Goal: Entertainment & Leisure: Consume media (video, audio)

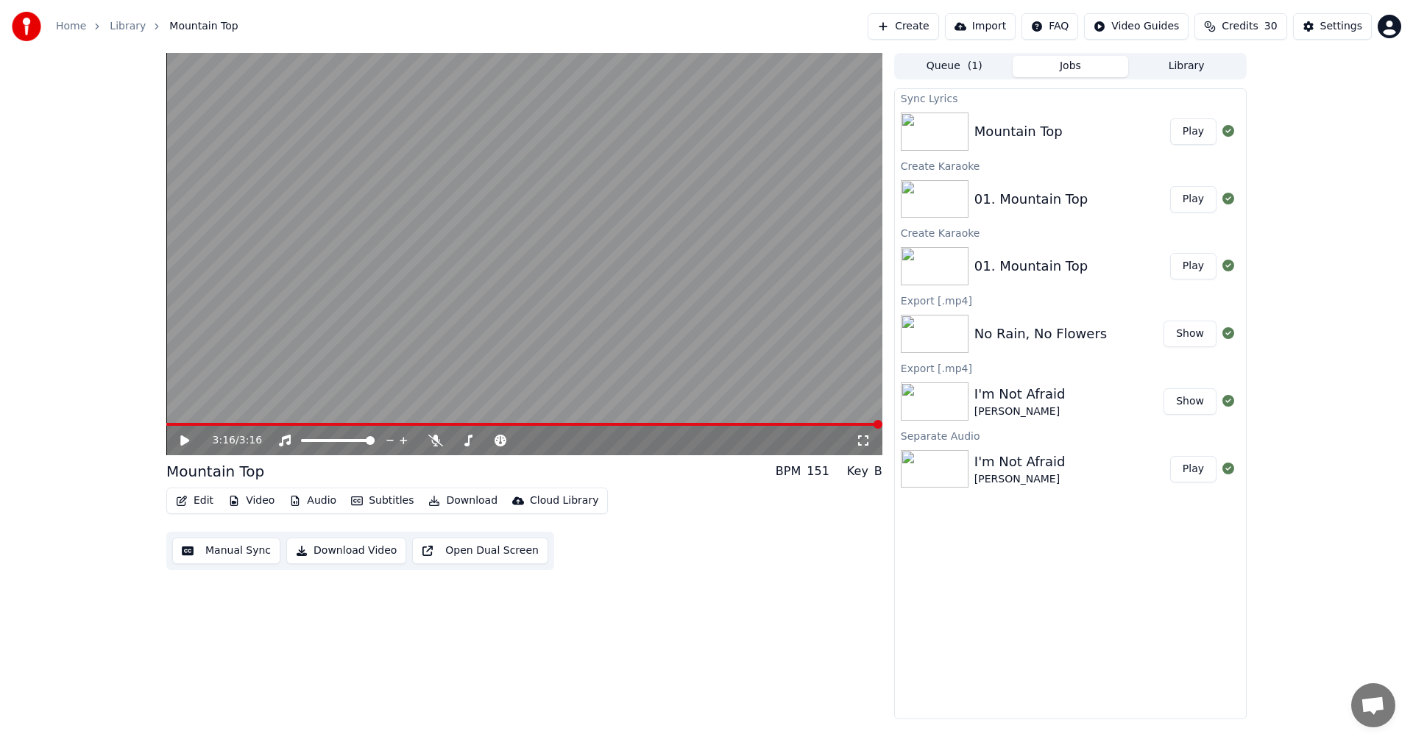
click at [182, 440] on icon at bounding box center [184, 441] width 9 height 10
click at [386, 424] on span at bounding box center [524, 424] width 716 height 3
click at [814, 424] on span at bounding box center [524, 424] width 716 height 3
click at [767, 423] on div "2:58 / 3:16" at bounding box center [524, 254] width 716 height 402
click at [745, 425] on span at bounding box center [456, 424] width 580 height 3
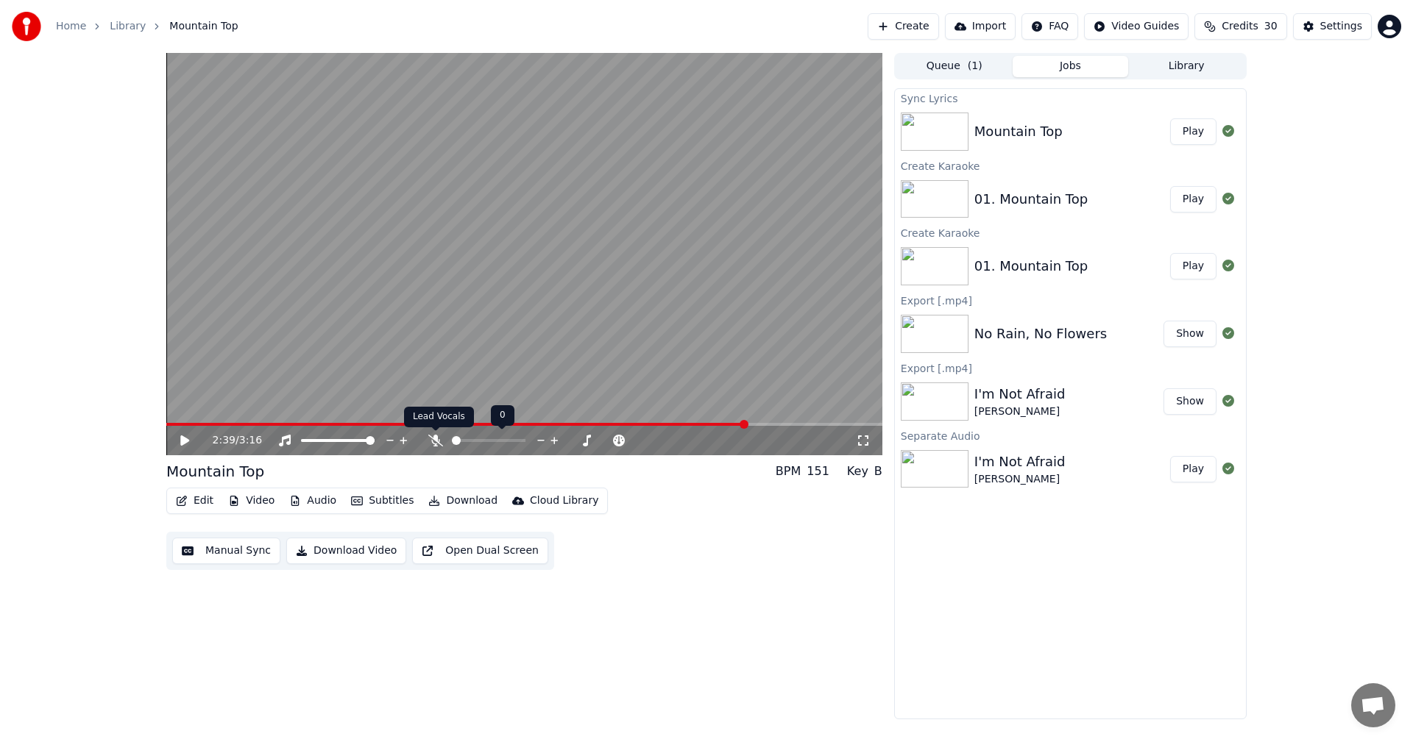
click at [438, 444] on icon at bounding box center [435, 441] width 15 height 12
click at [185, 438] on icon at bounding box center [184, 441] width 9 height 10
click at [677, 425] on span at bounding box center [421, 424] width 511 height 3
click at [185, 439] on icon at bounding box center [195, 441] width 35 height 12
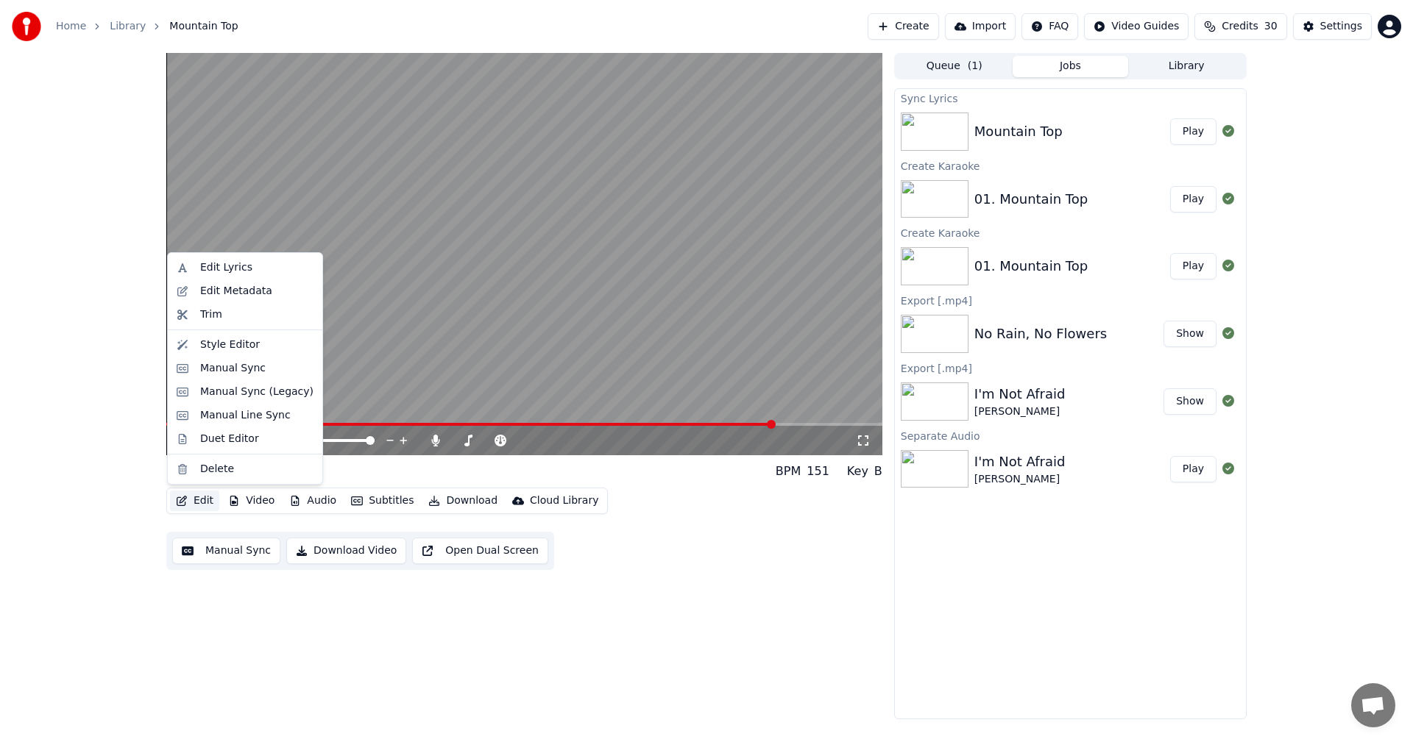
click at [202, 493] on button "Edit" at bounding box center [194, 501] width 49 height 21
click at [235, 271] on div "Edit Lyrics" at bounding box center [226, 267] width 52 height 15
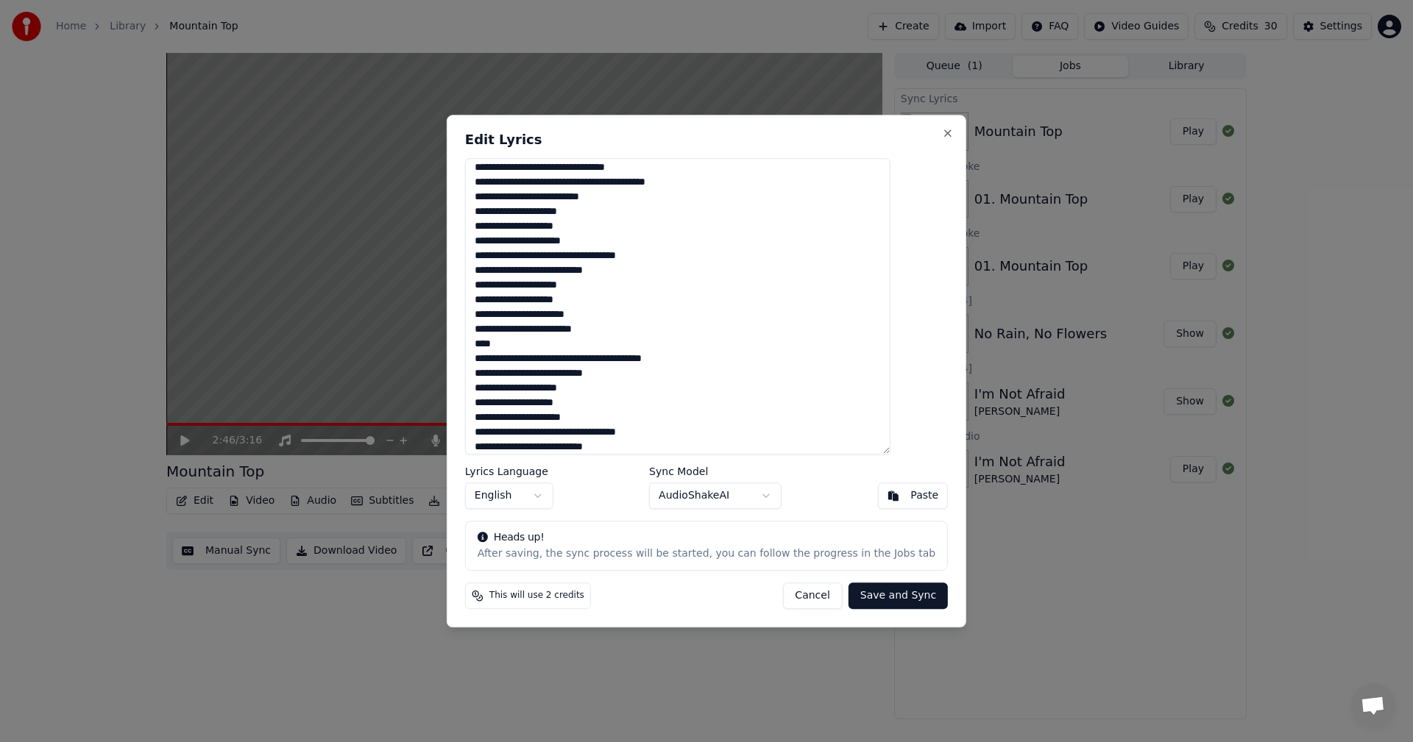
scroll to position [260, 0]
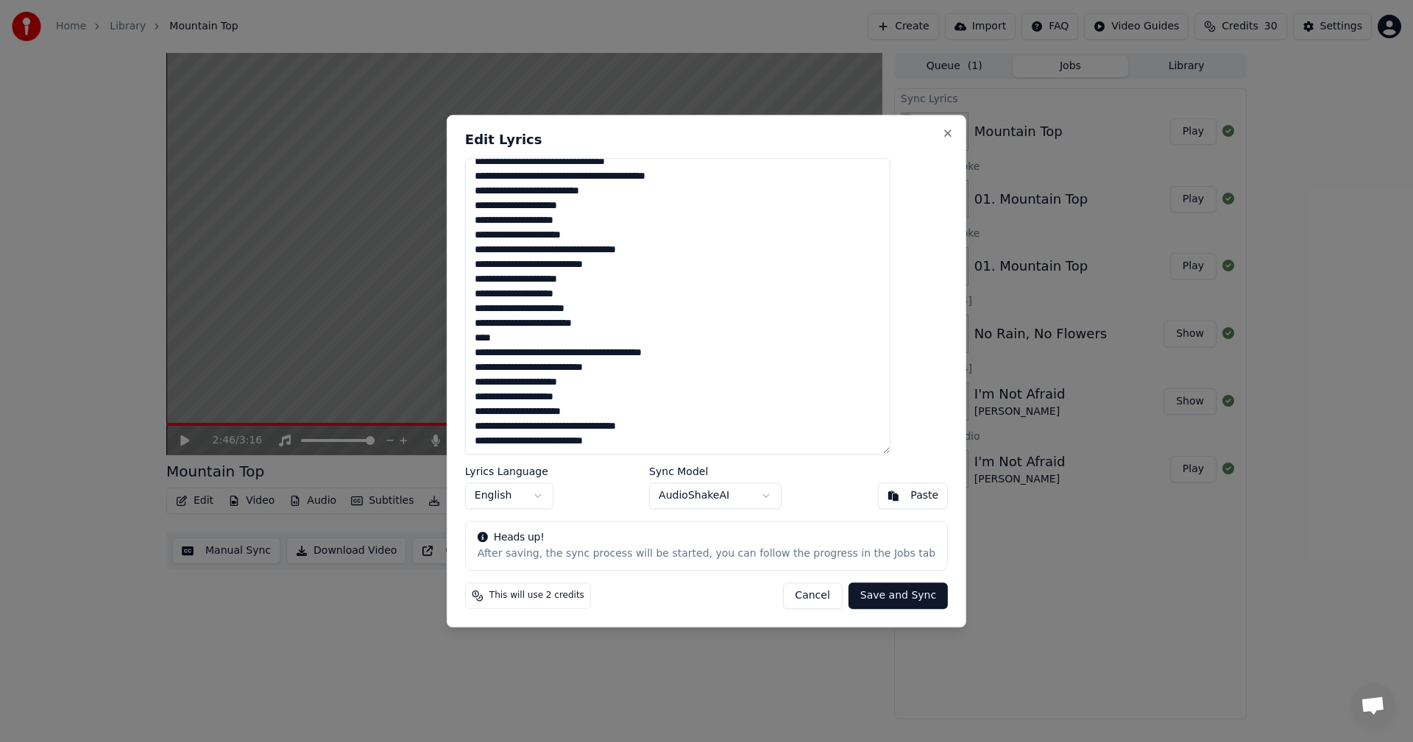
drag, startPoint x: 503, startPoint y: 383, endPoint x: 619, endPoint y: 396, distance: 117.0
click at [619, 396] on textarea at bounding box center [677, 306] width 425 height 297
click at [673, 443] on textarea at bounding box center [677, 306] width 425 height 297
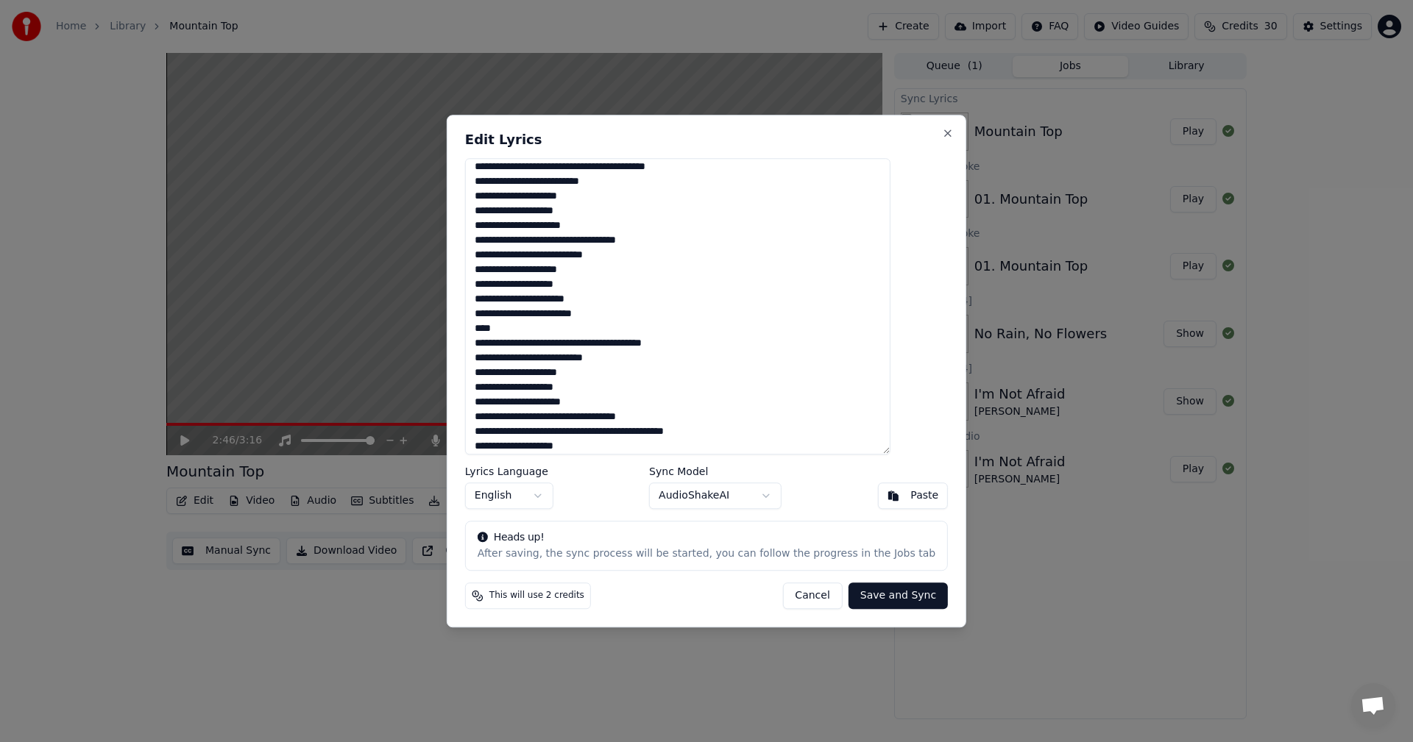
click at [644, 434] on textarea at bounding box center [677, 306] width 425 height 297
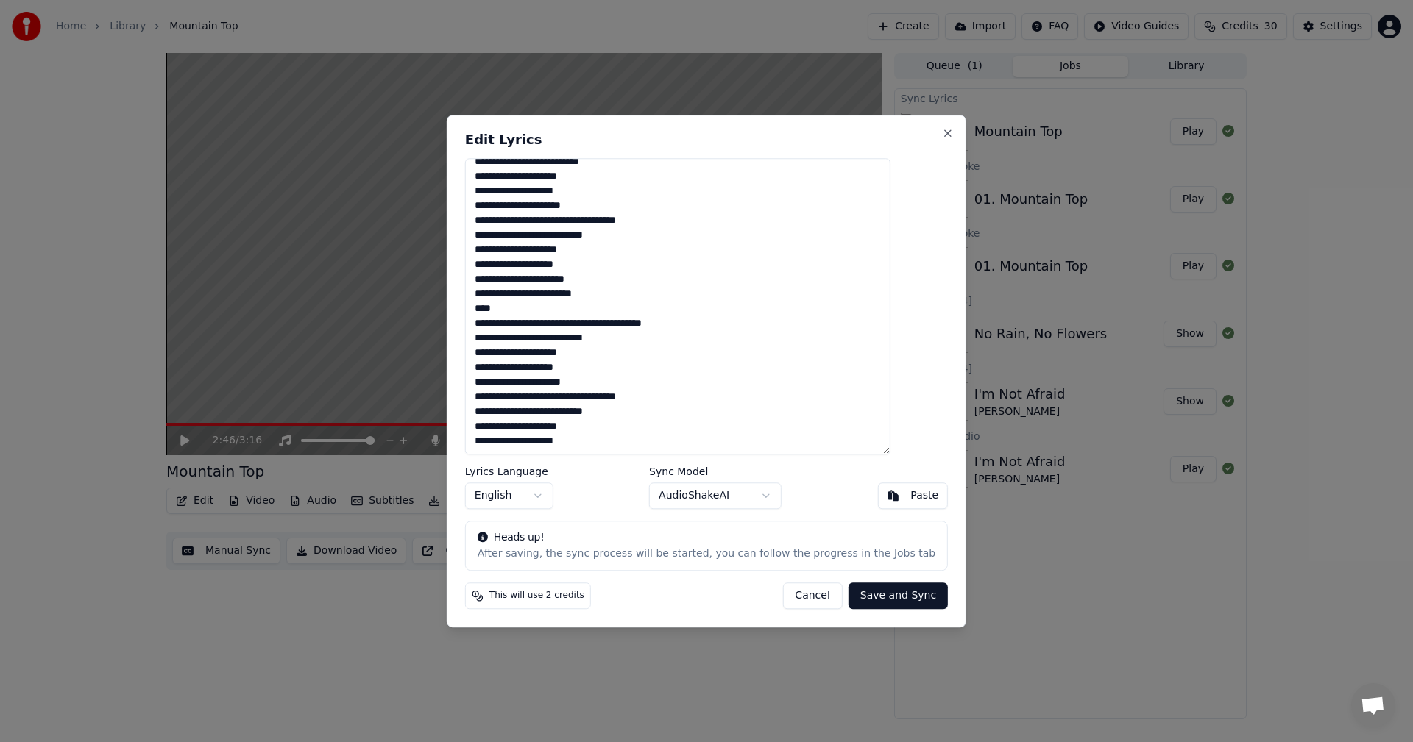
click at [661, 412] on textarea at bounding box center [677, 306] width 425 height 297
type textarea "**********"
click at [880, 592] on button "Save and Sync" at bounding box center [897, 596] width 99 height 26
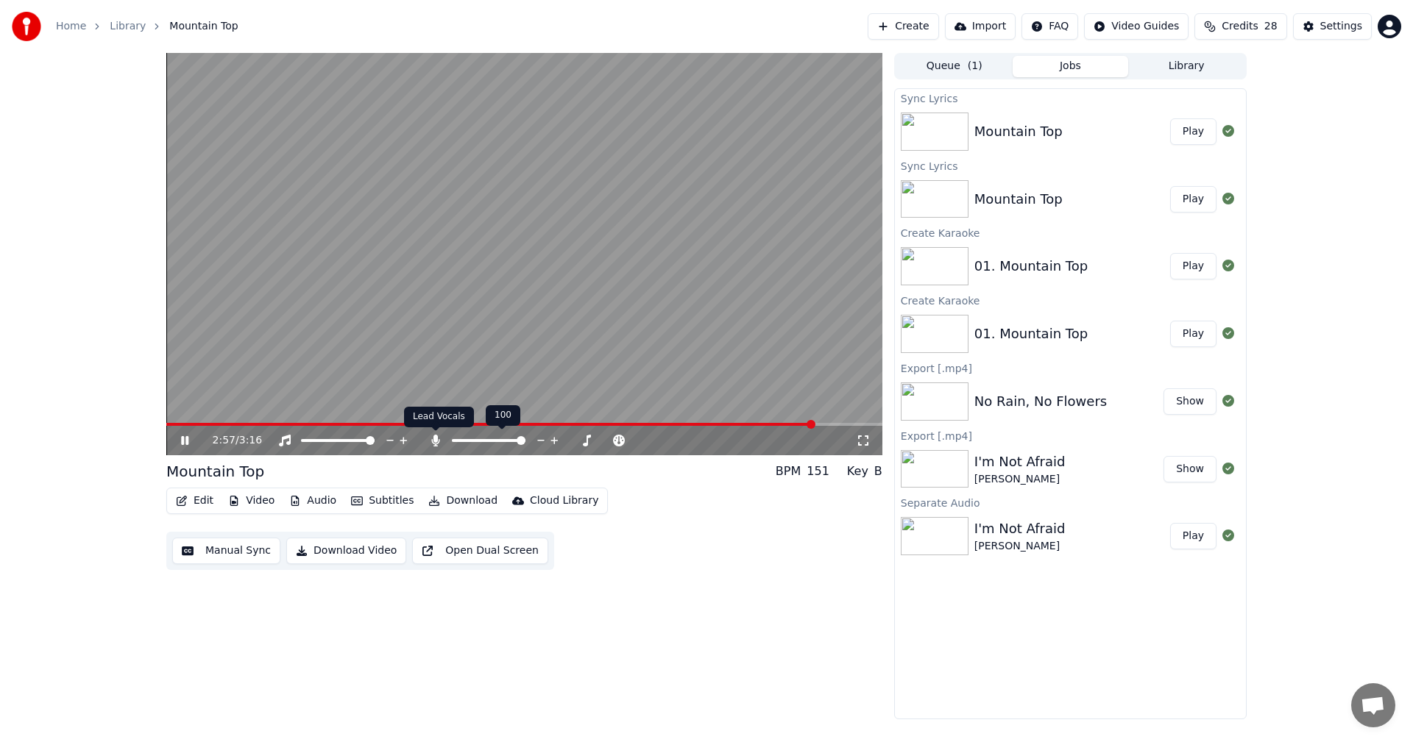
click at [433, 437] on icon at bounding box center [435, 441] width 15 height 12
click at [388, 500] on button "Subtitles" at bounding box center [382, 501] width 74 height 21
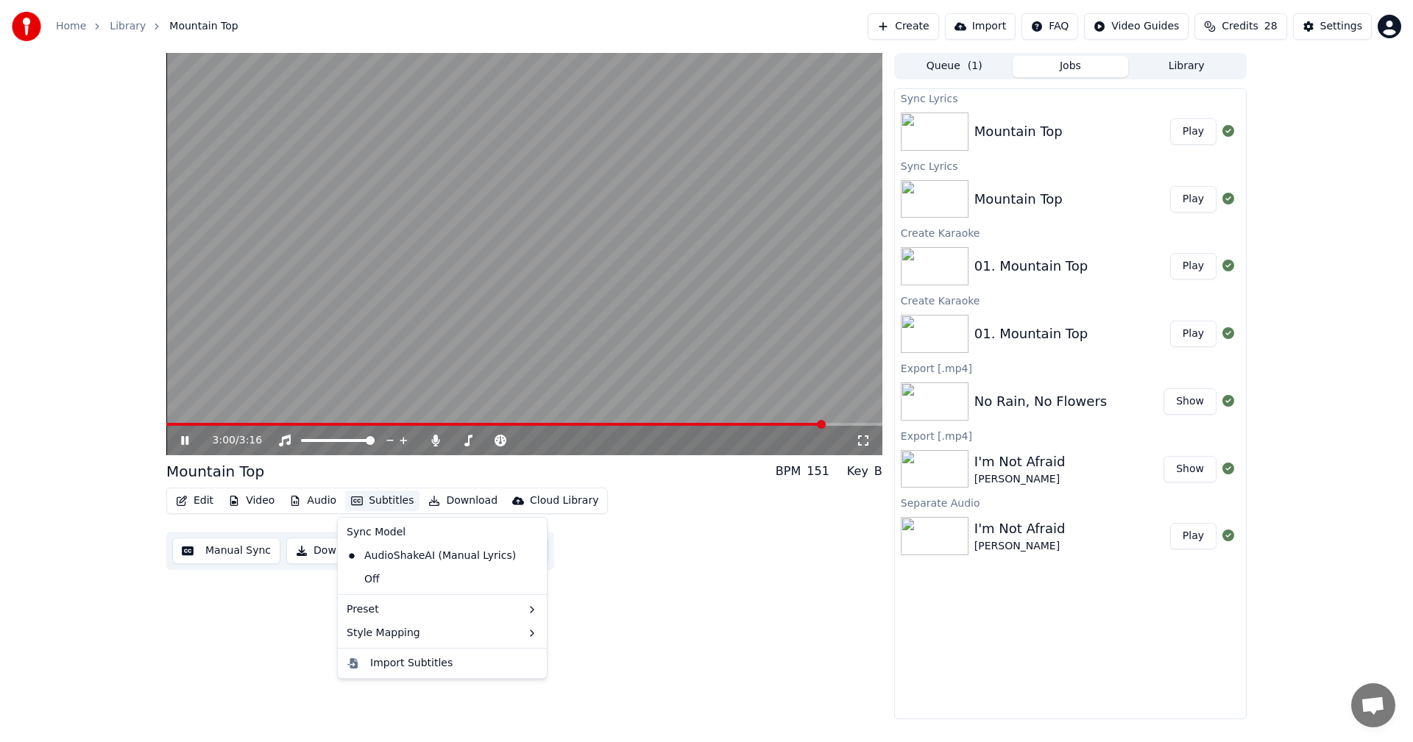
click at [384, 494] on button "Subtitles" at bounding box center [382, 501] width 74 height 21
click at [182, 438] on icon at bounding box center [184, 440] width 7 height 9
click at [1192, 131] on button "Play" at bounding box center [1193, 131] width 46 height 26
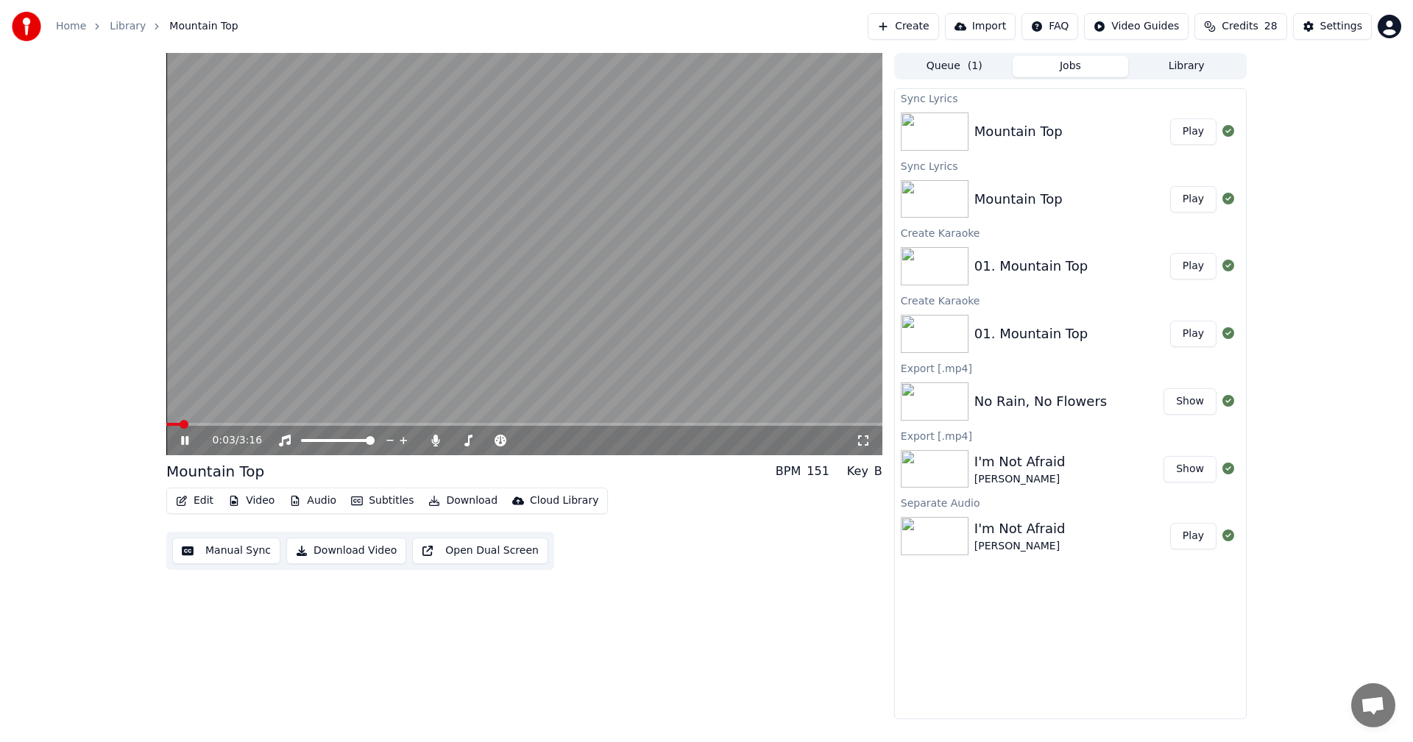
click at [773, 425] on span at bounding box center [524, 424] width 716 height 3
click at [694, 420] on video at bounding box center [524, 254] width 716 height 402
click at [692, 423] on span at bounding box center [474, 424] width 617 height 3
click at [185, 437] on icon at bounding box center [195, 441] width 35 height 12
click at [185, 442] on icon at bounding box center [195, 441] width 35 height 12
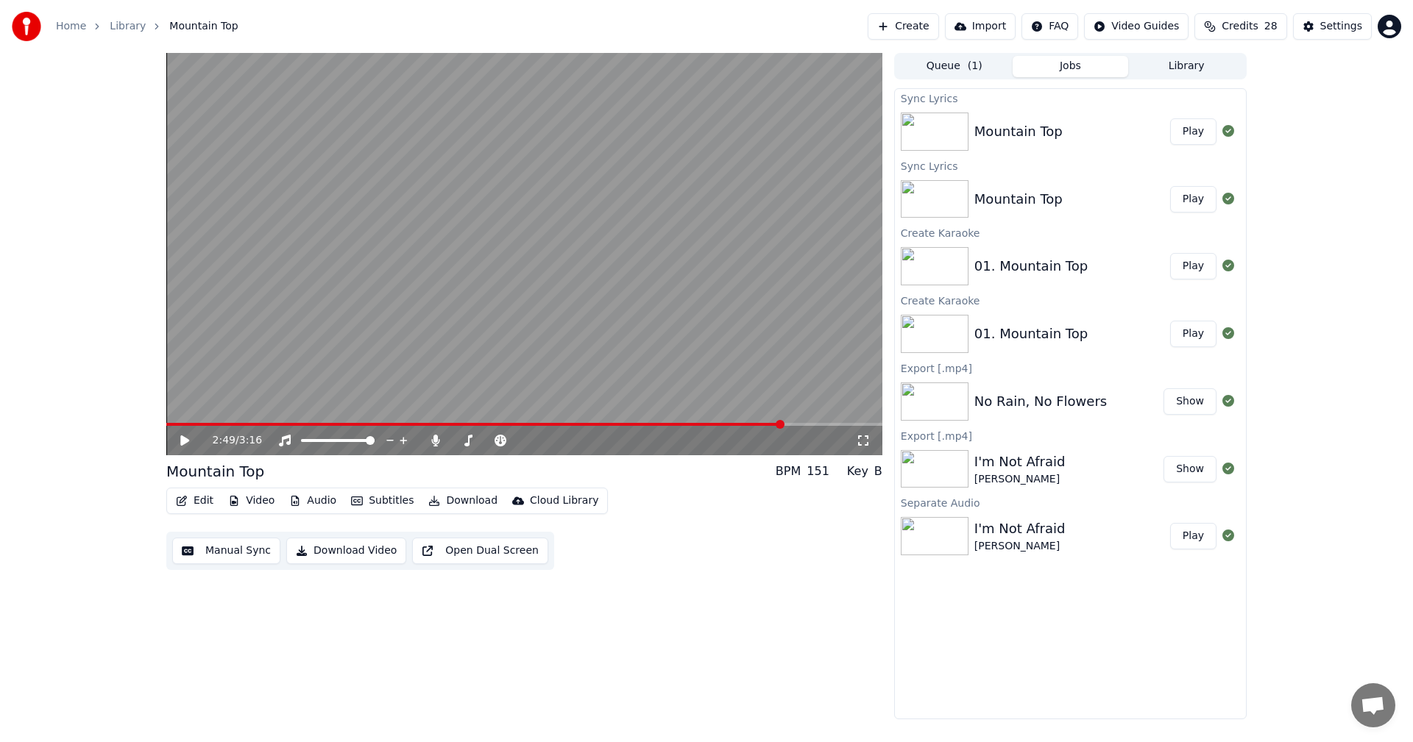
click at [191, 497] on button "Edit" at bounding box center [194, 501] width 49 height 21
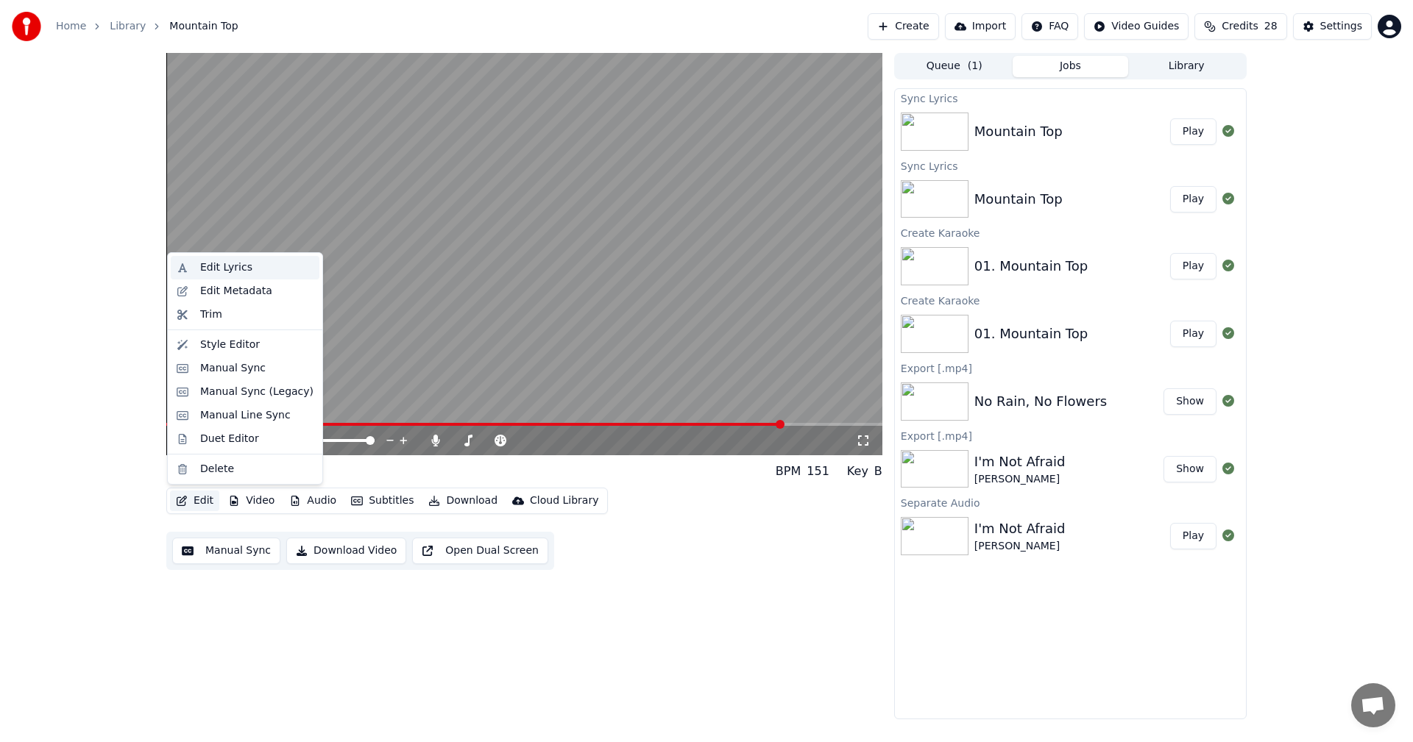
click at [213, 265] on div "Edit Lyrics" at bounding box center [226, 267] width 52 height 15
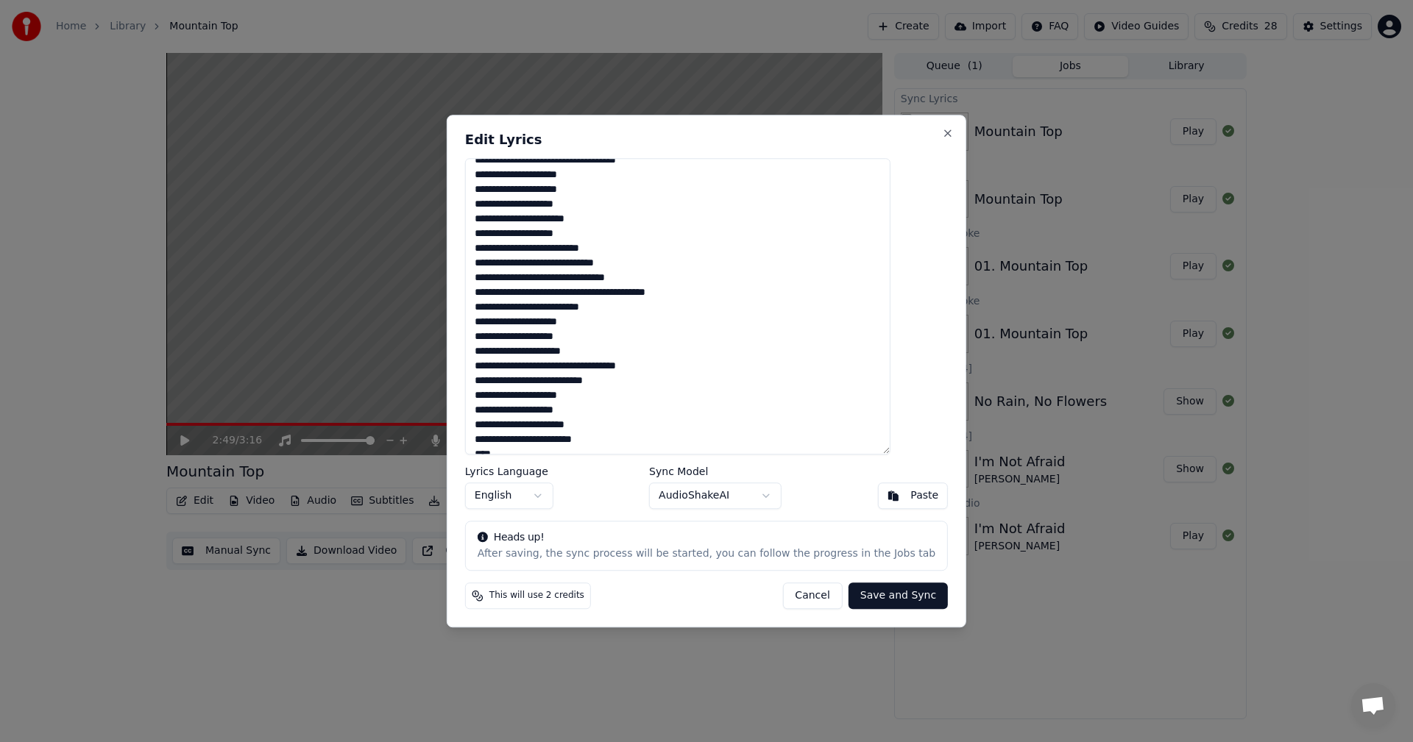
scroll to position [289, 0]
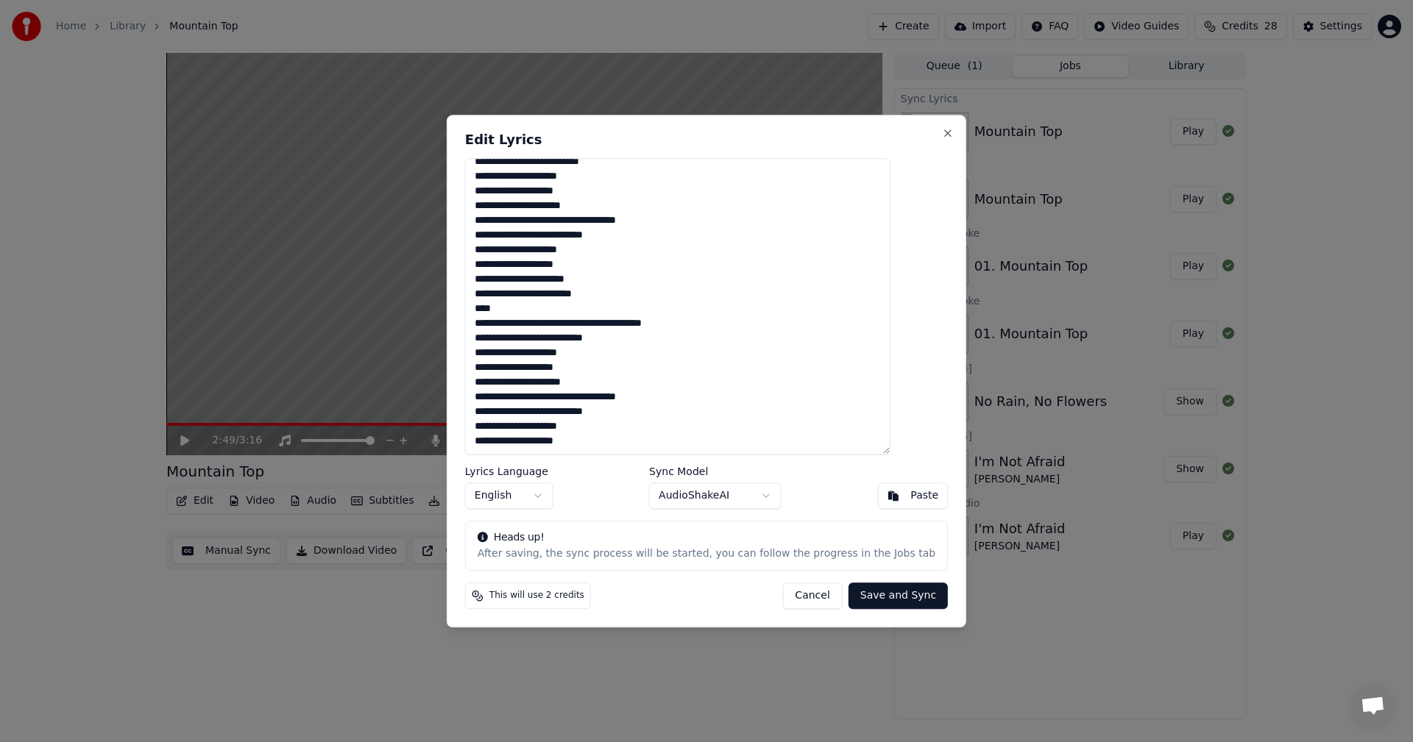
drag, startPoint x: 504, startPoint y: 280, endPoint x: 639, endPoint y: 276, distance: 134.7
click at [639, 276] on textarea at bounding box center [677, 306] width 425 height 297
click at [616, 444] on textarea at bounding box center [677, 306] width 425 height 297
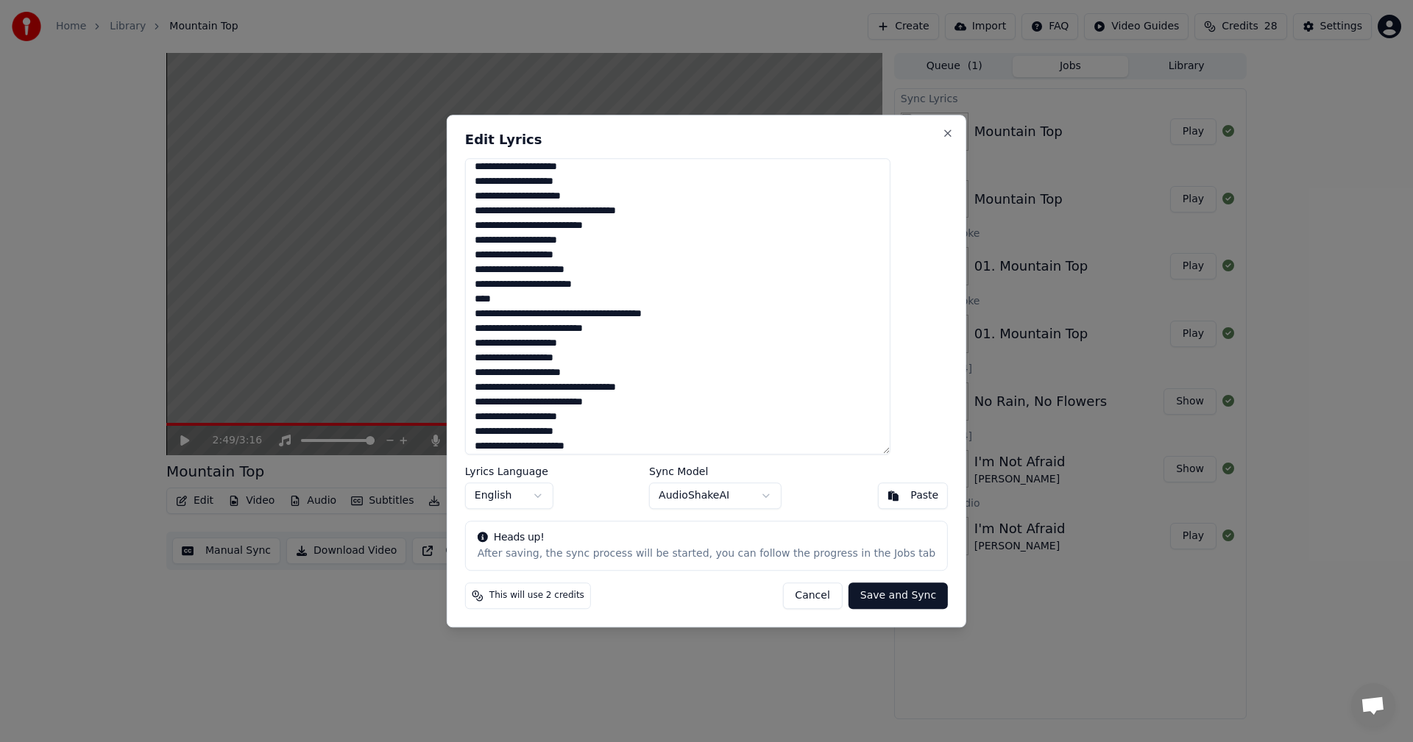
type textarea "**********"
click at [871, 597] on button "Save and Sync" at bounding box center [897, 596] width 99 height 26
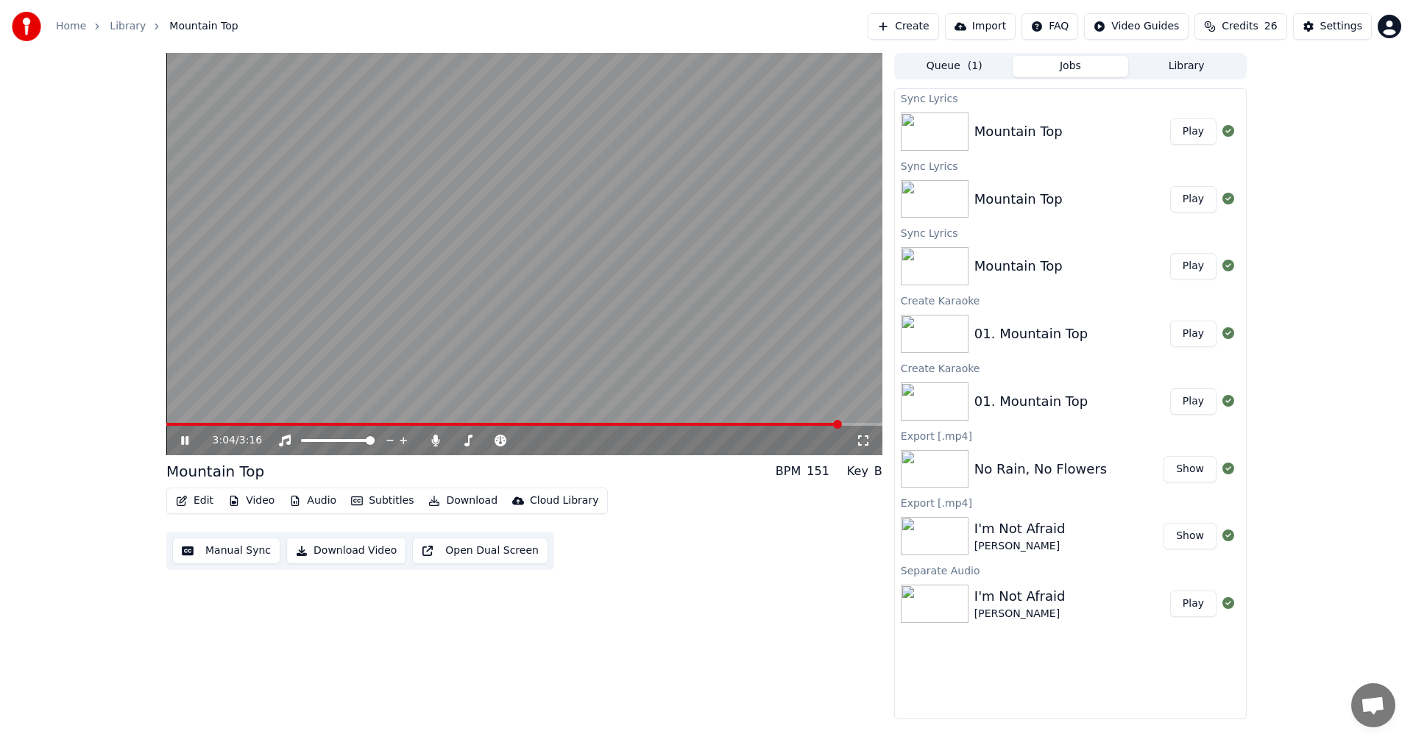
click at [755, 424] on span at bounding box center [503, 424] width 675 height 3
click at [181, 441] on icon at bounding box center [195, 441] width 35 height 12
click at [433, 442] on icon at bounding box center [435, 441] width 15 height 12
click at [178, 424] on span at bounding box center [471, 424] width 611 height 3
click at [192, 449] on div "0:03 / 3:16" at bounding box center [524, 440] width 716 height 29
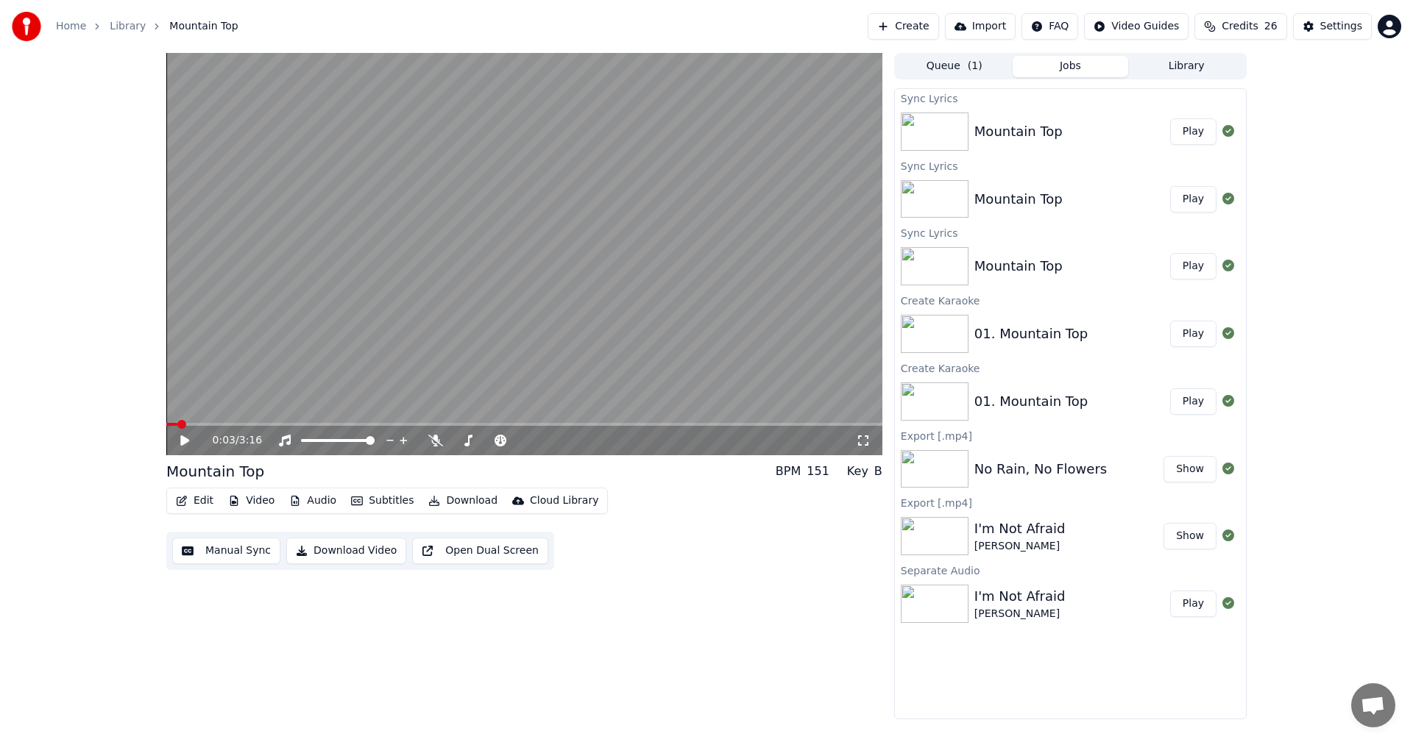
click at [184, 441] on icon at bounding box center [184, 441] width 9 height 10
click at [189, 437] on icon at bounding box center [195, 441] width 35 height 12
click at [453, 500] on button "Download" at bounding box center [462, 501] width 81 height 21
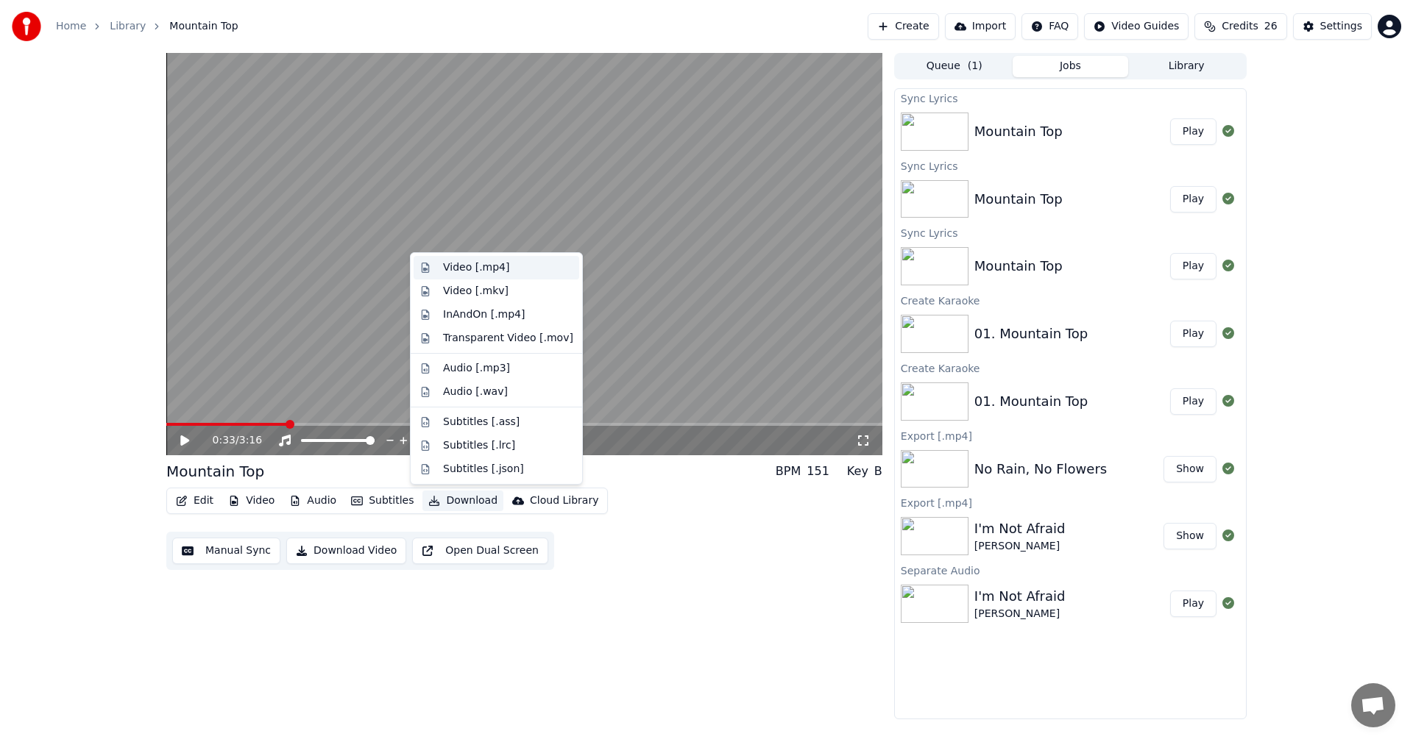
click at [480, 263] on div "Video [.mp4]" at bounding box center [476, 267] width 66 height 15
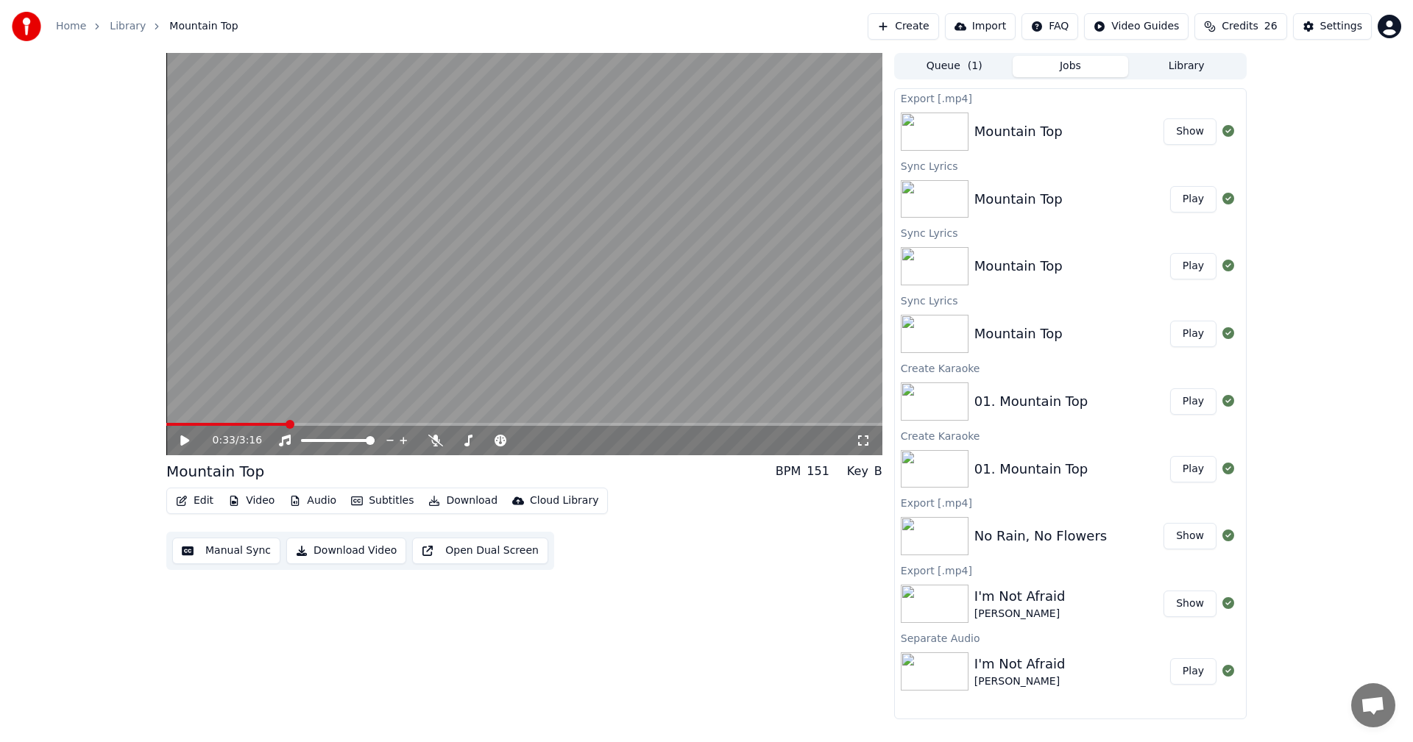
click at [928, 21] on button "Create" at bounding box center [902, 26] width 71 height 26
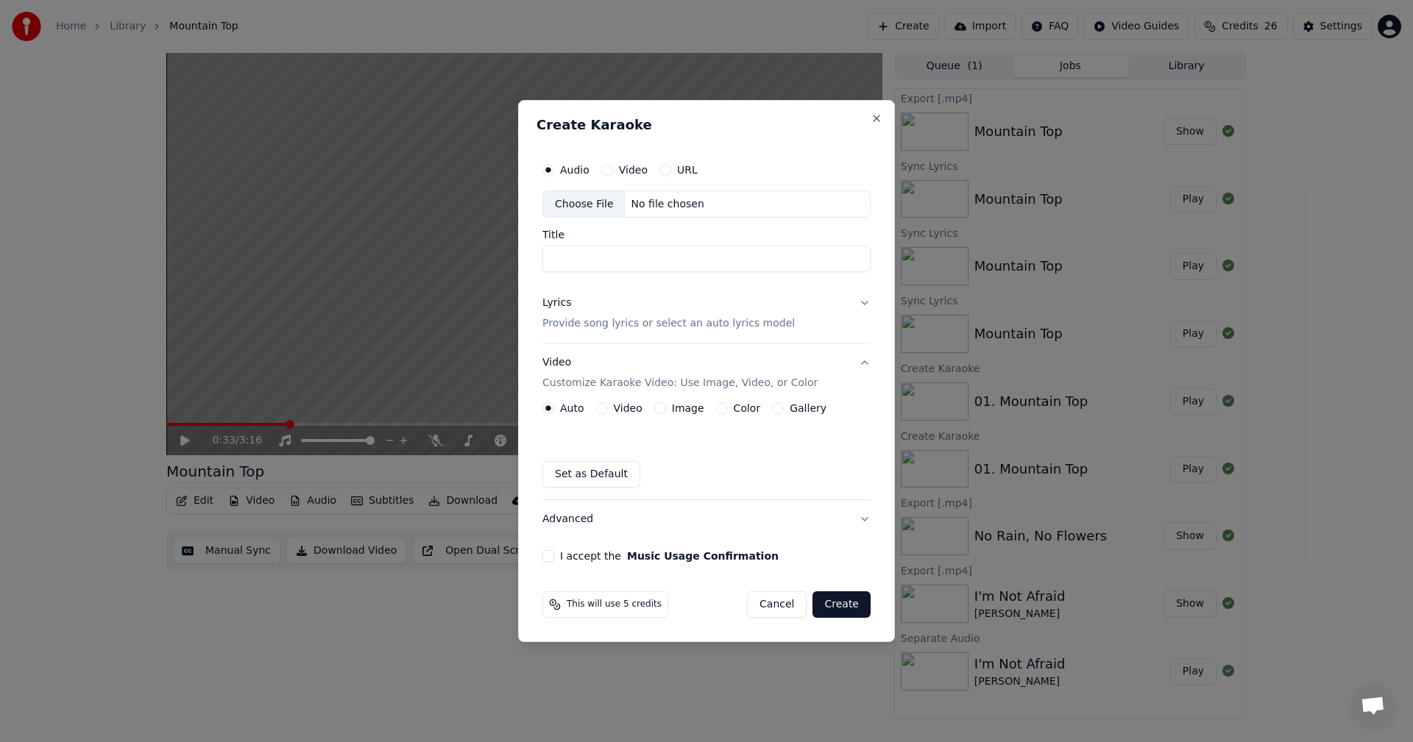
click at [573, 201] on div "Choose File" at bounding box center [584, 204] width 82 height 26
click at [568, 196] on div "Choose File" at bounding box center [584, 204] width 82 height 26
type input "**********"
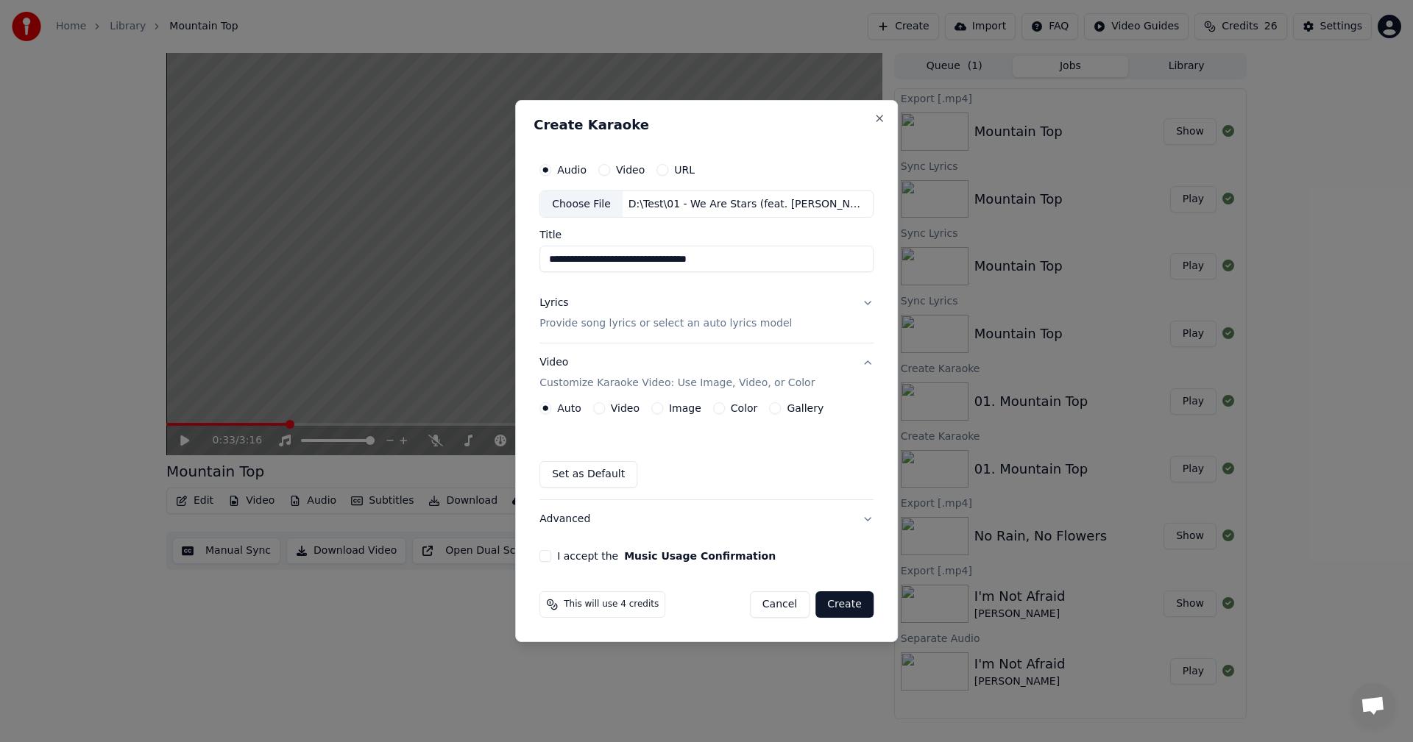
click at [866, 299] on button "Lyrics Provide song lyrics or select an auto lyrics model" at bounding box center [706, 314] width 334 height 59
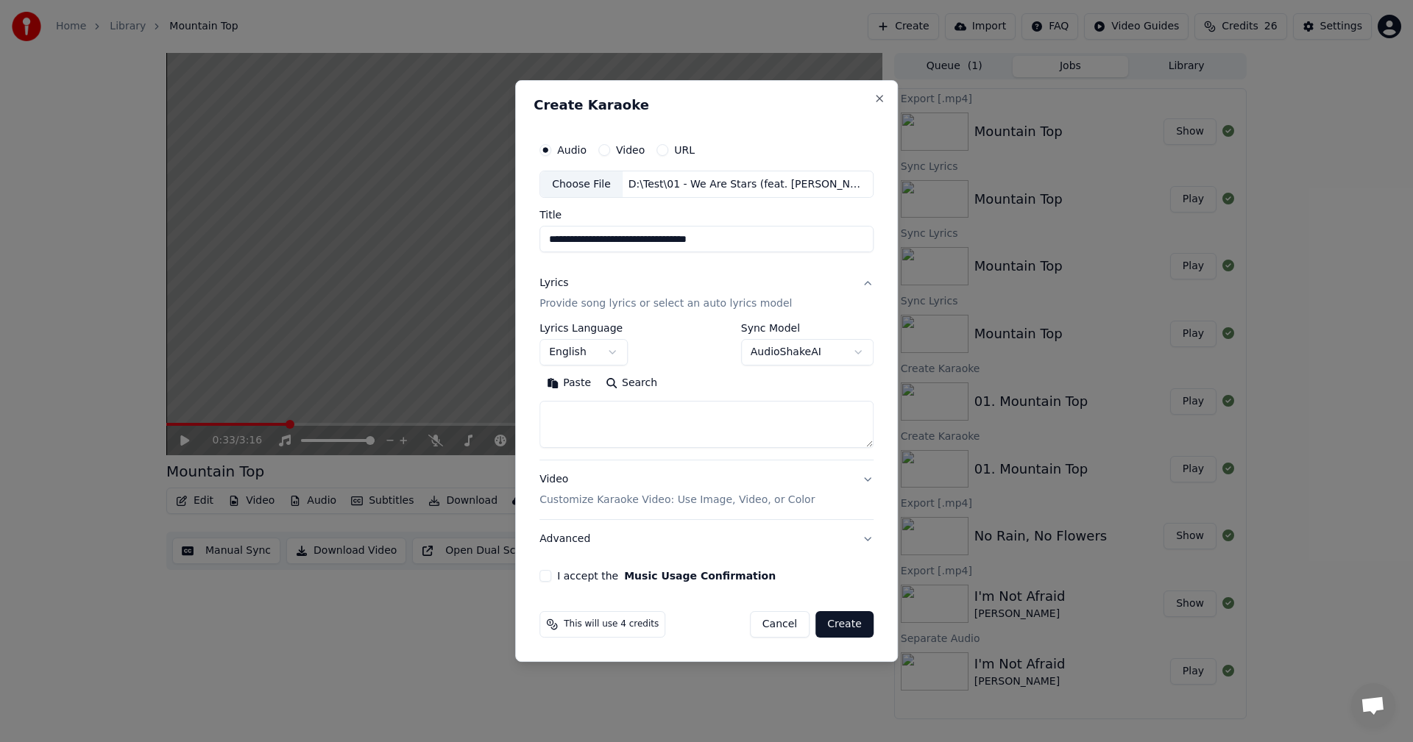
click at [631, 423] on textarea at bounding box center [706, 425] width 334 height 47
paste textarea "**********"
type textarea "**********"
click at [867, 483] on button "Video Customize Karaoke Video: Use Image, Video, or Color" at bounding box center [706, 490] width 334 height 59
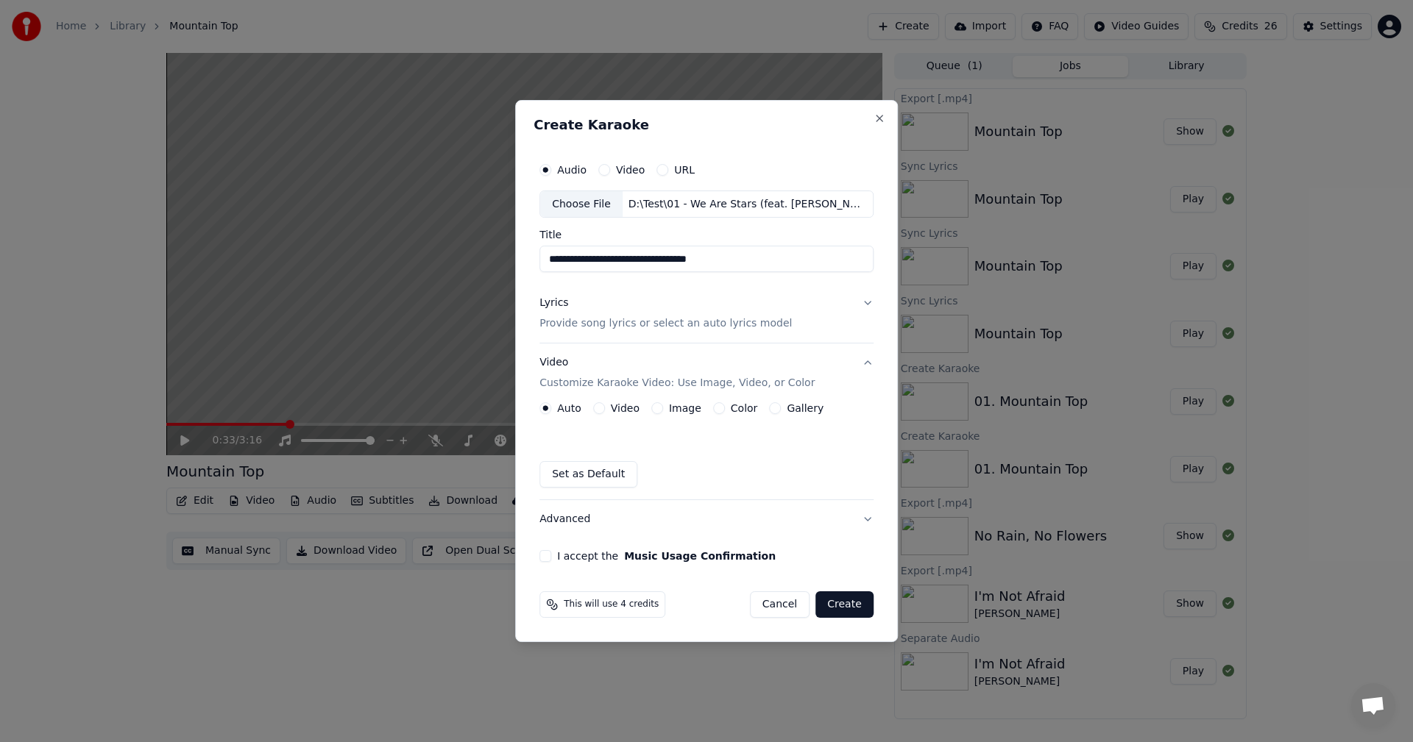
click at [656, 407] on button "Image" at bounding box center [657, 408] width 12 height 12
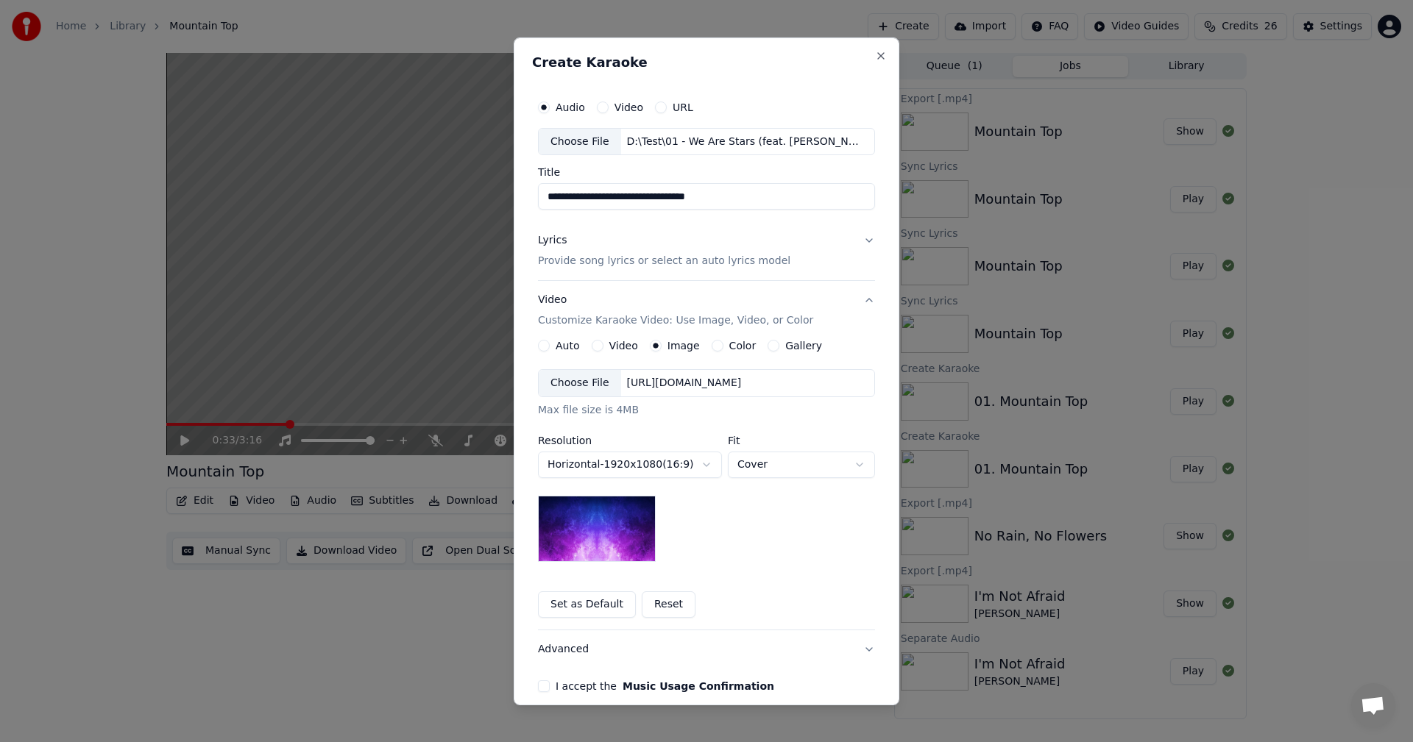
click at [590, 462] on body "**********" at bounding box center [706, 371] width 1413 height 742
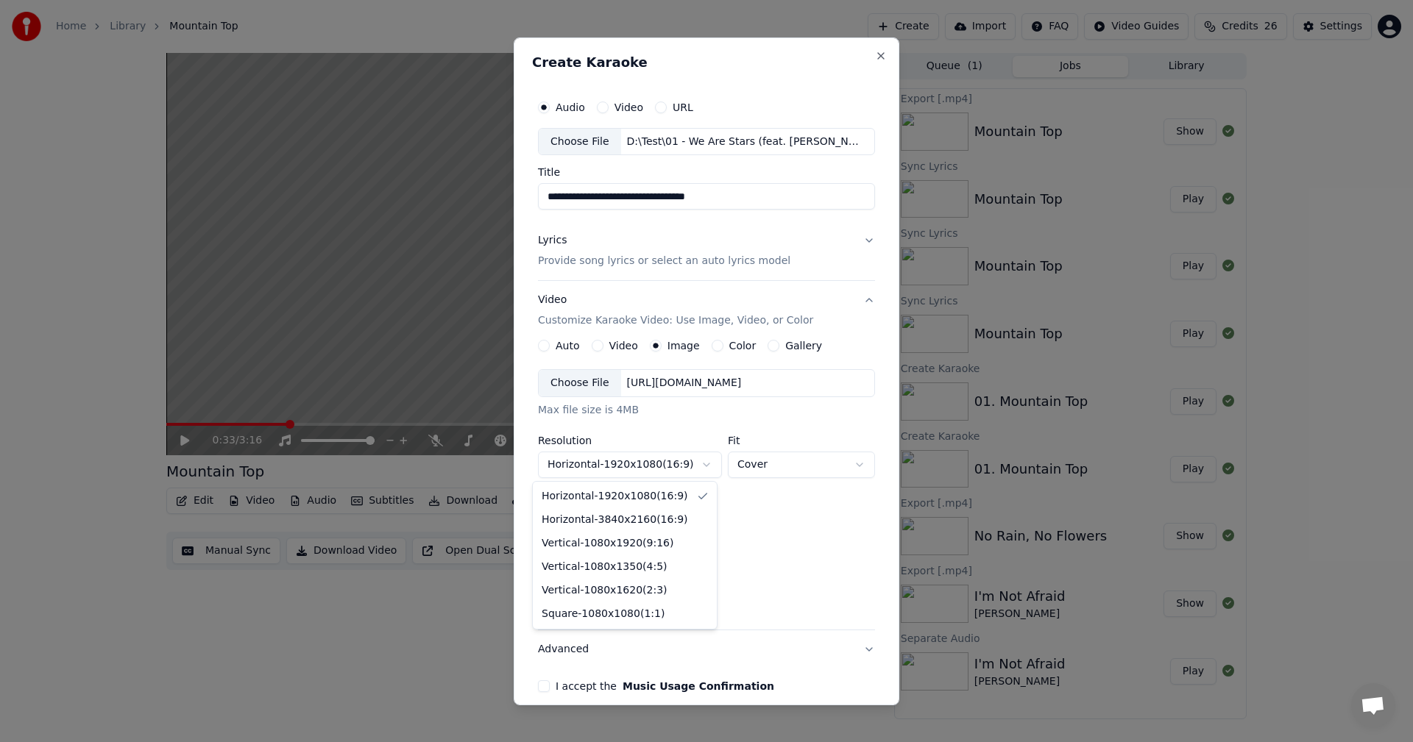
click at [590, 462] on body "**********" at bounding box center [706, 371] width 1413 height 742
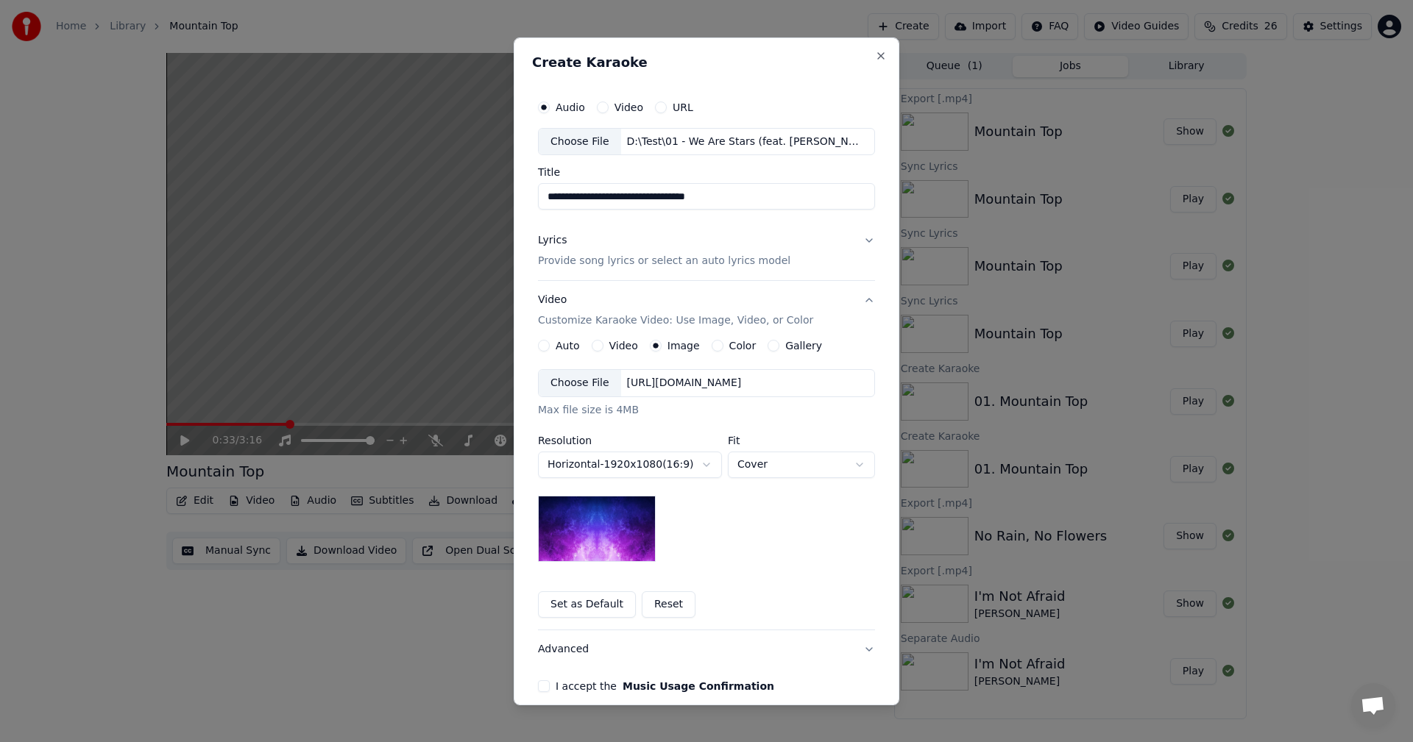
click at [587, 386] on div "Choose File" at bounding box center [580, 383] width 82 height 26
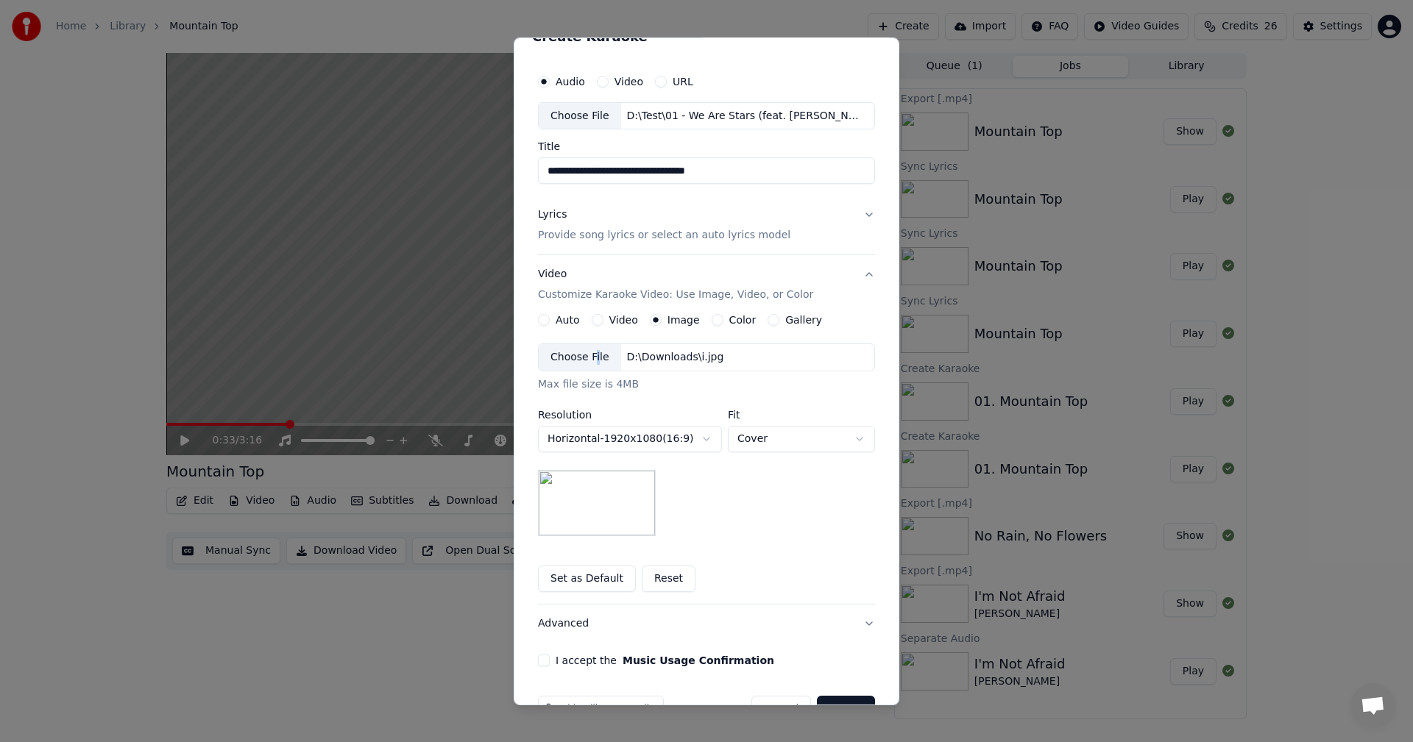
scroll to position [67, 0]
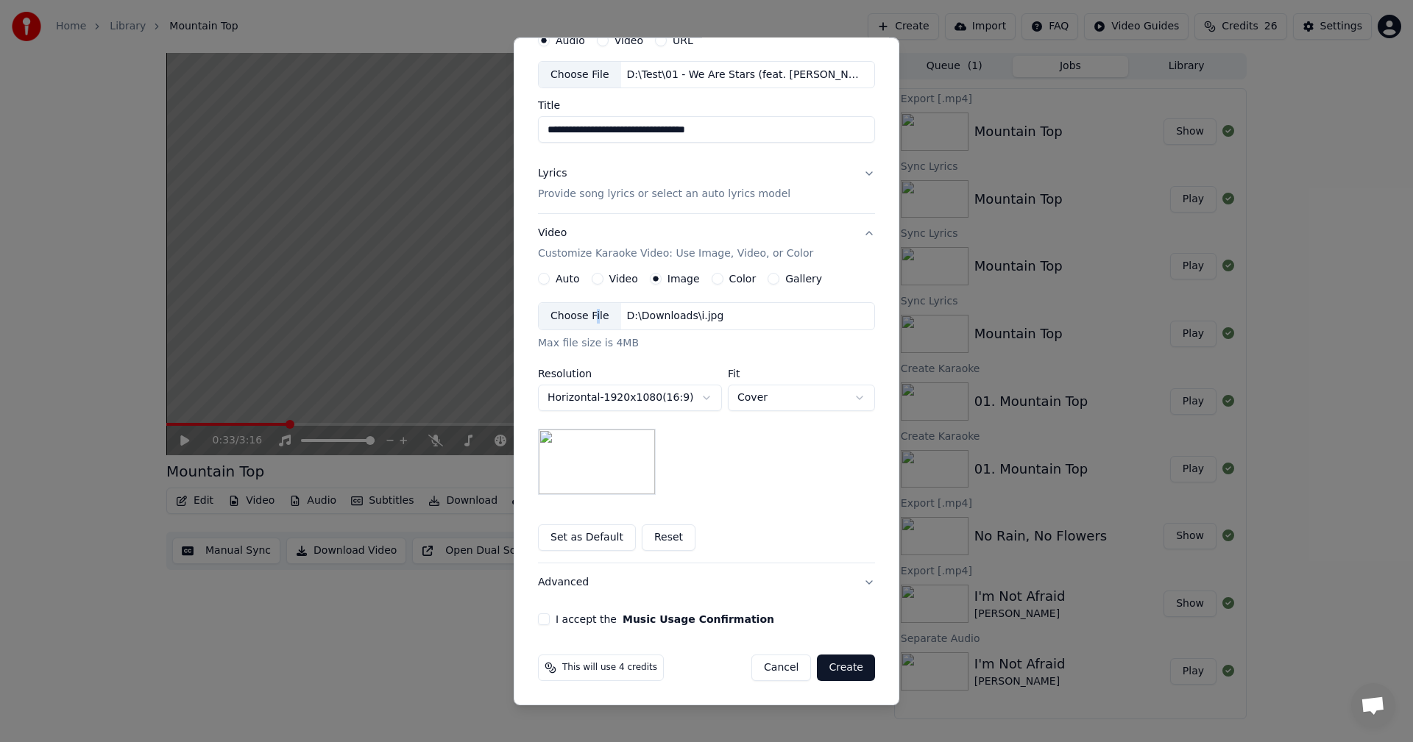
drag, startPoint x: 540, startPoint y: 619, endPoint x: 561, endPoint y: 620, distance: 20.6
click at [540, 619] on button "I accept the Music Usage Confirmation" at bounding box center [544, 620] width 12 height 12
click at [839, 670] on button "Create" at bounding box center [846, 668] width 58 height 26
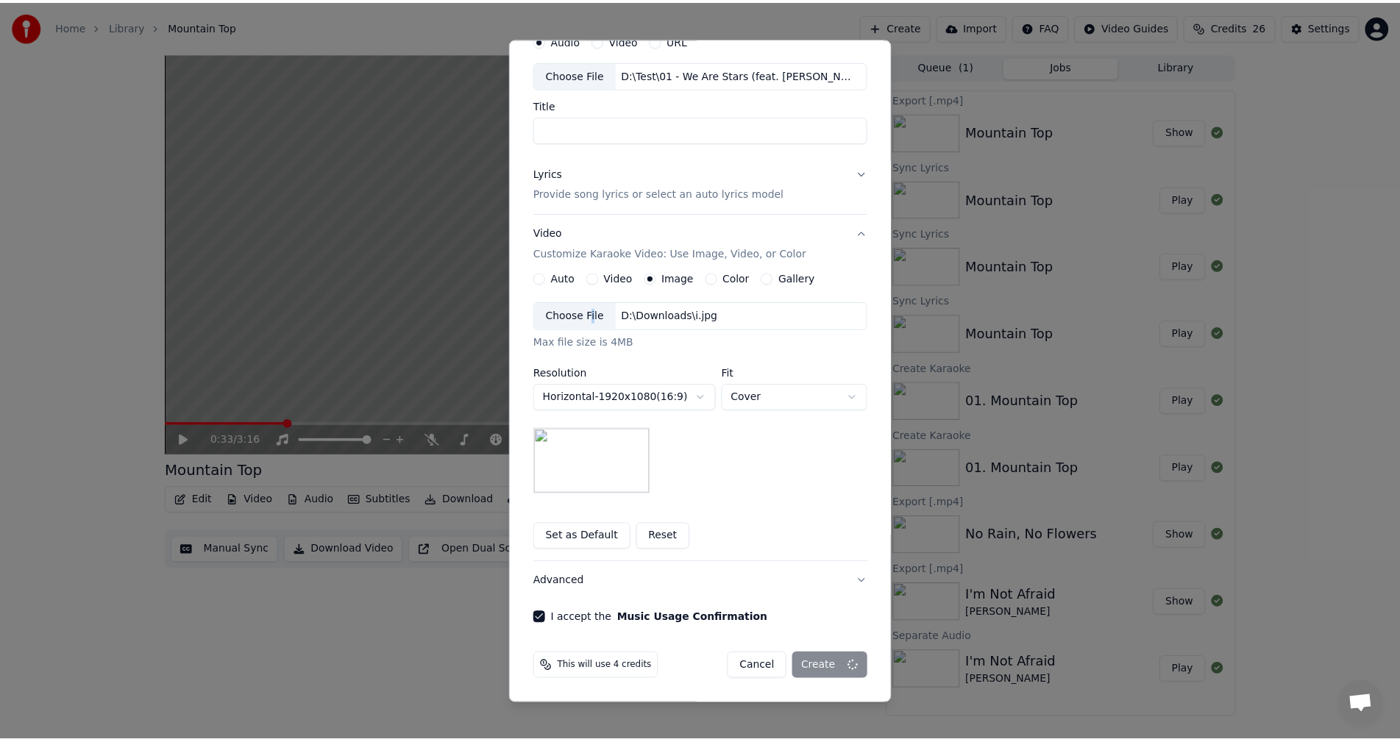
scroll to position [0, 0]
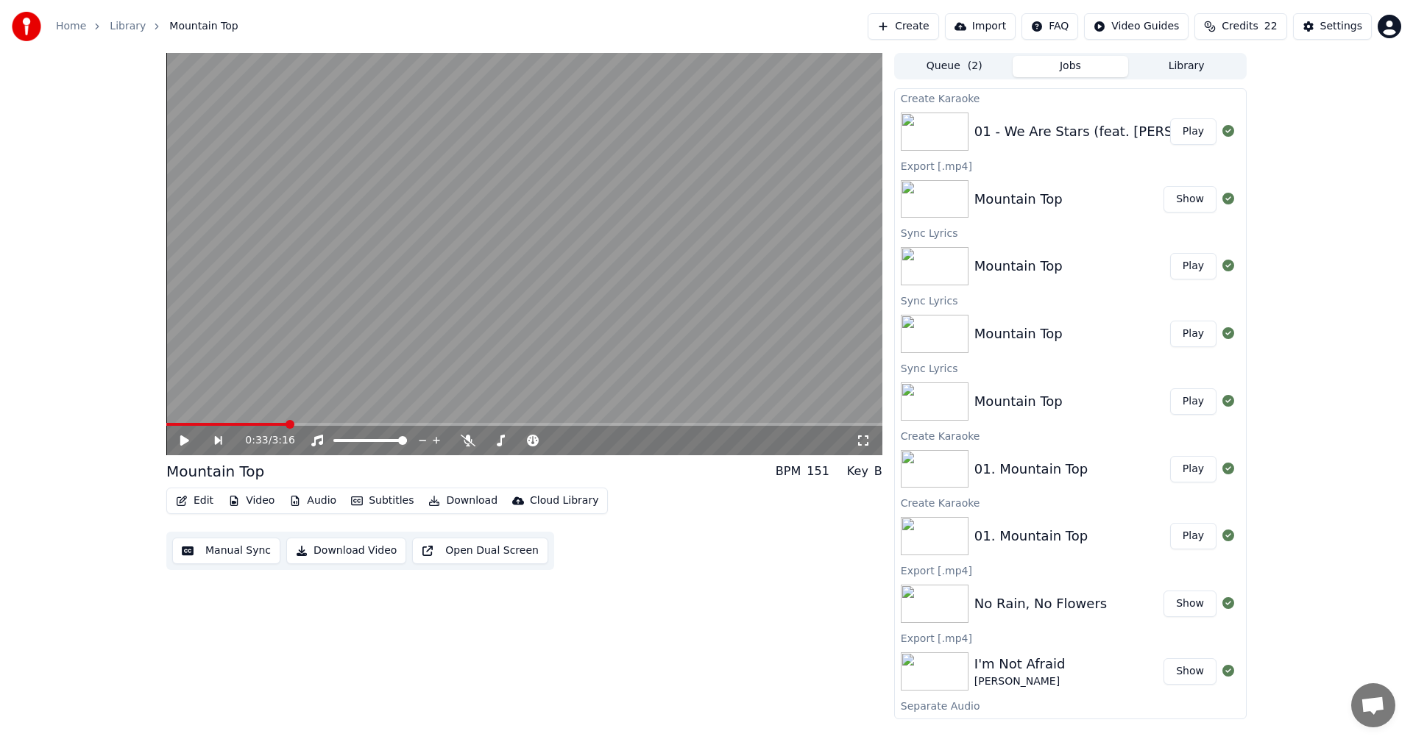
click at [1182, 129] on button "Play" at bounding box center [1193, 131] width 46 height 26
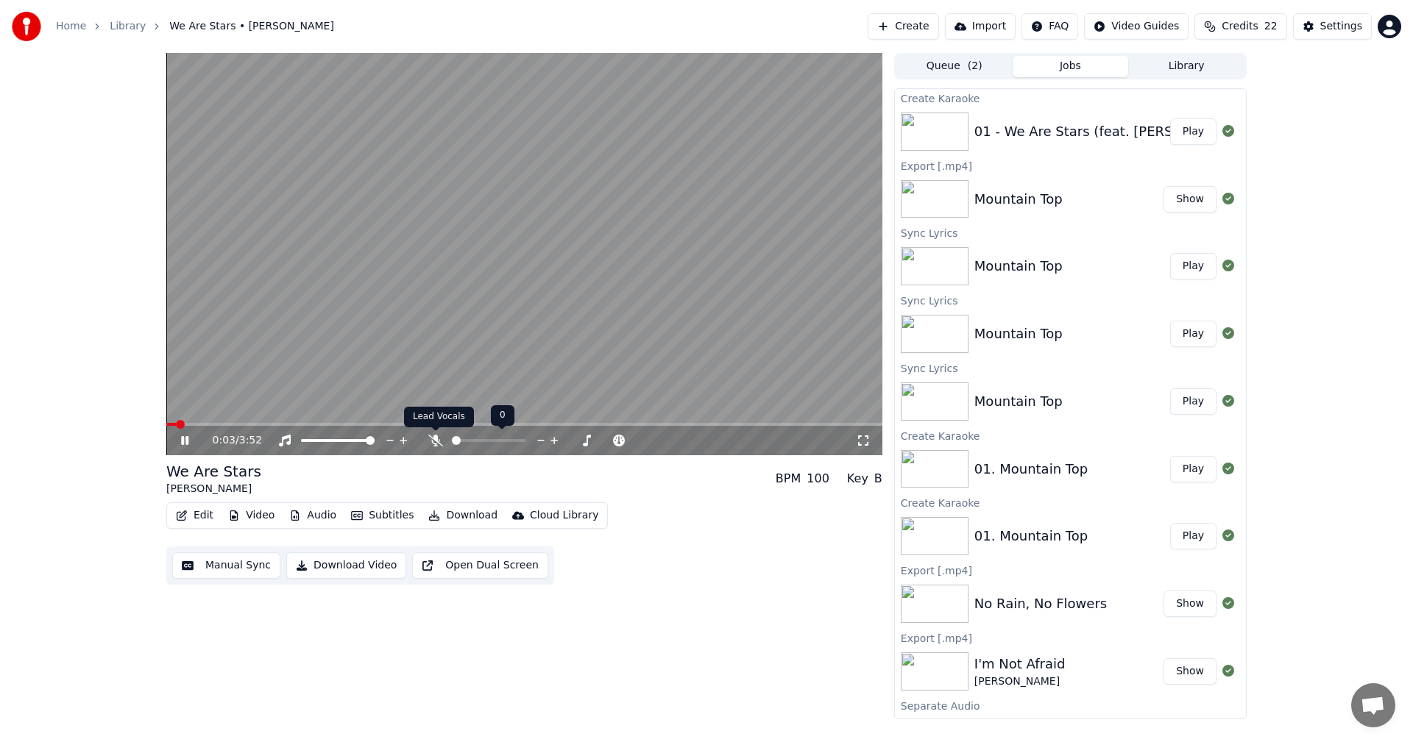
click at [433, 438] on icon at bounding box center [435, 441] width 15 height 12
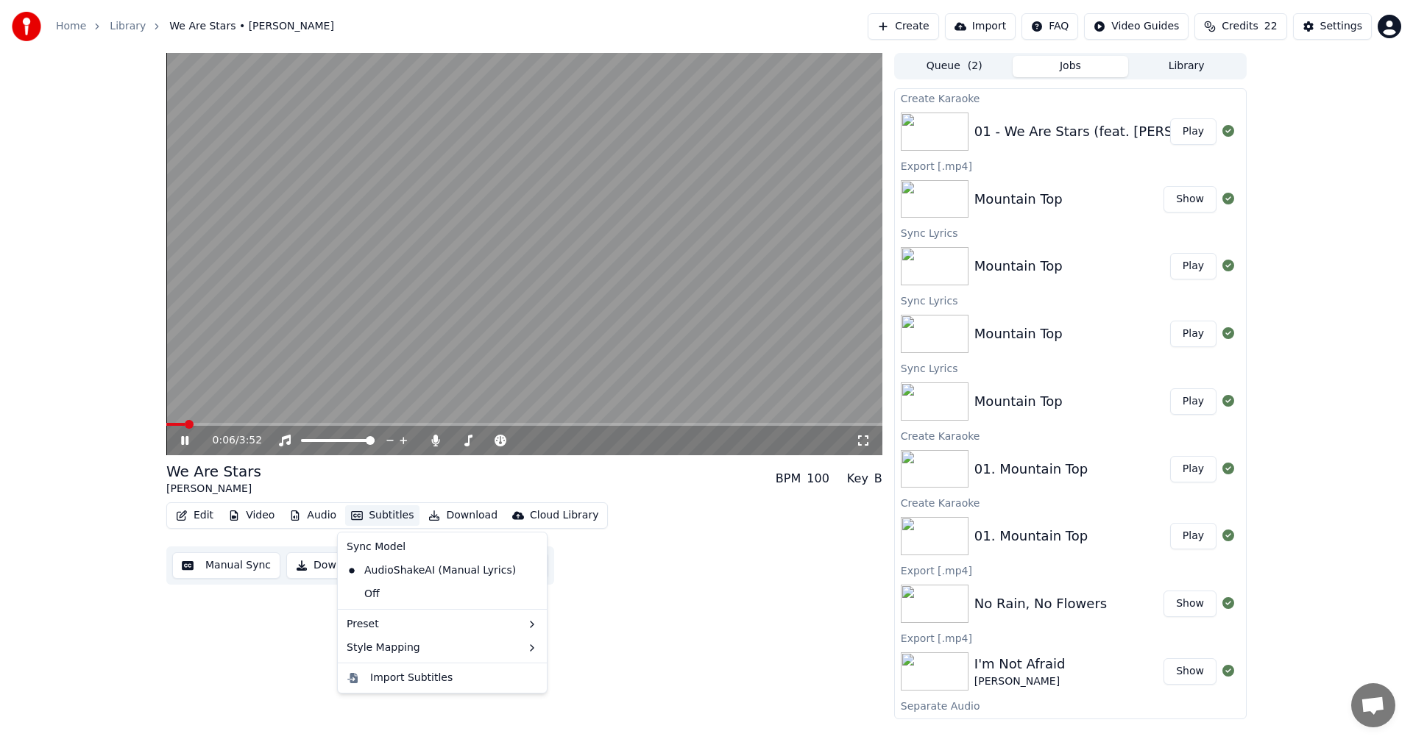
click at [387, 518] on button "Subtitles" at bounding box center [382, 515] width 74 height 21
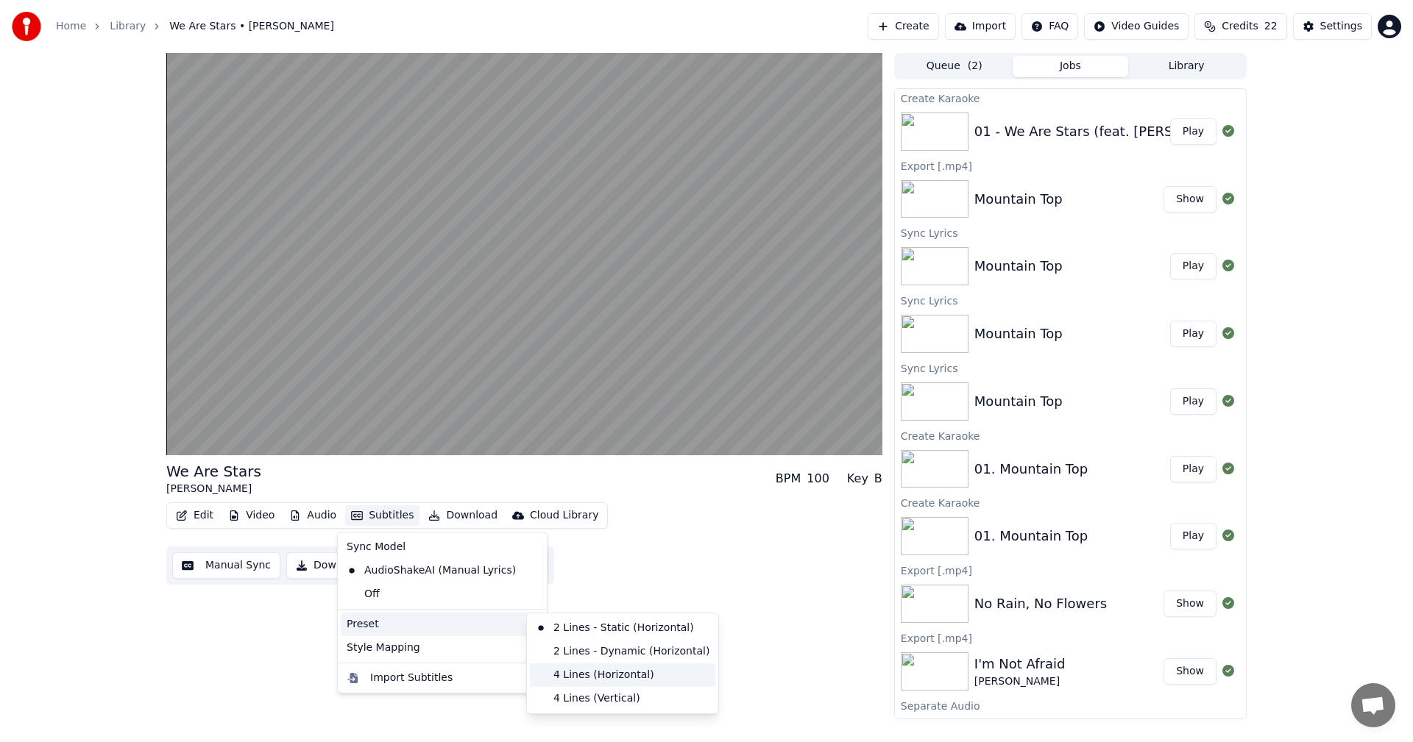
click at [608, 671] on div "4 Lines (Horizontal)" at bounding box center [622, 676] width 185 height 24
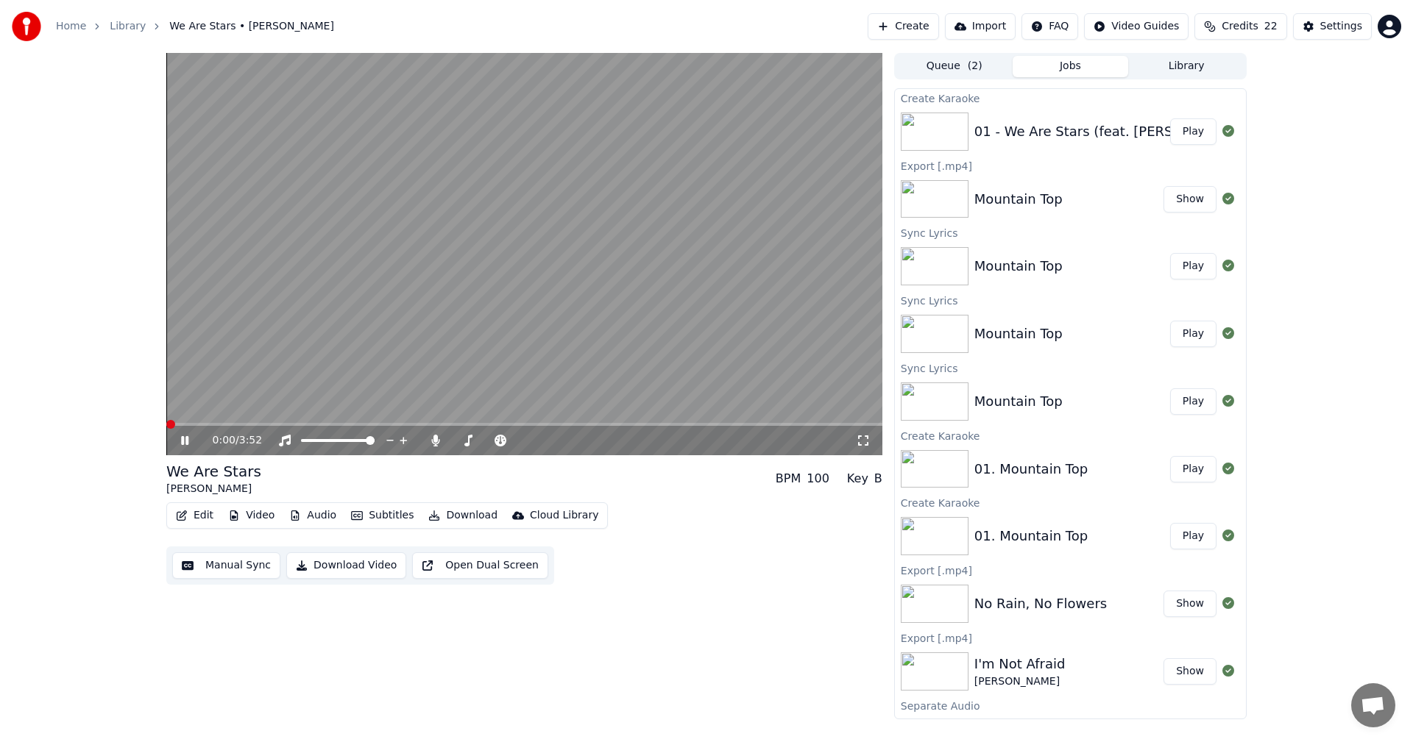
click at [166, 420] on span at bounding box center [170, 424] width 9 height 9
click at [385, 513] on button "Subtitles" at bounding box center [382, 515] width 74 height 21
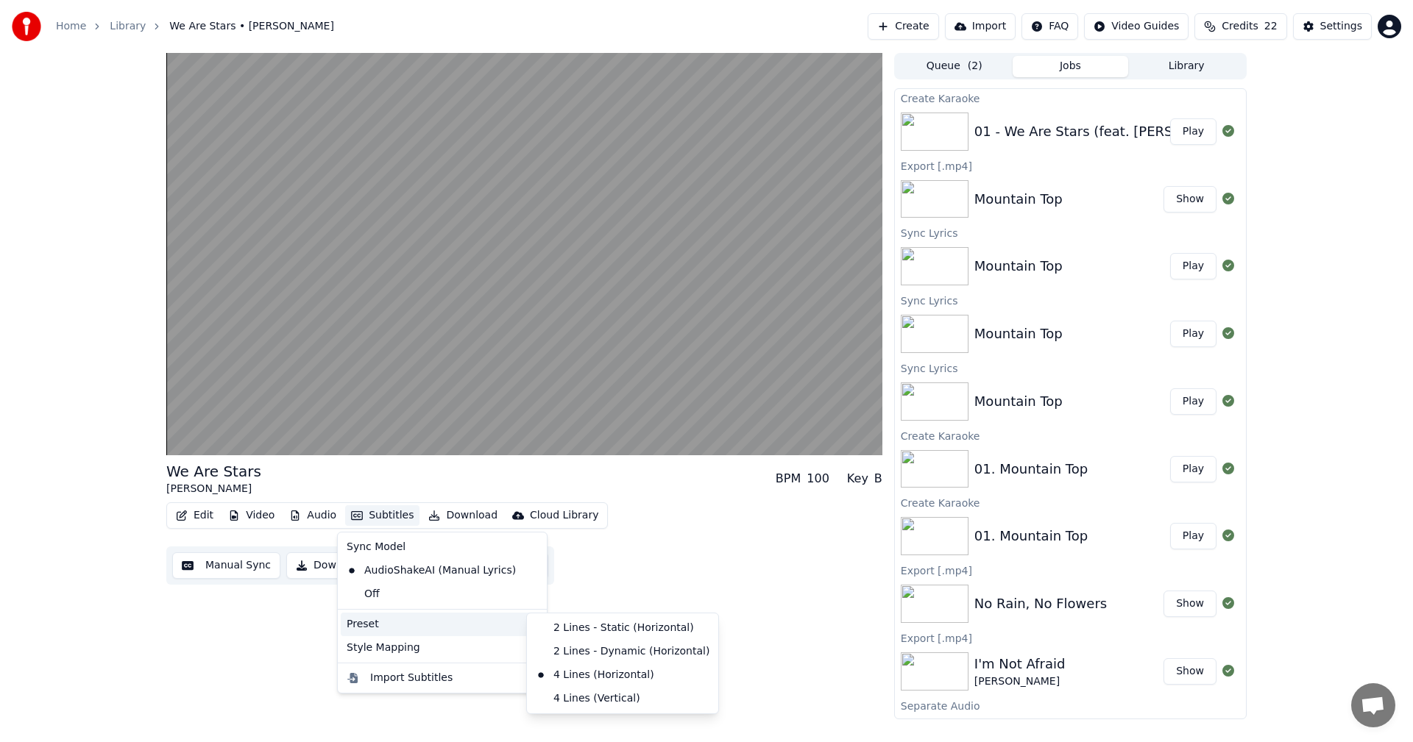
click at [587, 631] on div "2 Lines - Static (Horizontal)" at bounding box center [622, 629] width 185 height 24
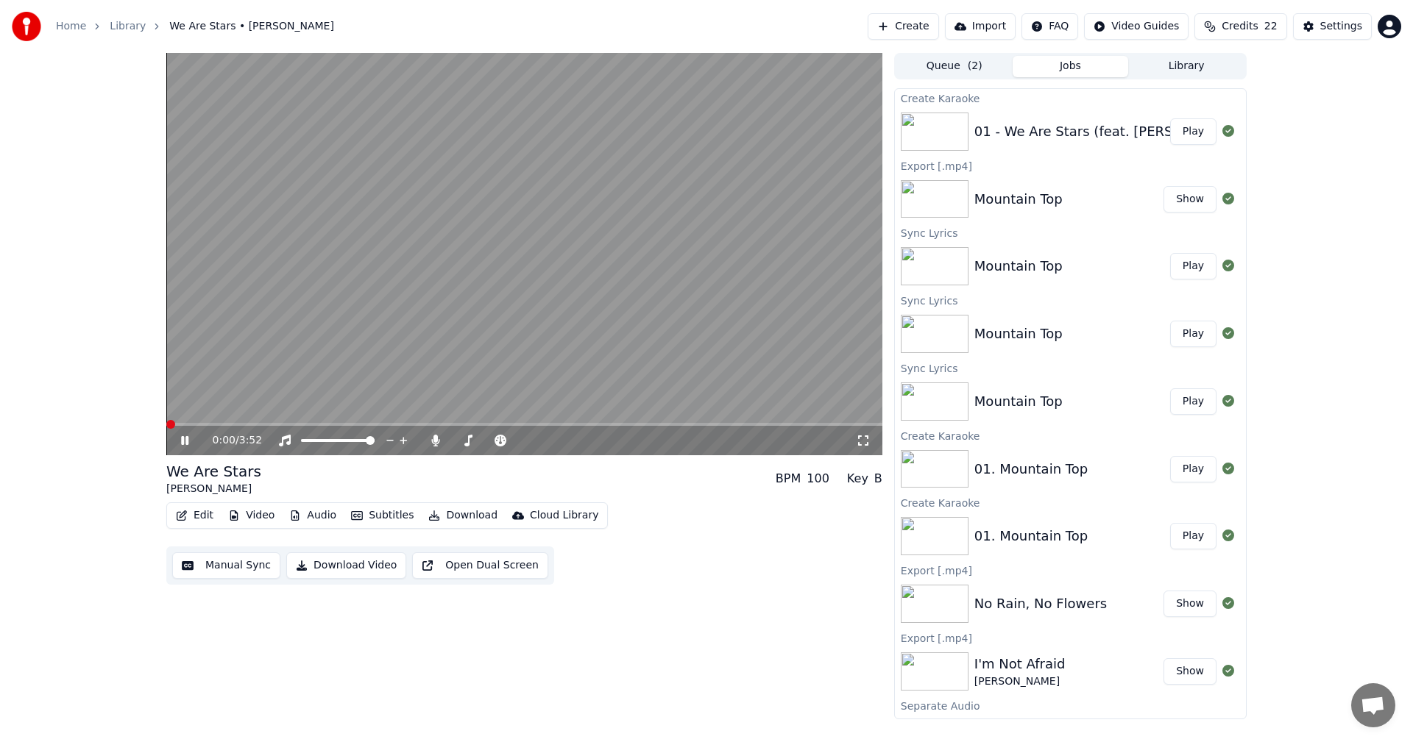
click at [166, 420] on span at bounding box center [170, 424] width 9 height 9
click at [436, 441] on icon at bounding box center [435, 441] width 8 height 12
click at [436, 441] on icon at bounding box center [435, 441] width 15 height 12
click at [390, 511] on button "Subtitles" at bounding box center [382, 515] width 74 height 21
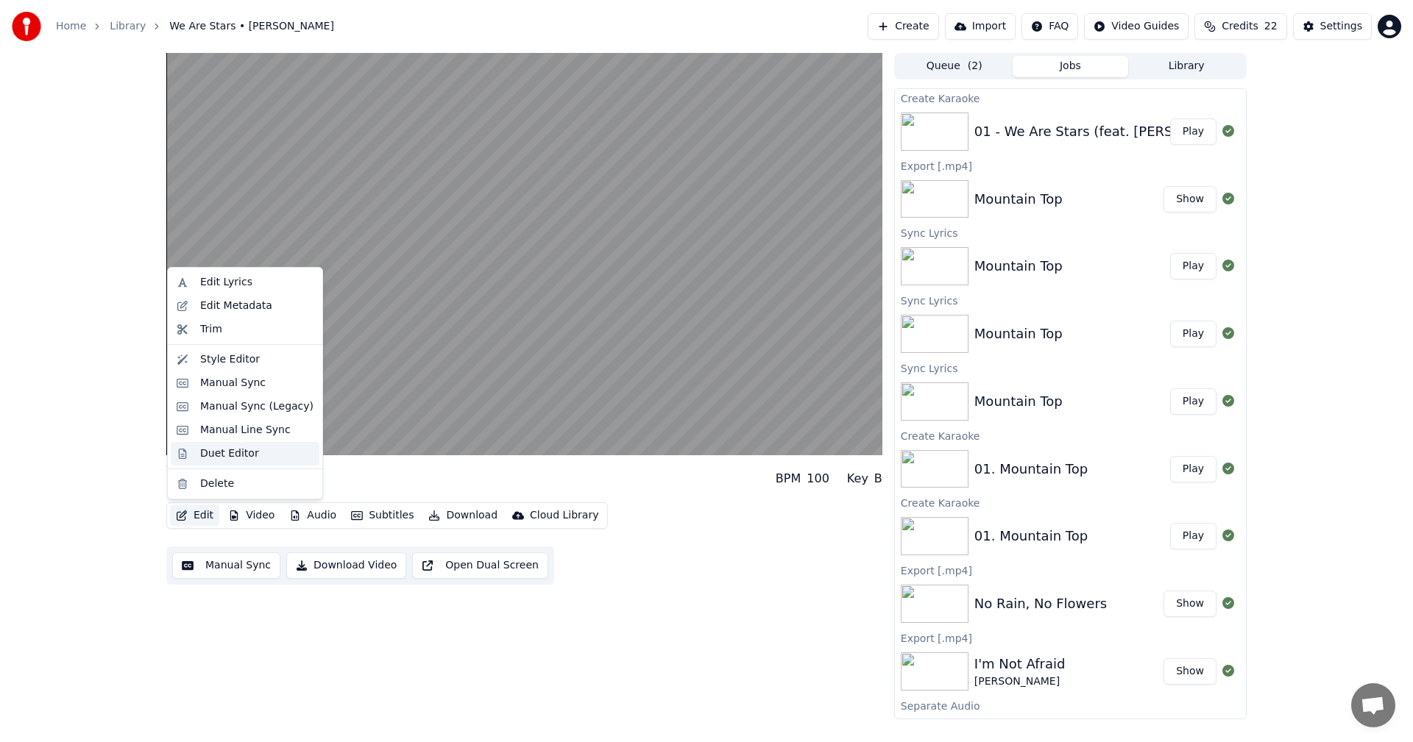
click at [240, 454] on div "Duet Editor" at bounding box center [229, 454] width 59 height 15
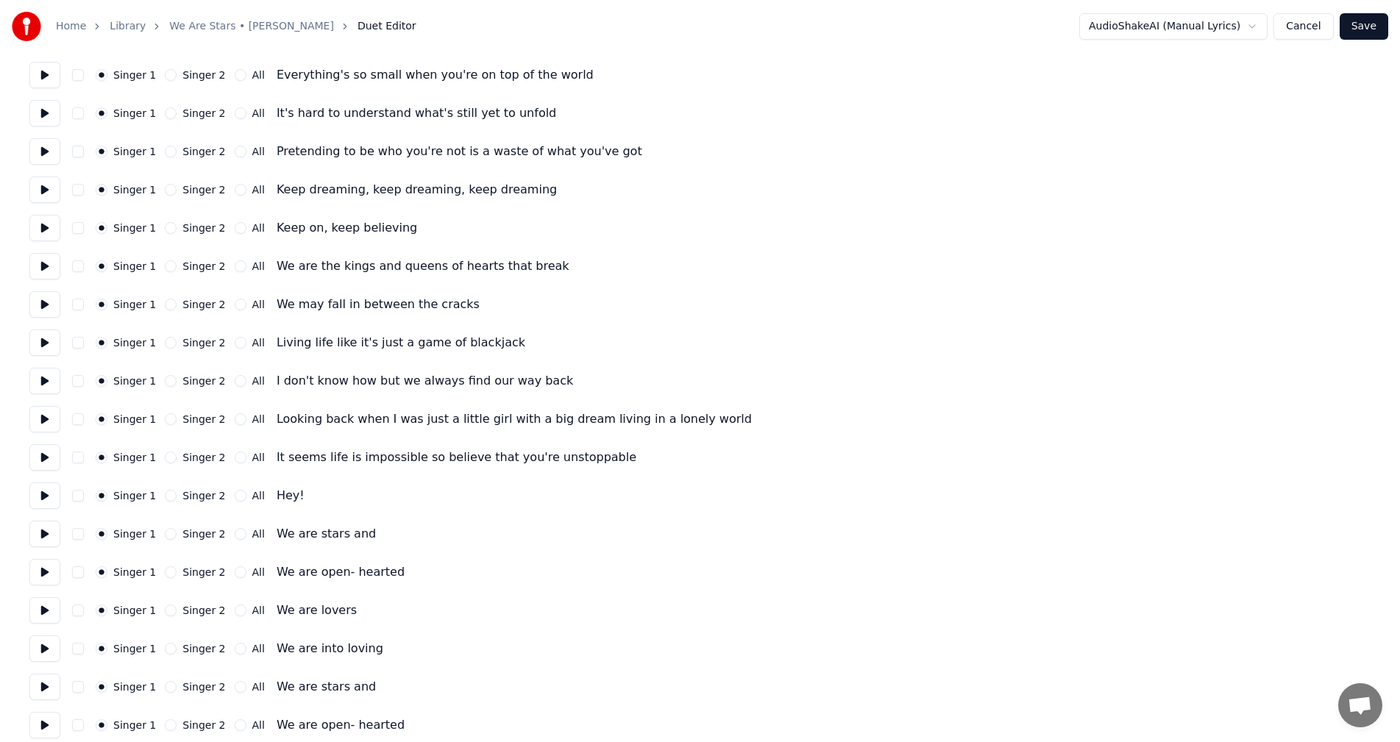
scroll to position [147, 0]
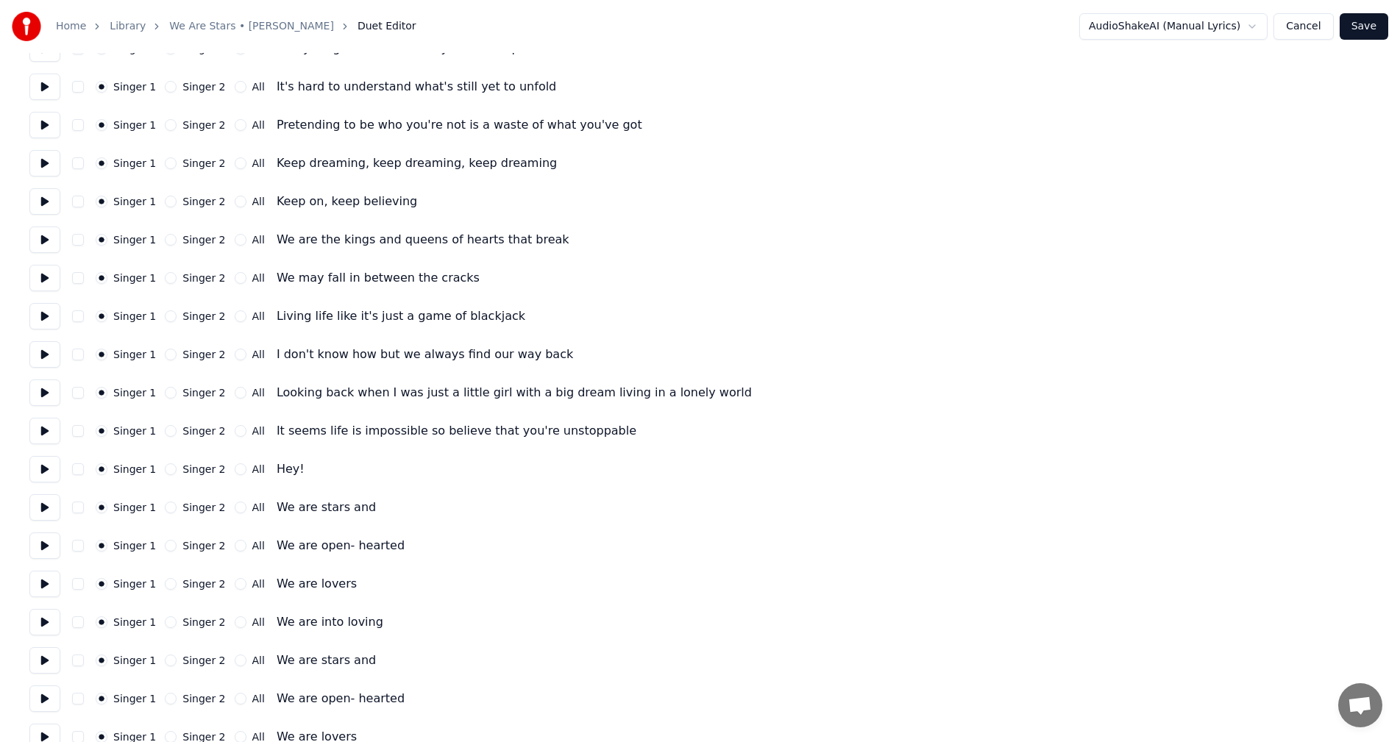
click at [165, 238] on button "Singer 2" at bounding box center [171, 240] width 12 height 12
click at [166, 276] on button "Singer 2" at bounding box center [171, 278] width 12 height 12
click at [165, 316] on button "Singer 2" at bounding box center [171, 316] width 12 height 12
click at [168, 357] on button "Singer 2" at bounding box center [171, 355] width 12 height 12
click at [168, 397] on button "Singer 2" at bounding box center [171, 393] width 12 height 12
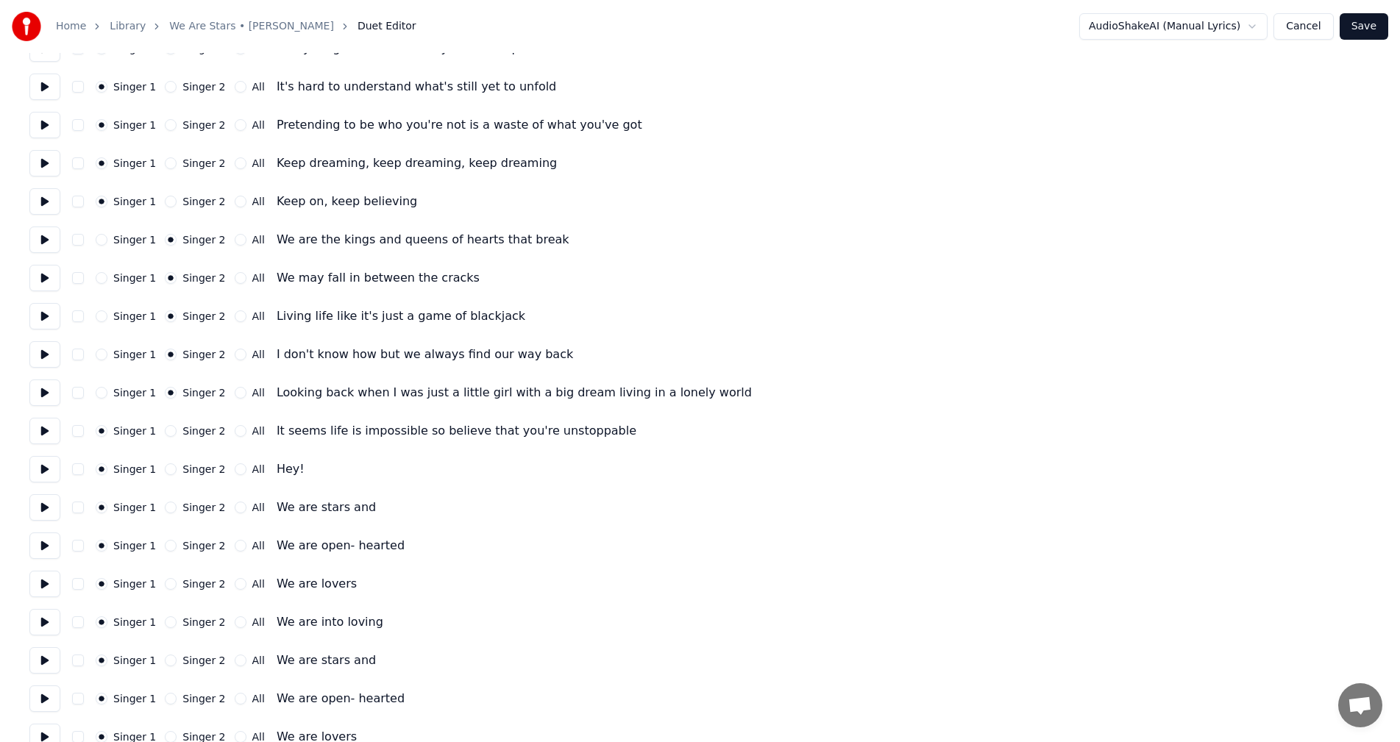
click at [170, 424] on div "Singer 1 Singer 2 All It seems life is impossible so believe that you're unstop…" at bounding box center [699, 431] width 1341 height 26
click at [167, 432] on button "Singer 2" at bounding box center [171, 431] width 12 height 12
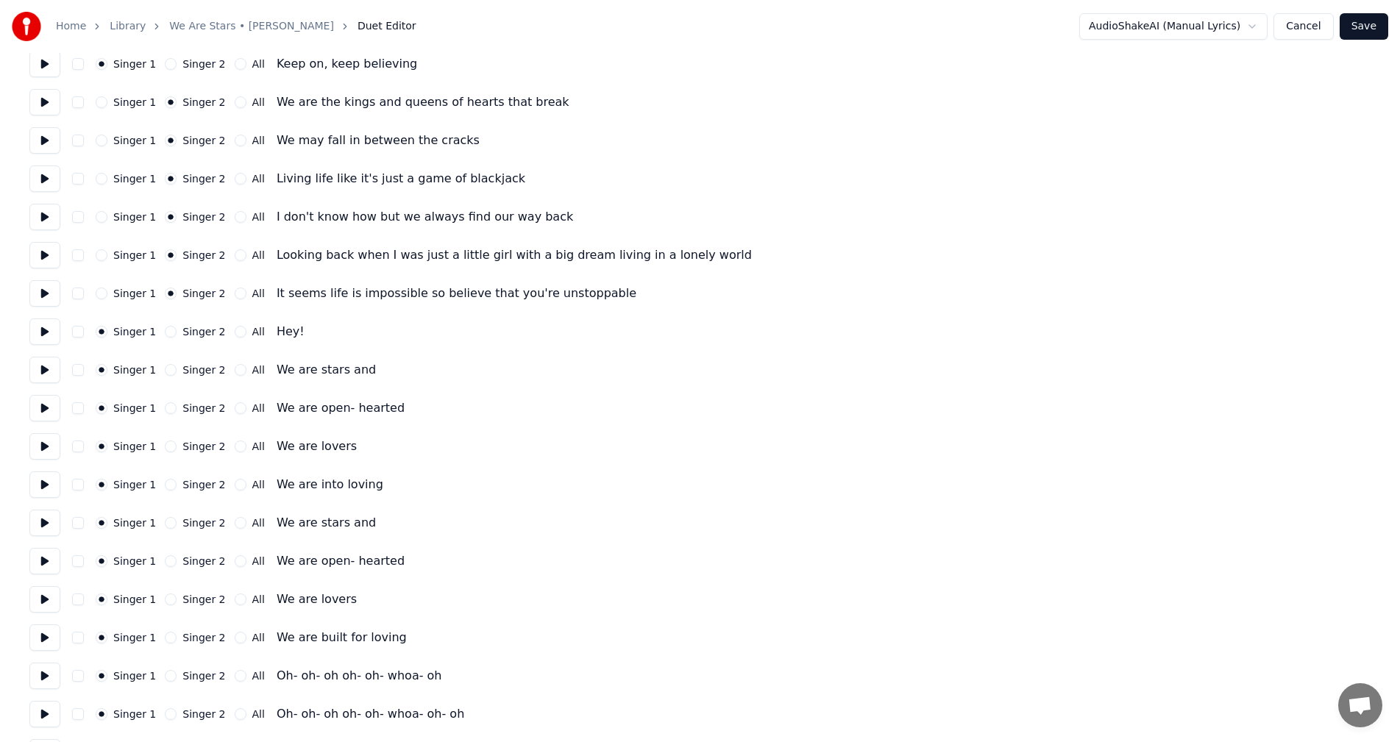
scroll to position [294, 0]
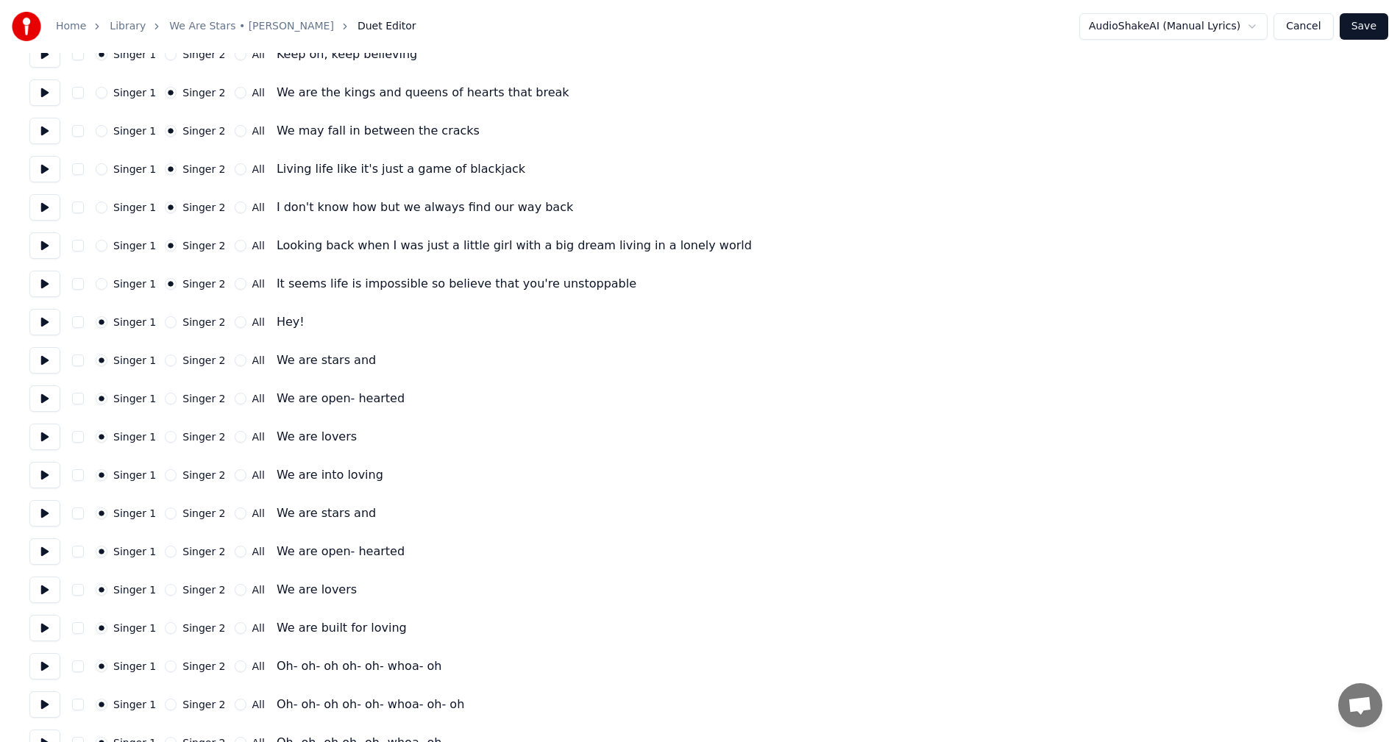
click at [76, 320] on button "button" at bounding box center [78, 322] width 12 height 12
click at [77, 324] on button "button" at bounding box center [78, 322] width 12 height 12
click at [166, 322] on button "Singer 2" at bounding box center [171, 322] width 12 height 12
click at [100, 319] on button "Singer 1" at bounding box center [102, 322] width 12 height 12
click at [79, 324] on button "button" at bounding box center [78, 322] width 12 height 12
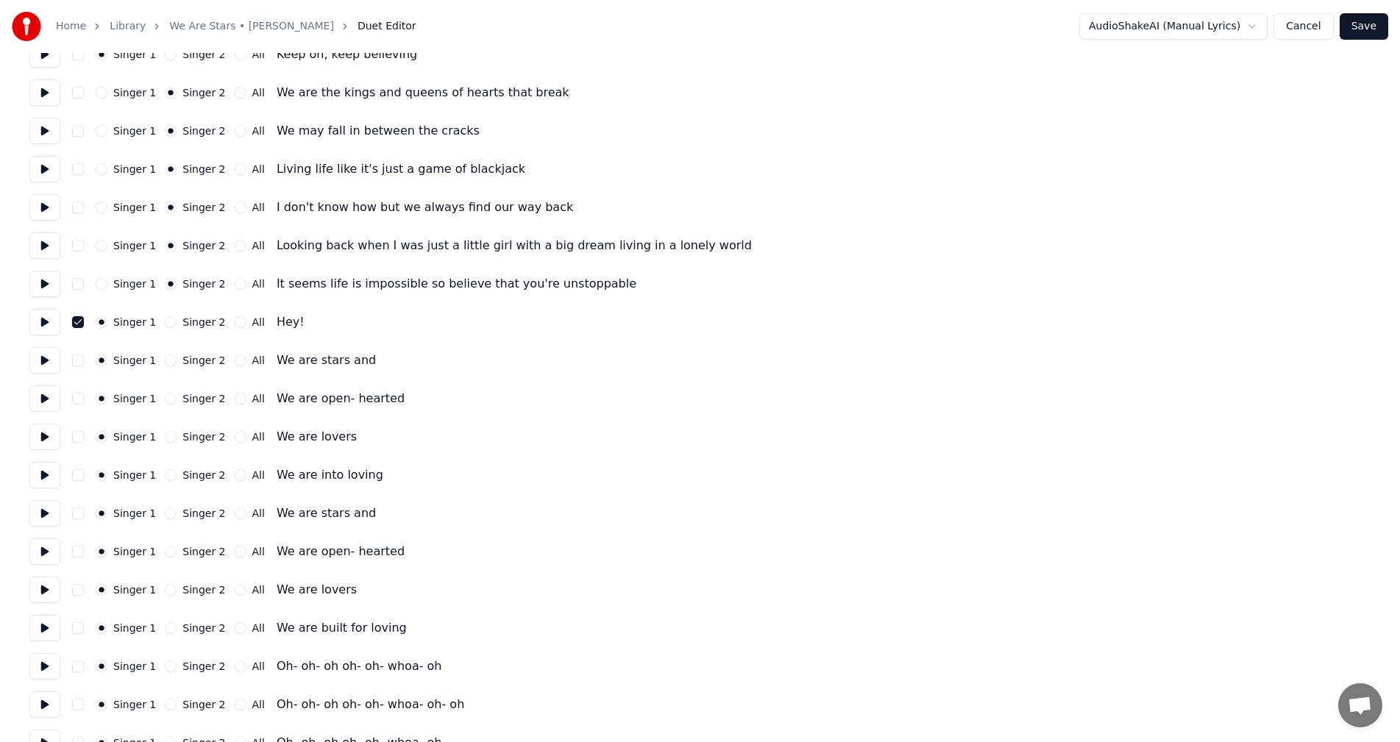
drag, startPoint x: 80, startPoint y: 359, endPoint x: 77, endPoint y: 377, distance: 18.0
click at [80, 360] on button "button" at bounding box center [78, 361] width 12 height 12
drag, startPoint x: 80, startPoint y: 400, endPoint x: 77, endPoint y: 408, distance: 7.9
click at [79, 404] on button "button" at bounding box center [78, 399] width 12 height 12
click at [77, 438] on button "button" at bounding box center [78, 437] width 12 height 12
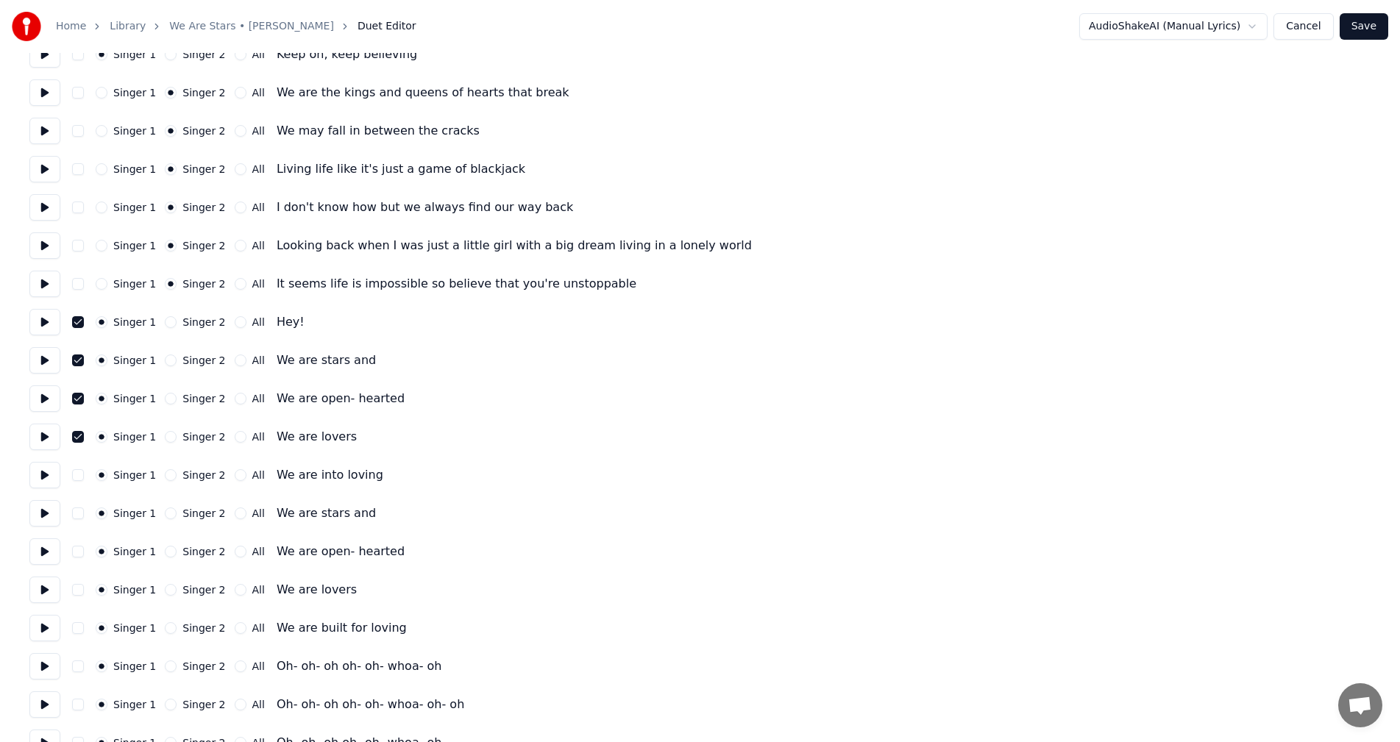
click at [83, 480] on div "Singer 1 Singer 2 All We are into loving" at bounding box center [699, 475] width 1341 height 26
click at [76, 476] on button "button" at bounding box center [78, 475] width 12 height 12
click at [78, 516] on button "button" at bounding box center [78, 514] width 12 height 12
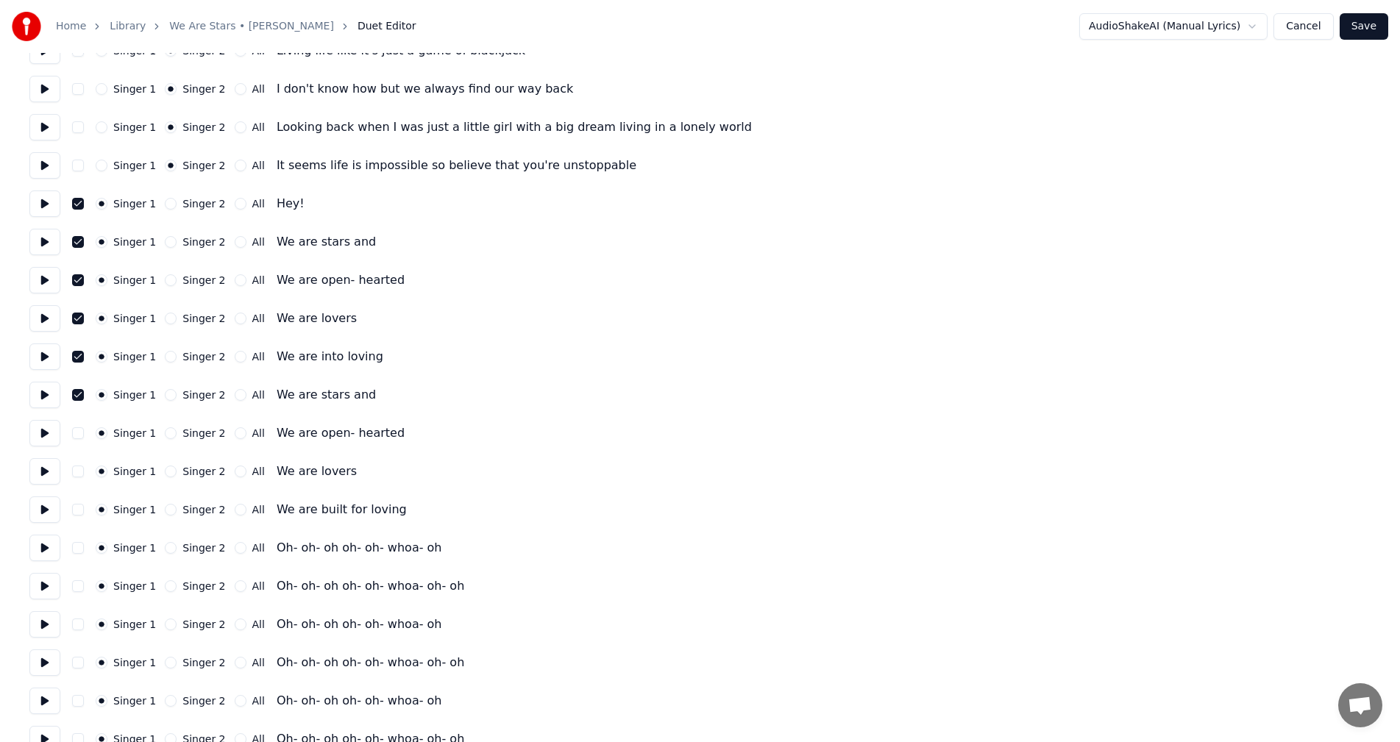
scroll to position [441, 0]
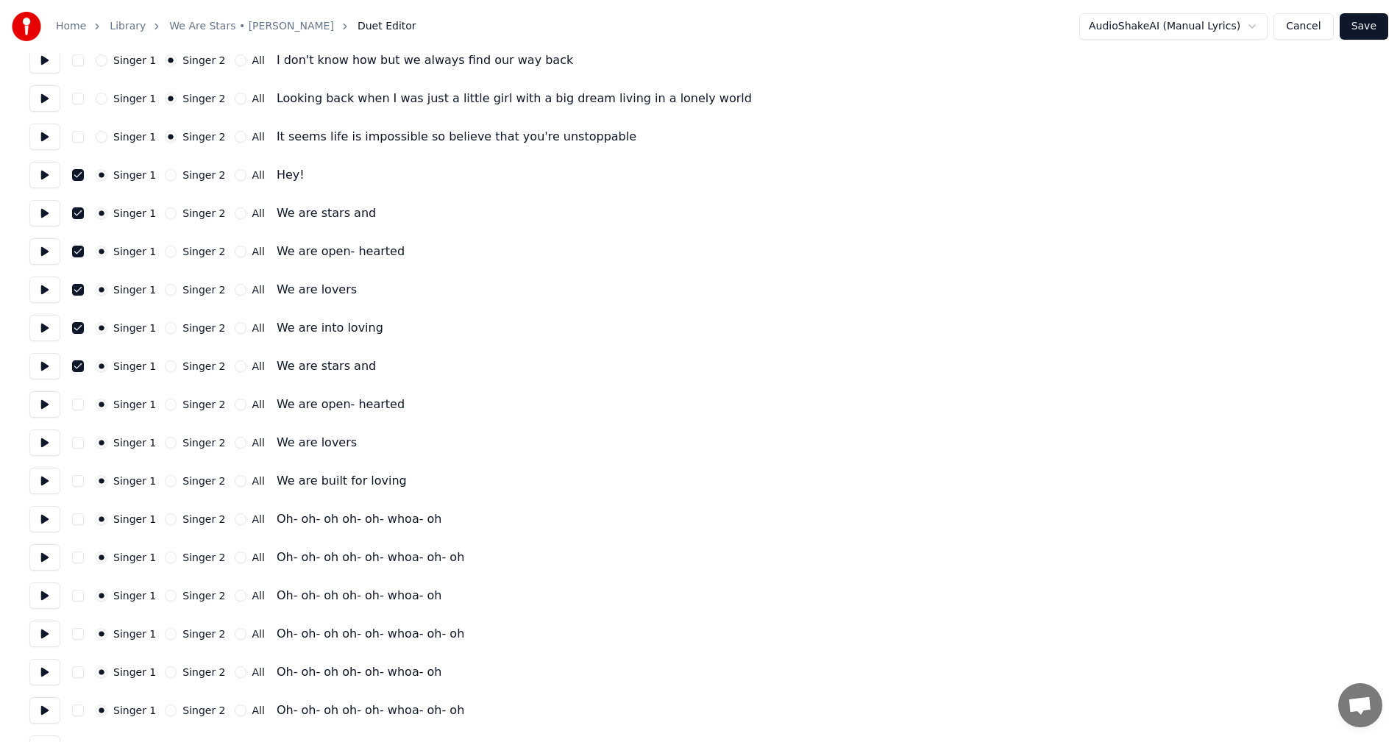
click at [79, 403] on button "button" at bounding box center [78, 405] width 12 height 12
click at [81, 447] on button "button" at bounding box center [78, 443] width 12 height 12
click at [79, 481] on button "button" at bounding box center [78, 481] width 12 height 12
click at [79, 521] on button "button" at bounding box center [78, 520] width 12 height 12
click at [78, 550] on div "Singer 1 Singer 2 All Oh- oh- oh oh- oh- whoa- oh- oh" at bounding box center [699, 557] width 1341 height 26
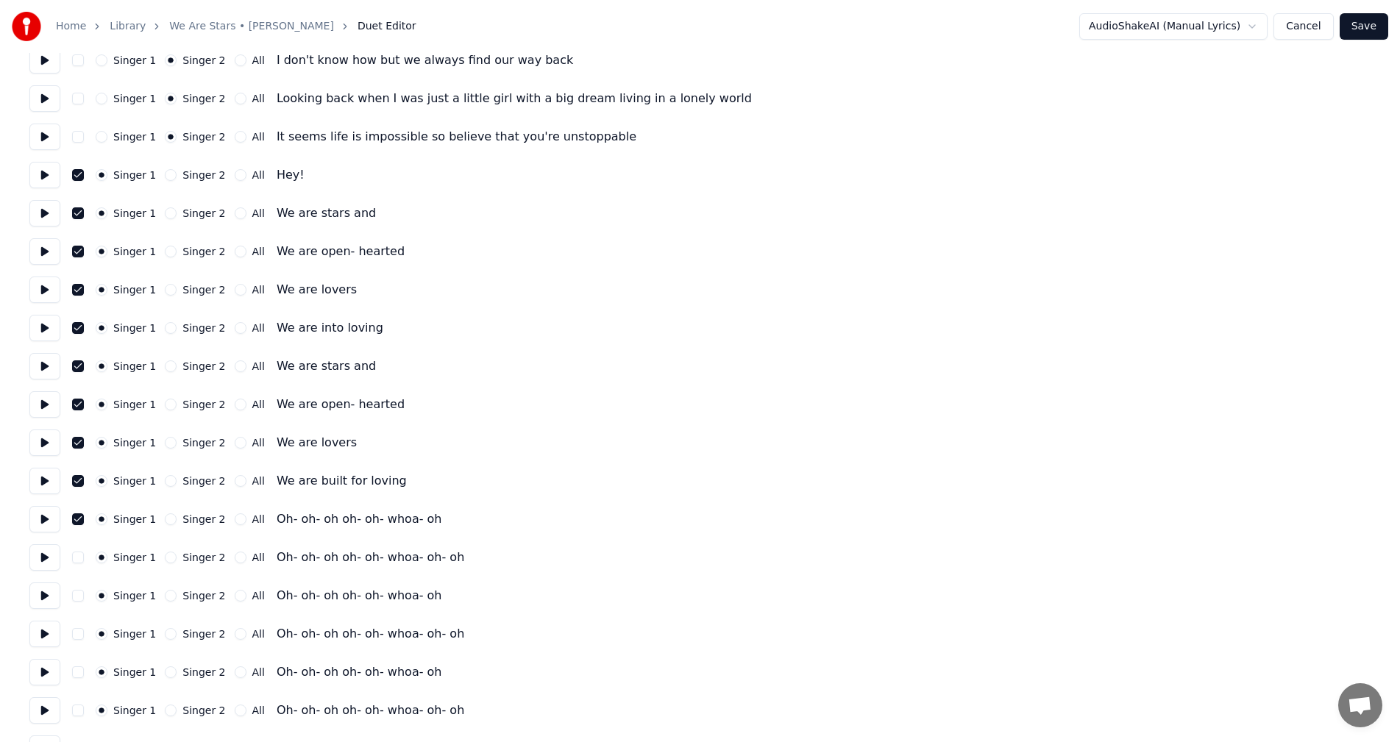
click at [77, 558] on button "button" at bounding box center [78, 558] width 12 height 12
click at [80, 600] on button "button" at bounding box center [78, 596] width 12 height 12
click at [74, 642] on div "Singer 1 Singer 2 All Oh- oh- oh oh- oh- whoa- oh- oh" at bounding box center [699, 634] width 1341 height 26
click at [77, 630] on button "button" at bounding box center [78, 634] width 12 height 12
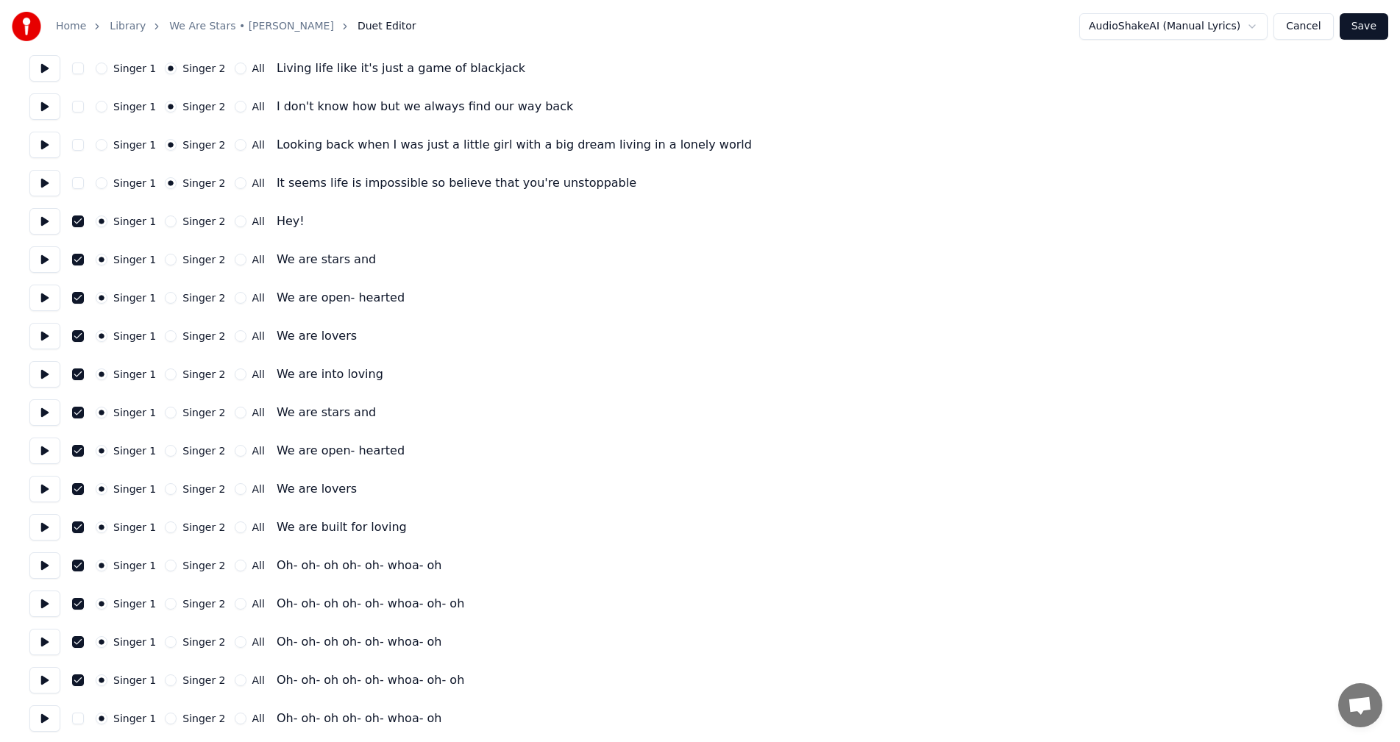
scroll to position [0, 0]
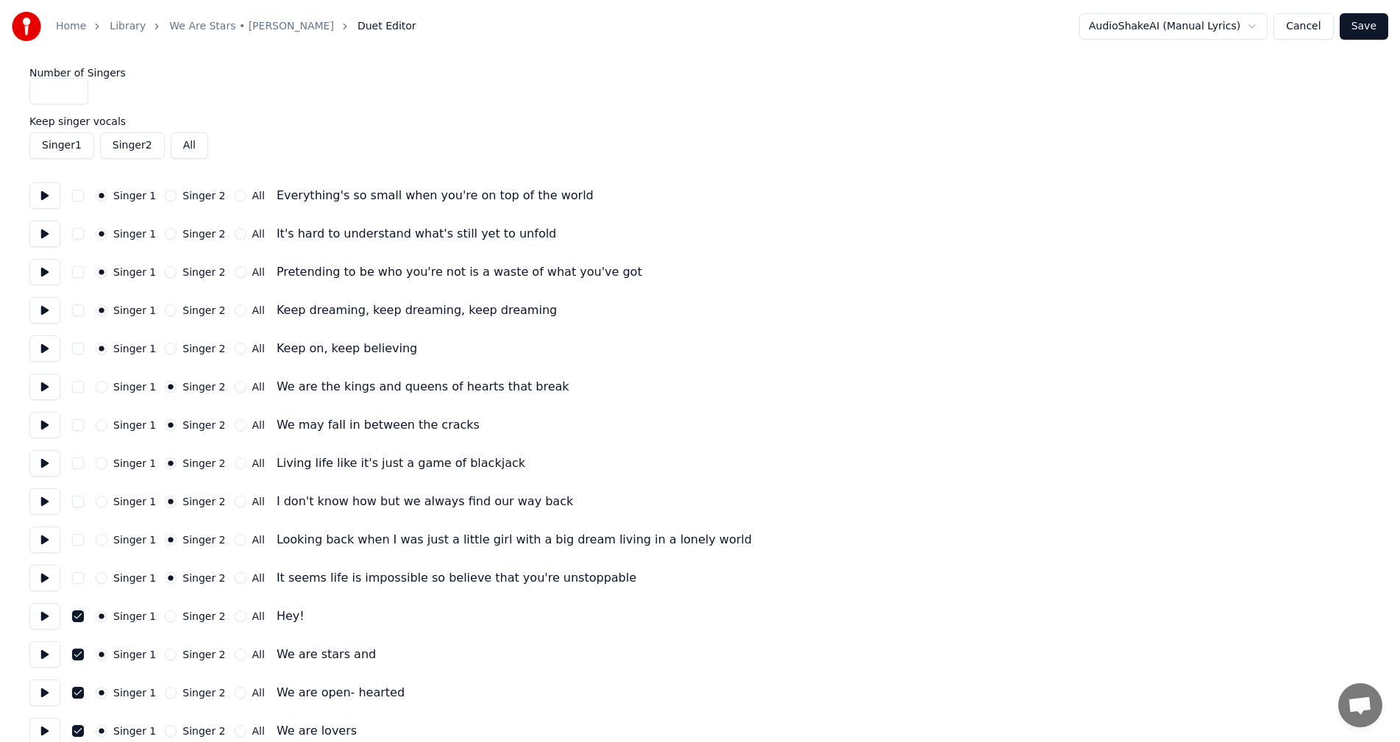
click at [73, 615] on button "button" at bounding box center [78, 617] width 12 height 12
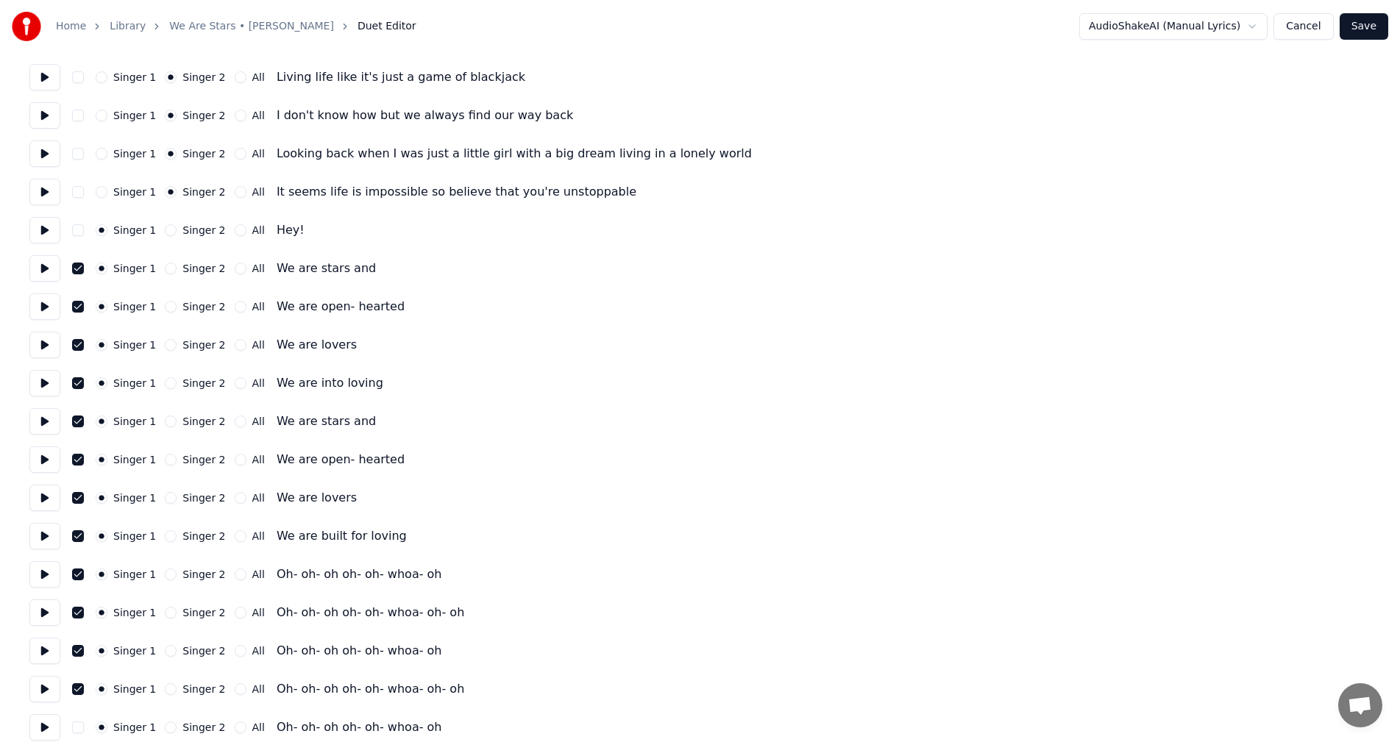
scroll to position [441, 0]
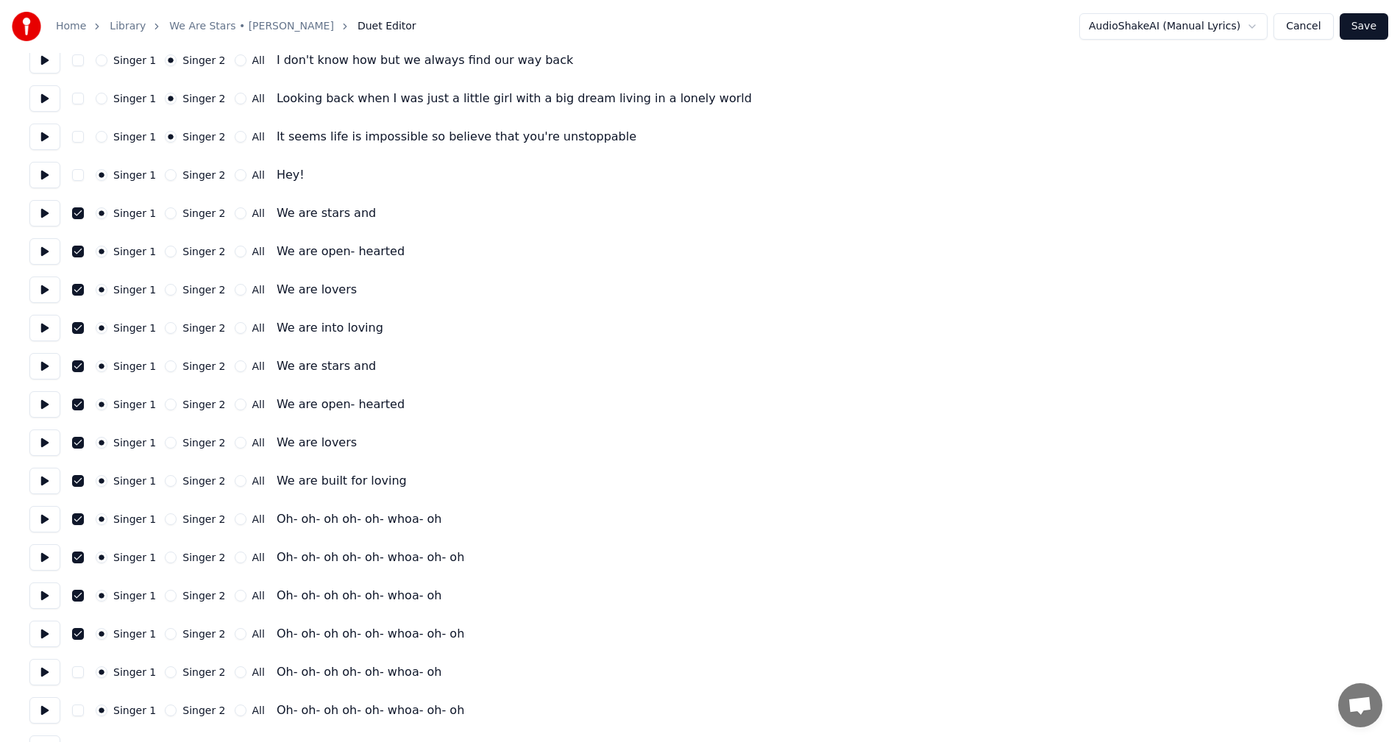
drag, startPoint x: 78, startPoint y: 210, endPoint x: 81, endPoint y: 241, distance: 31.0
click at [79, 219] on div "Singer 1 Singer 2 All We are stars and" at bounding box center [699, 213] width 1341 height 26
click at [77, 255] on button "button" at bounding box center [78, 252] width 12 height 12
click at [78, 210] on button "button" at bounding box center [78, 213] width 12 height 12
click at [74, 288] on button "button" at bounding box center [78, 290] width 12 height 12
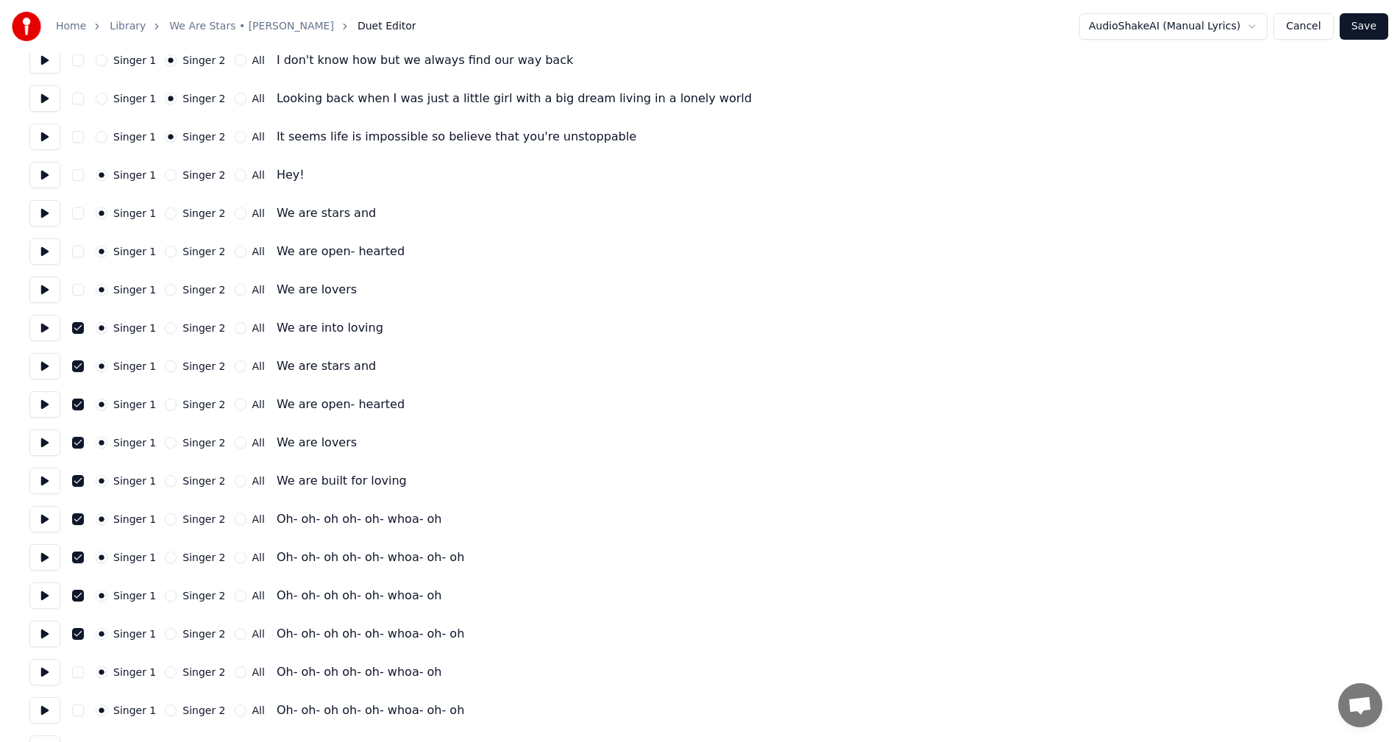
click at [77, 328] on button "button" at bounding box center [78, 328] width 12 height 12
click at [77, 369] on button "button" at bounding box center [78, 367] width 12 height 12
drag, startPoint x: 77, startPoint y: 404, endPoint x: 79, endPoint y: 431, distance: 27.3
click at [78, 405] on button "button" at bounding box center [78, 405] width 12 height 12
click at [79, 446] on button "button" at bounding box center [78, 443] width 12 height 12
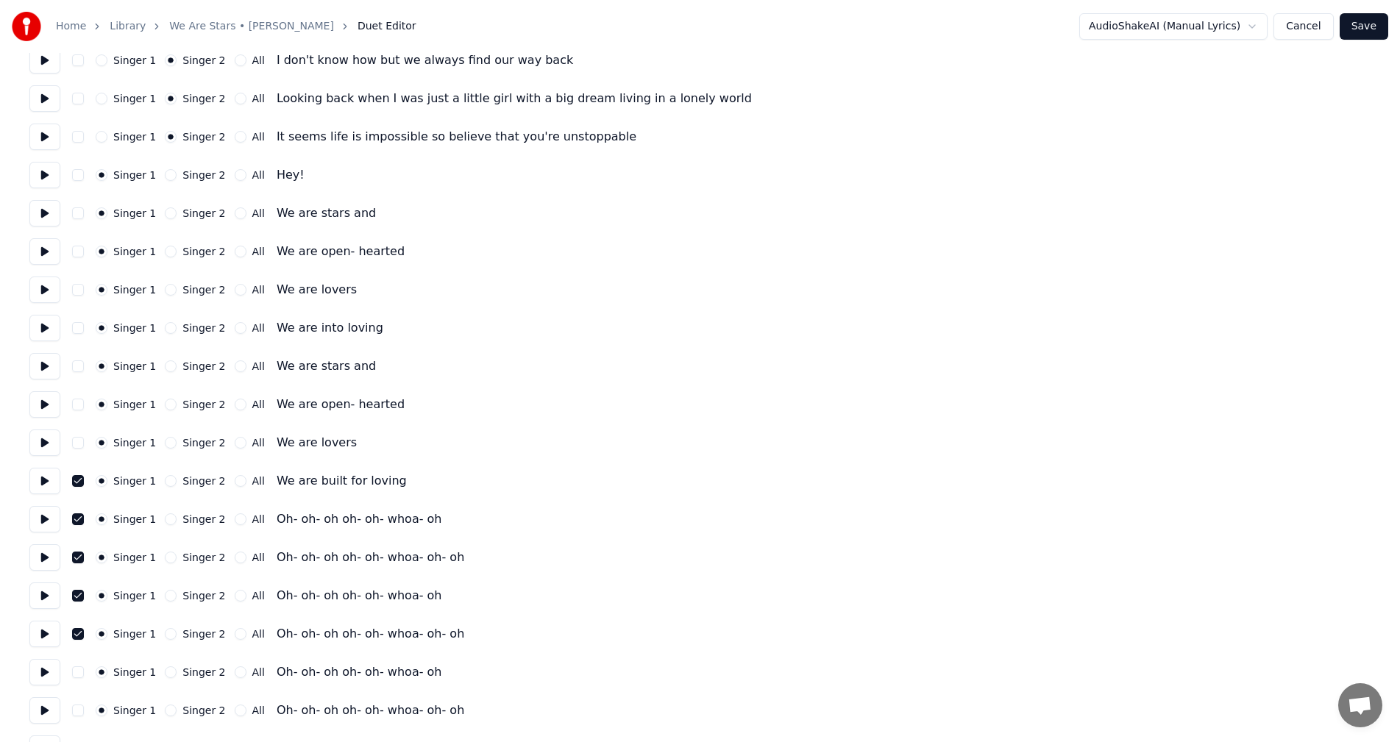
click at [76, 488] on div "Singer 1 Singer 2 All We are built for loving" at bounding box center [699, 481] width 1341 height 26
click at [79, 484] on button "button" at bounding box center [78, 481] width 12 height 12
click at [79, 516] on button "button" at bounding box center [78, 520] width 12 height 12
drag, startPoint x: 74, startPoint y: 563, endPoint x: 80, endPoint y: 579, distance: 17.2
click at [74, 564] on div "Singer 1 Singer 2 All Oh- oh- oh oh- oh- whoa- oh- oh" at bounding box center [699, 557] width 1341 height 26
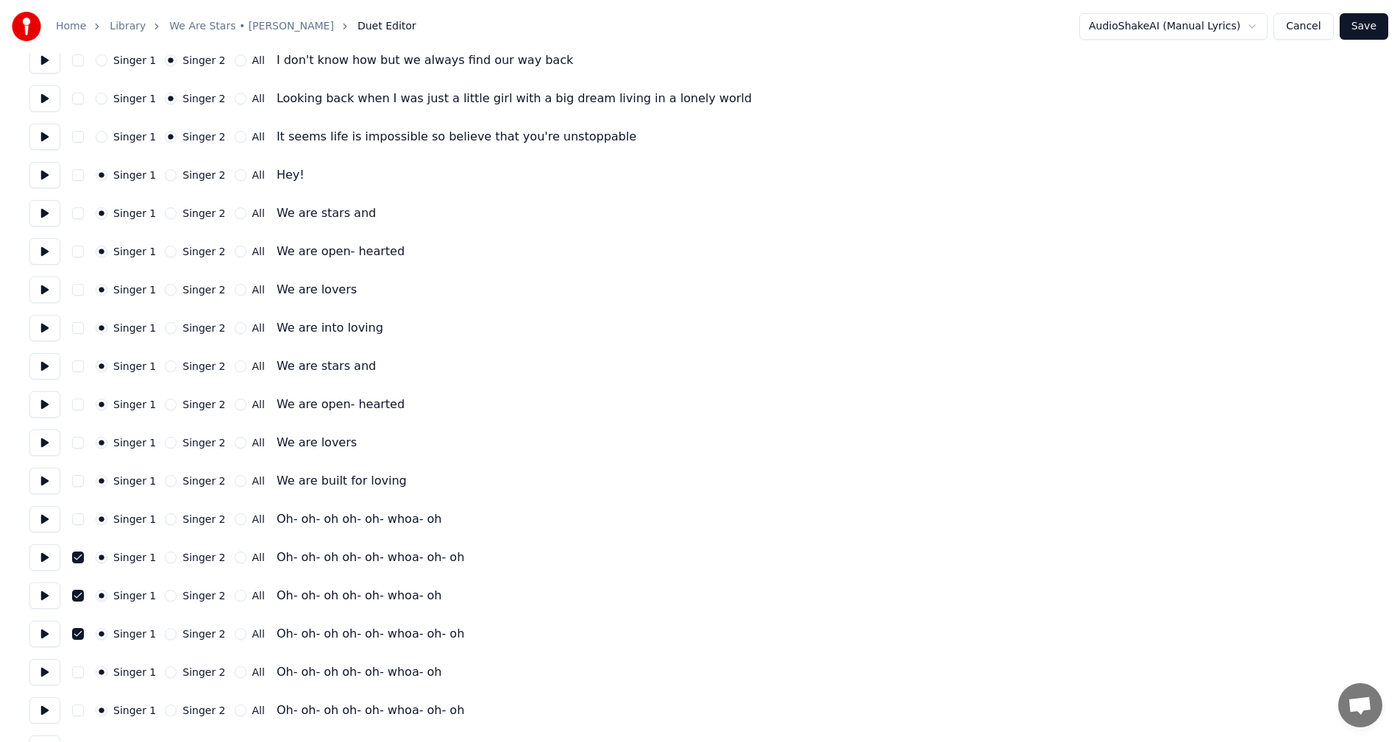
click at [78, 600] on button "button" at bounding box center [78, 596] width 12 height 12
click at [75, 558] on button "button" at bounding box center [78, 558] width 12 height 12
click at [76, 632] on button "button" at bounding box center [78, 634] width 12 height 12
click at [168, 176] on button "Singer 2" at bounding box center [171, 175] width 12 height 12
click at [235, 175] on button "All" at bounding box center [241, 175] width 12 height 12
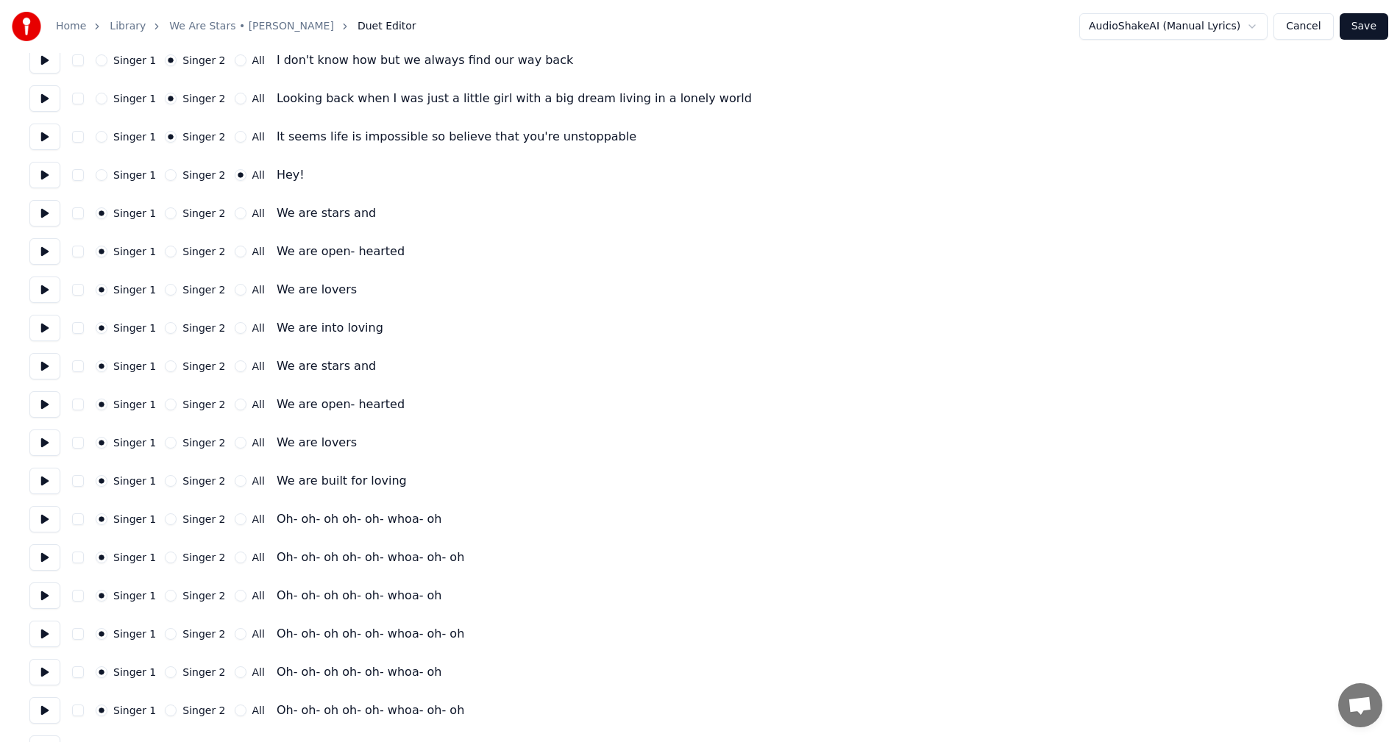
click at [235, 213] on button "All" at bounding box center [241, 213] width 12 height 12
click at [235, 249] on button "All" at bounding box center [241, 252] width 12 height 12
click at [235, 285] on button "All" at bounding box center [241, 290] width 12 height 12
click at [235, 323] on button "All" at bounding box center [241, 328] width 12 height 12
click at [224, 374] on div "Singer 1 Singer 2 All We are stars and" at bounding box center [699, 366] width 1341 height 26
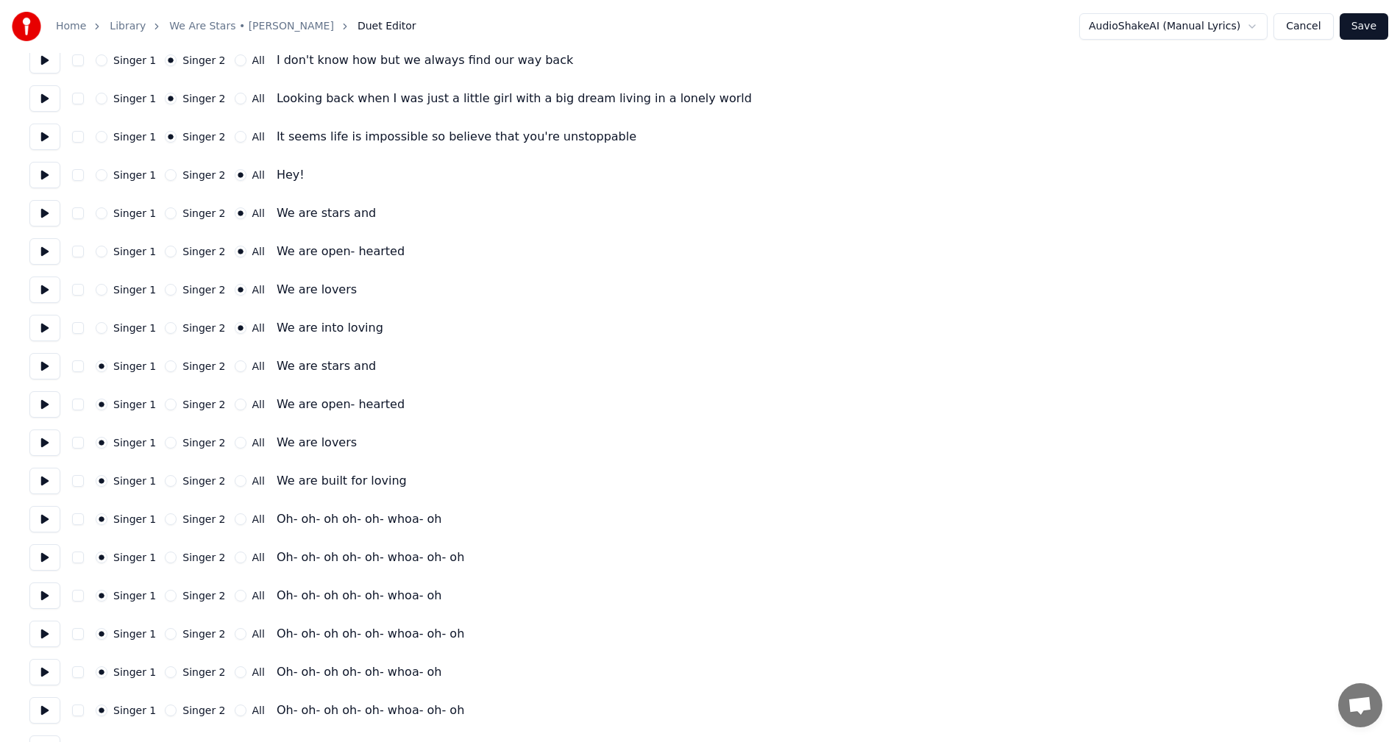
click at [235, 366] on button "All" at bounding box center [241, 367] width 12 height 12
click at [235, 402] on button "All" at bounding box center [241, 405] width 12 height 12
click at [229, 450] on div "Singer 1 Singer 2 All We are lovers" at bounding box center [699, 443] width 1341 height 26
click at [235, 442] on button "All" at bounding box center [241, 443] width 12 height 12
click at [235, 481] on button "All" at bounding box center [241, 481] width 12 height 12
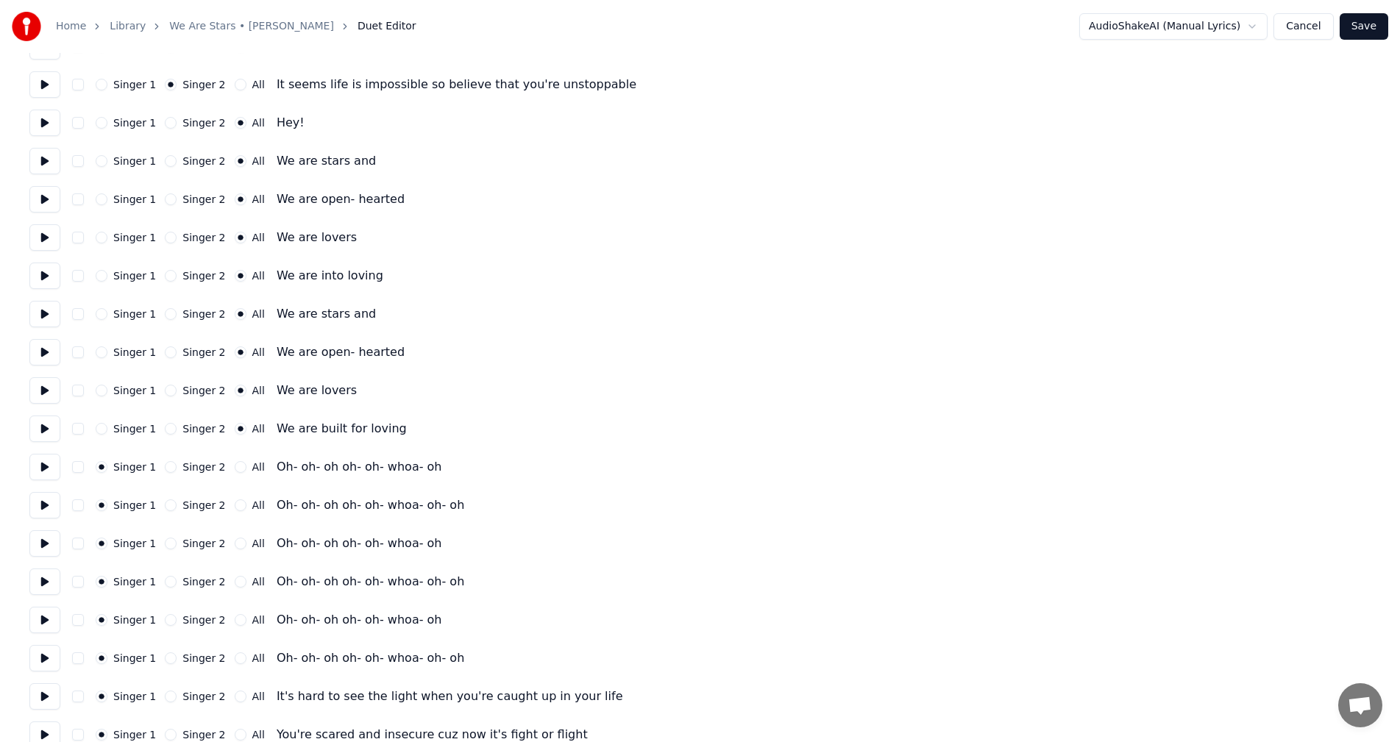
scroll to position [662, 0]
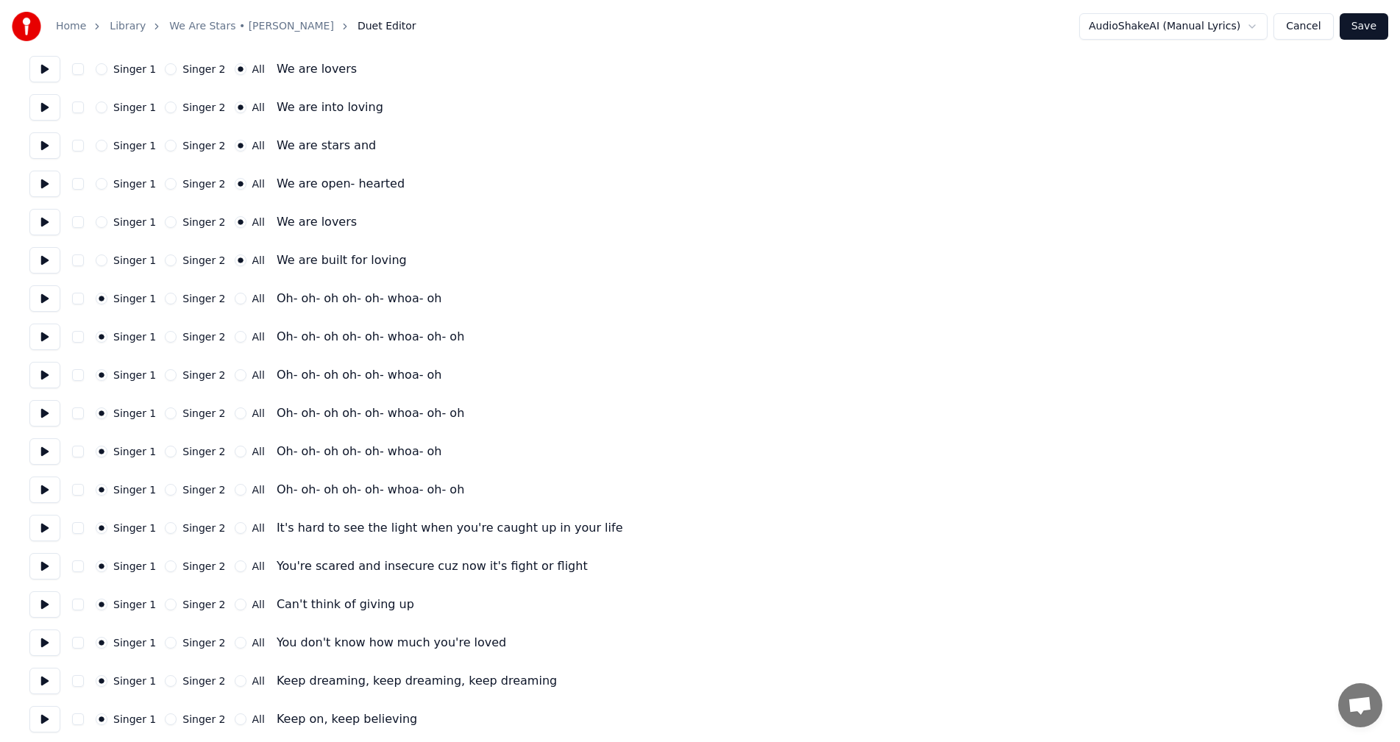
click at [235, 298] on button "All" at bounding box center [241, 299] width 12 height 12
click at [235, 338] on button "All" at bounding box center [241, 337] width 12 height 12
click at [235, 375] on button "All" at bounding box center [241, 375] width 12 height 12
click at [235, 419] on button "All" at bounding box center [241, 414] width 12 height 12
click at [235, 452] on button "All" at bounding box center [241, 452] width 12 height 12
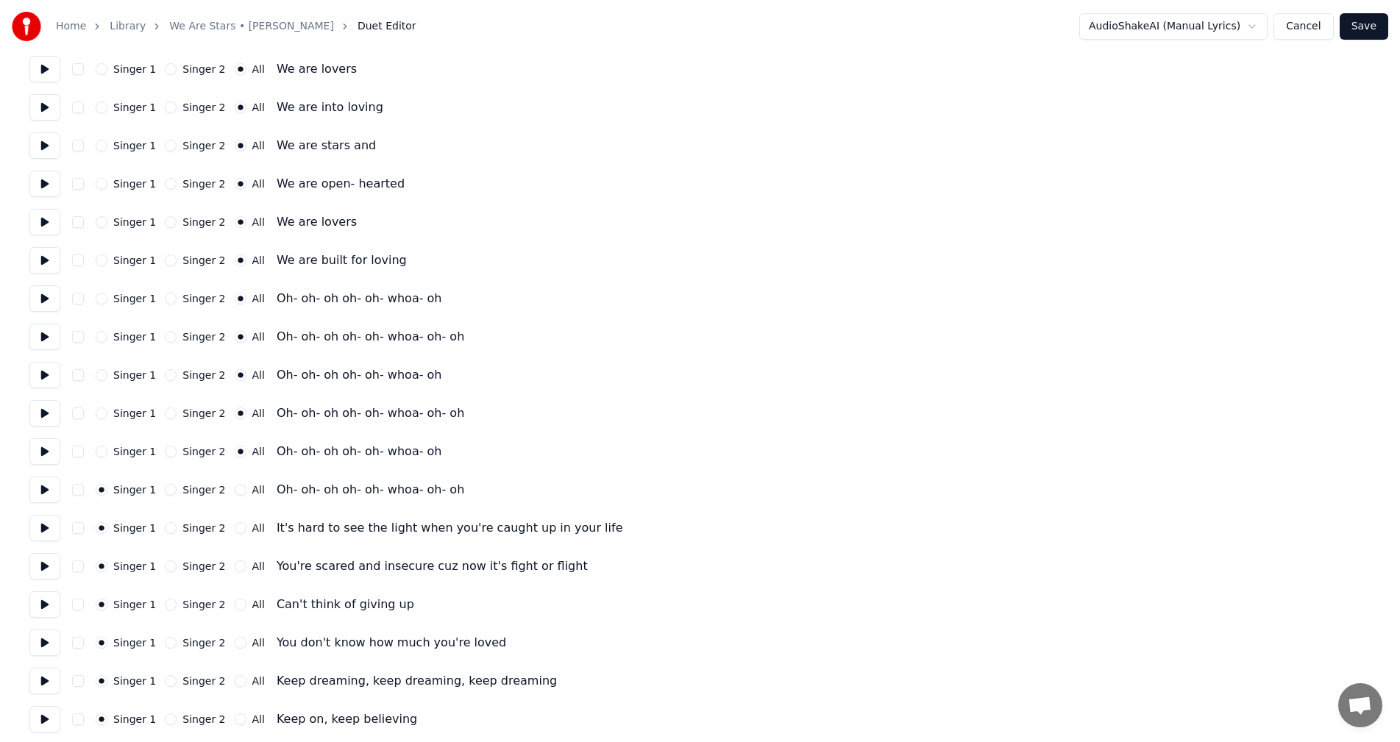
click at [235, 493] on button "All" at bounding box center [241, 490] width 12 height 12
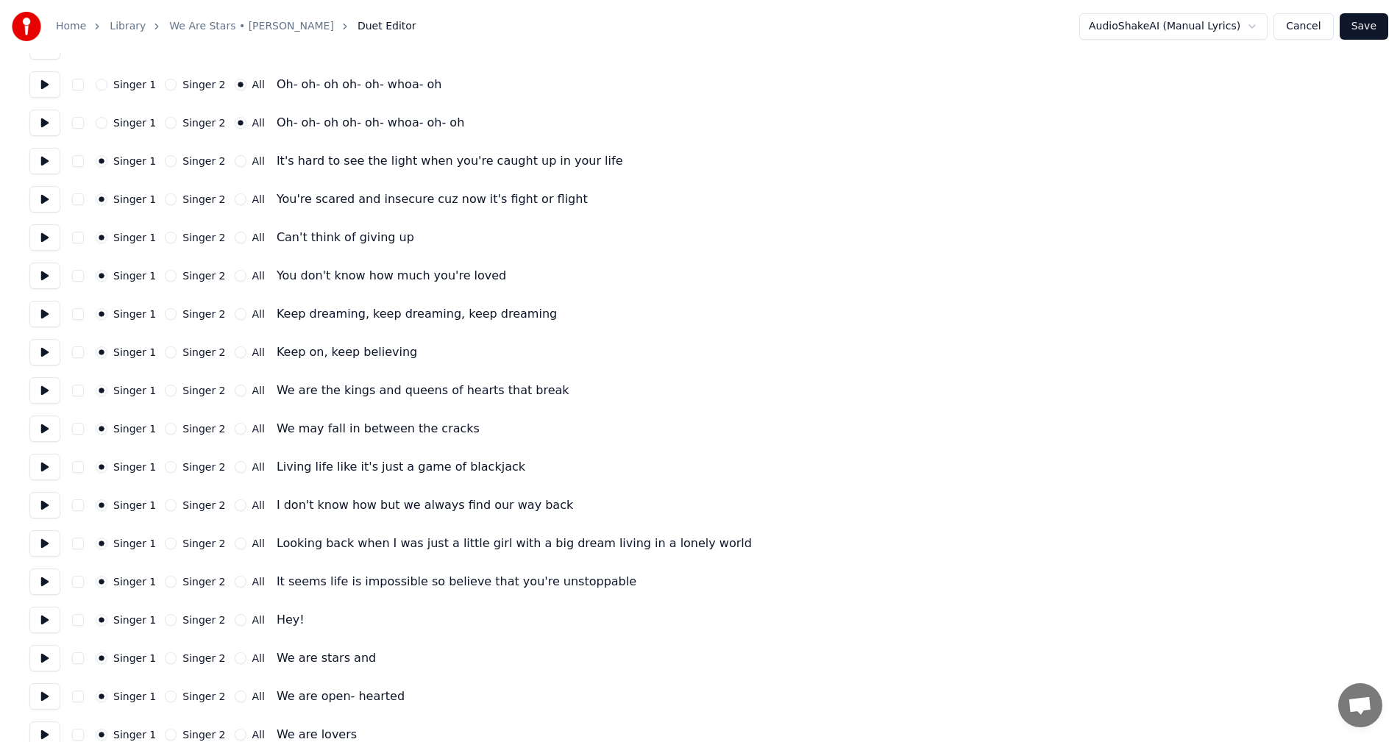
scroll to position [1030, 0]
click at [235, 313] on button "All" at bounding box center [241, 314] width 12 height 12
click at [235, 353] on button "All" at bounding box center [241, 352] width 12 height 12
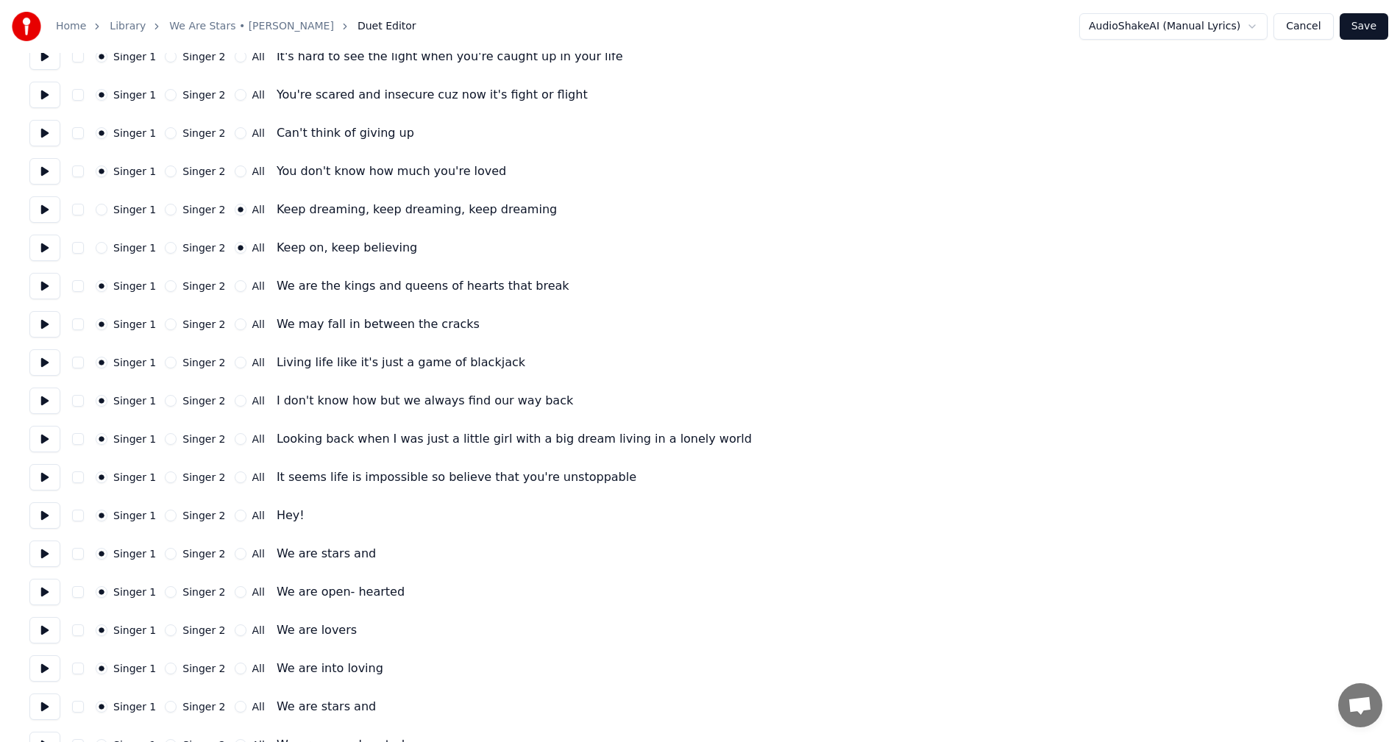
scroll to position [1177, 0]
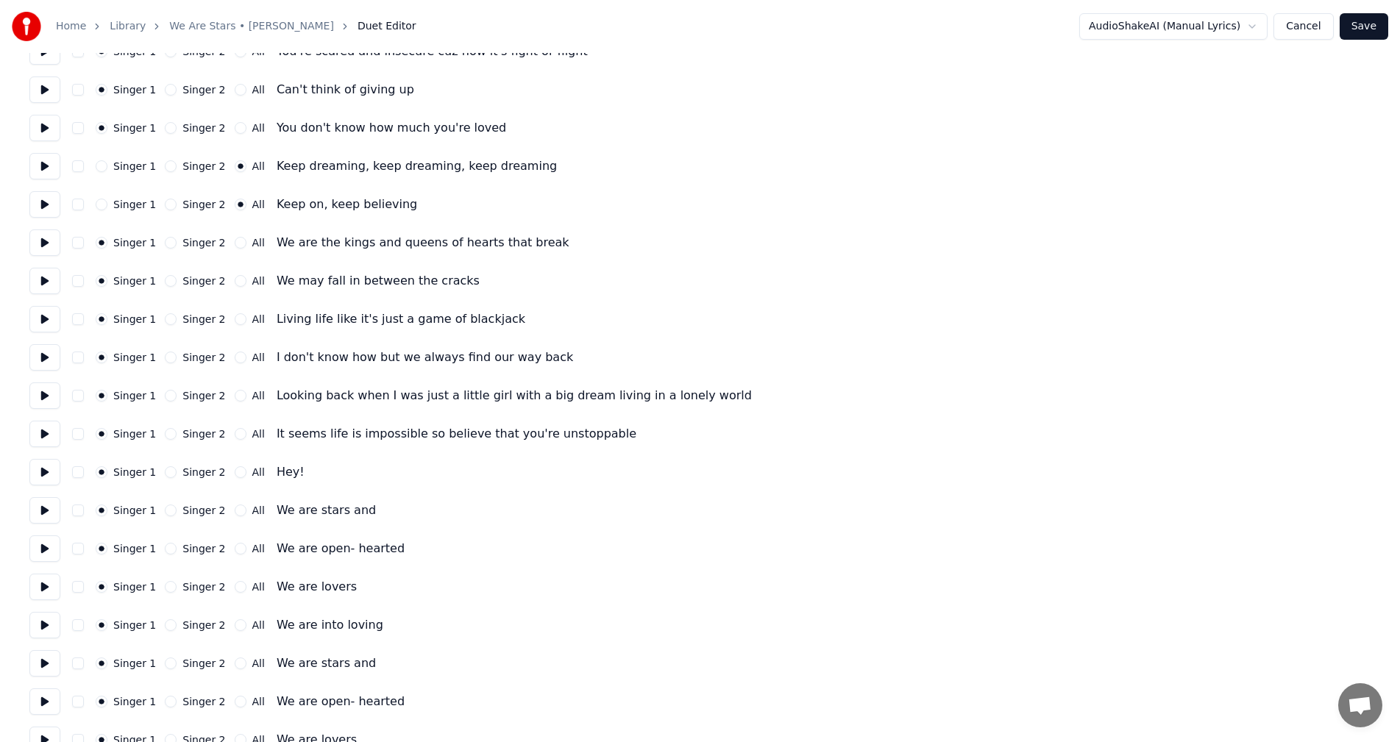
click at [168, 243] on button "Singer 2" at bounding box center [171, 243] width 12 height 12
click at [165, 283] on button "Singer 2" at bounding box center [171, 281] width 12 height 12
click at [165, 318] on button "Singer 2" at bounding box center [171, 319] width 12 height 12
click at [166, 360] on button "Singer 2" at bounding box center [171, 358] width 12 height 12
click at [166, 391] on button "Singer 2" at bounding box center [171, 396] width 12 height 12
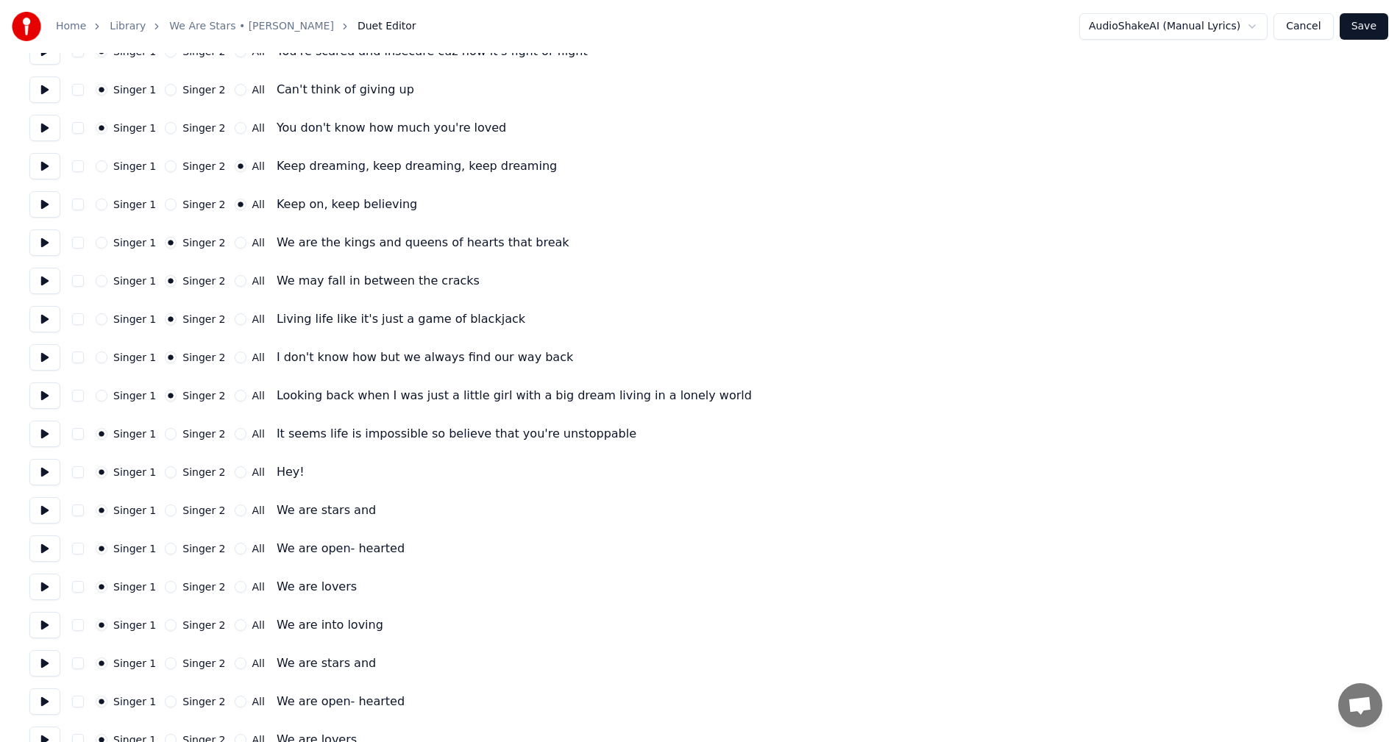
click at [166, 436] on button "Singer 2" at bounding box center [171, 434] width 12 height 12
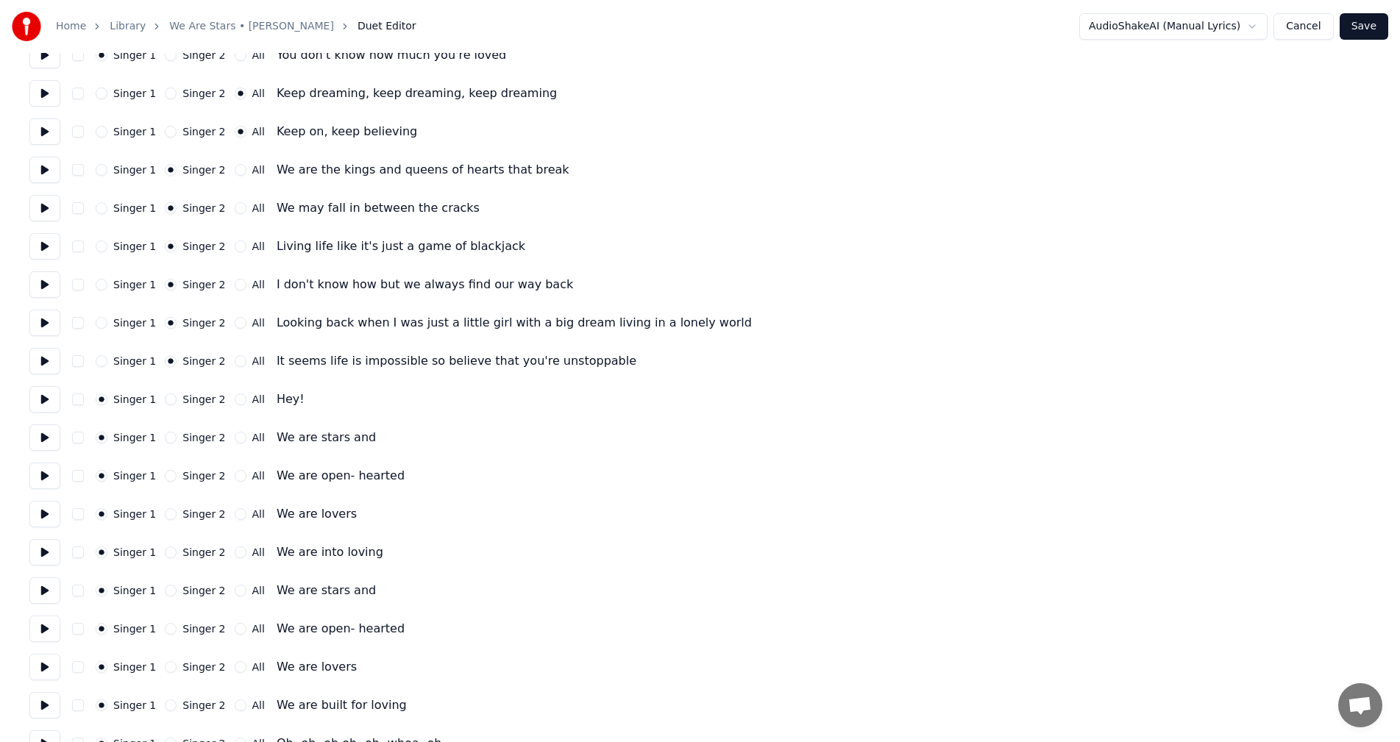
scroll to position [1251, 0]
click at [235, 397] on button "All" at bounding box center [241, 399] width 12 height 12
click at [235, 432] on button "All" at bounding box center [241, 437] width 12 height 12
click at [232, 482] on div "Singer 1 Singer 2 All We are open- hearted" at bounding box center [699, 475] width 1341 height 26
click at [235, 478] on button "All" at bounding box center [241, 475] width 12 height 12
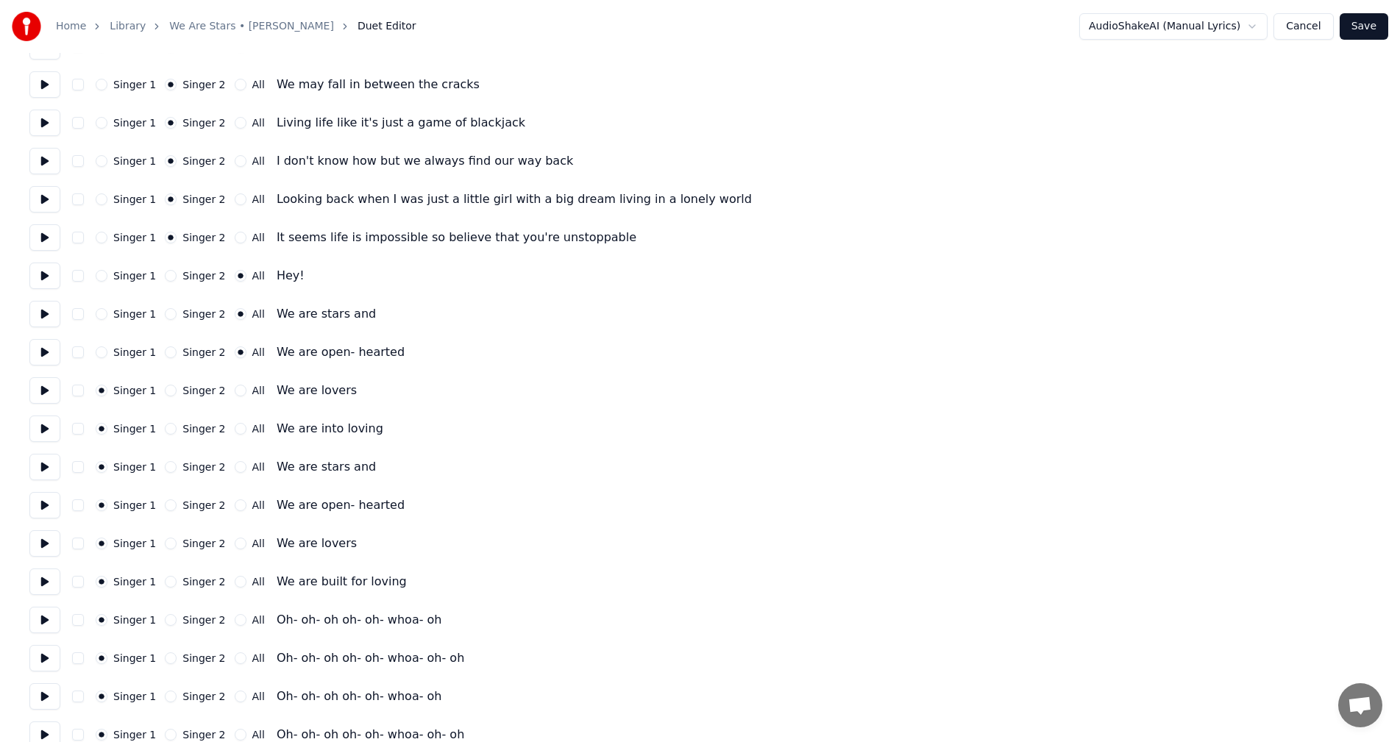
scroll to position [1398, 0]
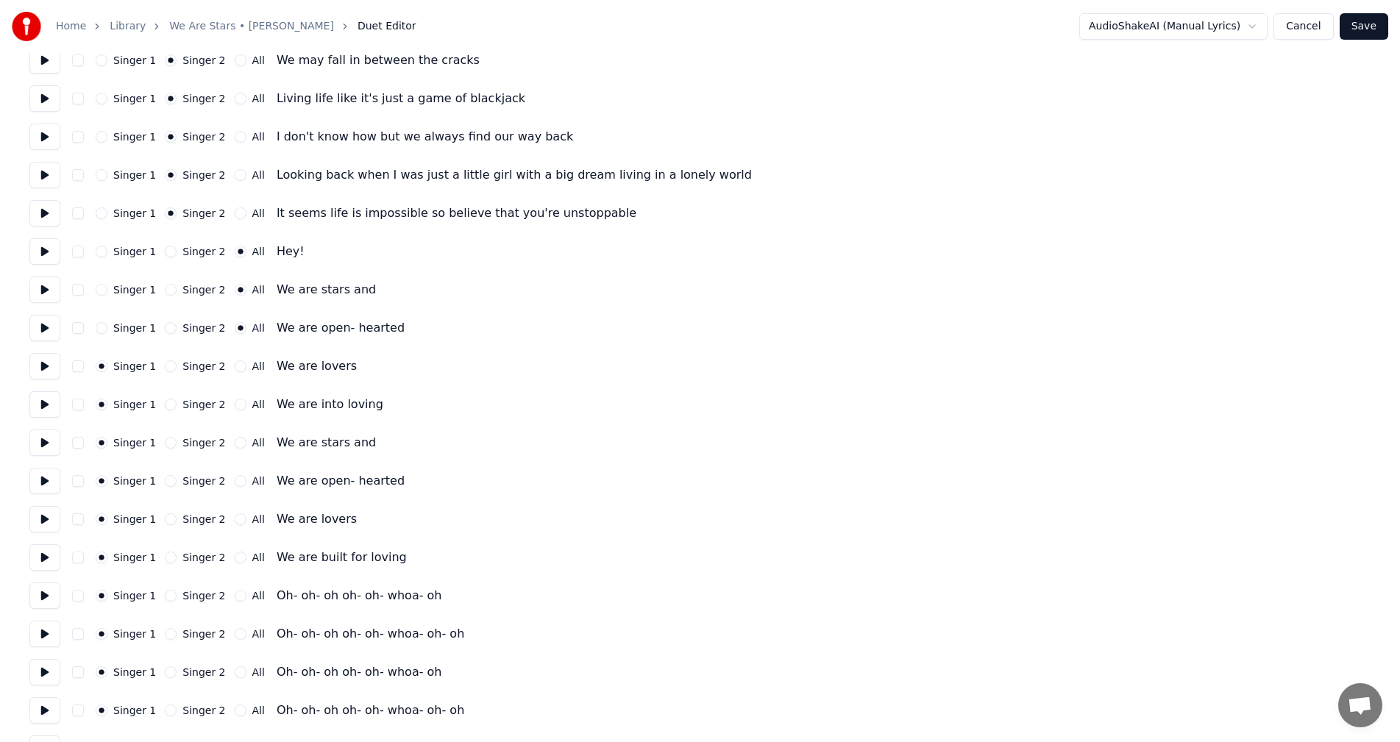
click at [235, 369] on button "All" at bounding box center [241, 367] width 12 height 12
click at [235, 407] on button "All" at bounding box center [241, 405] width 12 height 12
click at [235, 447] on button "All" at bounding box center [241, 443] width 12 height 12
click at [235, 483] on button "All" at bounding box center [241, 481] width 12 height 12
click at [235, 524] on button "All" at bounding box center [241, 520] width 12 height 12
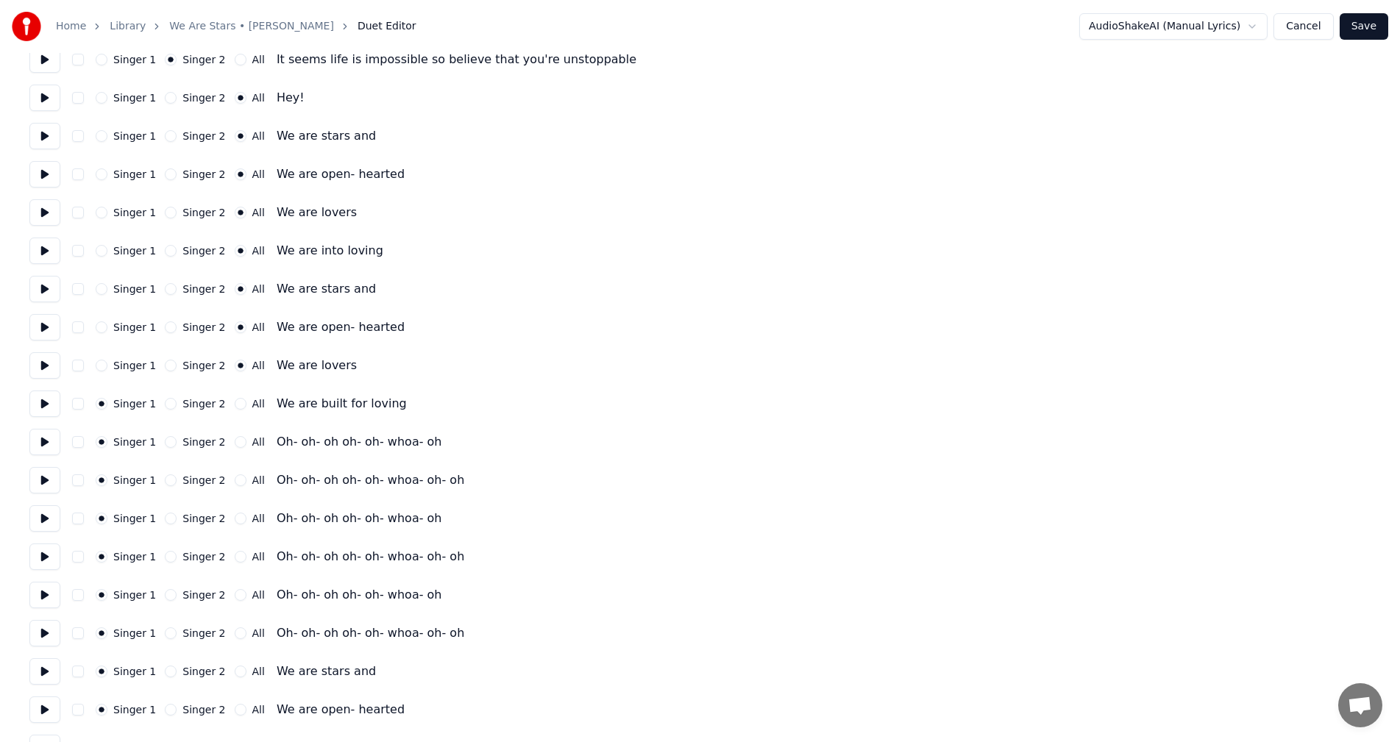
scroll to position [1692, 0]
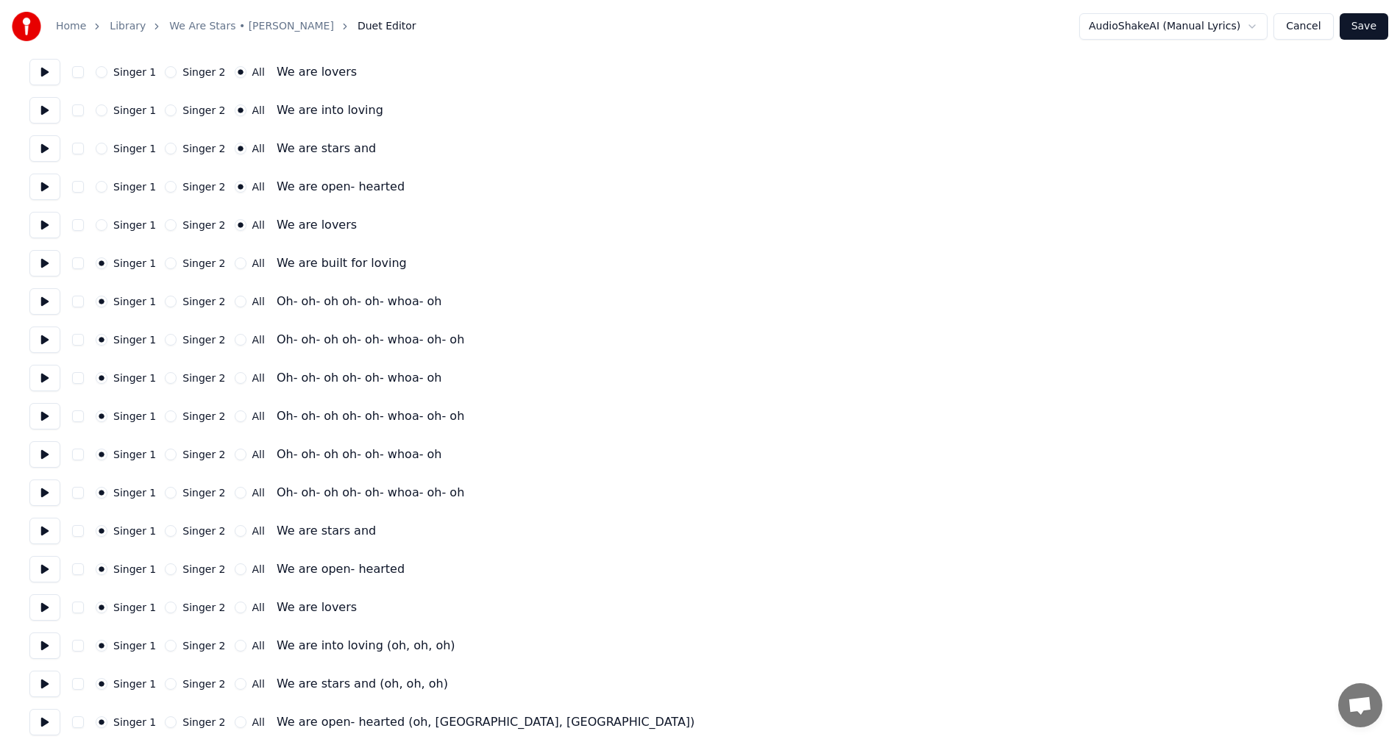
click at [227, 264] on div "Singer 1 Singer 2 All" at bounding box center [180, 264] width 169 height 12
click at [235, 262] on button "All" at bounding box center [241, 264] width 12 height 12
click at [235, 303] on button "All" at bounding box center [241, 302] width 12 height 12
click at [235, 341] on button "All" at bounding box center [241, 340] width 12 height 12
click at [235, 379] on button "All" at bounding box center [241, 378] width 12 height 12
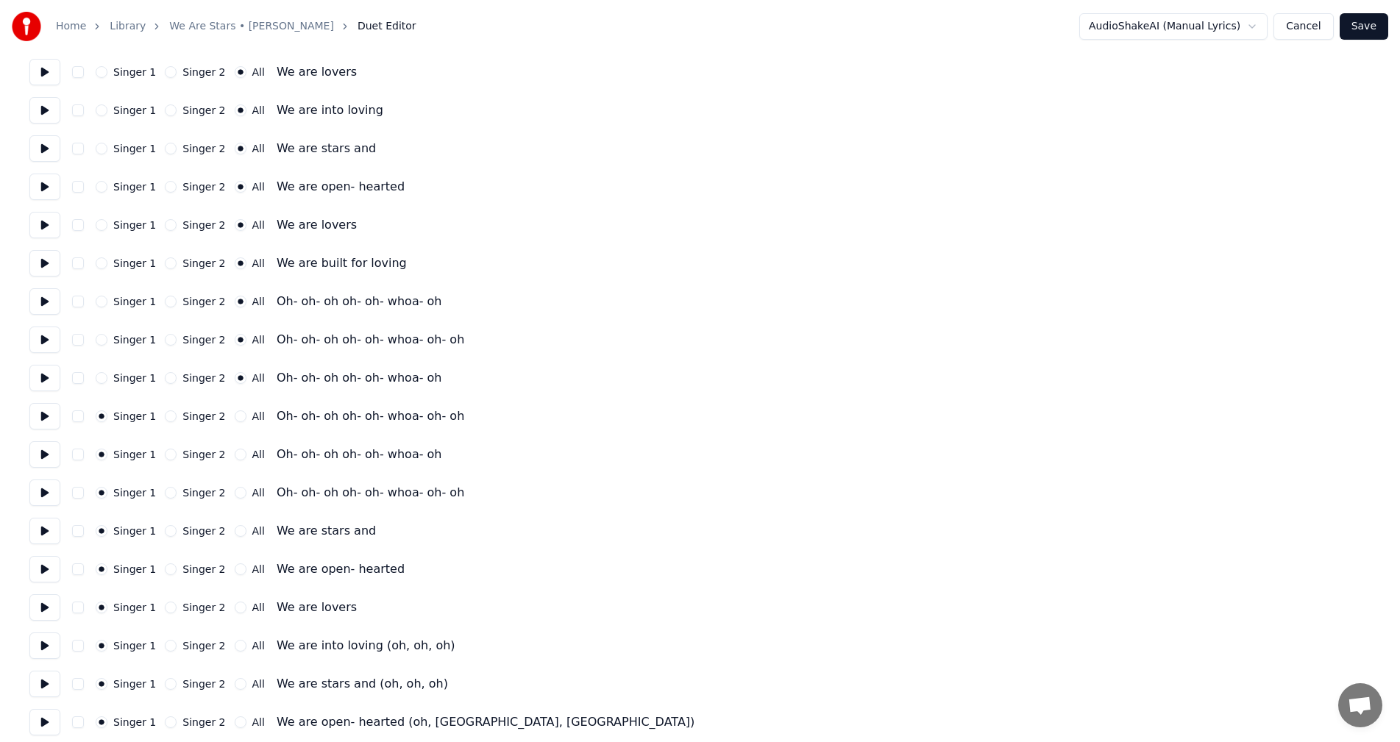
drag, startPoint x: 230, startPoint y: 413, endPoint x: 230, endPoint y: 423, distance: 10.3
click at [235, 413] on button "All" at bounding box center [241, 417] width 12 height 12
click at [235, 455] on button "All" at bounding box center [241, 455] width 12 height 12
click at [235, 496] on button "All" at bounding box center [241, 493] width 12 height 12
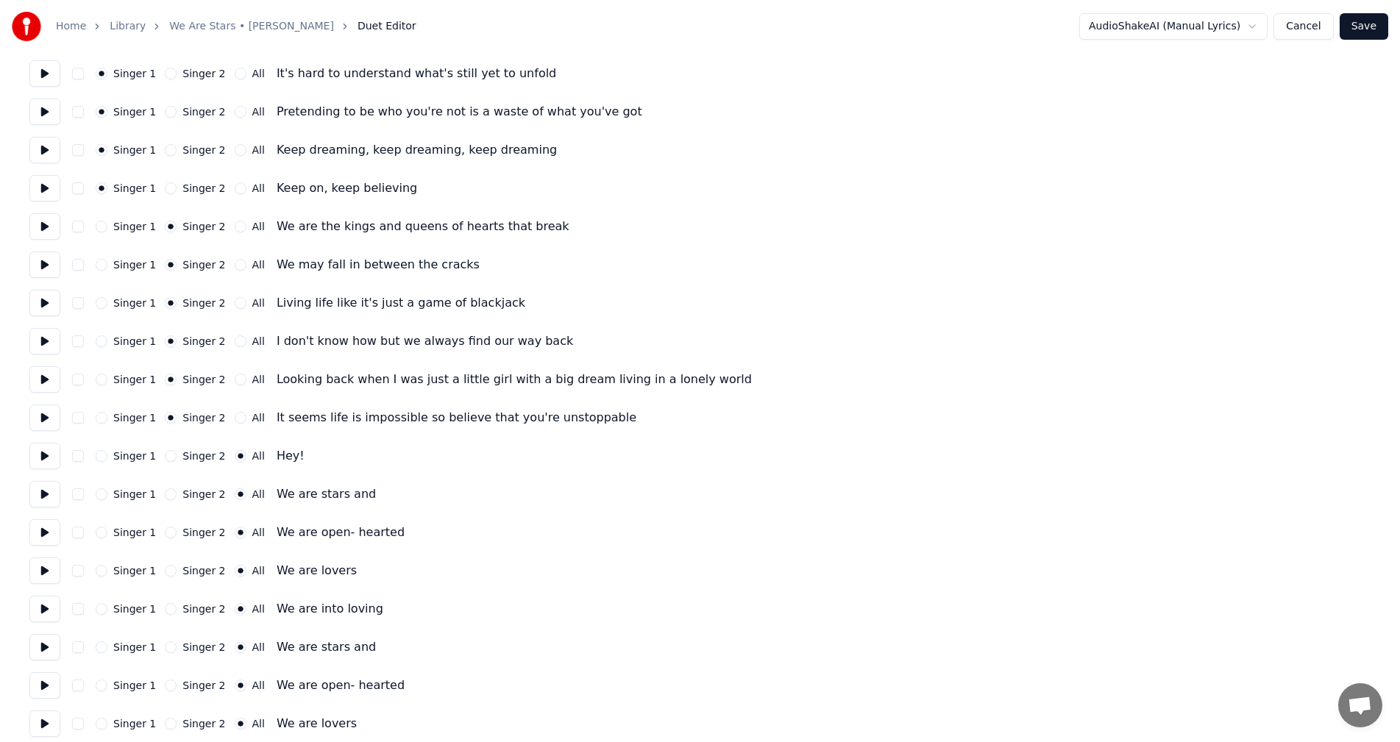
scroll to position [147, 0]
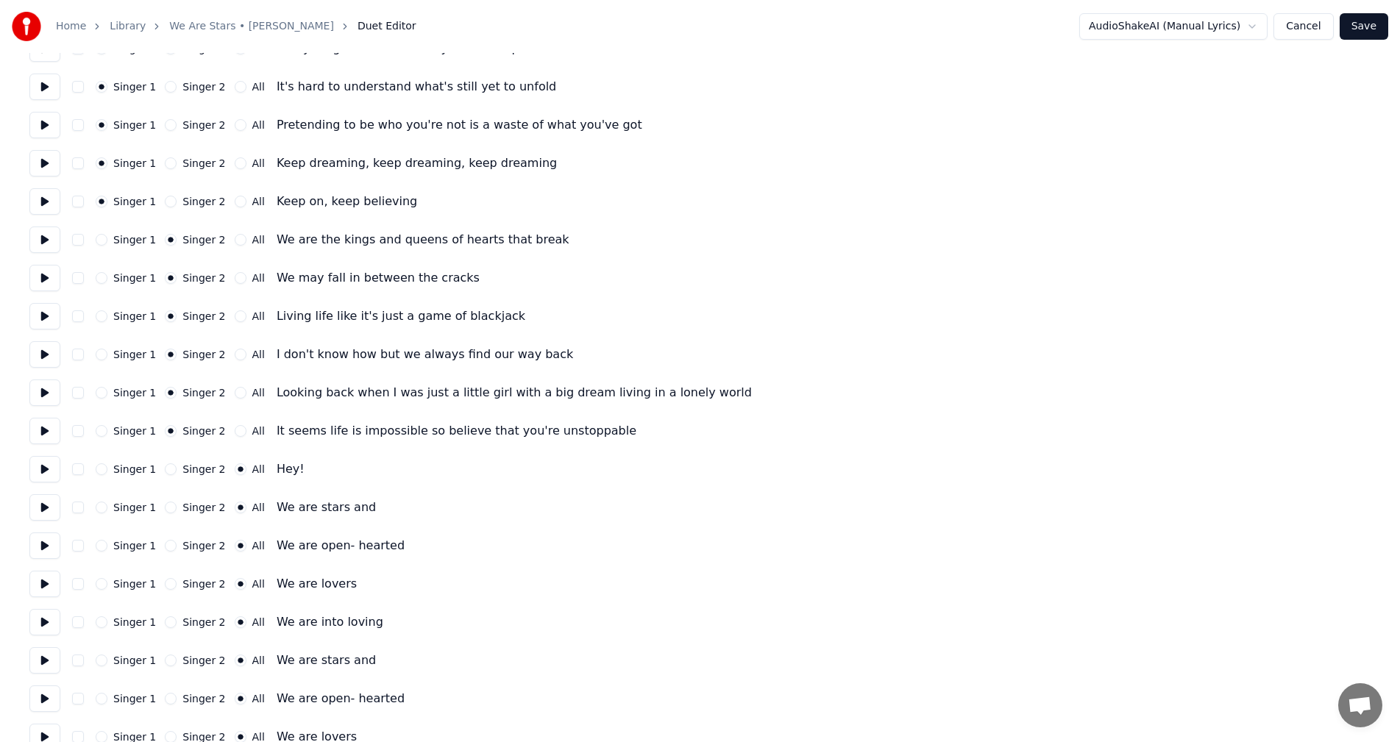
click at [235, 164] on button "All" at bounding box center [241, 163] width 12 height 12
click at [235, 202] on button "All" at bounding box center [241, 202] width 12 height 12
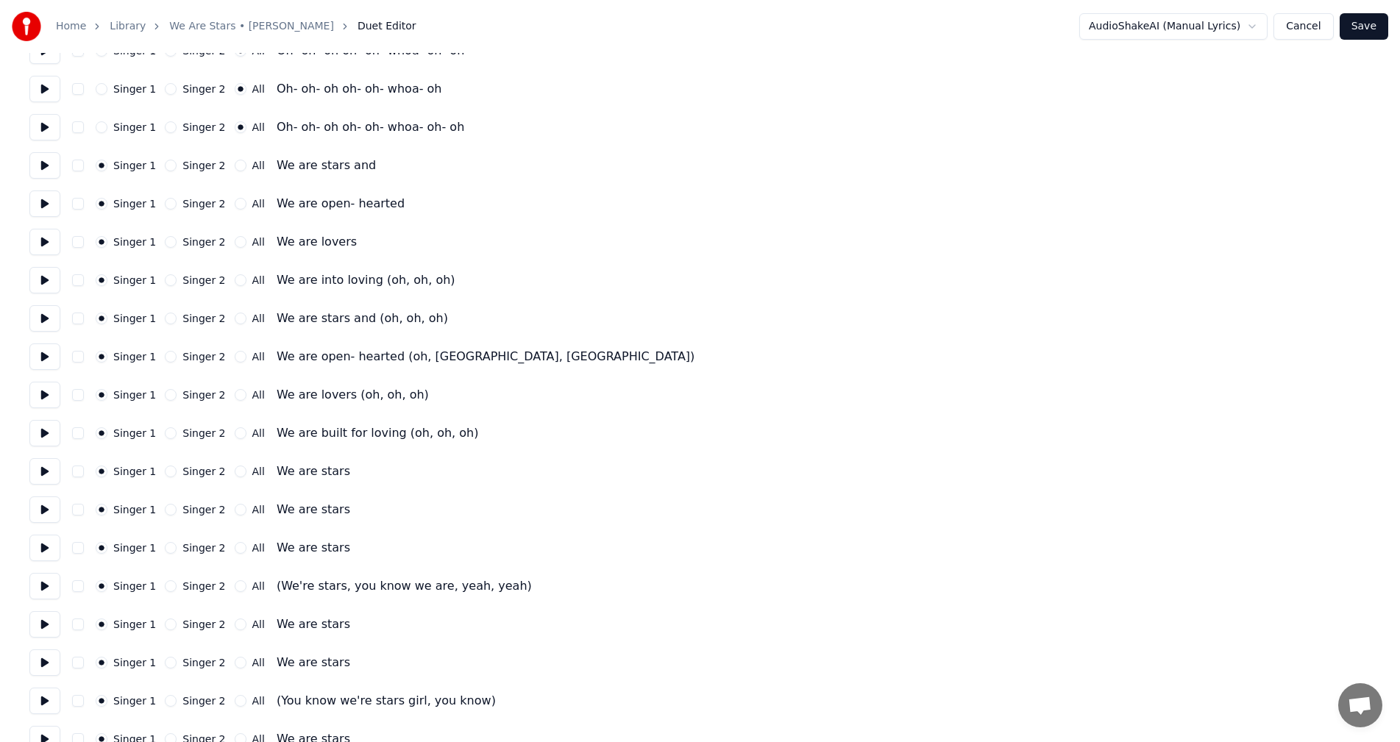
scroll to position [2060, 0]
click at [235, 166] on button "All" at bounding box center [241, 163] width 12 height 12
click at [235, 198] on button "All" at bounding box center [241, 202] width 12 height 12
click at [235, 238] on button "All" at bounding box center [241, 240] width 12 height 12
click at [235, 279] on button "All" at bounding box center [241, 278] width 12 height 12
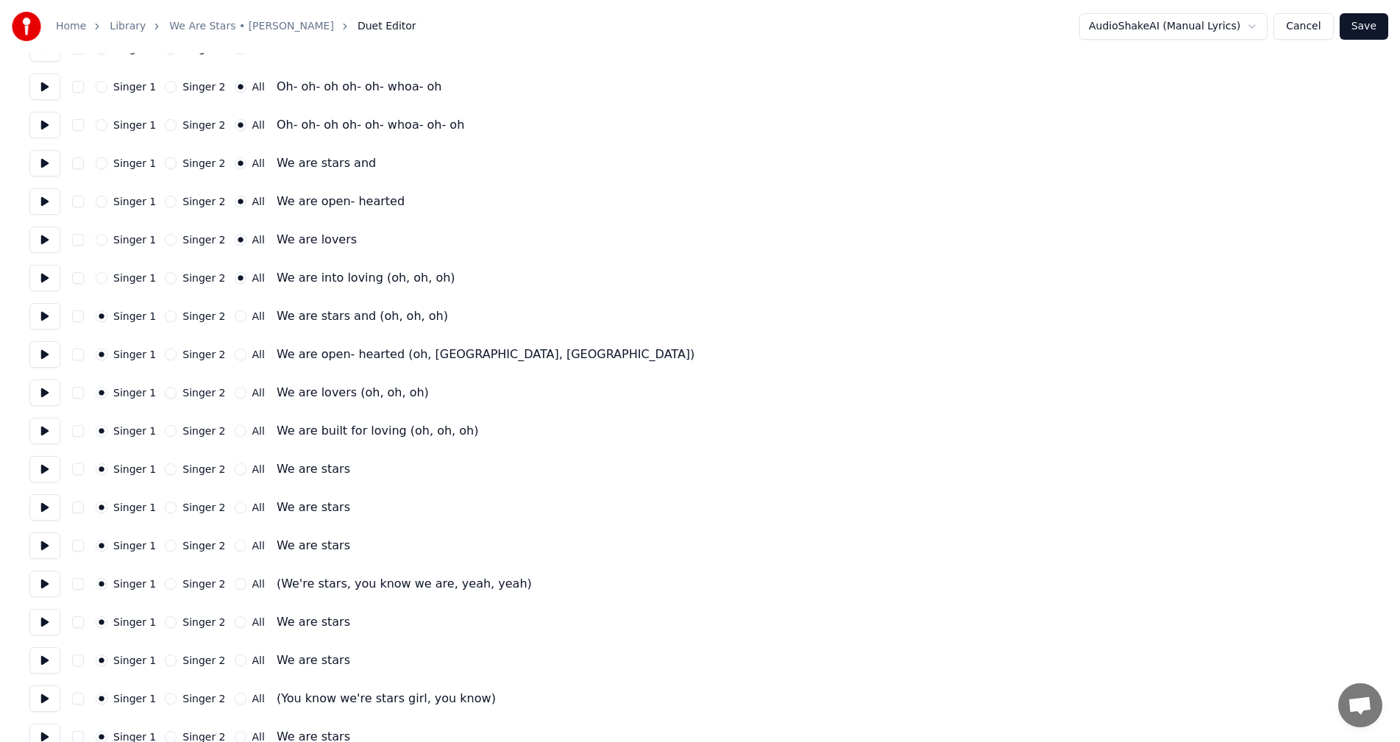
click at [235, 316] on button "All" at bounding box center [241, 316] width 12 height 12
click at [235, 360] on button "All" at bounding box center [241, 355] width 12 height 12
click at [235, 392] on button "All" at bounding box center [241, 393] width 12 height 12
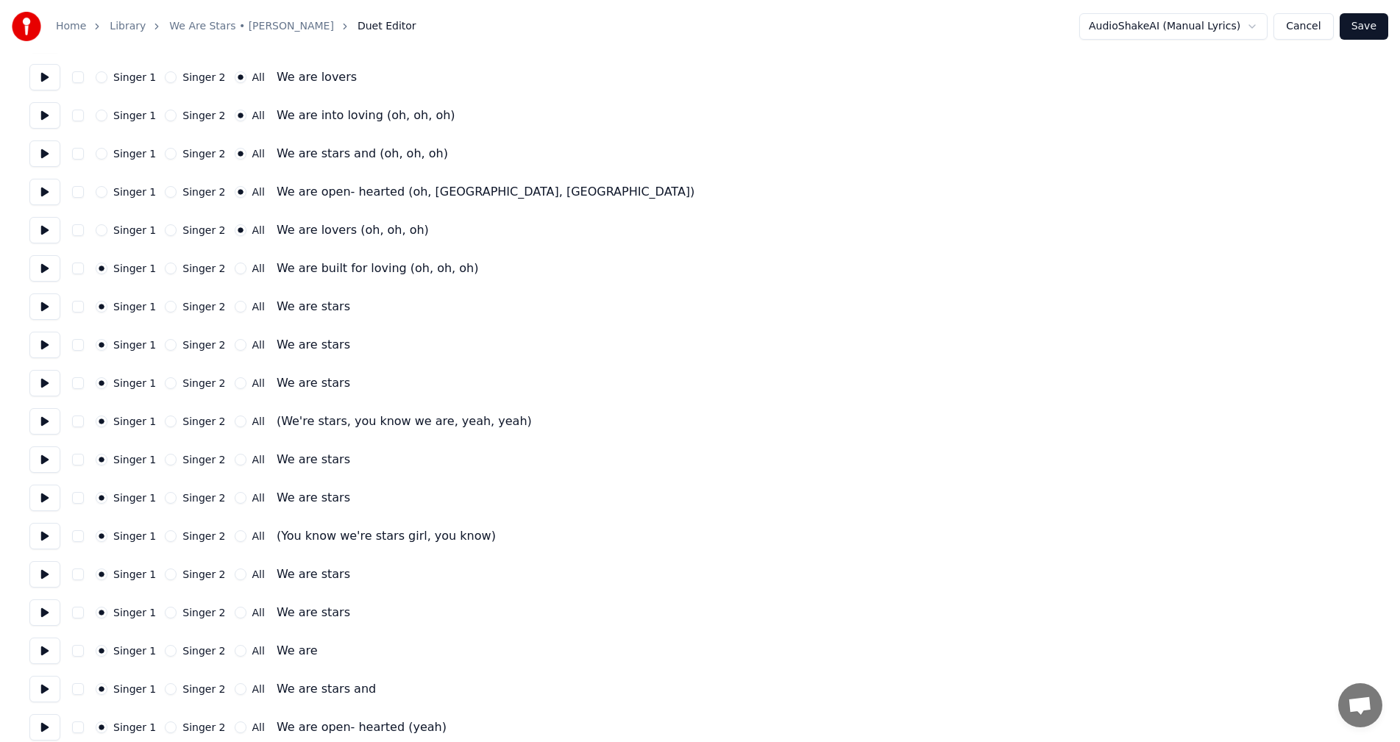
scroll to position [2281, 0]
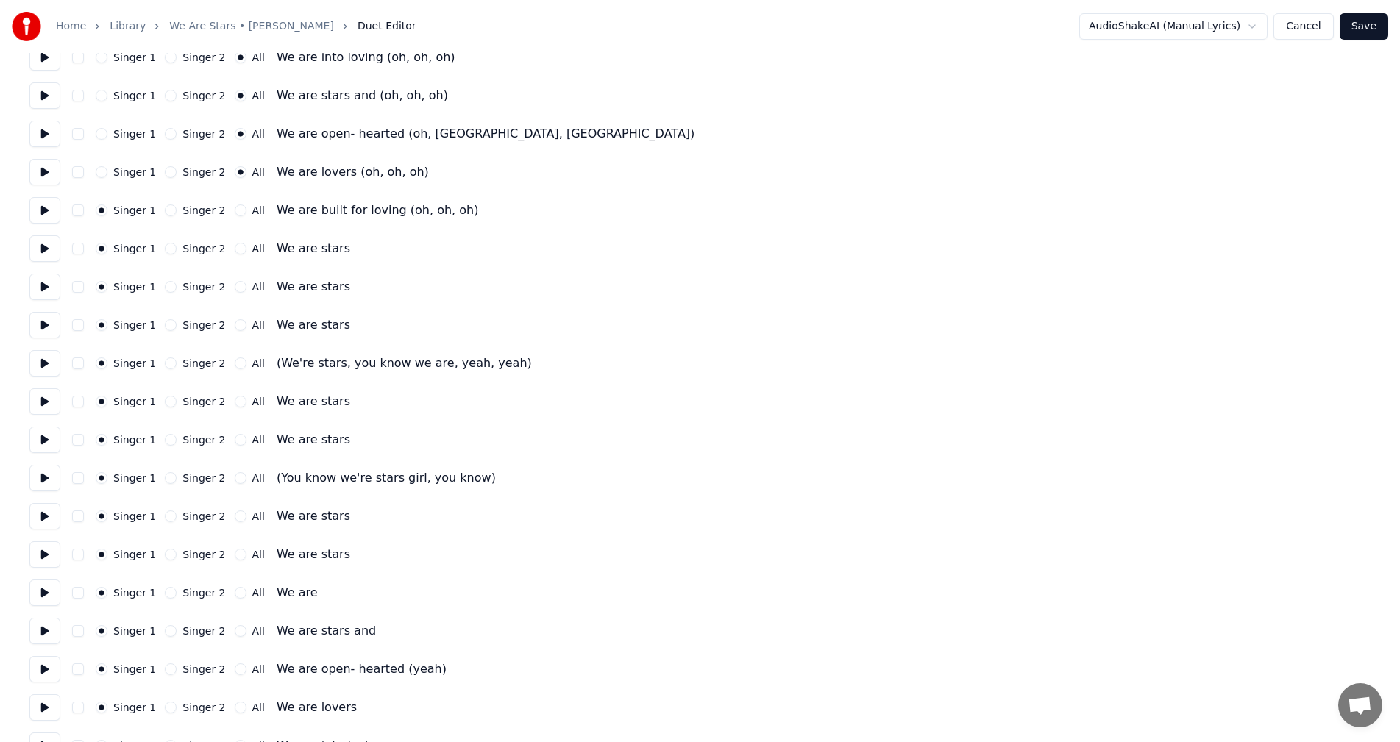
click at [235, 210] on button "All" at bounding box center [241, 211] width 12 height 12
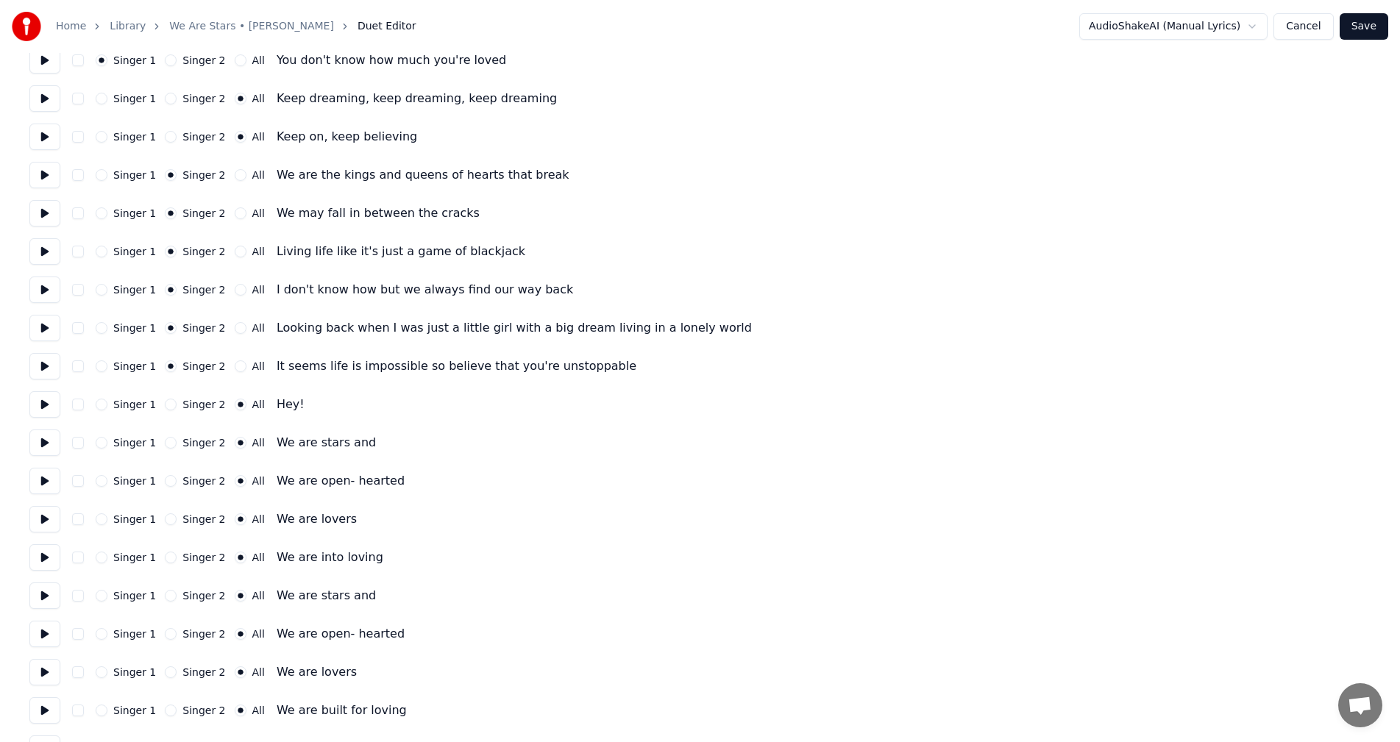
scroll to position [1082, 0]
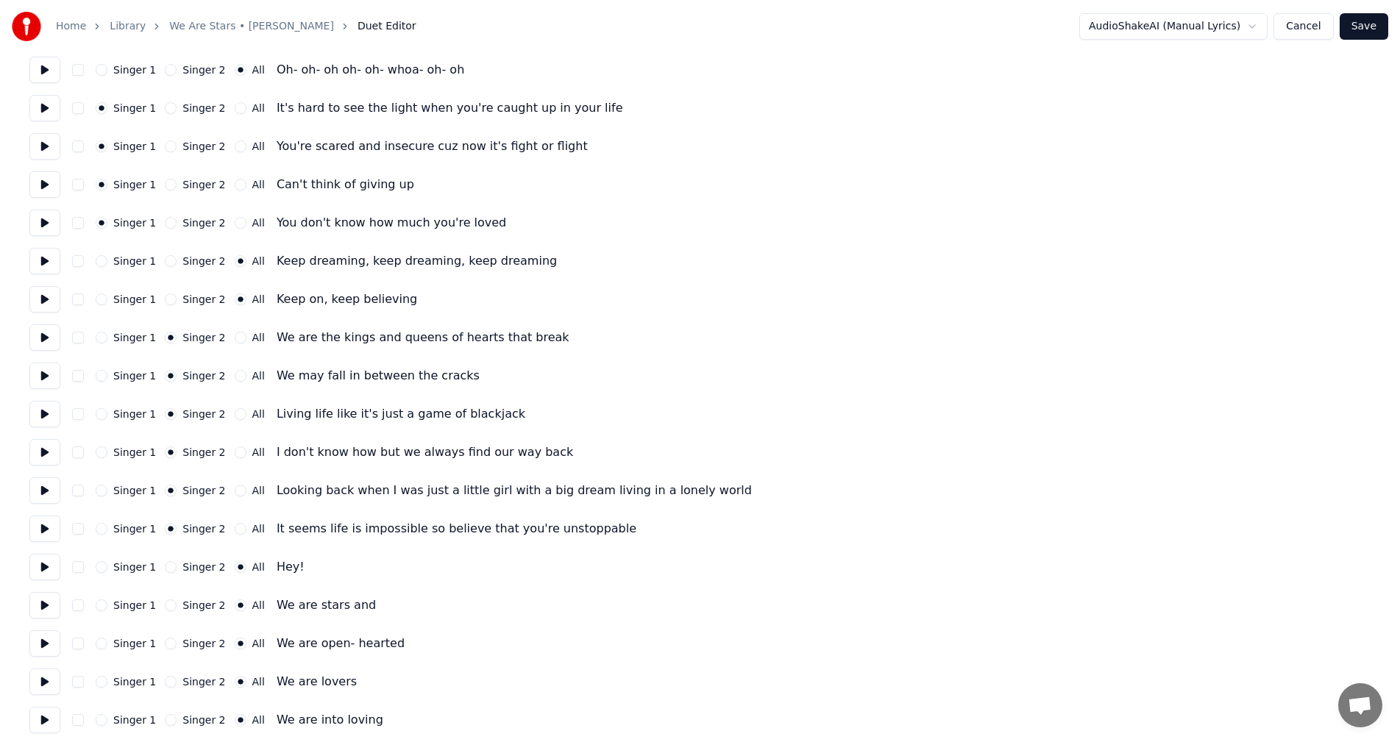
click at [222, 24] on link "We Are Stars • [PERSON_NAME]" at bounding box center [251, 26] width 165 height 15
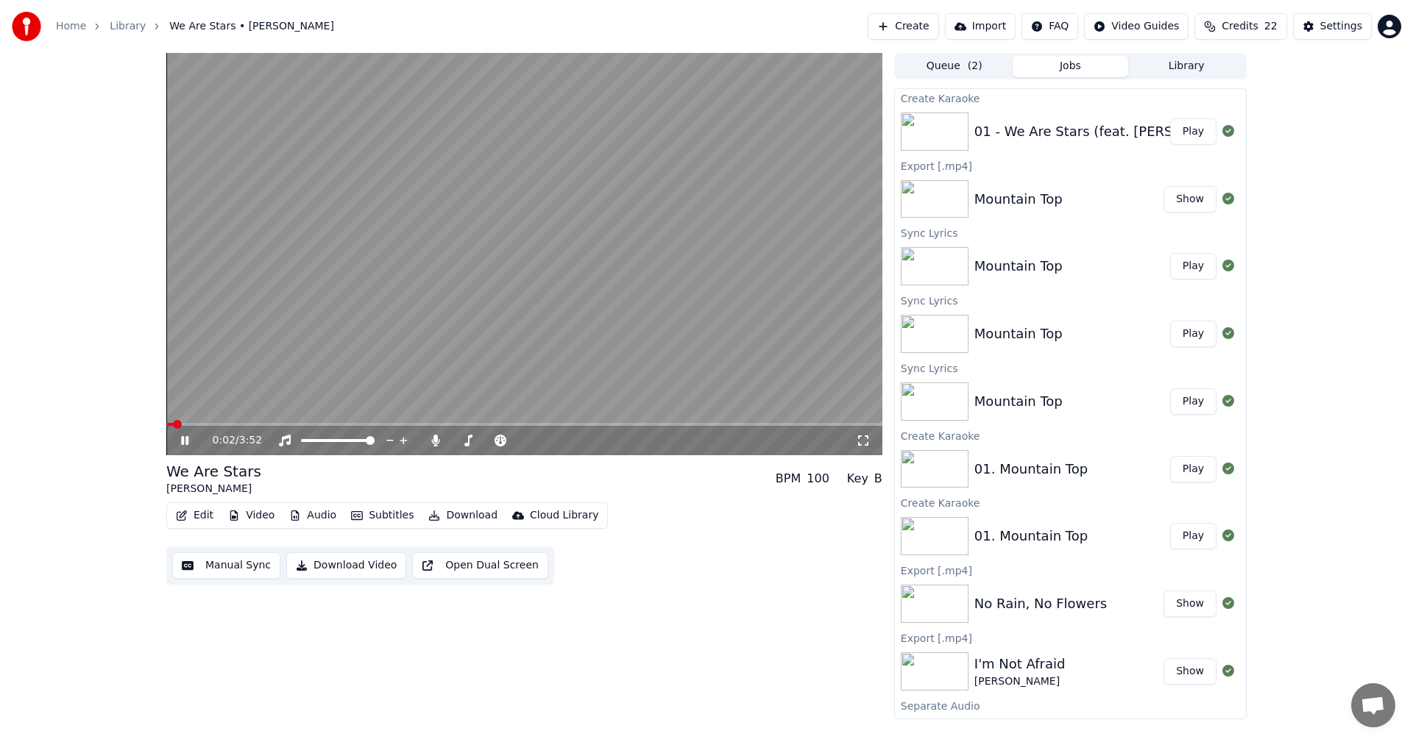
click at [520, 424] on span at bounding box center [524, 424] width 716 height 3
click at [441, 441] on icon at bounding box center [435, 441] width 15 height 12
click at [439, 252] on video at bounding box center [524, 254] width 716 height 402
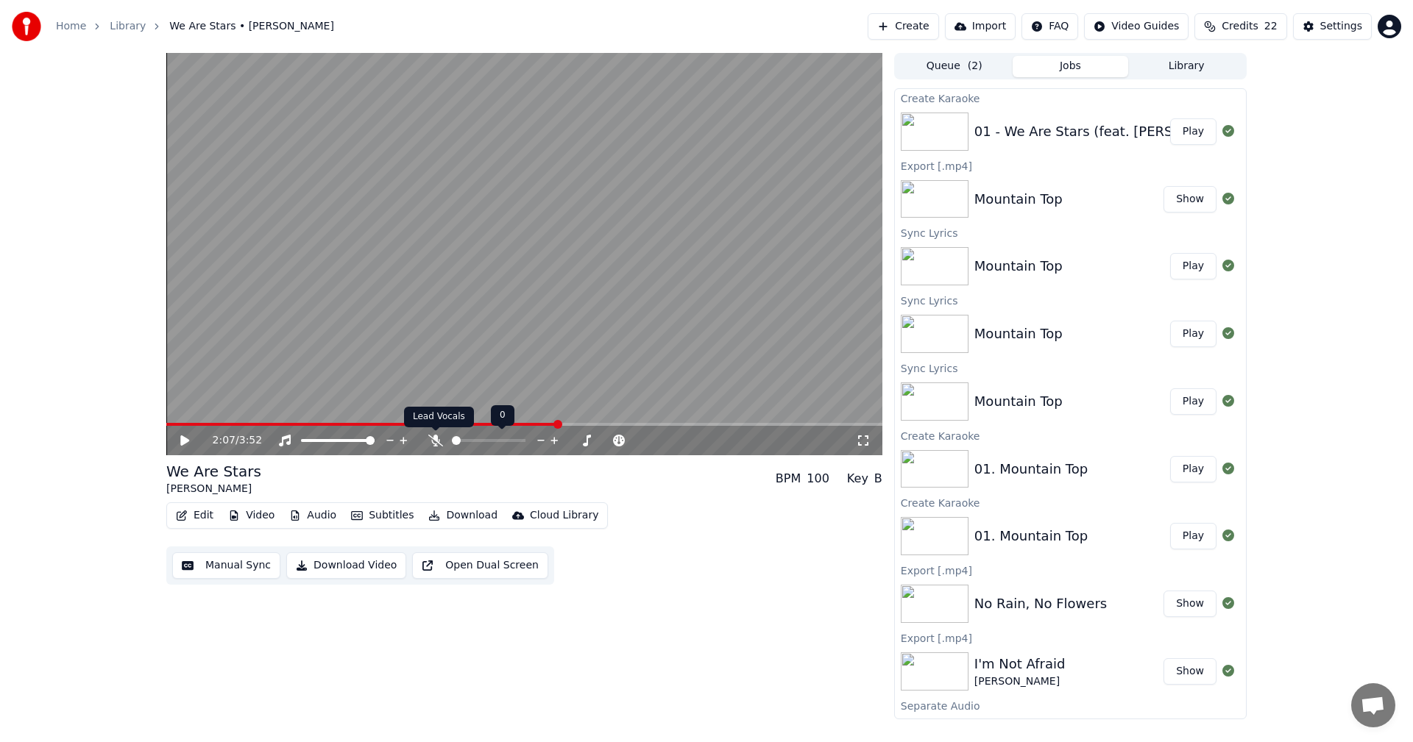
click at [433, 441] on icon at bounding box center [435, 441] width 15 height 12
click at [191, 438] on icon at bounding box center [195, 441] width 35 height 12
click at [435, 441] on icon at bounding box center [435, 441] width 8 height 12
click at [435, 441] on icon at bounding box center [435, 441] width 15 height 12
click at [180, 442] on icon at bounding box center [195, 441] width 35 height 12
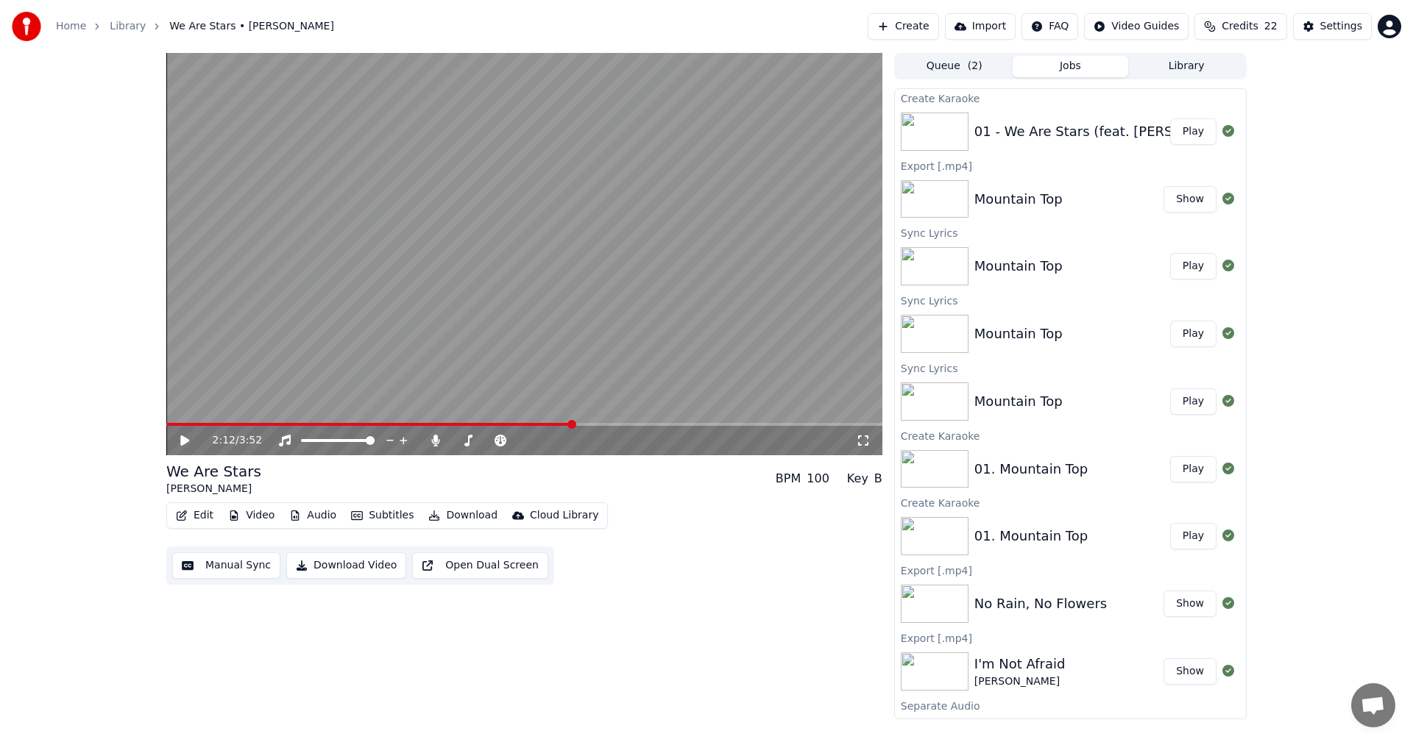
click at [184, 440] on icon at bounding box center [184, 441] width 9 height 10
click at [374, 444] on span at bounding box center [370, 440] width 9 height 9
click at [182, 438] on icon at bounding box center [184, 440] width 7 height 9
click at [182, 438] on icon at bounding box center [184, 441] width 9 height 10
click at [182, 438] on icon at bounding box center [184, 440] width 7 height 9
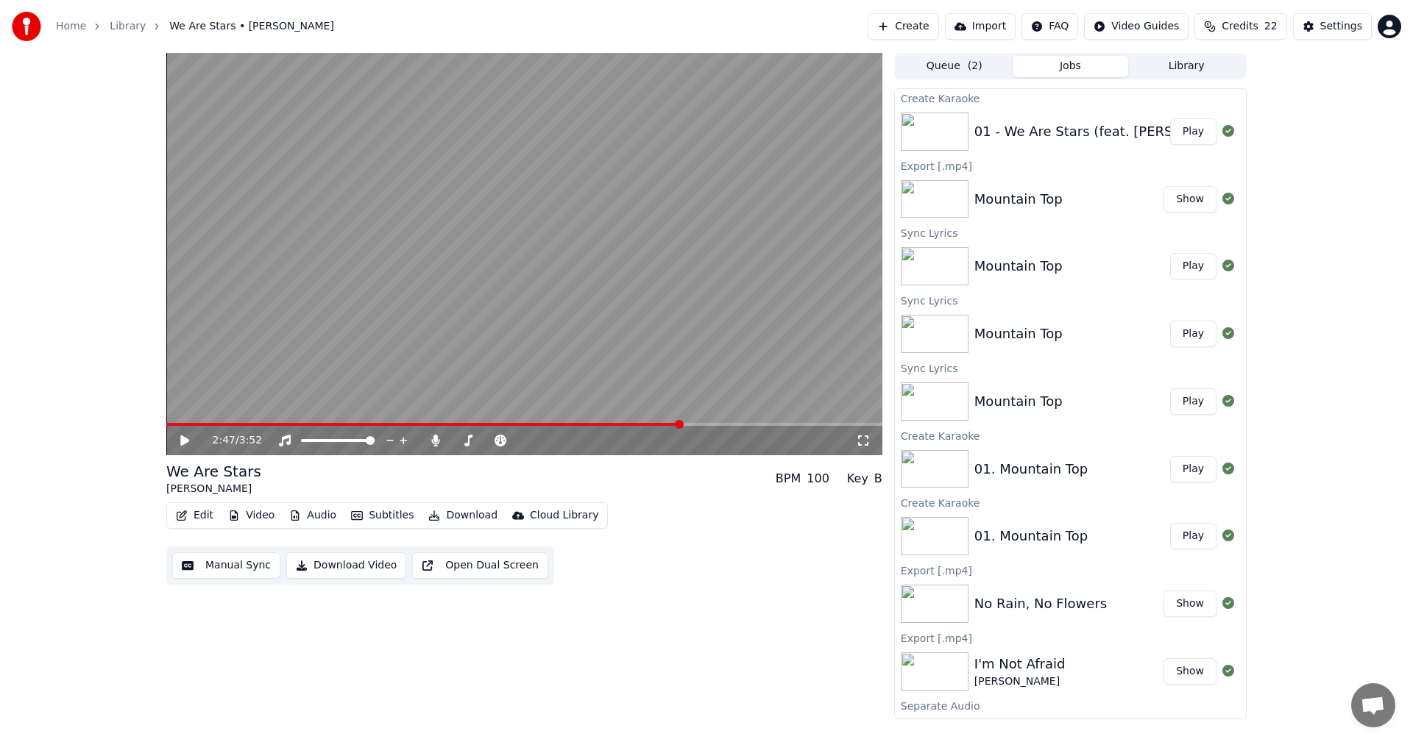
click at [189, 443] on icon at bounding box center [195, 441] width 35 height 12
click at [436, 438] on icon at bounding box center [435, 441] width 8 height 12
click at [436, 438] on icon at bounding box center [435, 441] width 15 height 12
click at [301, 438] on span at bounding box center [305, 440] width 9 height 9
click at [374, 445] on span at bounding box center [370, 440] width 9 height 9
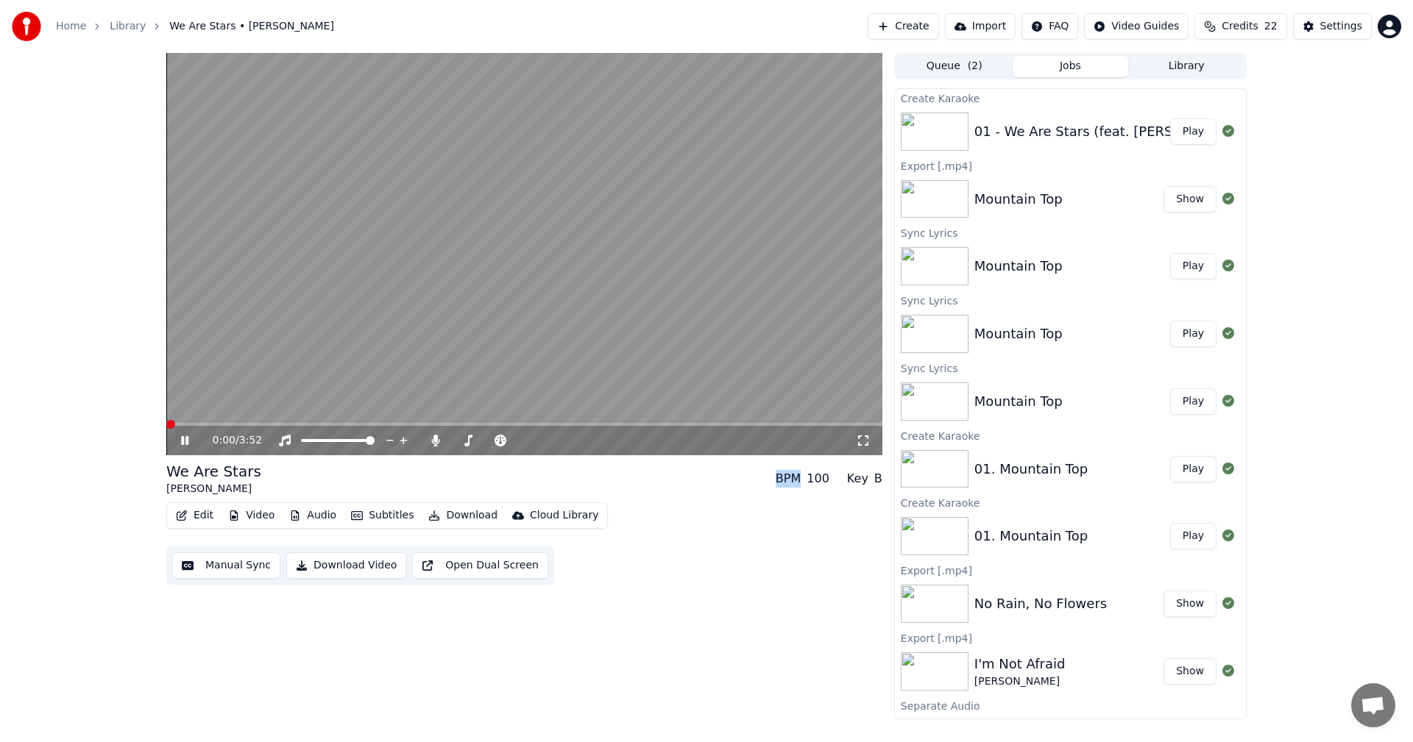
click at [166, 426] on span at bounding box center [170, 424] width 9 height 9
click at [707, 653] on div "0:01 / 3:52 We Are Stars [PERSON_NAME] BPM 100 Key B Edit Video Audio Subtitles…" at bounding box center [524, 386] width 716 height 667
click at [1185, 127] on button "Play" at bounding box center [1193, 131] width 46 height 26
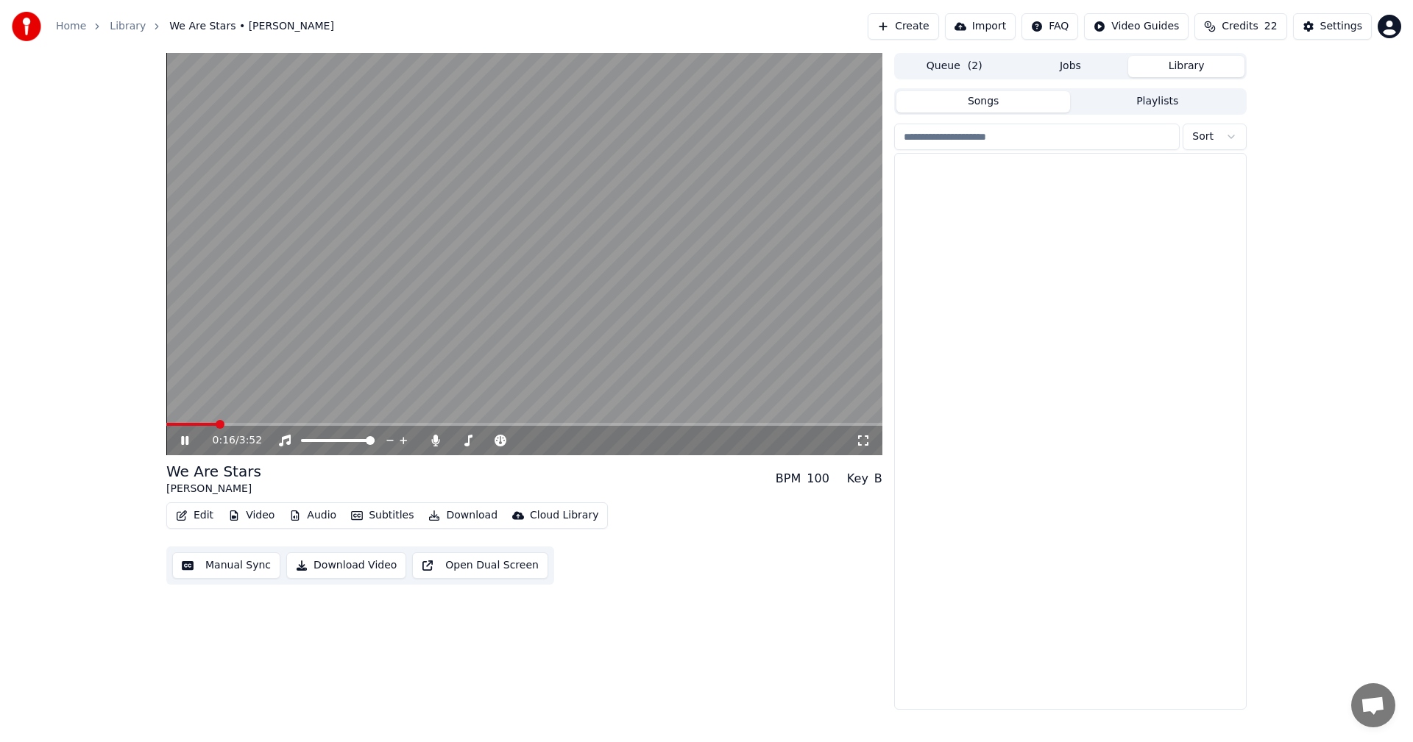
click at [1185, 65] on button "Library" at bounding box center [1186, 66] width 116 height 21
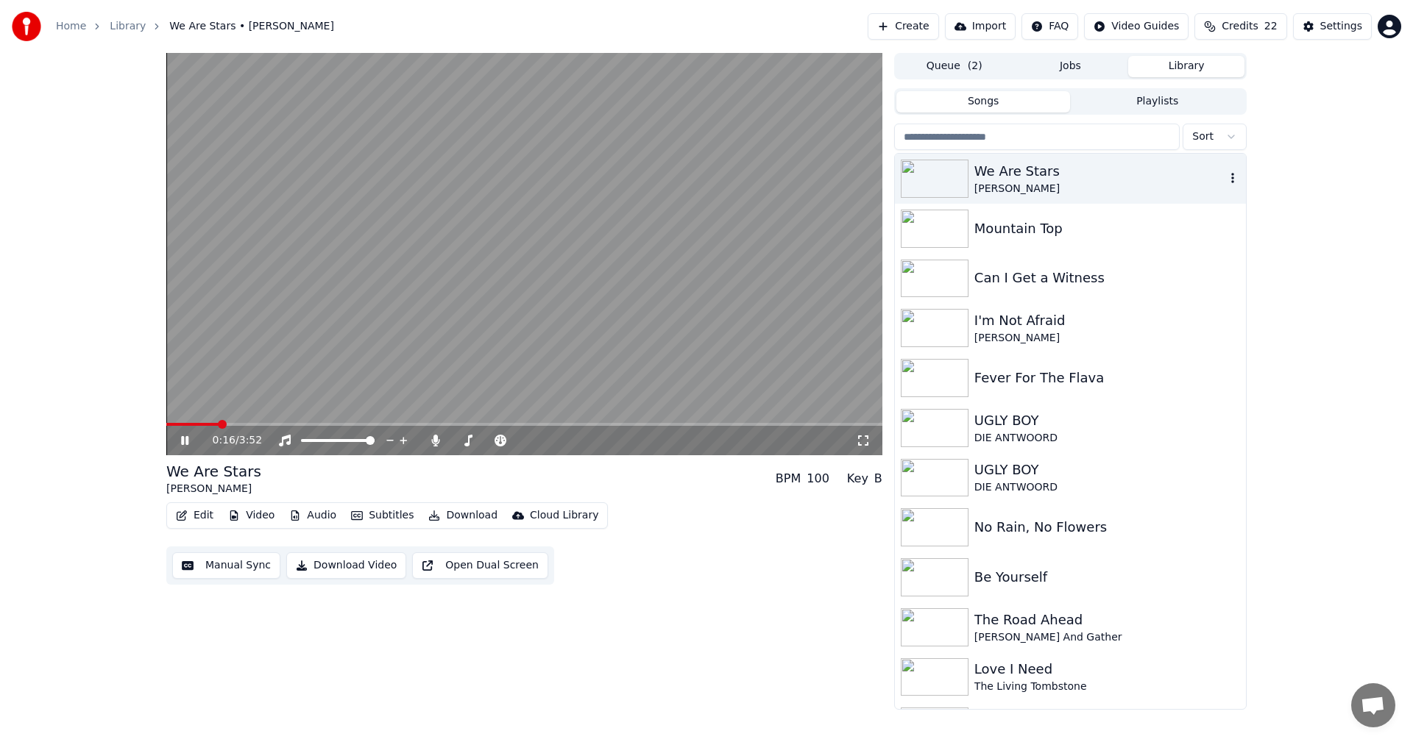
click at [1095, 163] on div "We Are Stars" at bounding box center [1099, 171] width 251 height 21
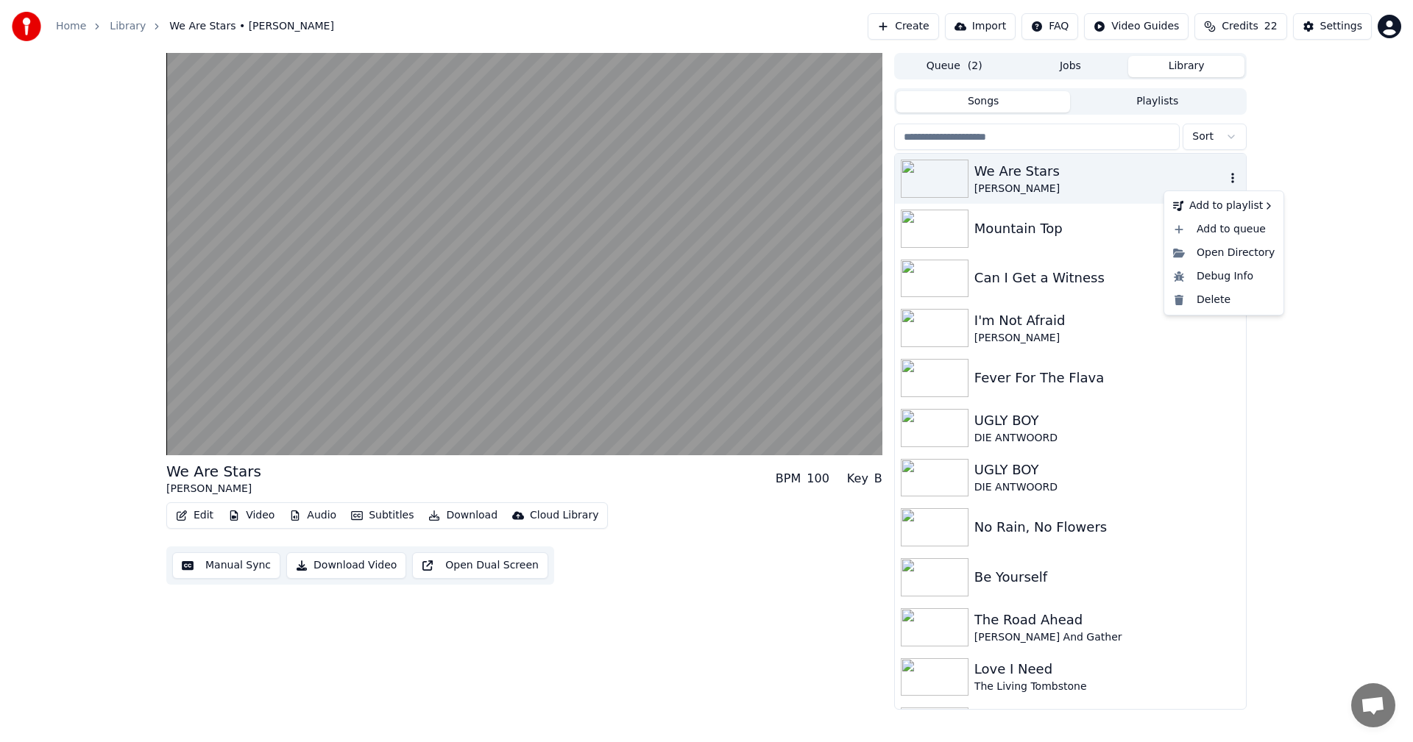
click at [1225, 174] on icon "button" at bounding box center [1232, 178] width 15 height 12
click at [1224, 296] on div "Delete" at bounding box center [1223, 300] width 113 height 24
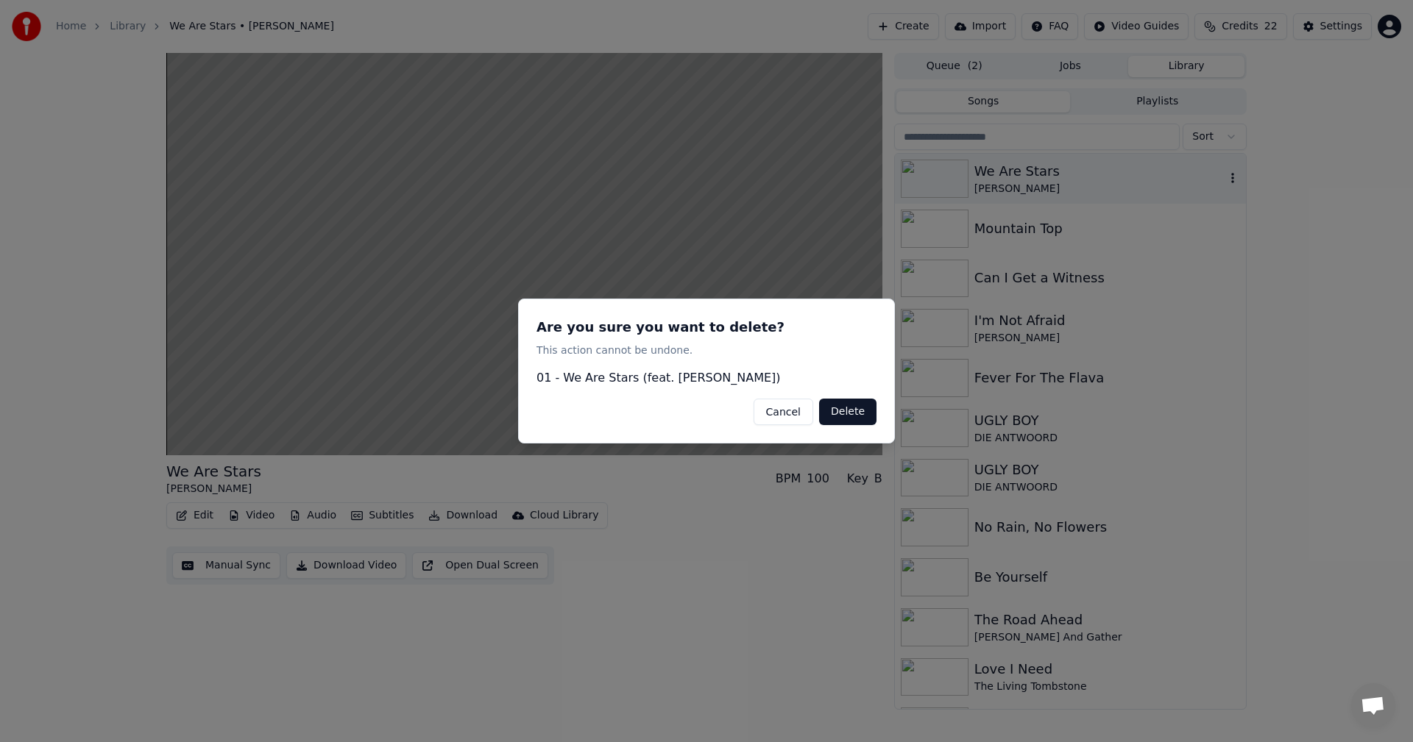
click at [849, 411] on button "Delete" at bounding box center [847, 412] width 57 height 26
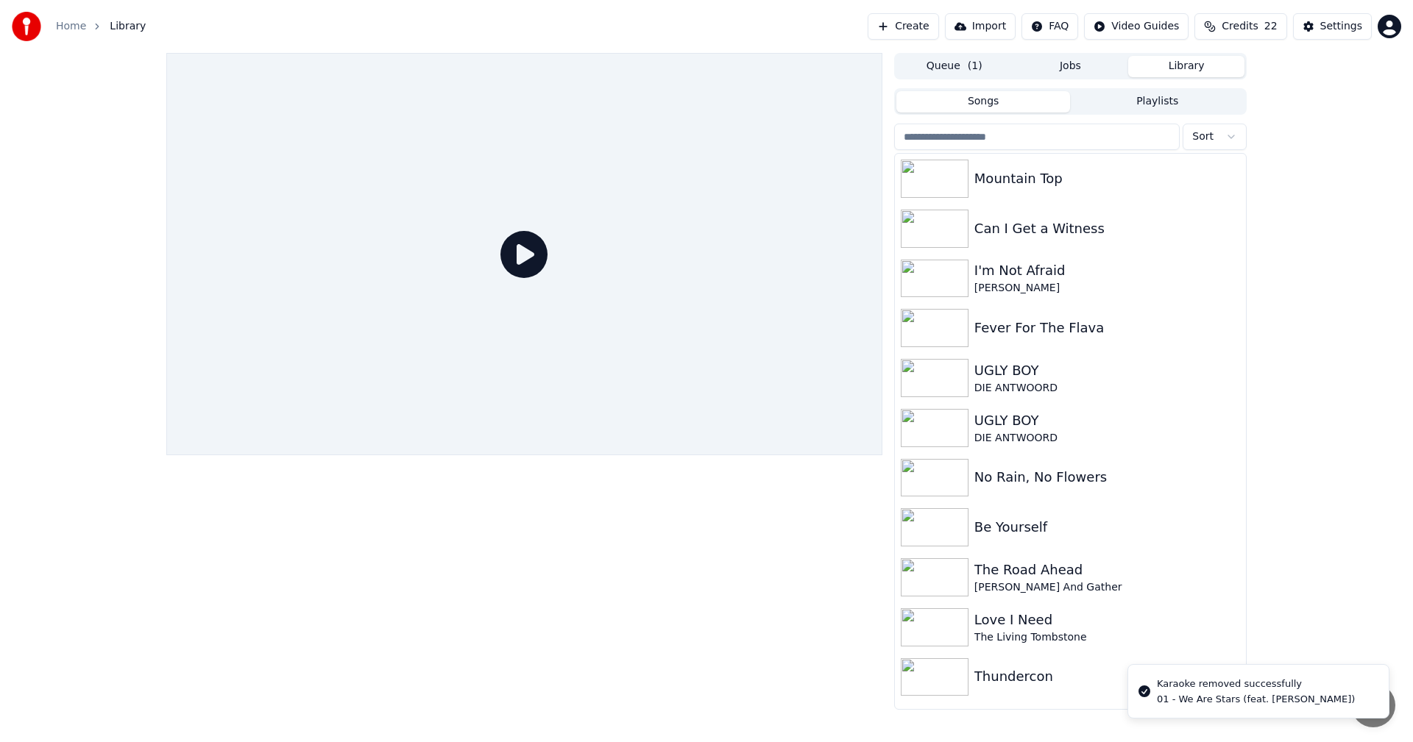
click at [923, 25] on button "Create" at bounding box center [902, 26] width 71 height 26
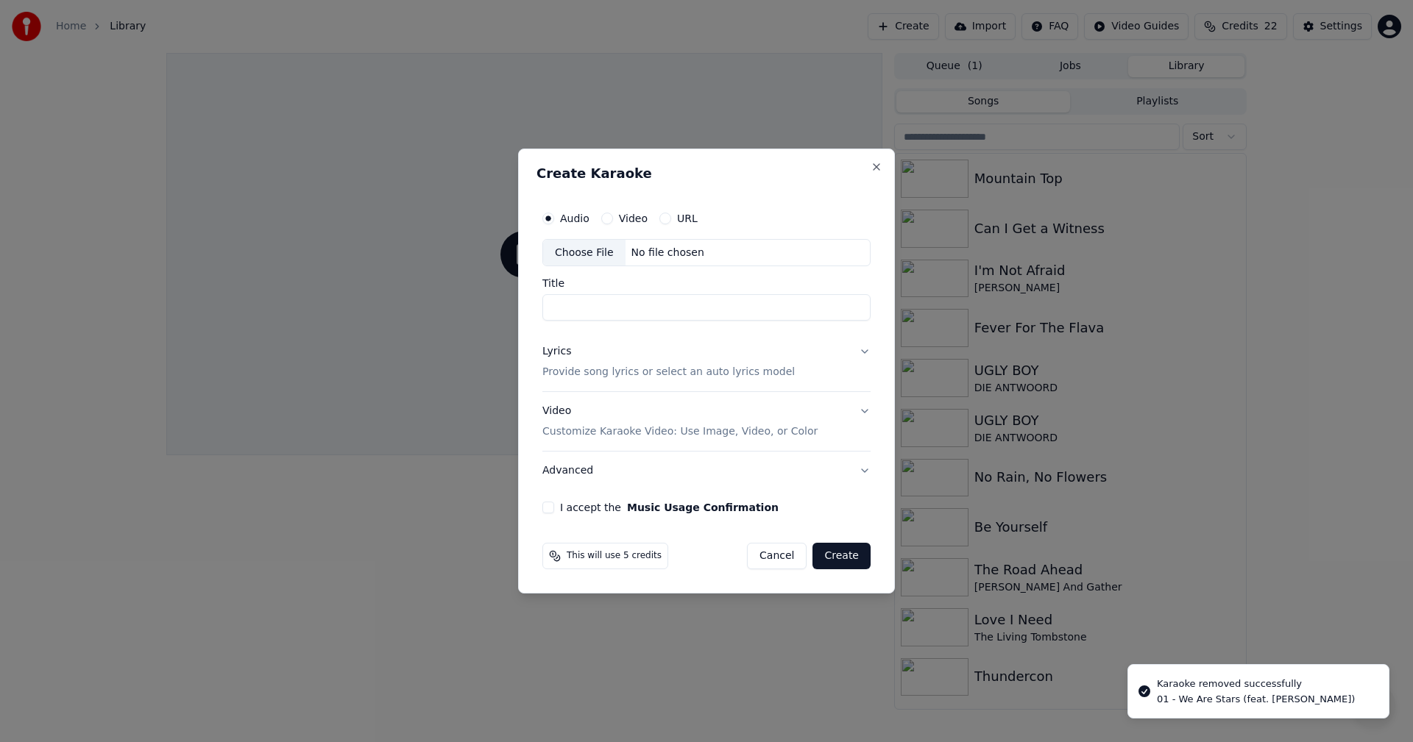
click at [591, 252] on div "Choose File" at bounding box center [584, 253] width 82 height 26
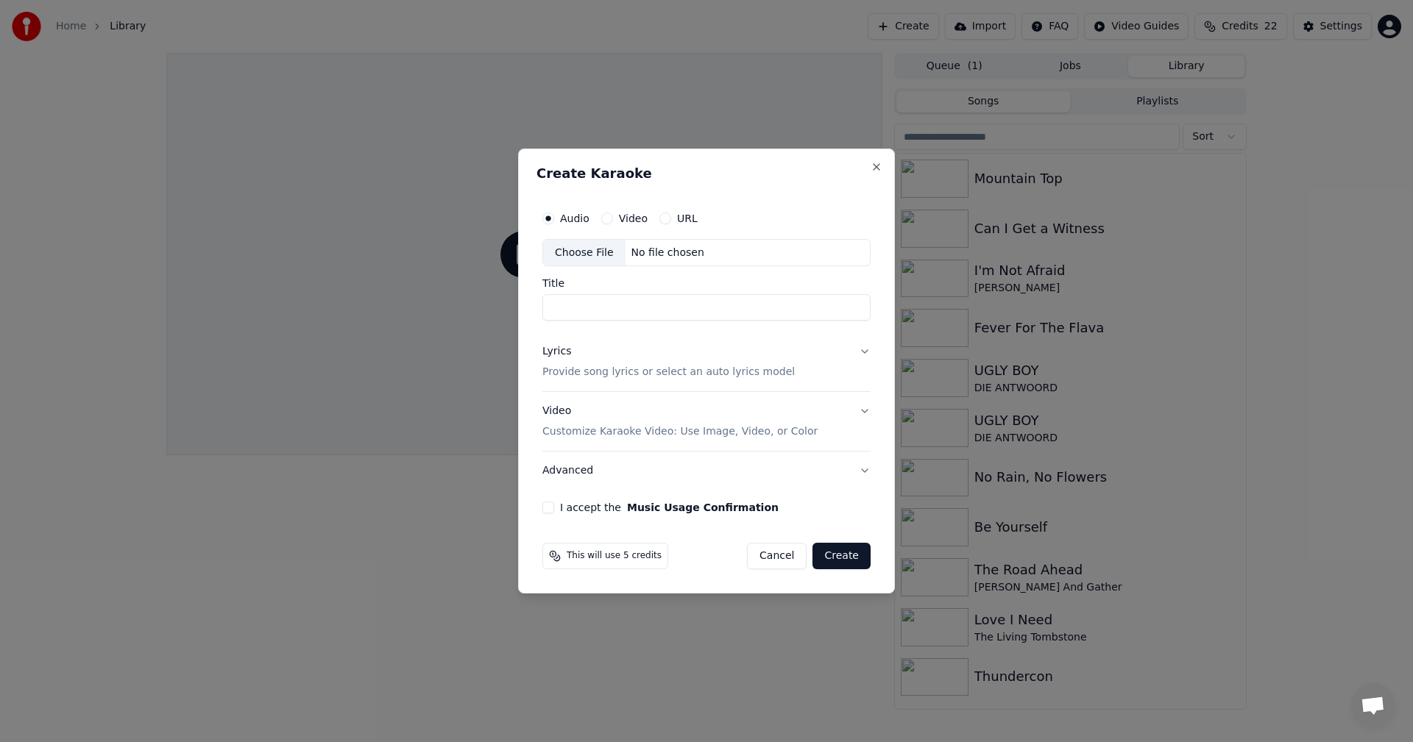
type input "**********"
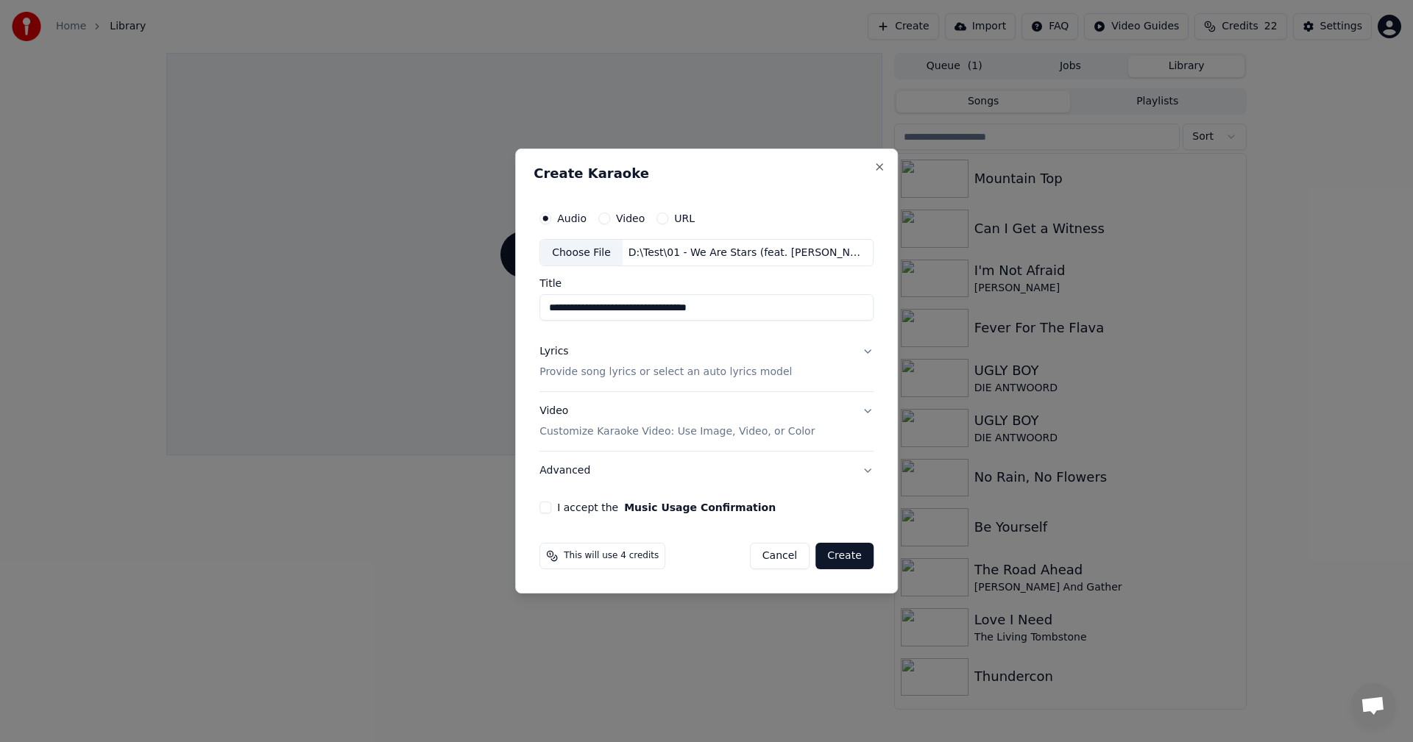
click at [600, 366] on p "Provide song lyrics or select an auto lyrics model" at bounding box center [665, 373] width 252 height 15
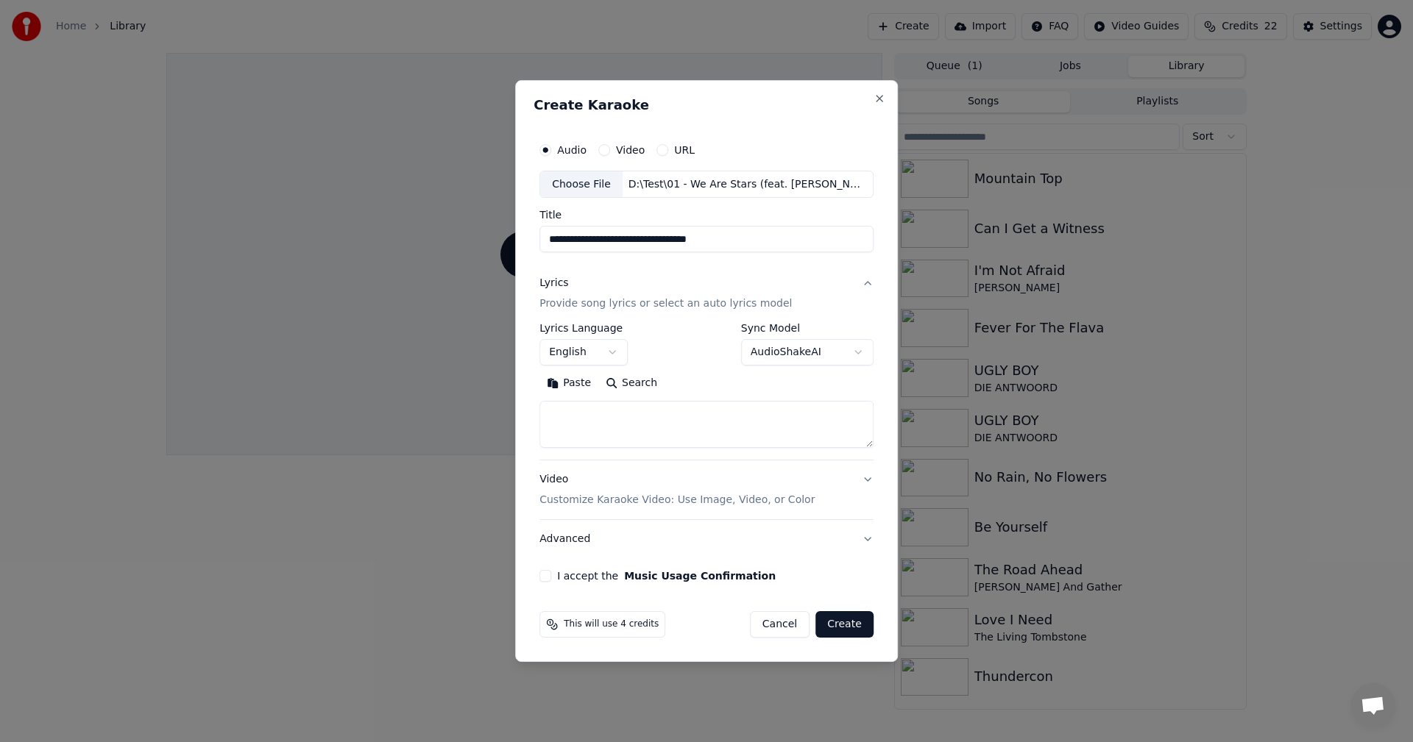
click at [656, 415] on textarea at bounding box center [706, 425] width 334 height 47
paste textarea "**********"
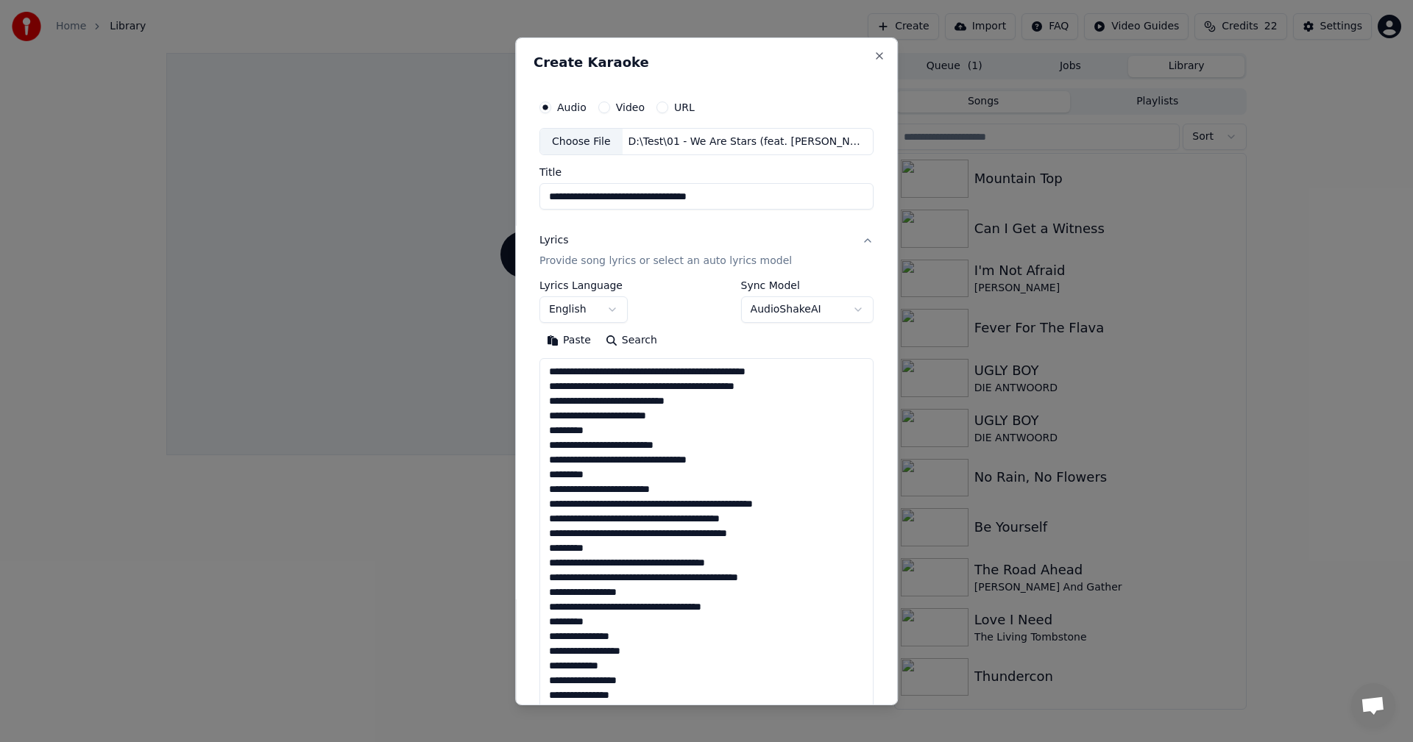
scroll to position [1313, 0]
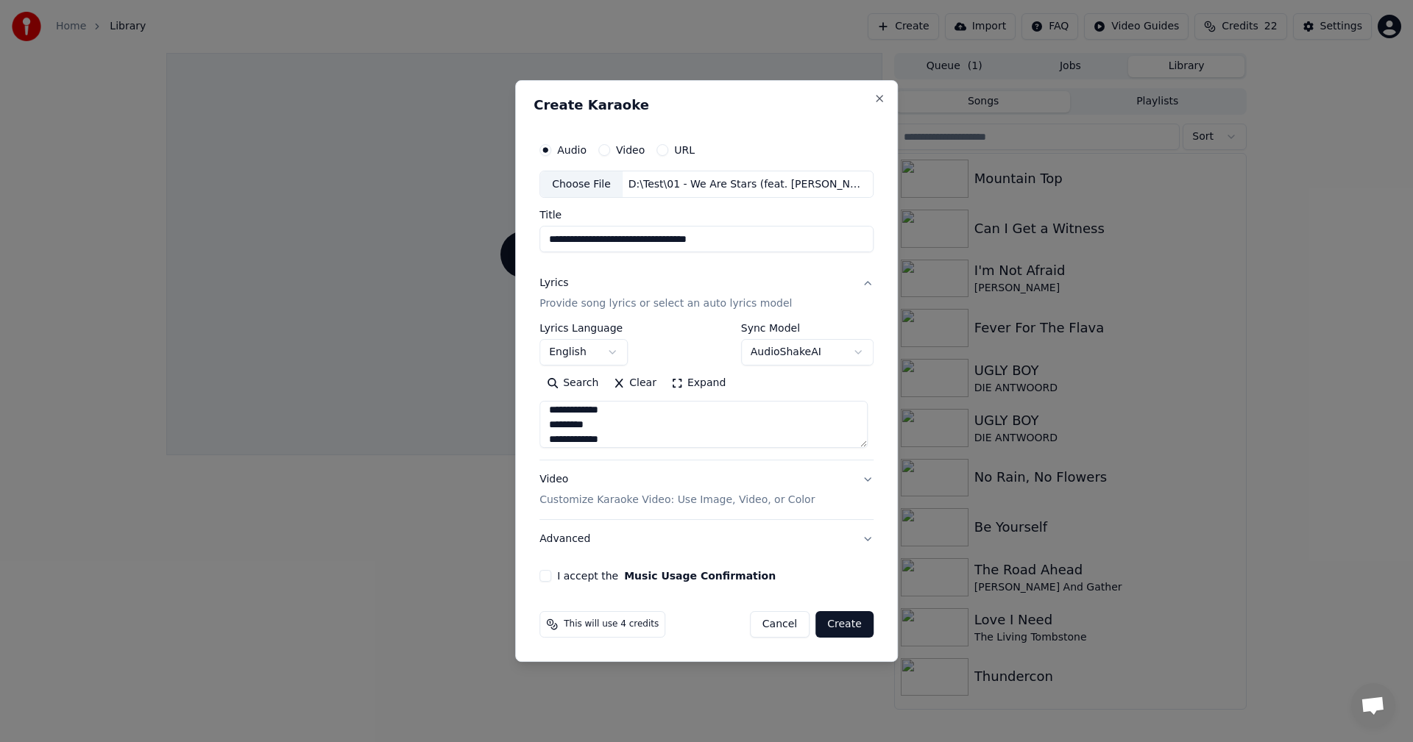
type textarea "**********"
click at [564, 374] on button "Search" at bounding box center [572, 384] width 66 height 24
click at [644, 386] on button "Clear" at bounding box center [635, 384] width 58 height 24
click at [661, 380] on div "Paste Search" at bounding box center [706, 384] width 334 height 24
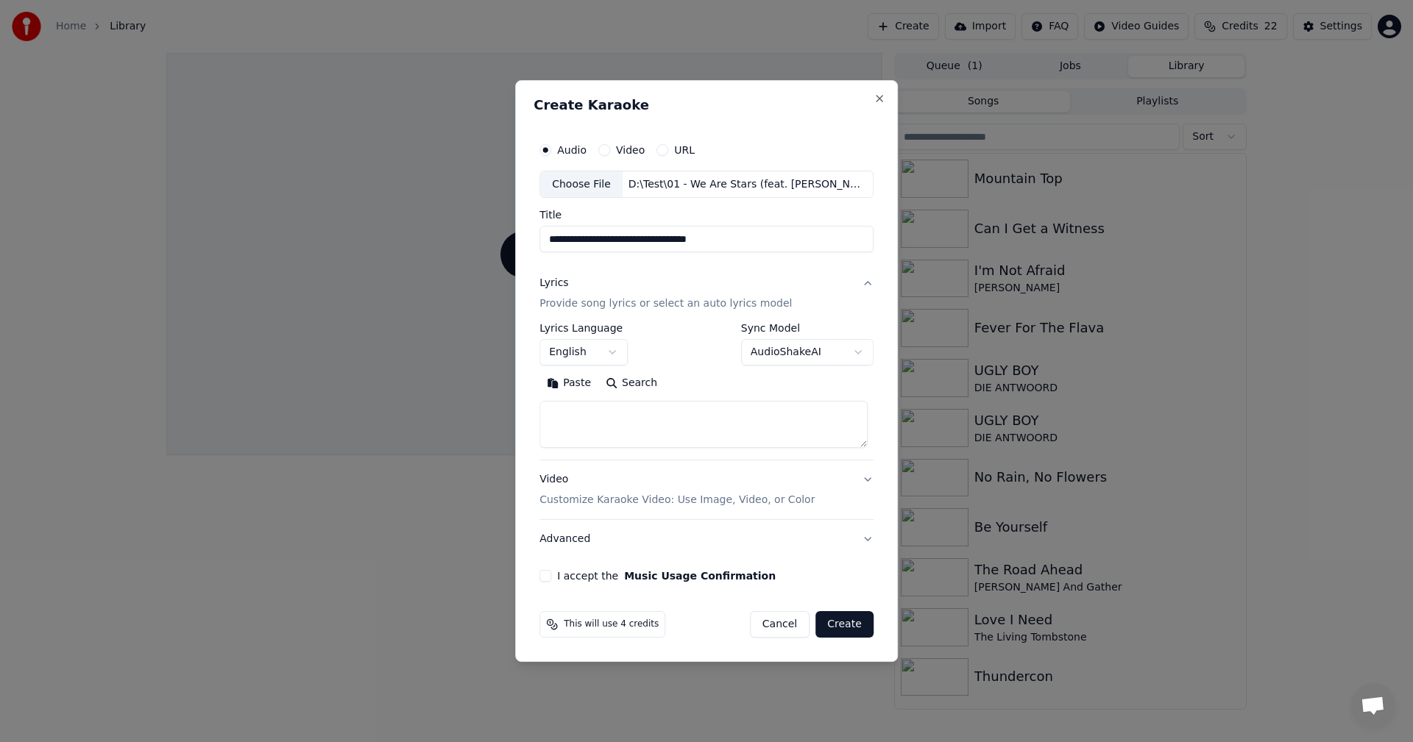
click at [635, 391] on button "Search" at bounding box center [631, 384] width 66 height 24
click at [567, 376] on button "Paste" at bounding box center [568, 384] width 59 height 24
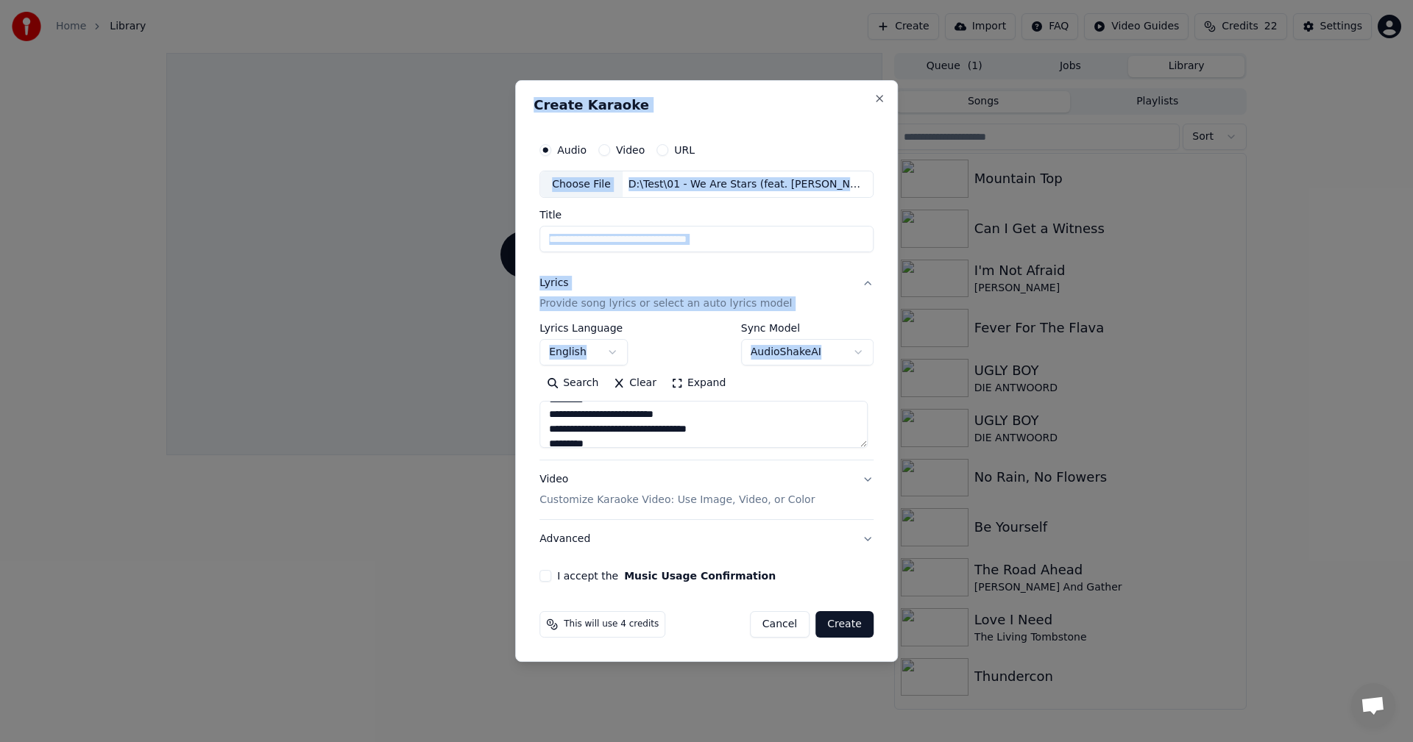
drag, startPoint x: 594, startPoint y: 400, endPoint x: 459, endPoint y: 411, distance: 135.1
click at [459, 411] on body "**********" at bounding box center [706, 371] width 1413 height 742
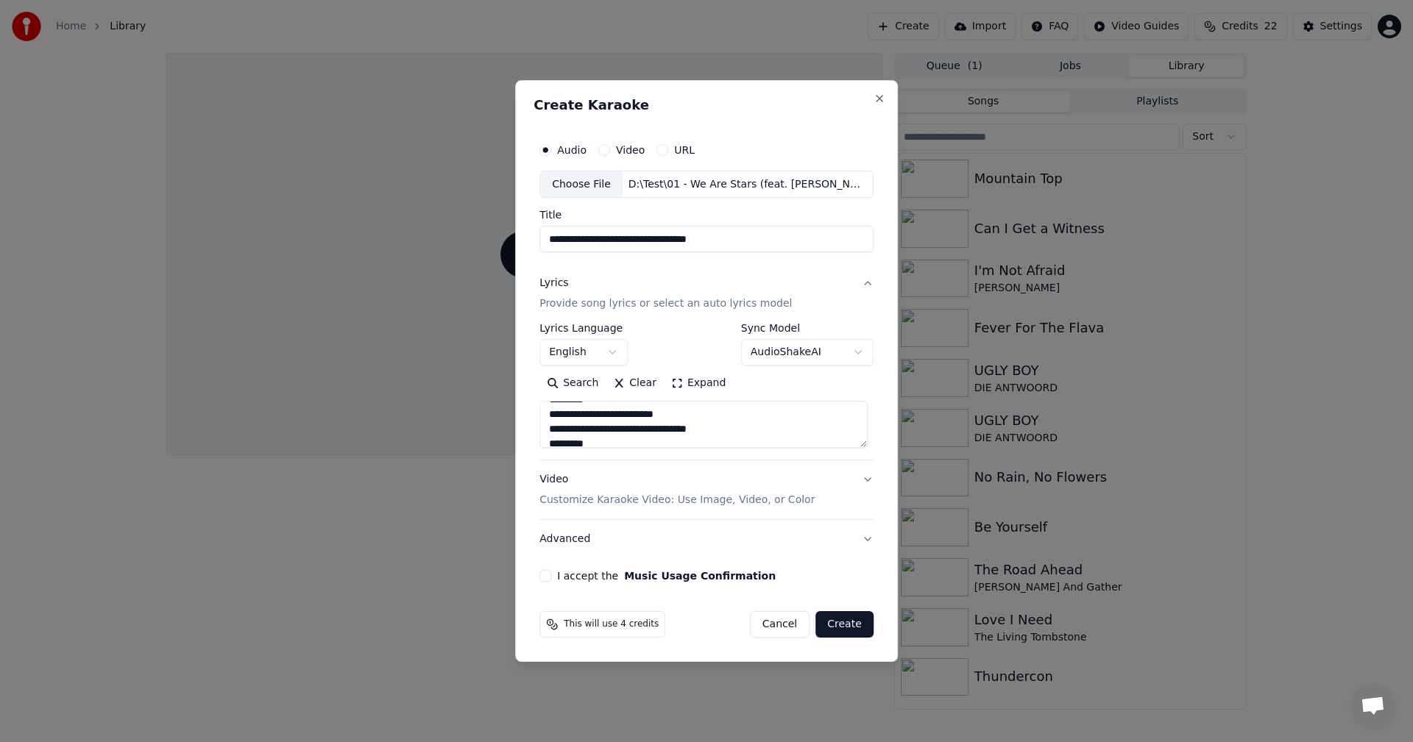
click at [592, 409] on textarea at bounding box center [703, 425] width 328 height 47
drag, startPoint x: 597, startPoint y: 406, endPoint x: 508, endPoint y: 392, distance: 90.1
click at [508, 392] on body "**********" at bounding box center [706, 371] width 1413 height 742
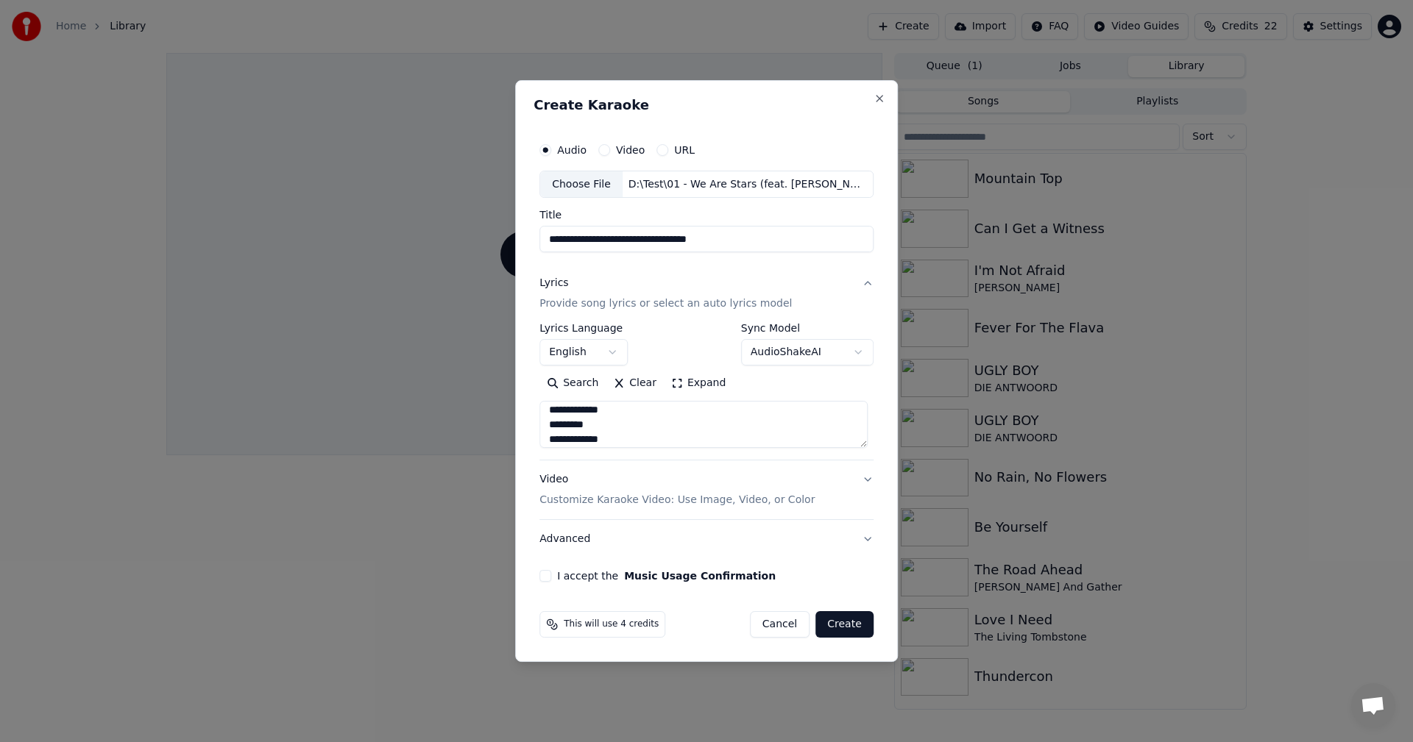
type textarea "**********"
click at [611, 497] on p "Customize Karaoke Video: Use Image, Video, or Color" at bounding box center [676, 500] width 275 height 15
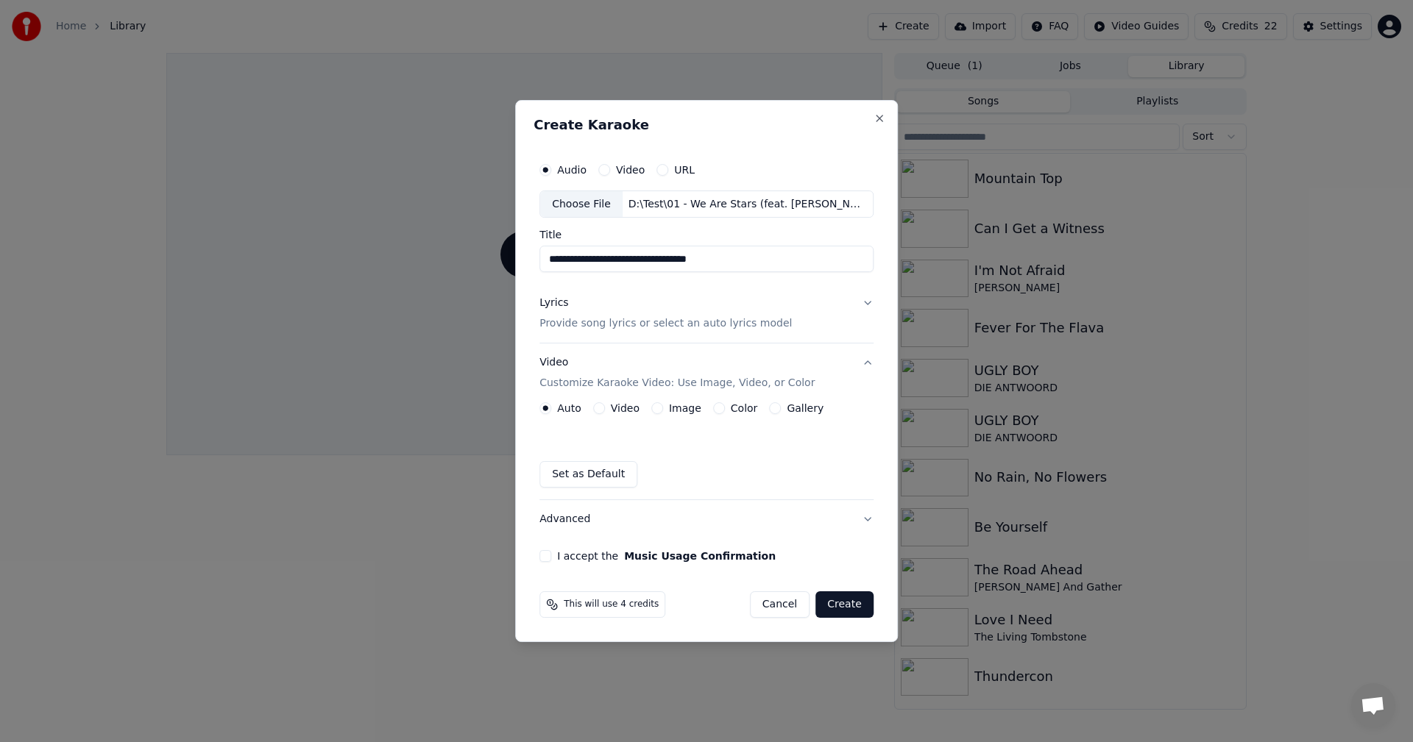
click at [660, 408] on button "Image" at bounding box center [657, 408] width 12 height 12
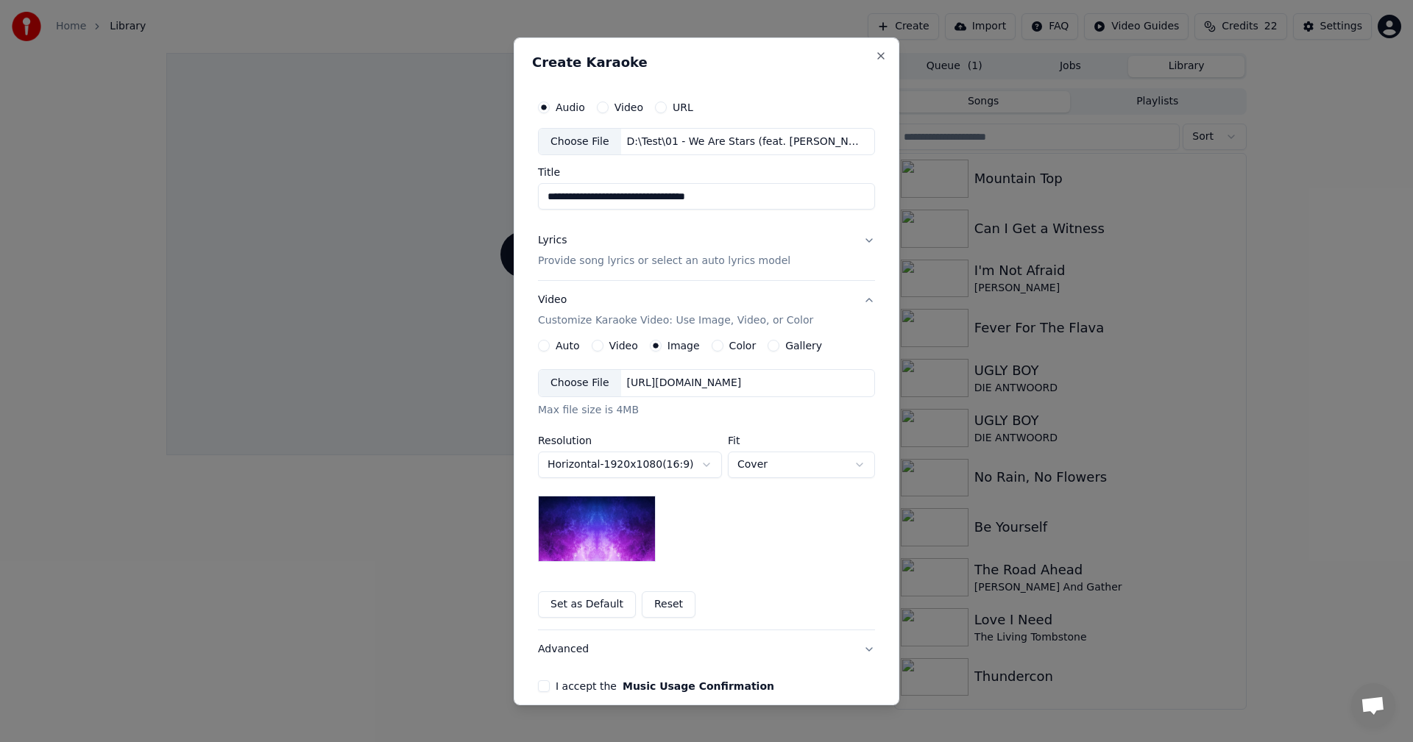
click at [568, 379] on div "Choose File" at bounding box center [580, 383] width 82 height 26
click at [539, 682] on button "I accept the Music Usage Confirmation" at bounding box center [544, 687] width 12 height 12
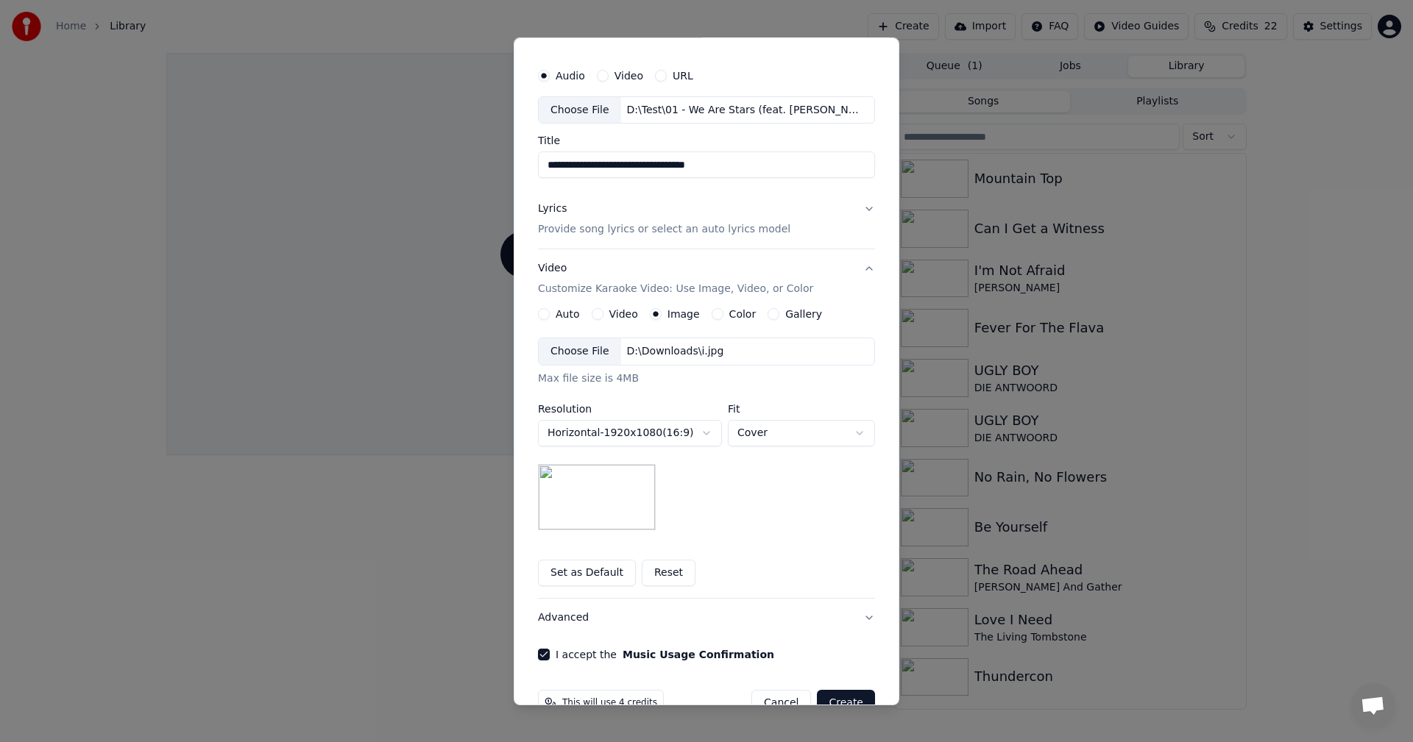
scroll to position [67, 0]
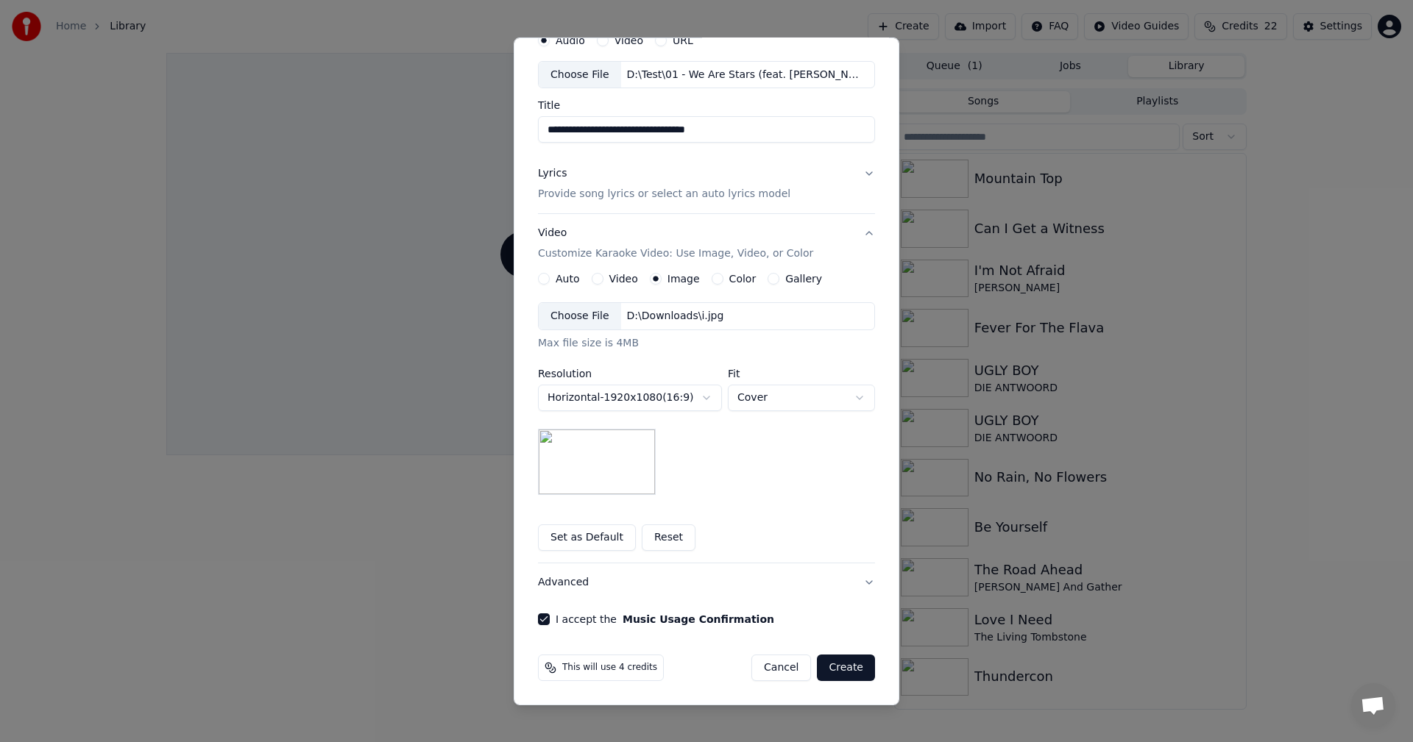
click at [701, 46] on div "Audio Video URL" at bounding box center [706, 39] width 337 height 29
click at [864, 171] on button "Lyrics Provide song lyrics or select an auto lyrics model" at bounding box center [706, 184] width 337 height 59
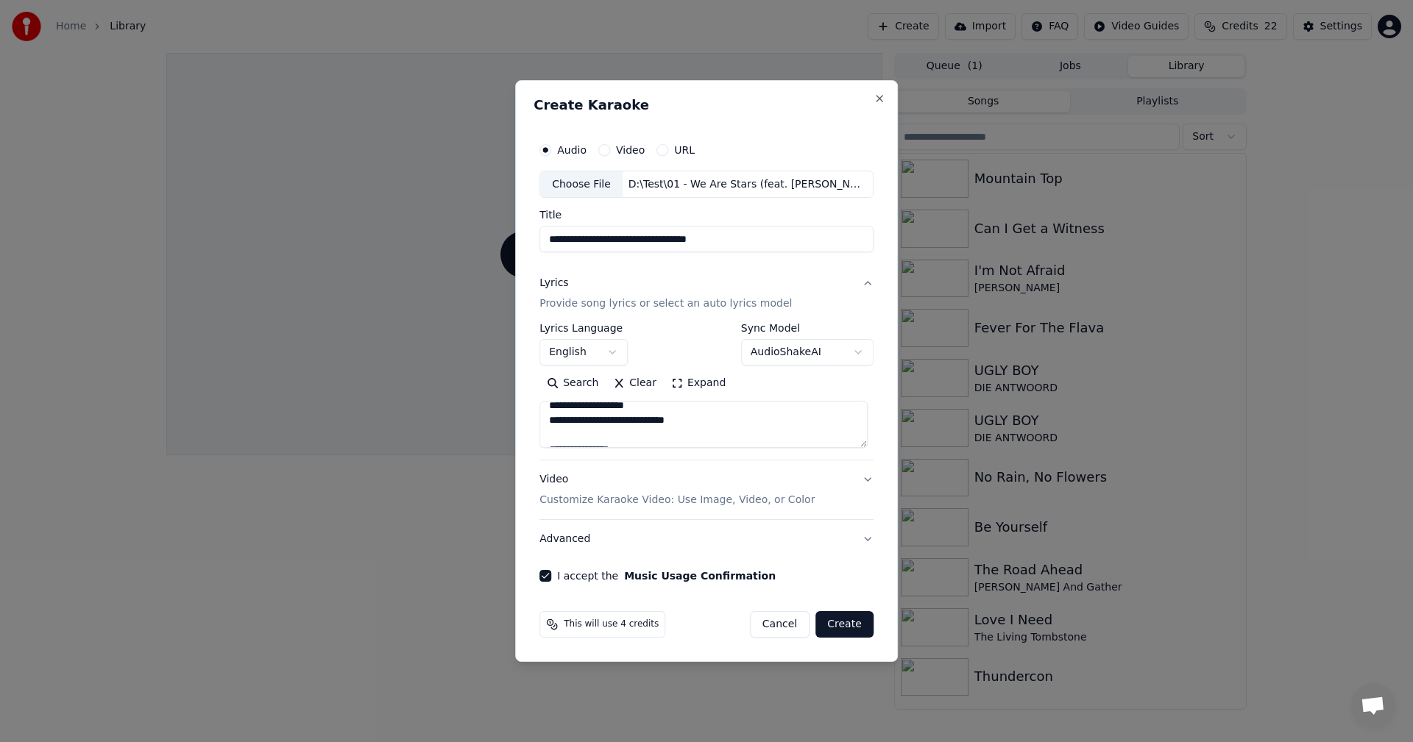
scroll to position [1030, 0]
click at [851, 624] on button "Create" at bounding box center [844, 624] width 58 height 26
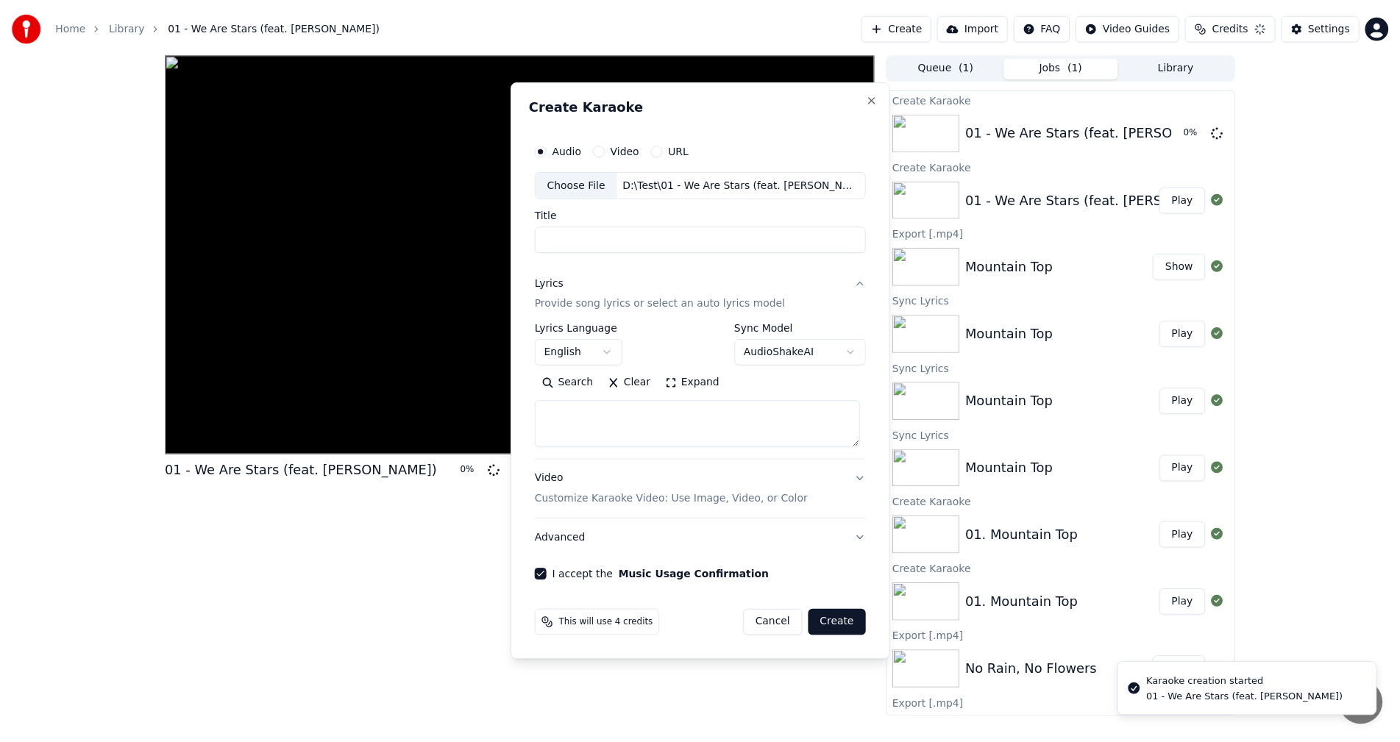
scroll to position [0, 0]
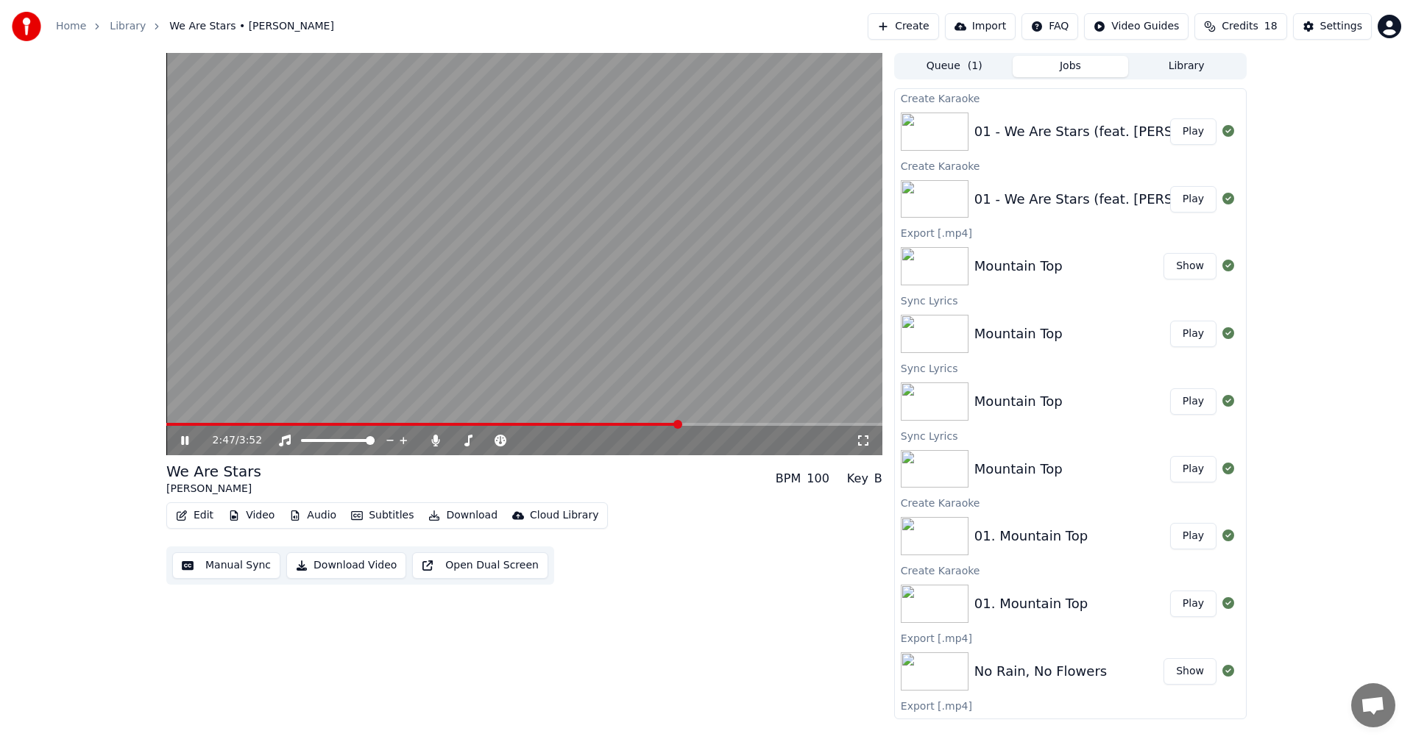
click at [678, 424] on span at bounding box center [524, 424] width 716 height 3
click at [183, 440] on icon at bounding box center [184, 440] width 7 height 9
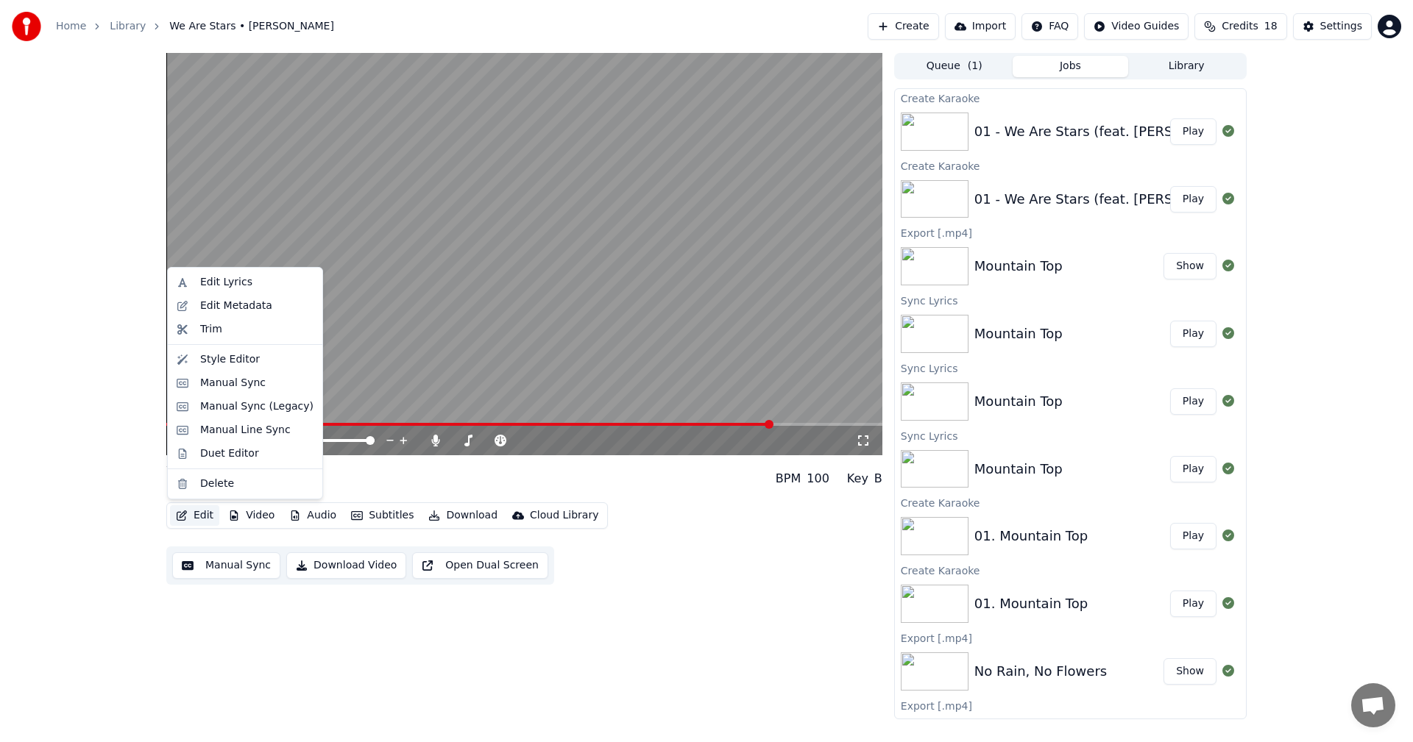
click at [198, 511] on button "Edit" at bounding box center [194, 515] width 49 height 21
click at [226, 429] on div "Manual Line Sync" at bounding box center [245, 430] width 90 height 15
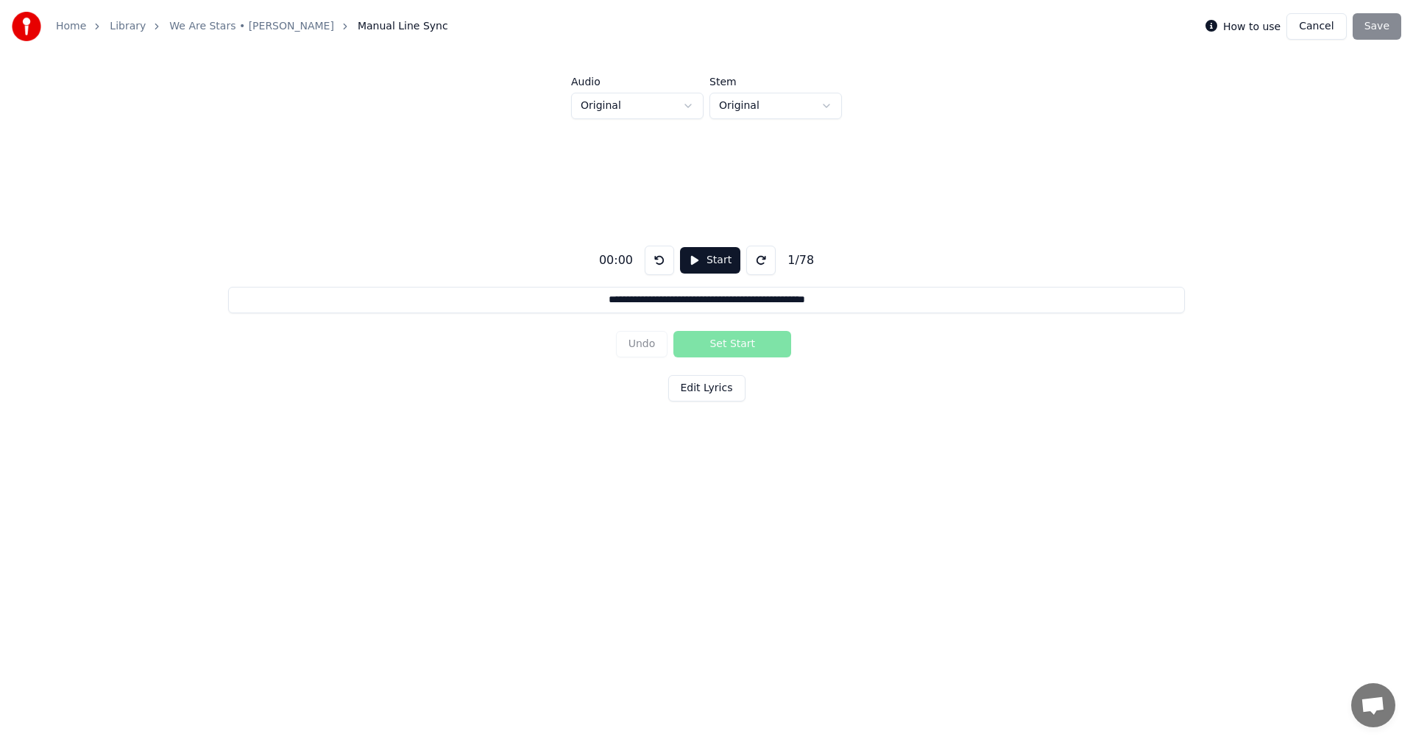
click at [1322, 22] on button "Cancel" at bounding box center [1316, 26] width 60 height 26
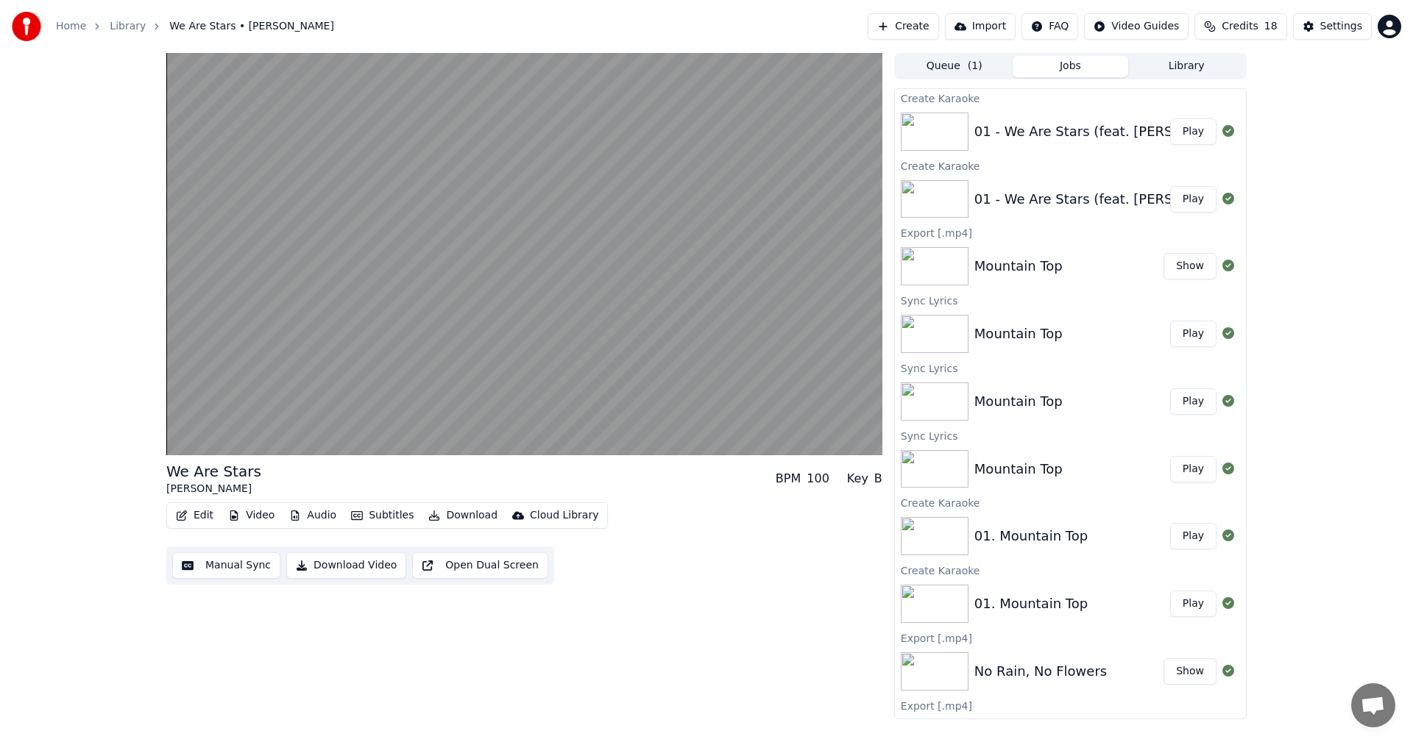
click at [174, 522] on button "Edit" at bounding box center [194, 515] width 49 height 21
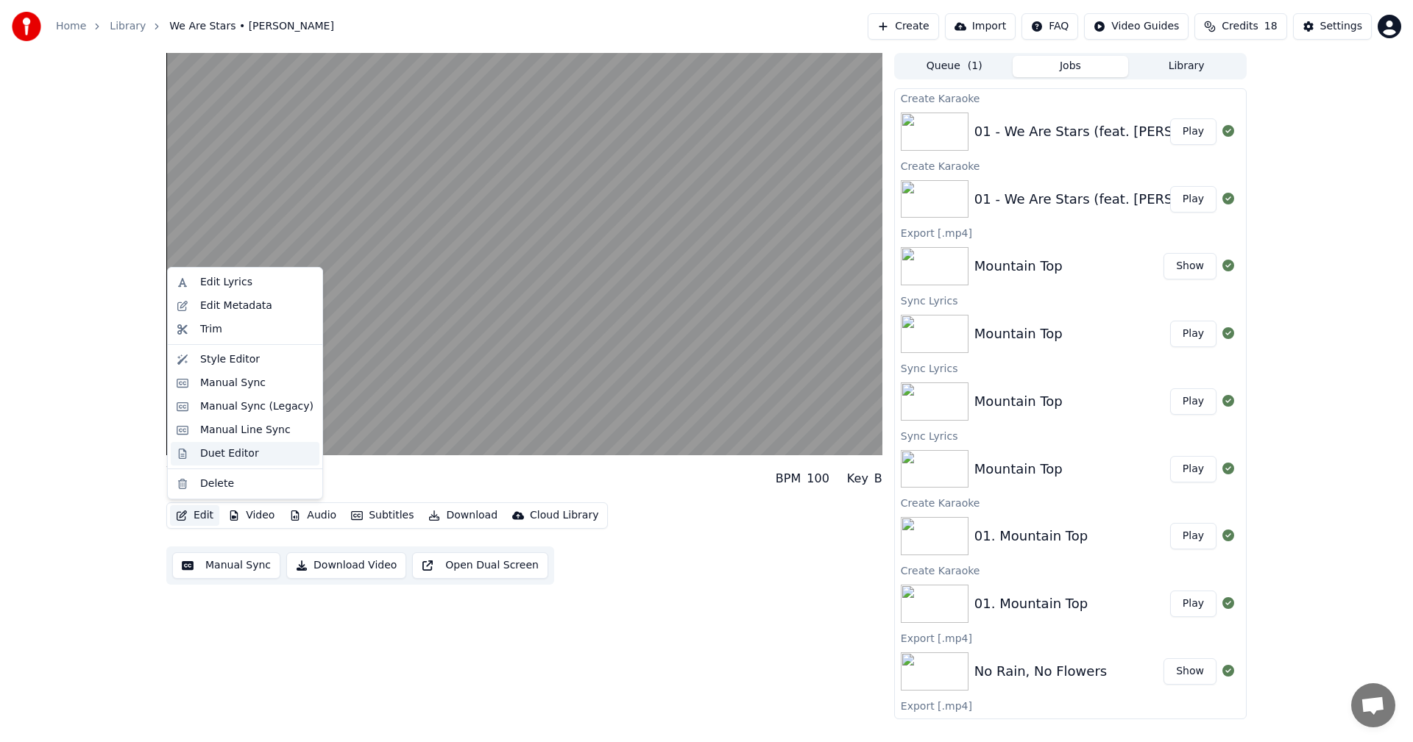
click at [220, 456] on div "Duet Editor" at bounding box center [229, 454] width 59 height 15
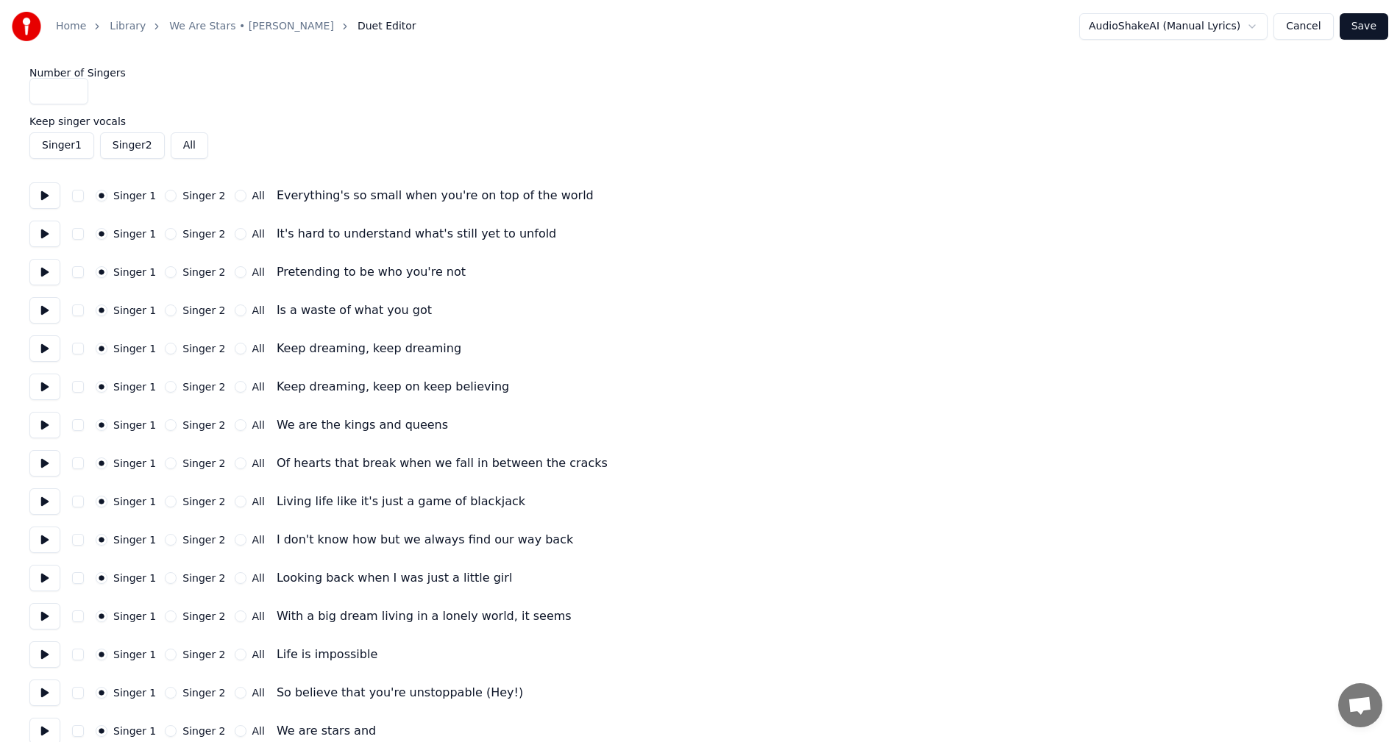
click at [235, 345] on button "All" at bounding box center [241, 349] width 12 height 12
click at [235, 386] on button "All" at bounding box center [241, 387] width 12 height 12
drag, startPoint x: 163, startPoint y: 425, endPoint x: 155, endPoint y: 447, distance: 24.2
click at [165, 425] on button "Singer 2" at bounding box center [171, 425] width 12 height 12
click at [165, 458] on button "Singer 2" at bounding box center [171, 464] width 12 height 12
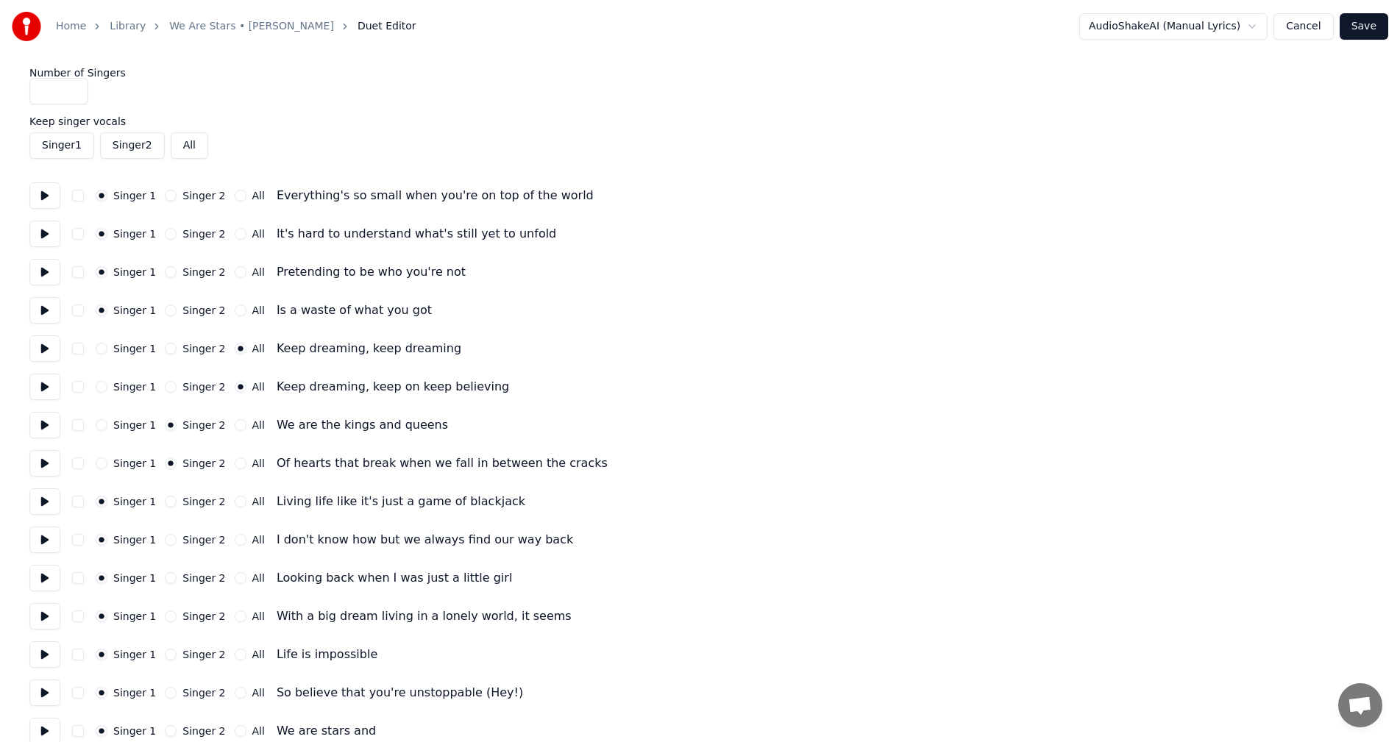
click at [168, 500] on div "Singer 2" at bounding box center [195, 502] width 60 height 12
click at [165, 536] on button "Singer 2" at bounding box center [171, 540] width 12 height 12
click at [165, 583] on button "Singer 2" at bounding box center [171, 578] width 12 height 12
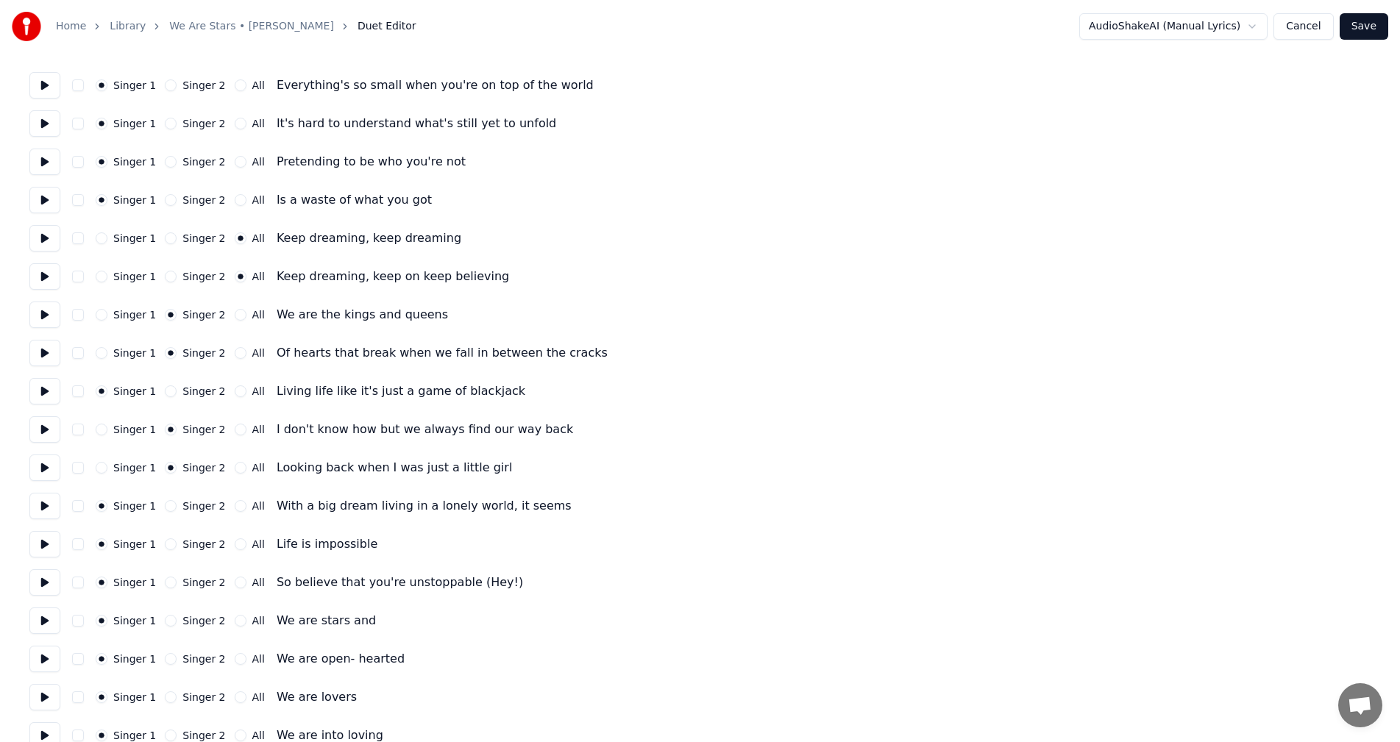
scroll to position [147, 0]
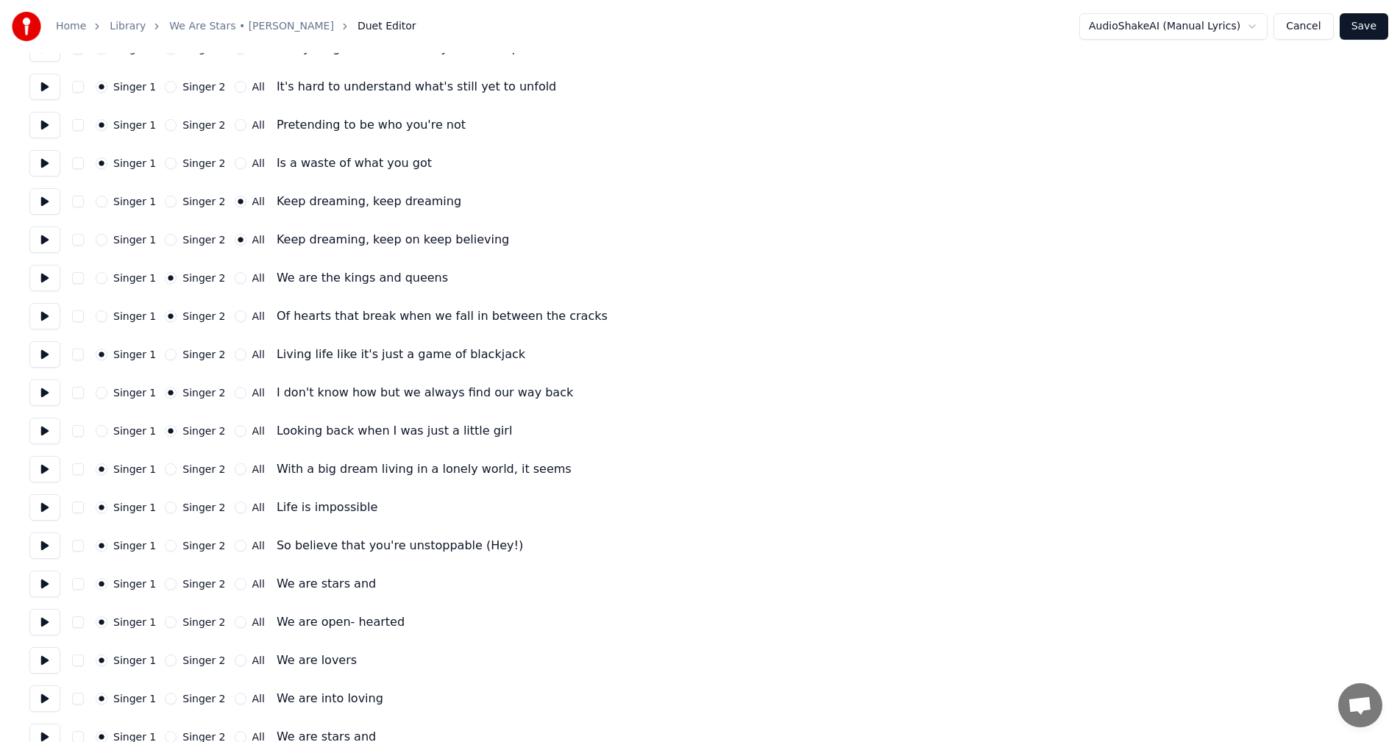
click at [166, 469] on button "Singer 2" at bounding box center [171, 470] width 12 height 12
click at [165, 508] on button "Singer 2" at bounding box center [171, 508] width 12 height 12
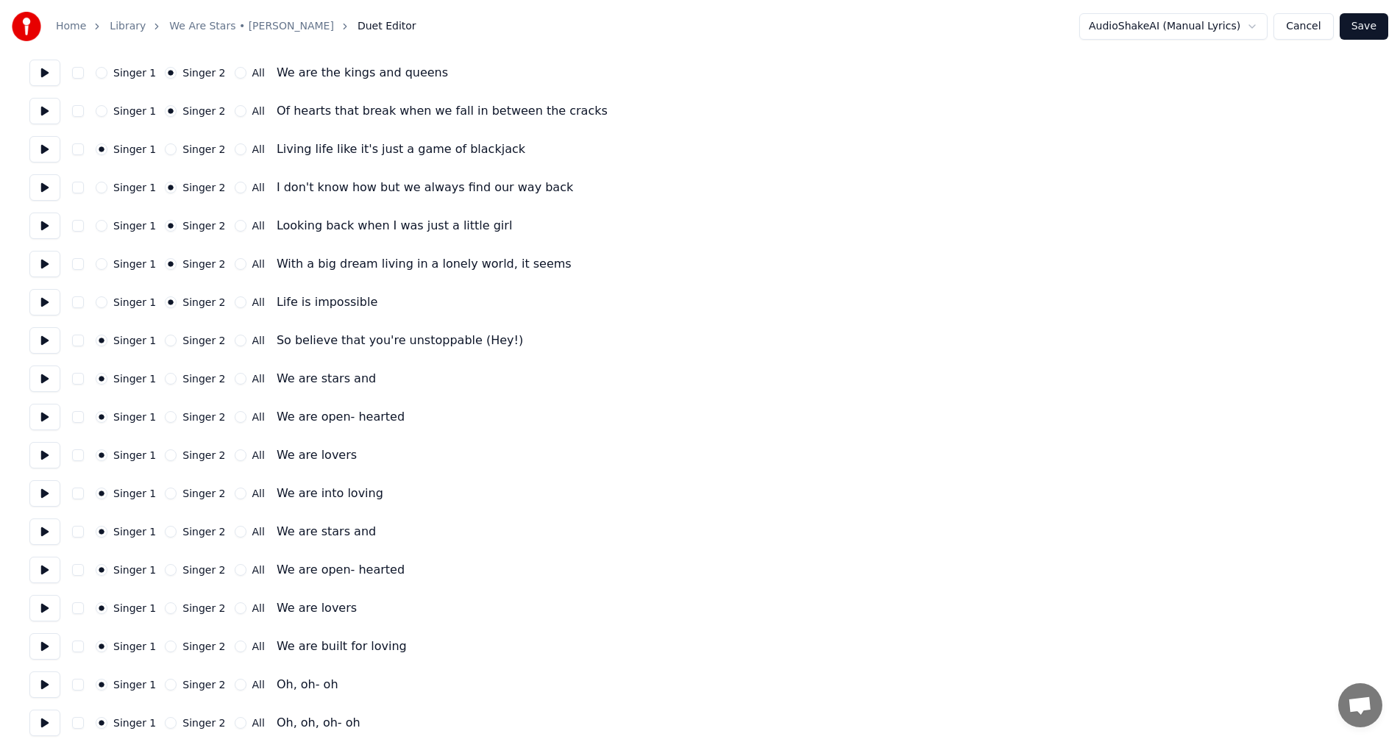
scroll to position [368, 0]
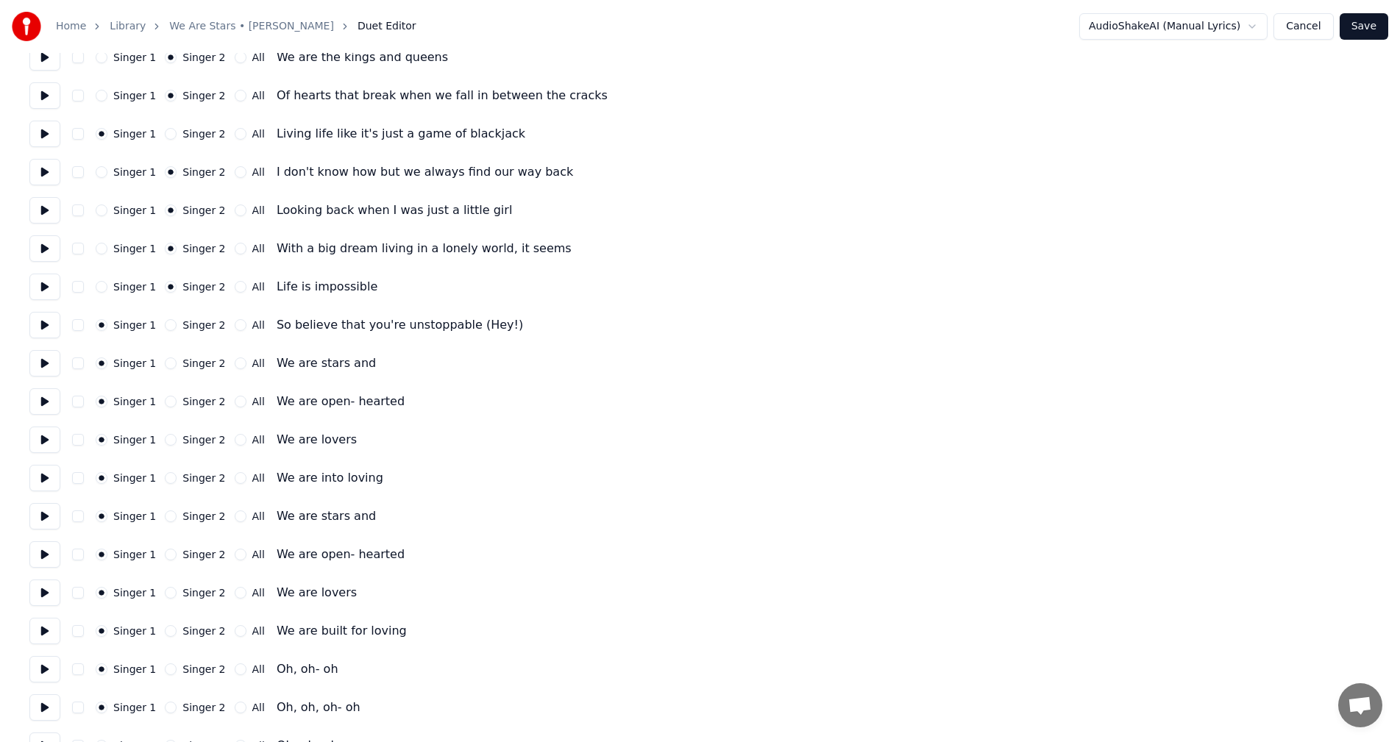
click at [165, 325] on button "Singer 2" at bounding box center [171, 325] width 12 height 12
click at [235, 366] on button "All" at bounding box center [241, 364] width 12 height 12
click at [235, 399] on button "All" at bounding box center [241, 402] width 12 height 12
click at [235, 441] on button "All" at bounding box center [241, 440] width 12 height 12
click at [235, 483] on button "All" at bounding box center [241, 478] width 12 height 12
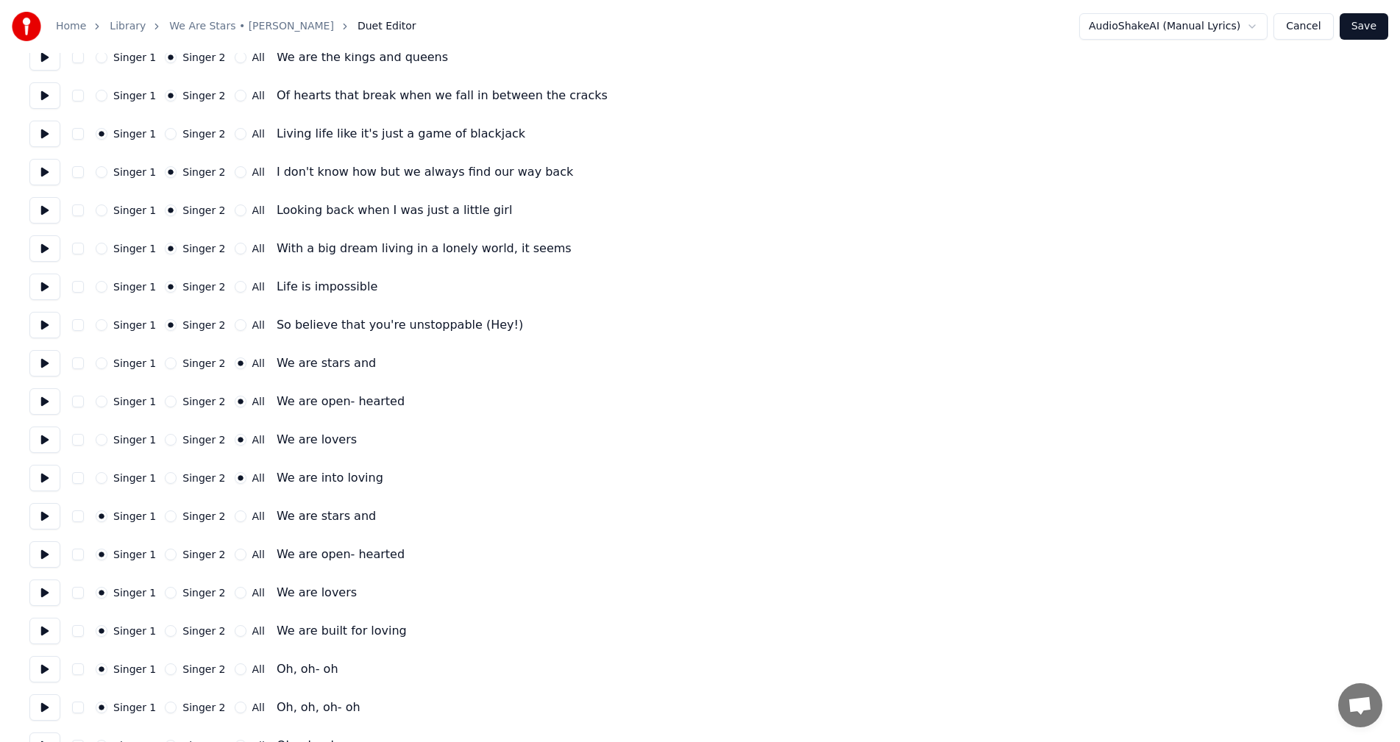
drag, startPoint x: 228, startPoint y: 515, endPoint x: 227, endPoint y: 523, distance: 8.1
click at [235, 516] on button "All" at bounding box center [241, 517] width 12 height 12
click at [233, 561] on div "Singer 1 Singer 2 All We are open- hearted" at bounding box center [699, 554] width 1341 height 26
click at [235, 549] on button "All" at bounding box center [241, 555] width 12 height 12
drag, startPoint x: 229, startPoint y: 590, endPoint x: 234, endPoint y: 619, distance: 29.2
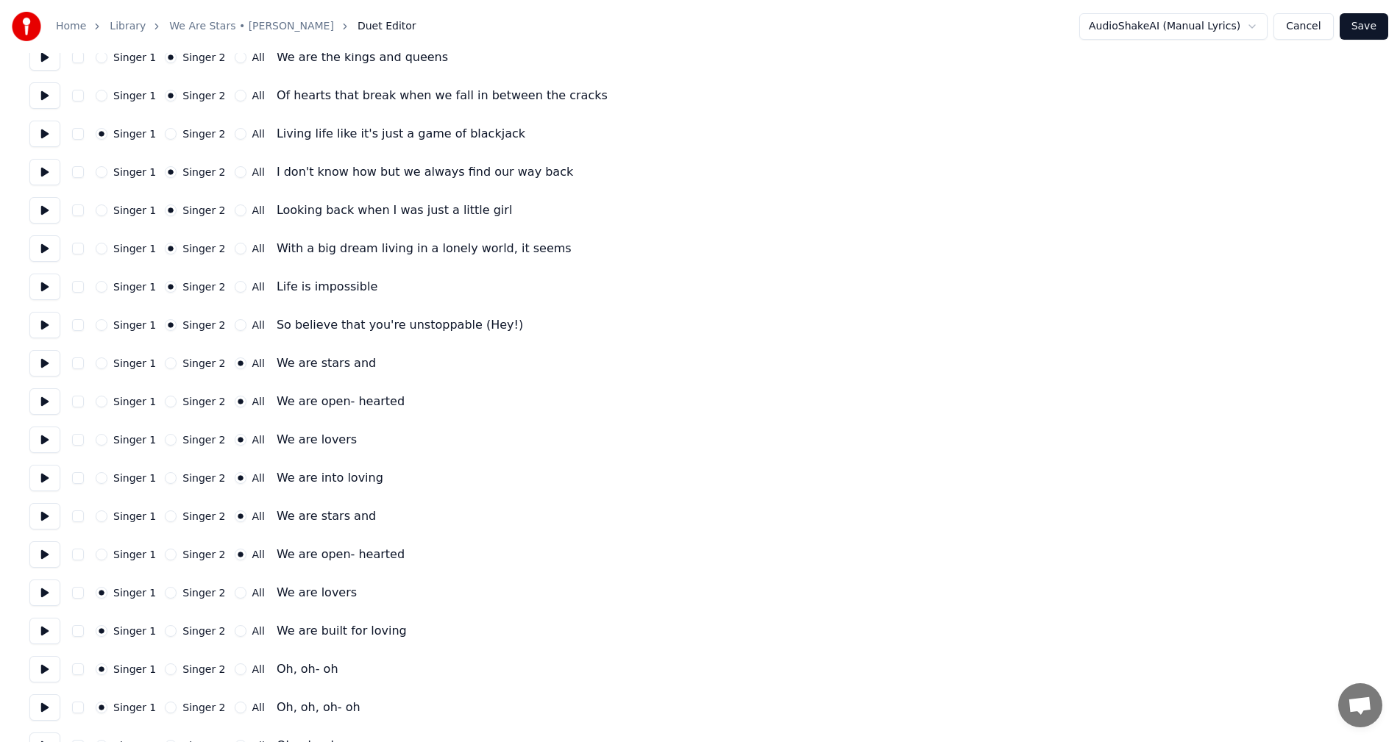
click at [235, 592] on button "All" at bounding box center [241, 593] width 12 height 12
click at [235, 636] on button "All" at bounding box center [241, 631] width 12 height 12
click at [235, 669] on button "All" at bounding box center [241, 670] width 12 height 12
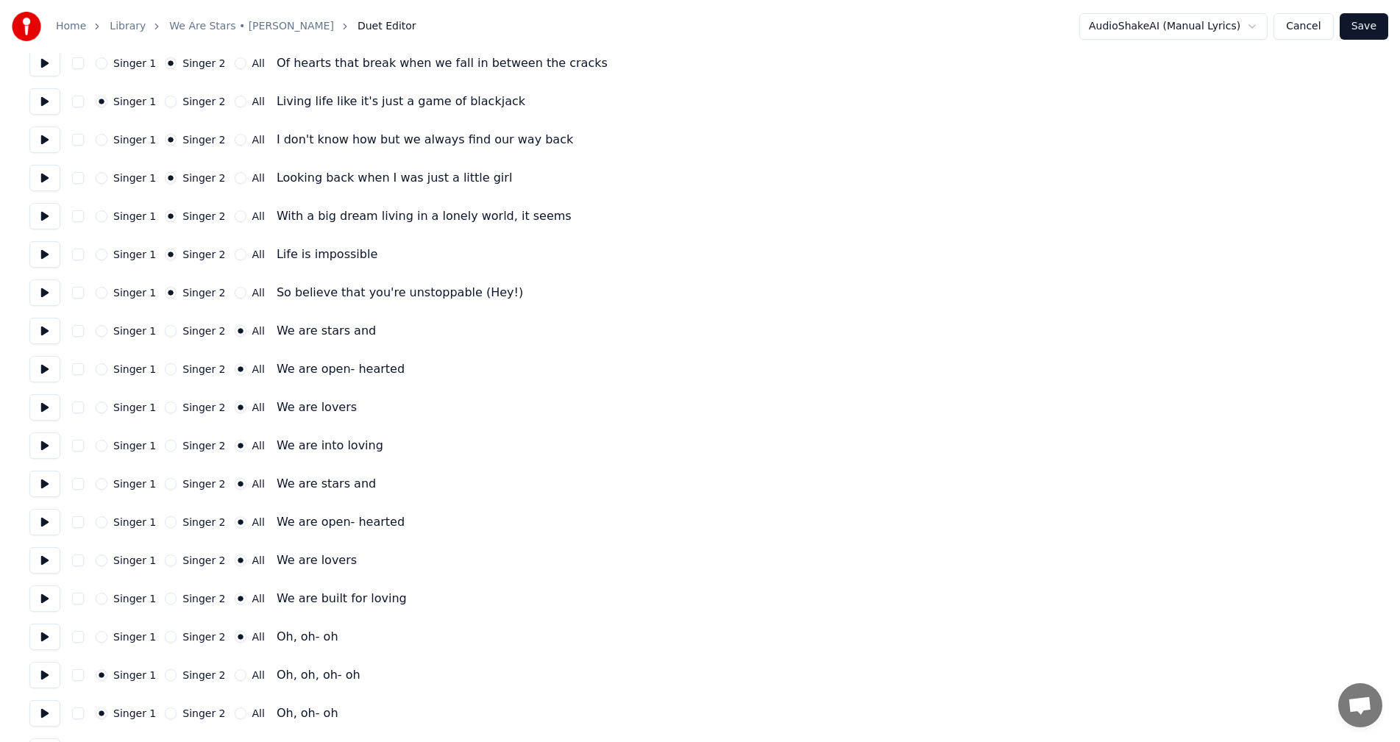
scroll to position [736, 0]
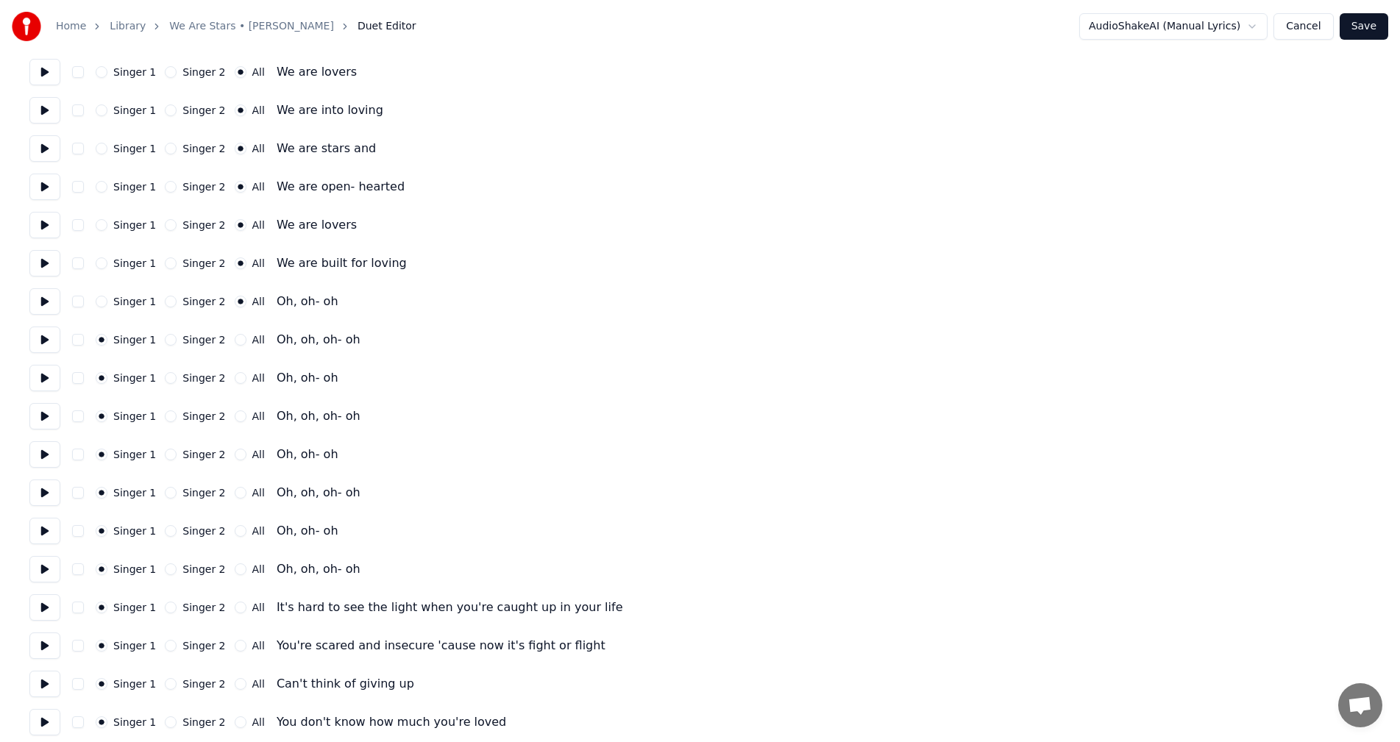
drag, startPoint x: 230, startPoint y: 342, endPoint x: 231, endPoint y: 368, distance: 25.8
click at [235, 342] on button "All" at bounding box center [241, 340] width 12 height 12
click at [235, 383] on button "All" at bounding box center [241, 378] width 12 height 12
click at [235, 419] on button "All" at bounding box center [241, 417] width 12 height 12
click at [235, 451] on button "All" at bounding box center [241, 455] width 12 height 12
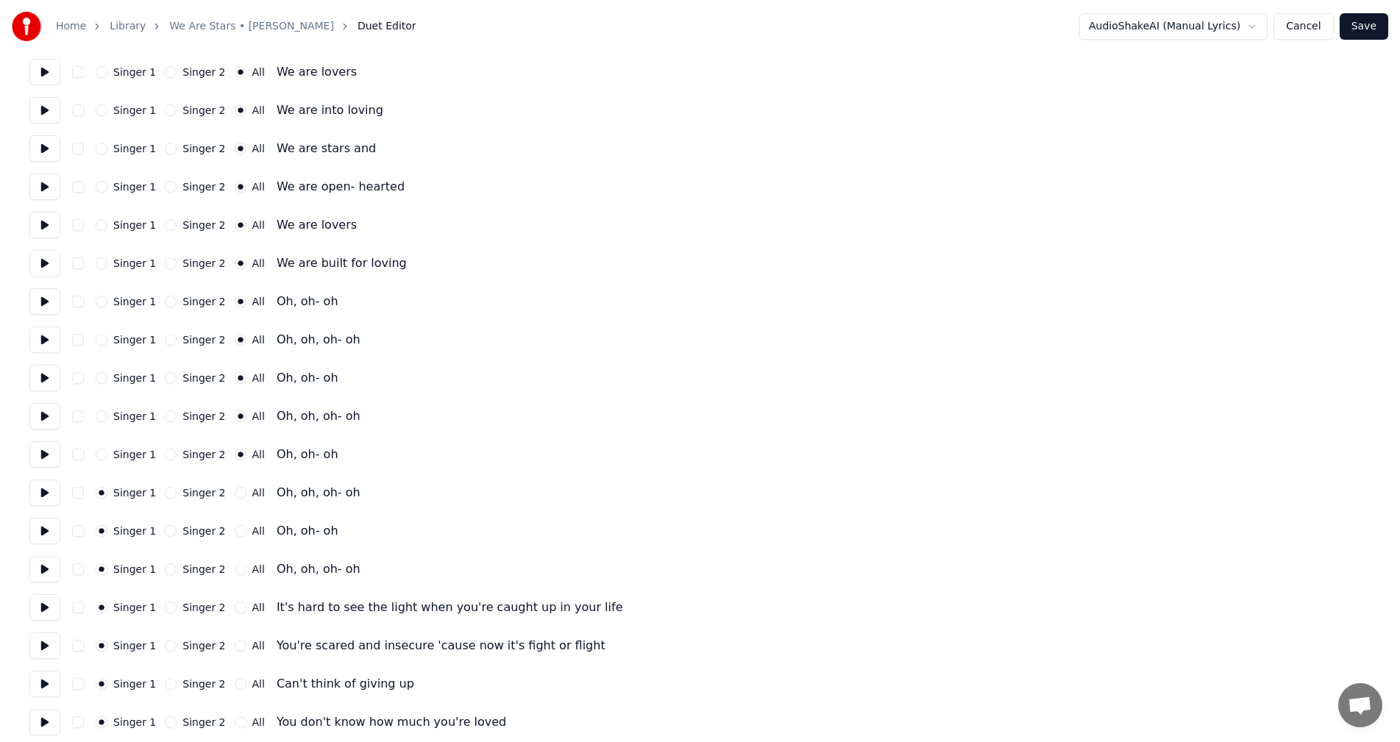
drag, startPoint x: 227, startPoint y: 494, endPoint x: 230, endPoint y: 512, distance: 17.9
click at [235, 497] on button "All" at bounding box center [241, 493] width 12 height 12
drag, startPoint x: 230, startPoint y: 536, endPoint x: 230, endPoint y: 545, distance: 9.6
click at [235, 536] on button "All" at bounding box center [241, 531] width 12 height 12
click at [235, 574] on button "All" at bounding box center [241, 570] width 12 height 12
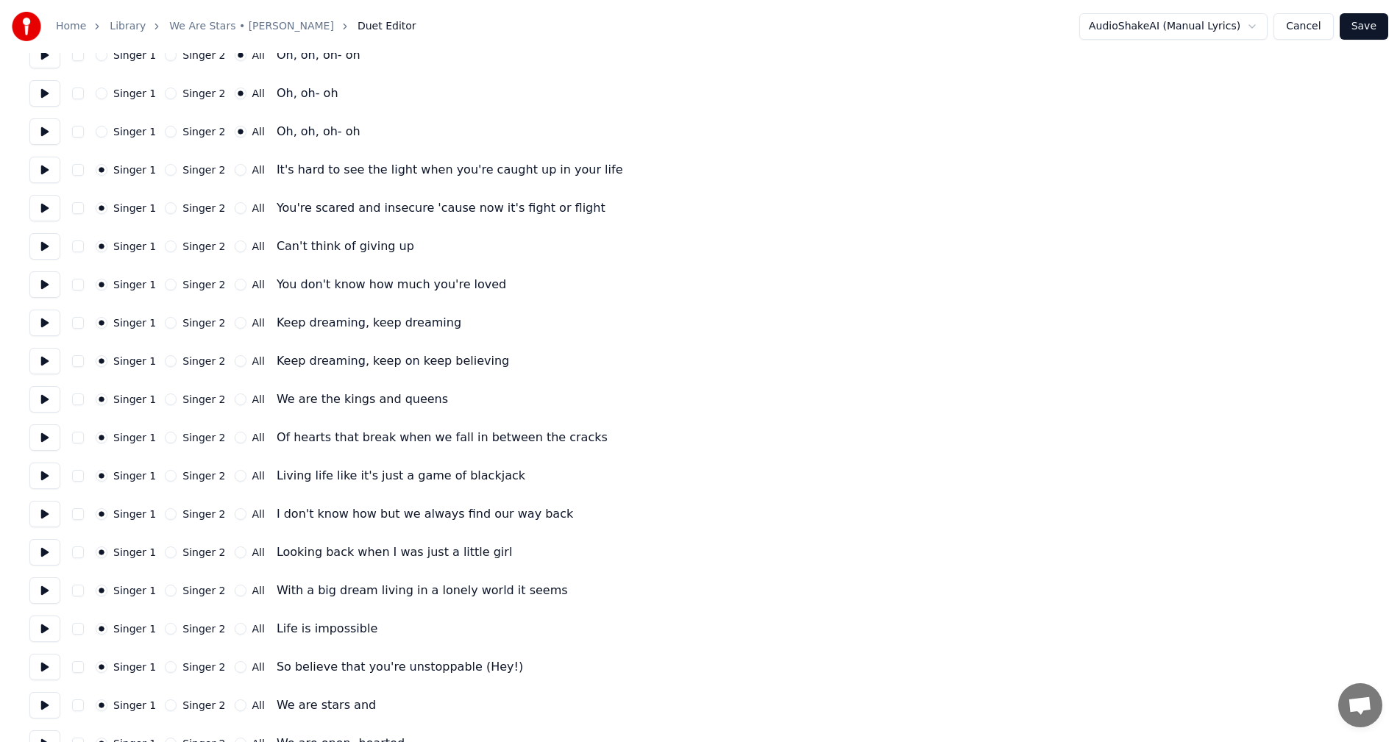
scroll to position [1177, 0]
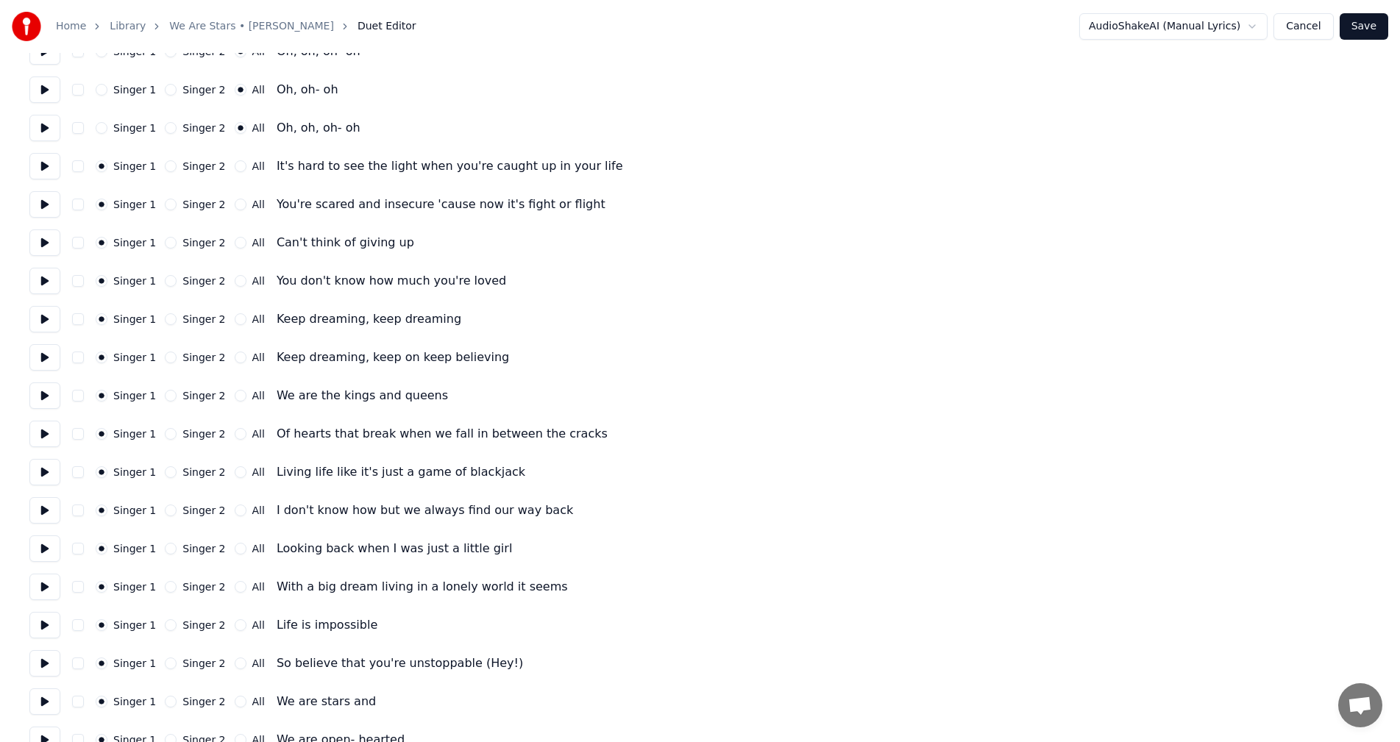
click at [235, 318] on button "All" at bounding box center [241, 319] width 12 height 12
click at [235, 355] on button "All" at bounding box center [241, 358] width 12 height 12
click at [165, 391] on button "Singer 2" at bounding box center [171, 396] width 12 height 12
click at [165, 436] on button "Singer 2" at bounding box center [171, 434] width 12 height 12
click at [166, 473] on button "Singer 2" at bounding box center [171, 472] width 12 height 12
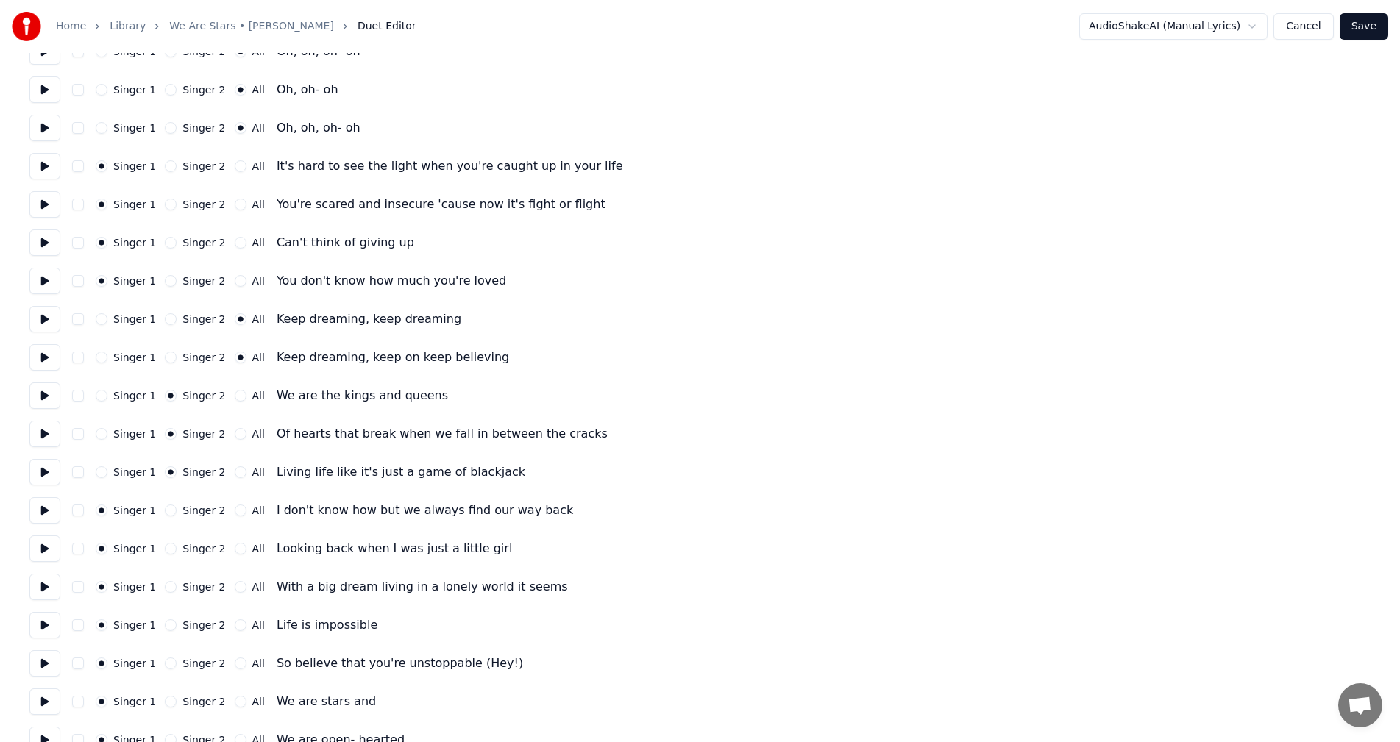
click at [166, 511] on button "Singer 2" at bounding box center [171, 511] width 12 height 12
click at [165, 553] on button "Singer 2" at bounding box center [171, 549] width 12 height 12
click at [163, 597] on div "Singer 1 Singer 2 All With a big dream living in a lonely world it seems" at bounding box center [699, 587] width 1341 height 26
click at [167, 587] on button "Singer 2" at bounding box center [171, 587] width 12 height 12
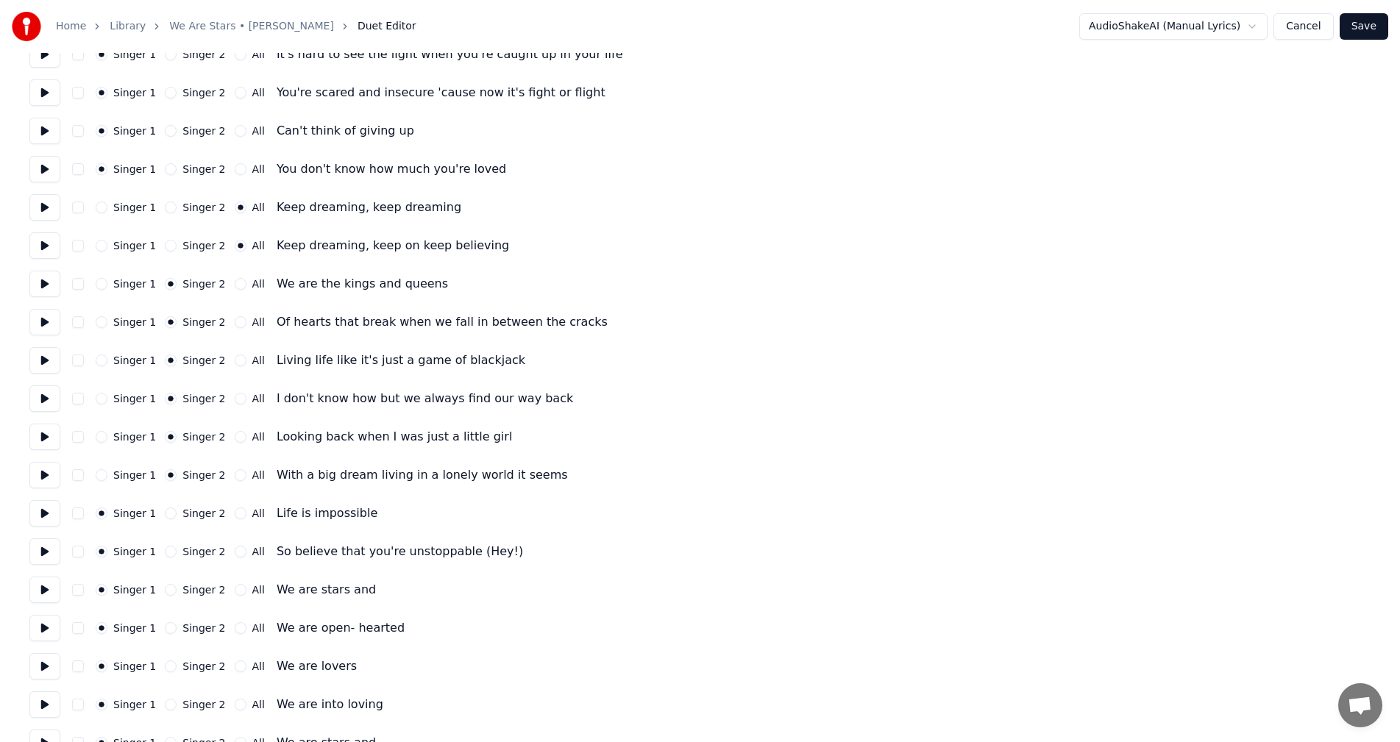
scroll to position [1398, 0]
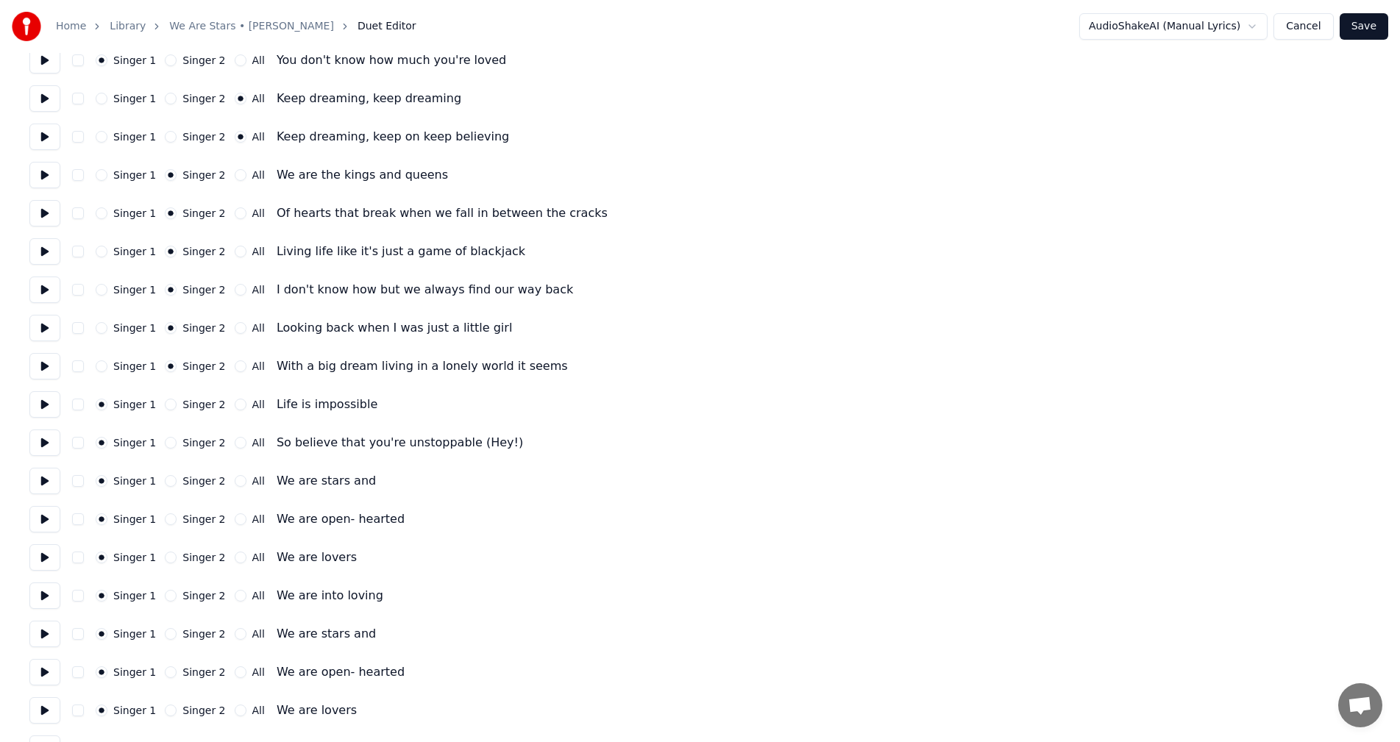
click at [165, 404] on button "Singer 2" at bounding box center [171, 405] width 12 height 12
drag, startPoint x: 164, startPoint y: 444, endPoint x: 185, endPoint y: 455, distance: 24.0
click at [165, 444] on button "Singer 2" at bounding box center [171, 443] width 12 height 12
click at [235, 480] on button "All" at bounding box center [241, 481] width 12 height 12
click at [230, 526] on div "Singer 1 Singer 2 All We are open- hearted" at bounding box center [699, 519] width 1341 height 26
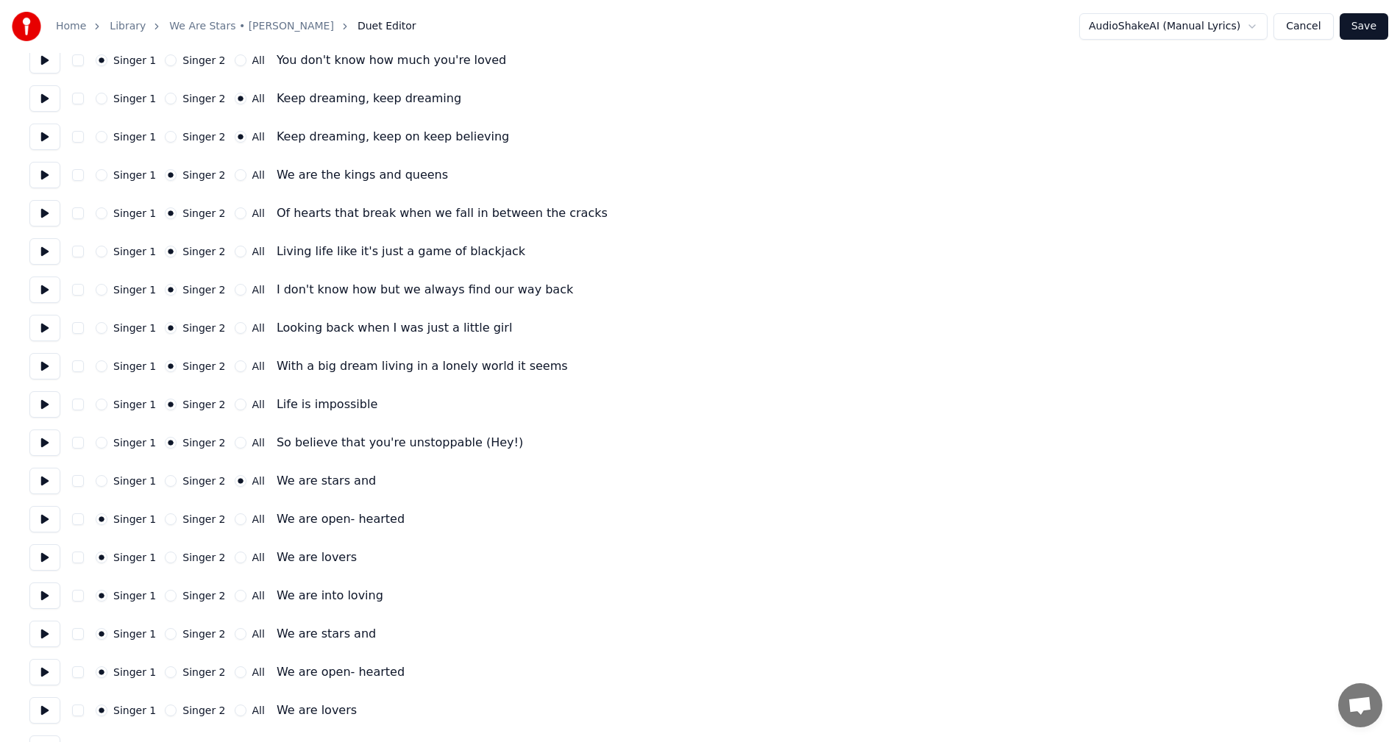
click at [235, 519] on button "All" at bounding box center [241, 520] width 12 height 12
click at [235, 561] on button "All" at bounding box center [241, 558] width 12 height 12
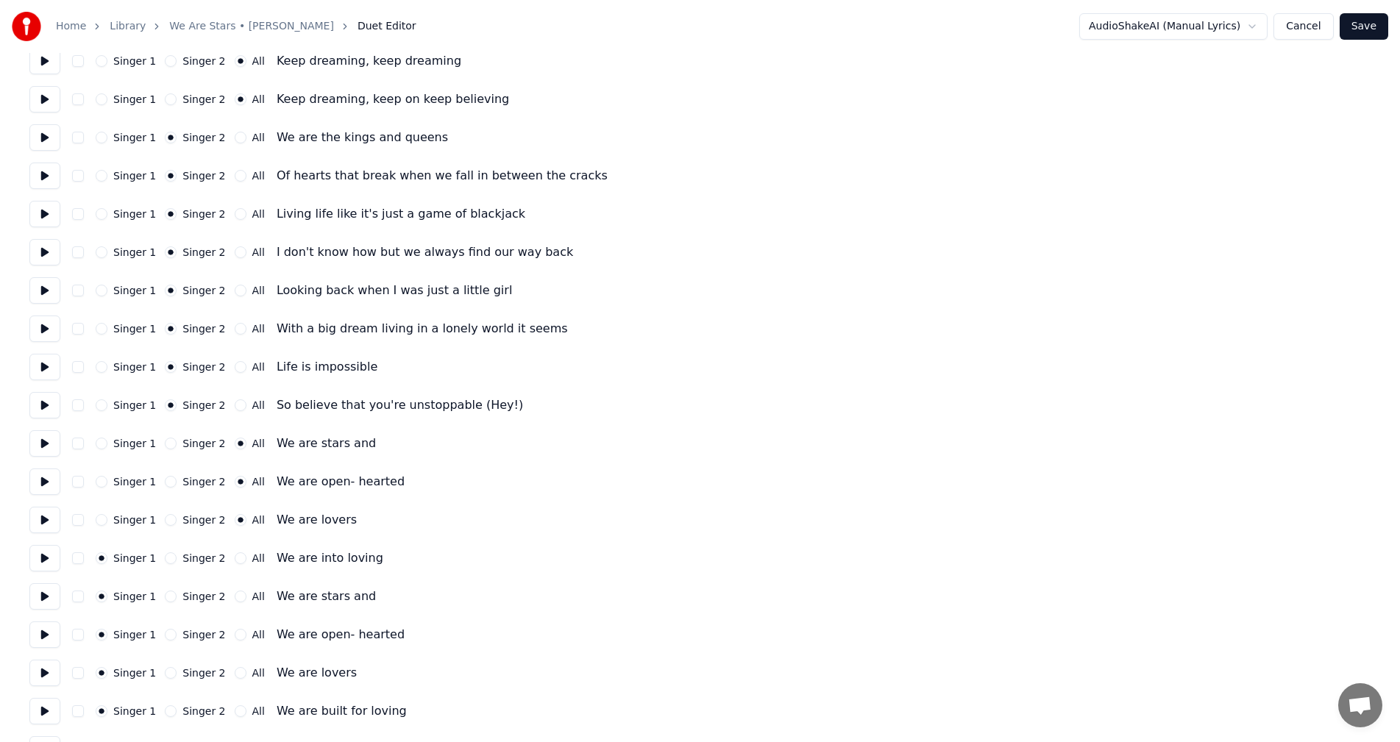
scroll to position [1619, 0]
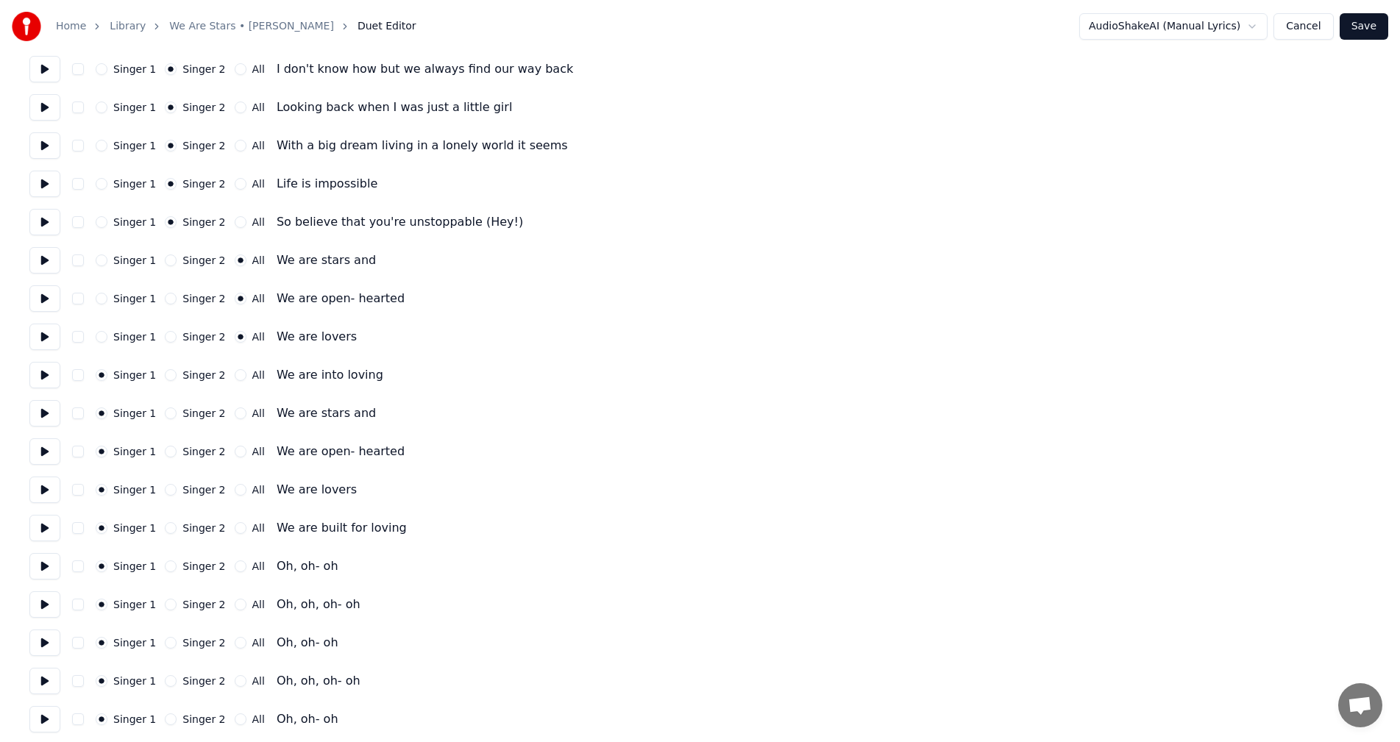
drag, startPoint x: 227, startPoint y: 374, endPoint x: 228, endPoint y: 416, distance: 42.0
click at [227, 382] on div "Singer 1 Singer 2 All We are into loving" at bounding box center [699, 375] width 1341 height 26
click at [235, 417] on button "All" at bounding box center [241, 414] width 12 height 12
click at [235, 376] on button "All" at bounding box center [241, 375] width 12 height 12
click at [235, 450] on button "All" at bounding box center [241, 452] width 12 height 12
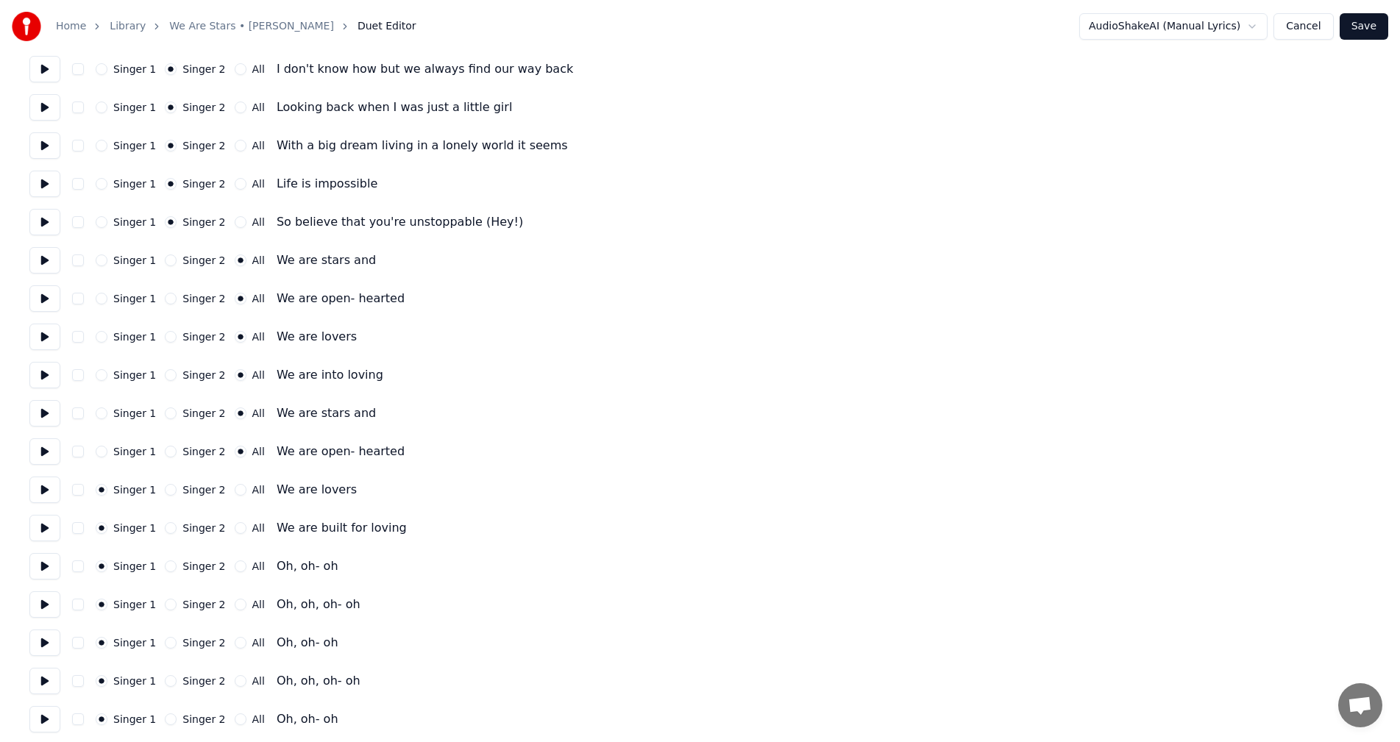
click at [235, 490] on button "All" at bounding box center [241, 490] width 12 height 12
click at [226, 535] on div "Singer 1 Singer 2 All We are built for loving" at bounding box center [699, 528] width 1341 height 26
click at [235, 525] on button "All" at bounding box center [241, 528] width 12 height 12
click at [230, 561] on div "Singer 1 Singer 2 All Oh, oh- oh" at bounding box center [699, 566] width 1341 height 26
click at [235, 567] on button "All" at bounding box center [241, 567] width 12 height 12
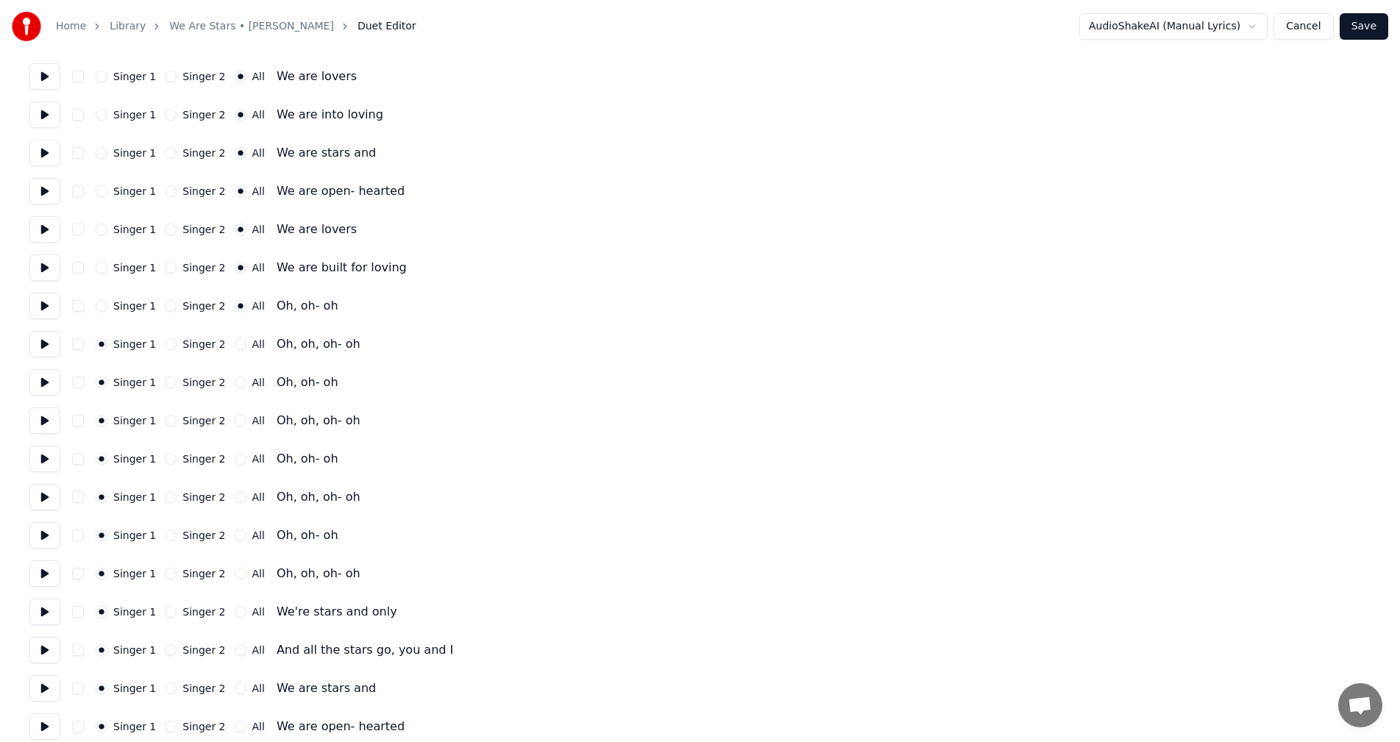
scroll to position [1913, 0]
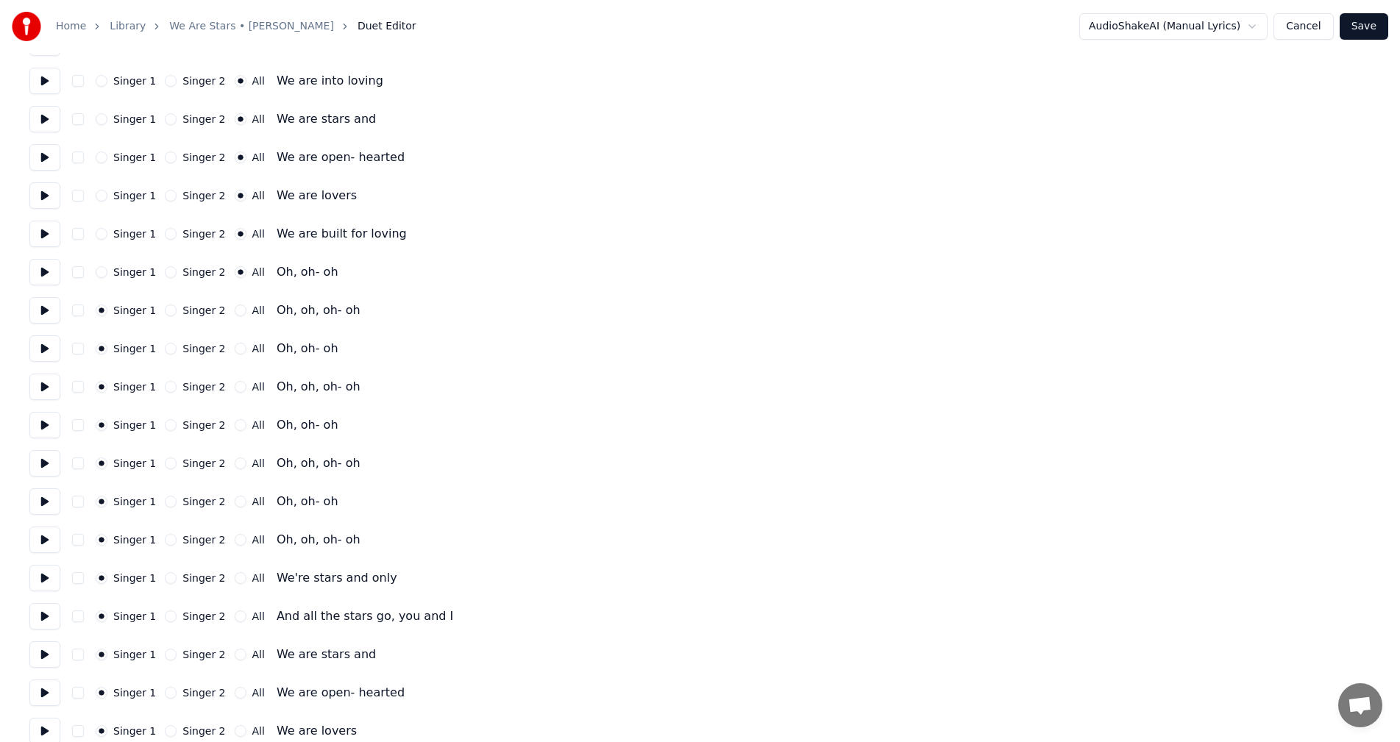
click at [235, 312] on button "All" at bounding box center [241, 311] width 12 height 12
click at [235, 347] on button "All" at bounding box center [241, 349] width 12 height 12
click at [235, 386] on button "All" at bounding box center [241, 387] width 12 height 12
click at [235, 427] on button "All" at bounding box center [241, 425] width 12 height 12
click at [235, 469] on div "All" at bounding box center [250, 464] width 30 height 12
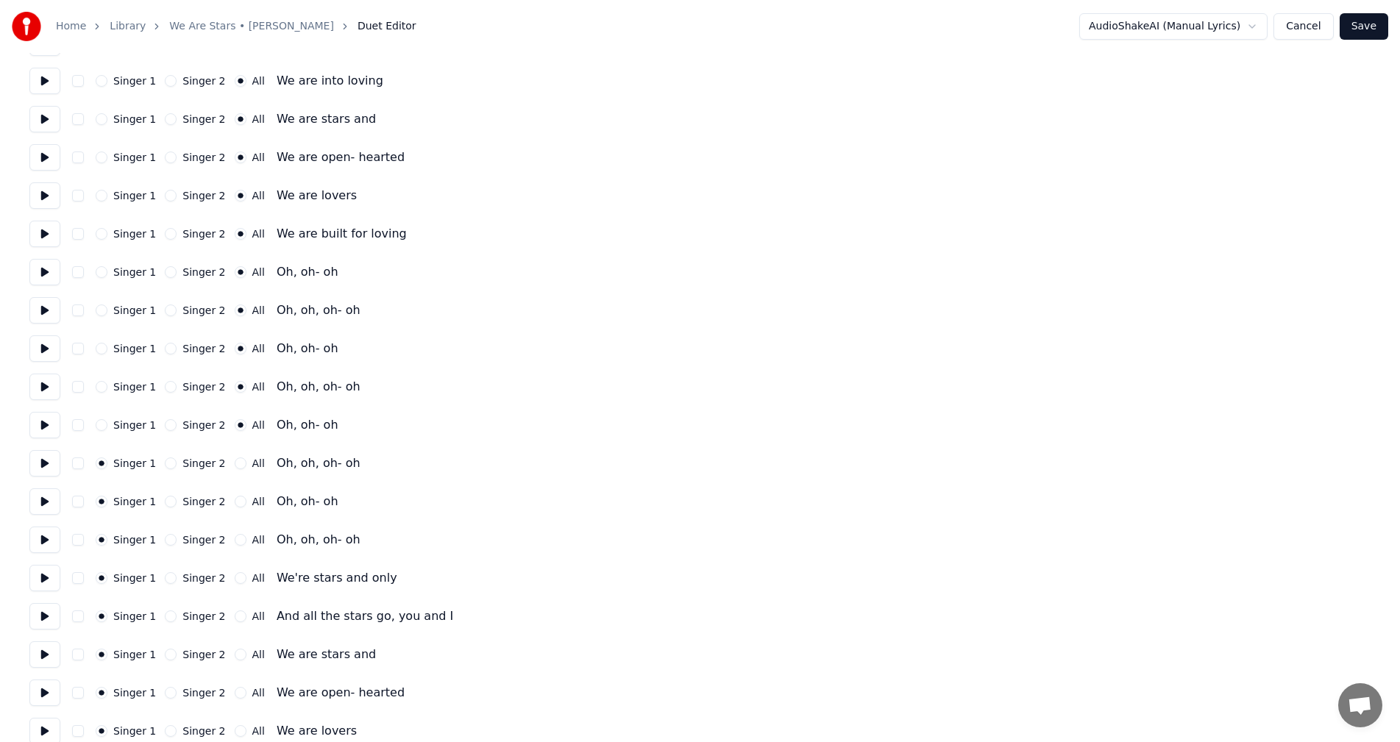
click at [235, 461] on button "All" at bounding box center [241, 464] width 12 height 12
click at [235, 504] on button "All" at bounding box center [241, 502] width 12 height 12
click at [235, 538] on button "All" at bounding box center [241, 540] width 12 height 12
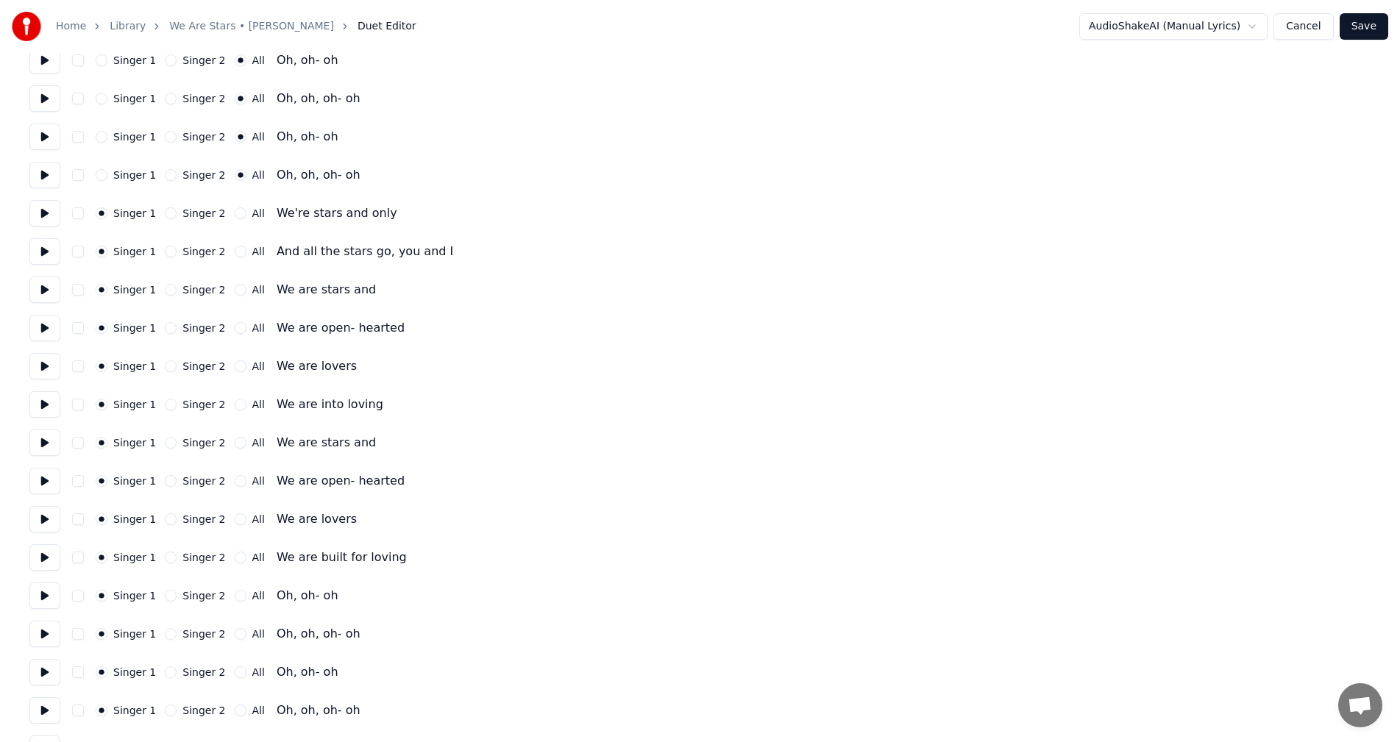
scroll to position [2281, 0]
click at [235, 210] on button "All" at bounding box center [241, 211] width 12 height 12
click at [235, 251] on button "All" at bounding box center [241, 249] width 12 height 12
click at [235, 290] on button "All" at bounding box center [241, 287] width 12 height 12
click at [235, 322] on button "All" at bounding box center [241, 325] width 12 height 12
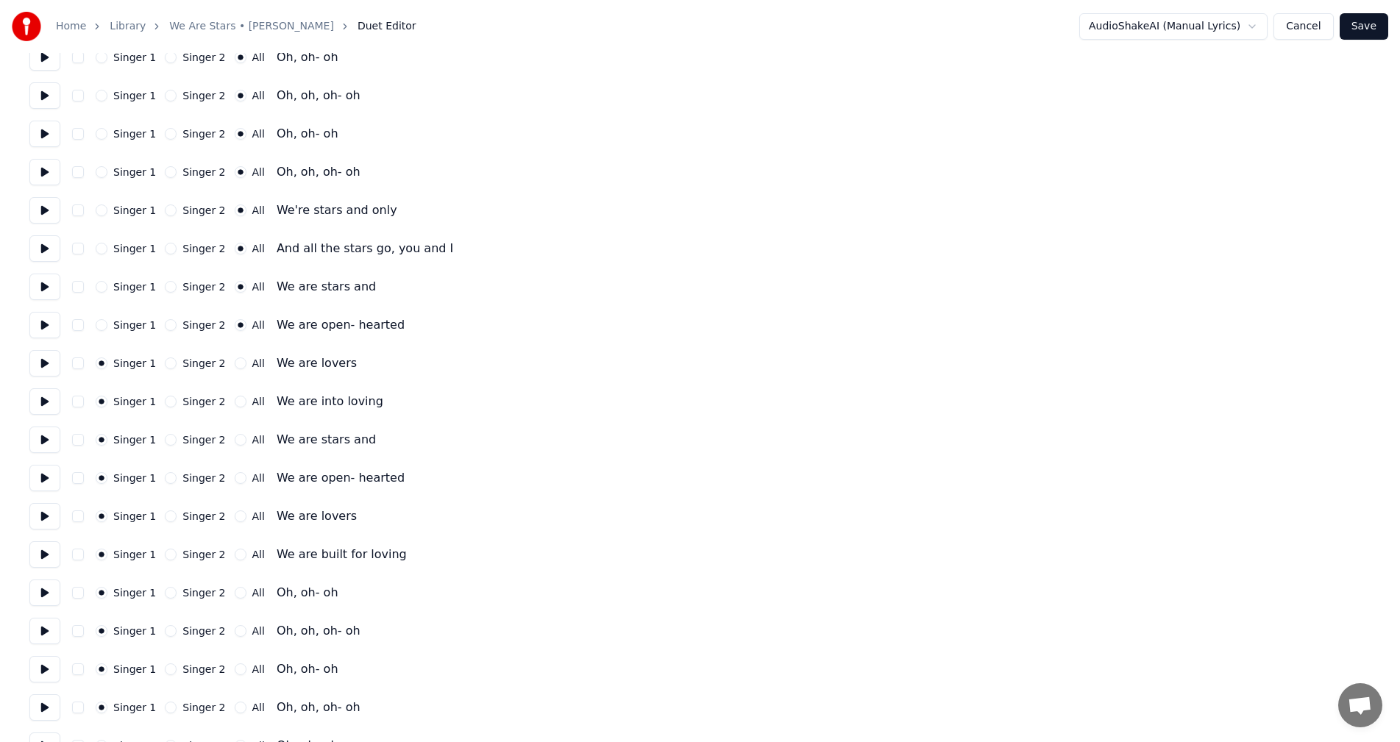
click at [232, 372] on div "Singer 1 Singer 2 All We are lovers" at bounding box center [699, 363] width 1341 height 26
drag, startPoint x: 230, startPoint y: 364, endPoint x: 224, endPoint y: 371, distance: 8.4
click at [235, 364] on button "All" at bounding box center [241, 364] width 12 height 12
click at [235, 405] on button "All" at bounding box center [241, 402] width 12 height 12
click at [235, 442] on button "All" at bounding box center [241, 440] width 12 height 12
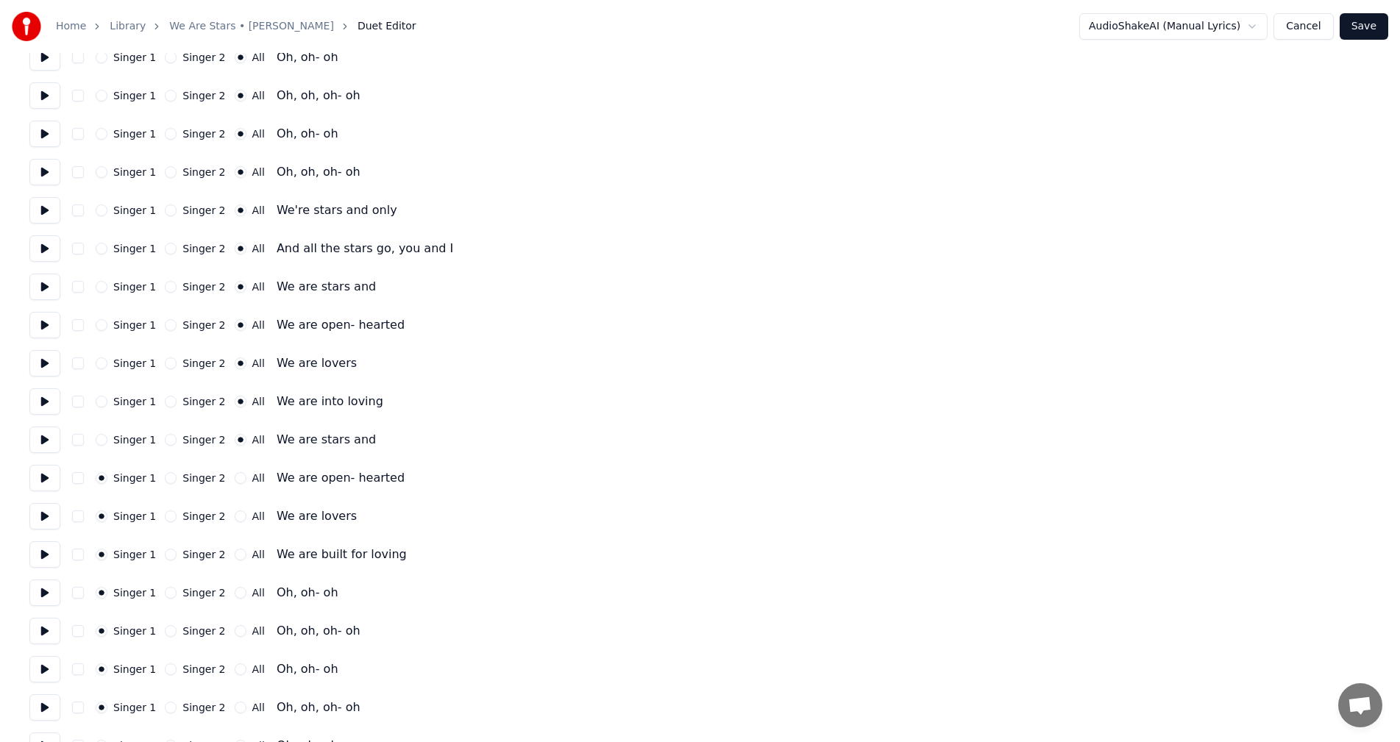
click at [235, 483] on button "All" at bounding box center [241, 478] width 12 height 12
click at [235, 521] on div "All" at bounding box center [250, 517] width 30 height 12
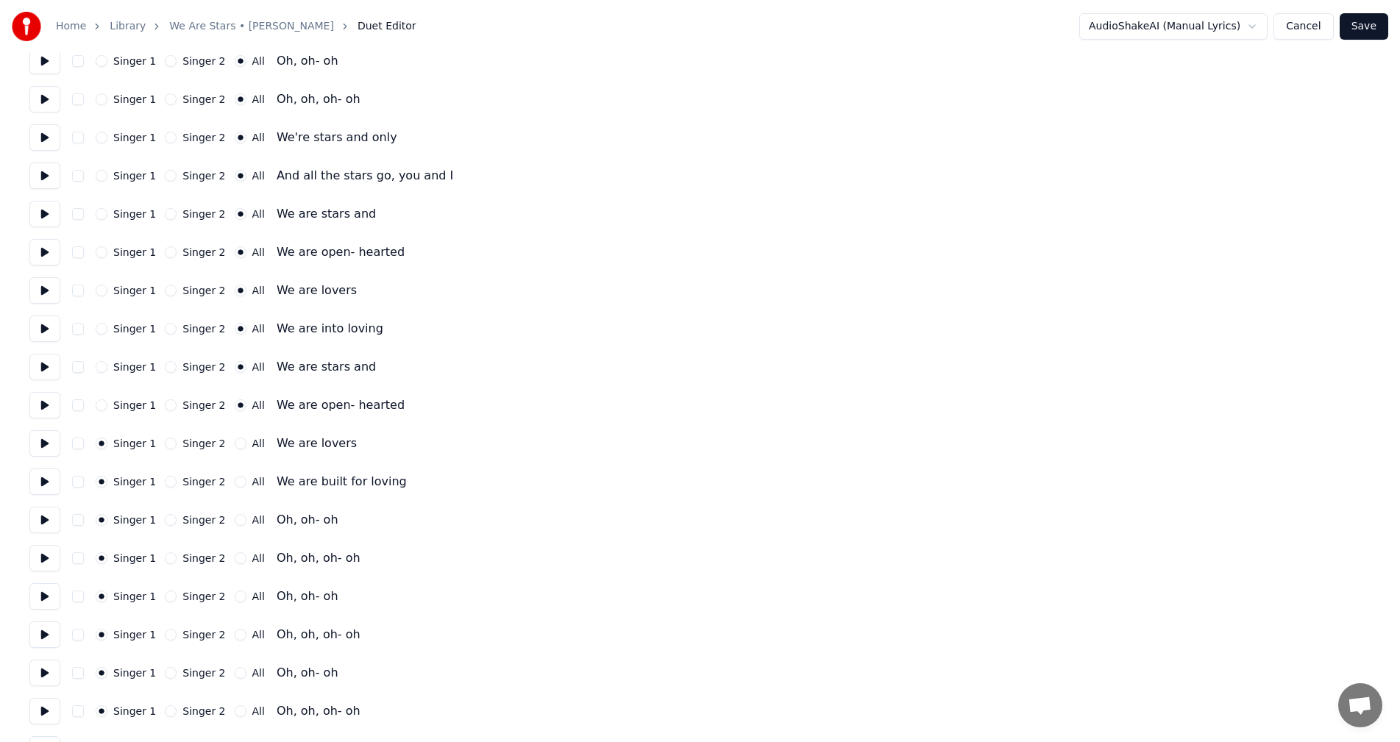
scroll to position [2354, 0]
drag, startPoint x: 227, startPoint y: 444, endPoint x: 227, endPoint y: 481, distance: 37.5
click at [235, 444] on button "All" at bounding box center [241, 443] width 12 height 12
click at [235, 486] on button "All" at bounding box center [241, 481] width 12 height 12
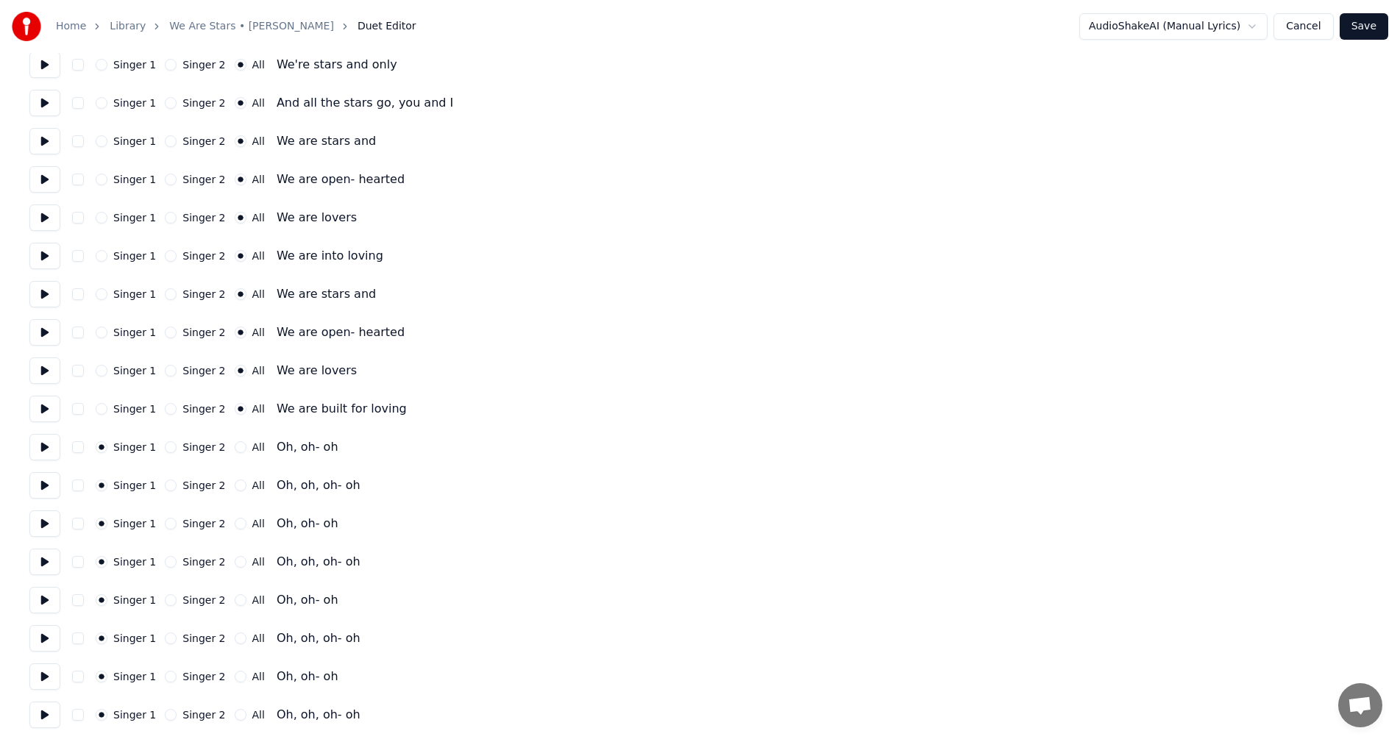
scroll to position [2427, 0]
click at [235, 447] on button "All" at bounding box center [241, 447] width 12 height 12
drag, startPoint x: 231, startPoint y: 488, endPoint x: 228, endPoint y: 505, distance: 17.2
click at [235, 487] on button "All" at bounding box center [241, 485] width 12 height 12
drag, startPoint x: 227, startPoint y: 521, endPoint x: 230, endPoint y: 540, distance: 19.4
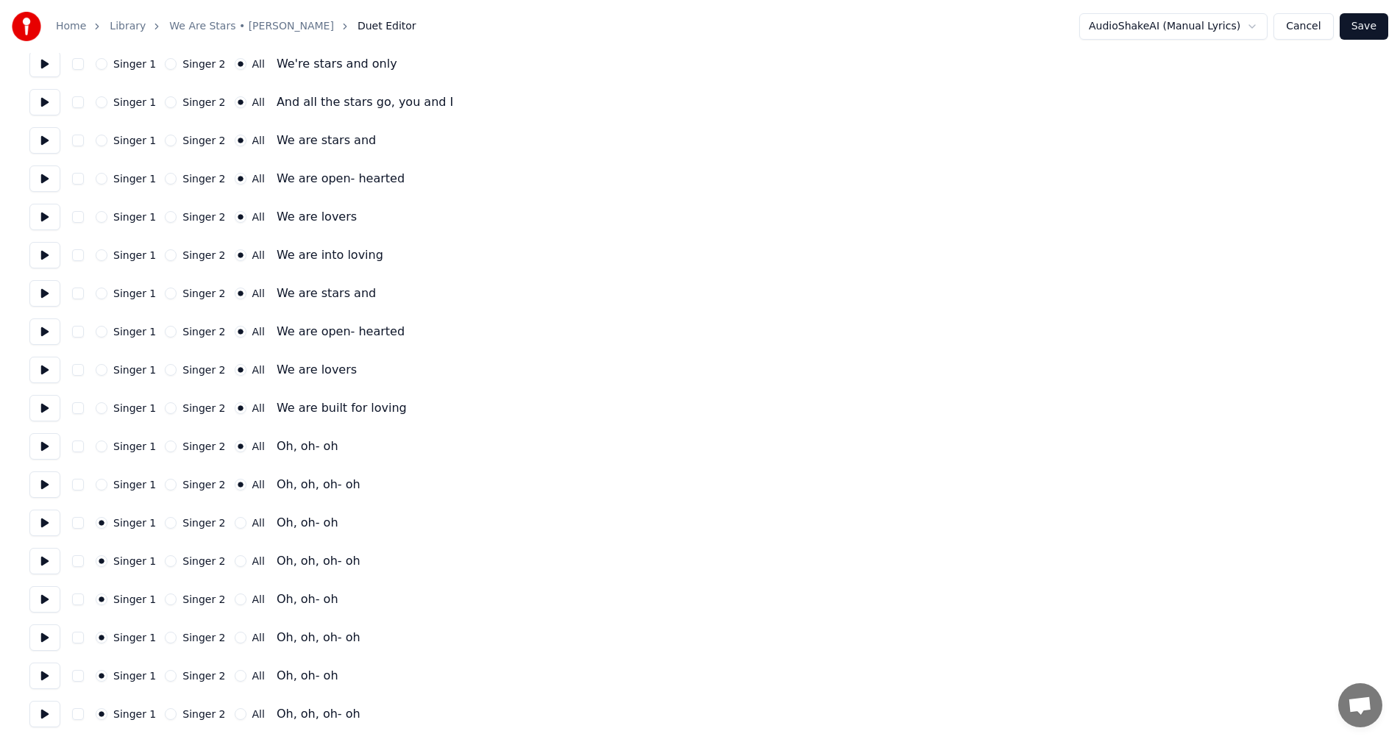
click at [235, 522] on button "All" at bounding box center [241, 523] width 12 height 12
click at [235, 565] on button "All" at bounding box center [241, 561] width 12 height 12
click at [235, 600] on button "All" at bounding box center [241, 600] width 12 height 12
click at [235, 637] on button "All" at bounding box center [241, 638] width 12 height 12
click at [235, 681] on button "All" at bounding box center [241, 676] width 12 height 12
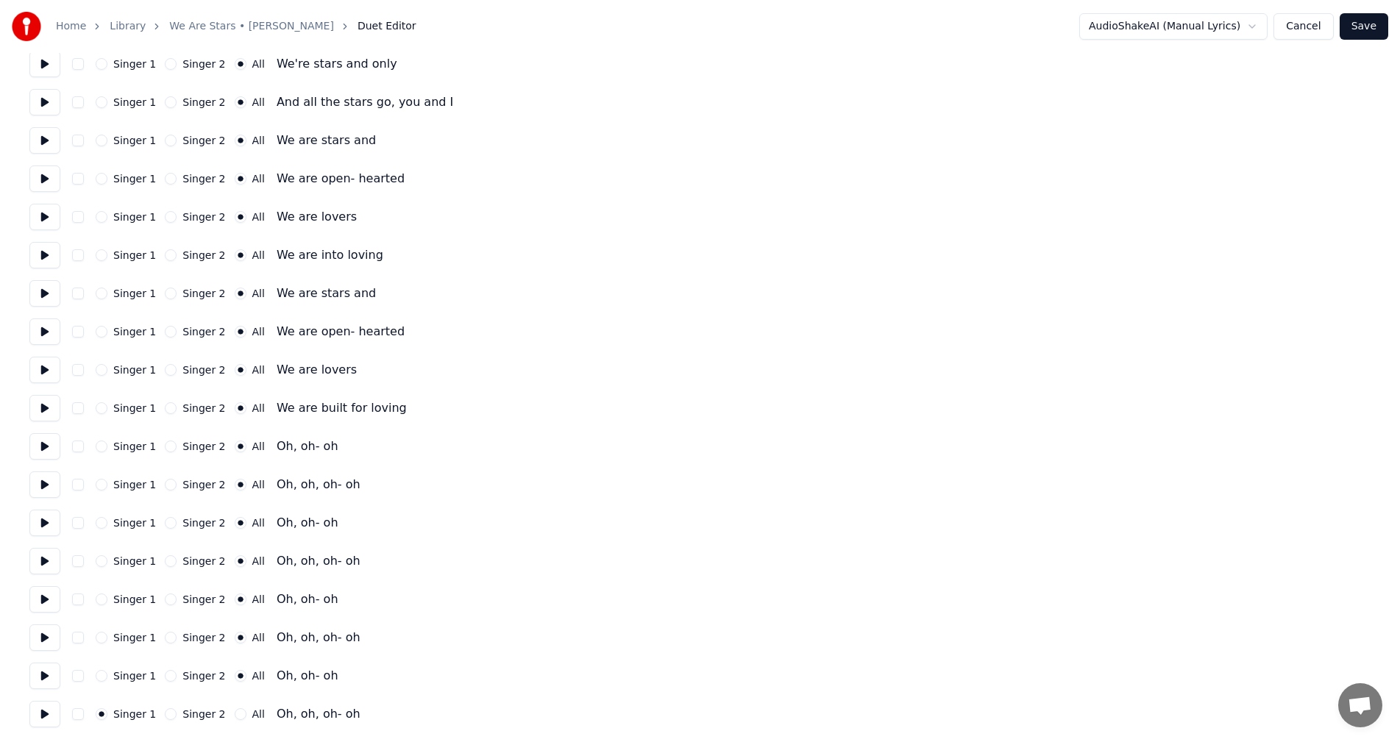
click at [235, 715] on button "All" at bounding box center [241, 715] width 12 height 12
click at [1377, 15] on button "Save" at bounding box center [1364, 26] width 49 height 26
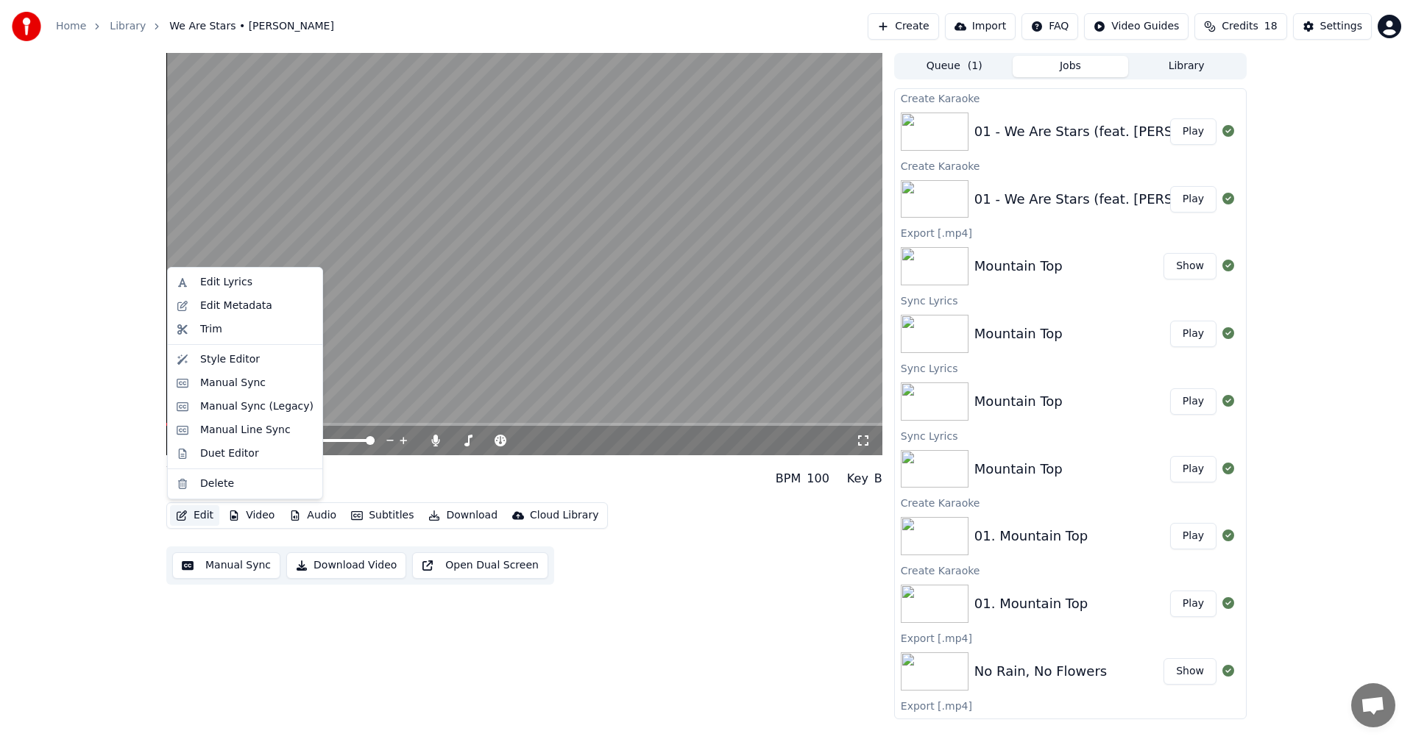
click at [199, 520] on button "Edit" at bounding box center [194, 515] width 49 height 21
click at [210, 459] on div "Duet Editor" at bounding box center [229, 454] width 59 height 15
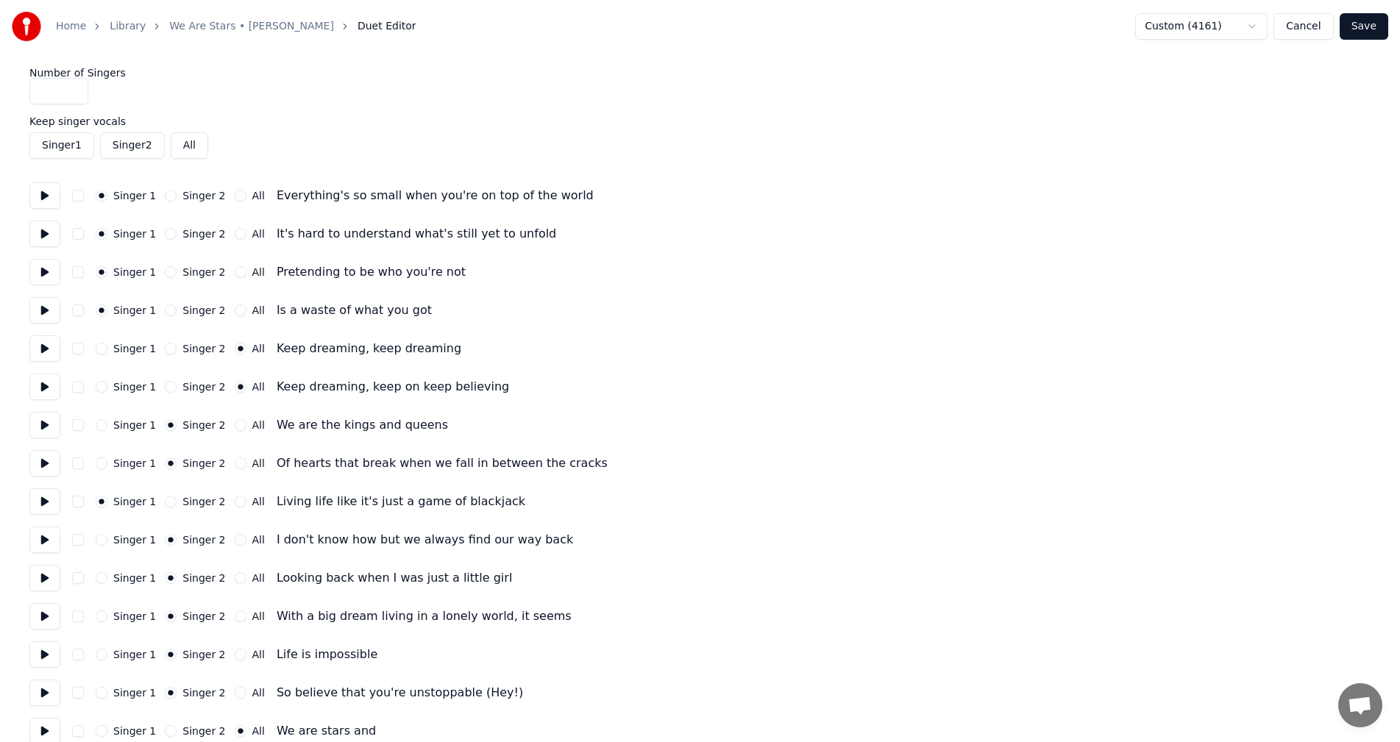
click at [165, 500] on button "Singer 2" at bounding box center [171, 502] width 12 height 12
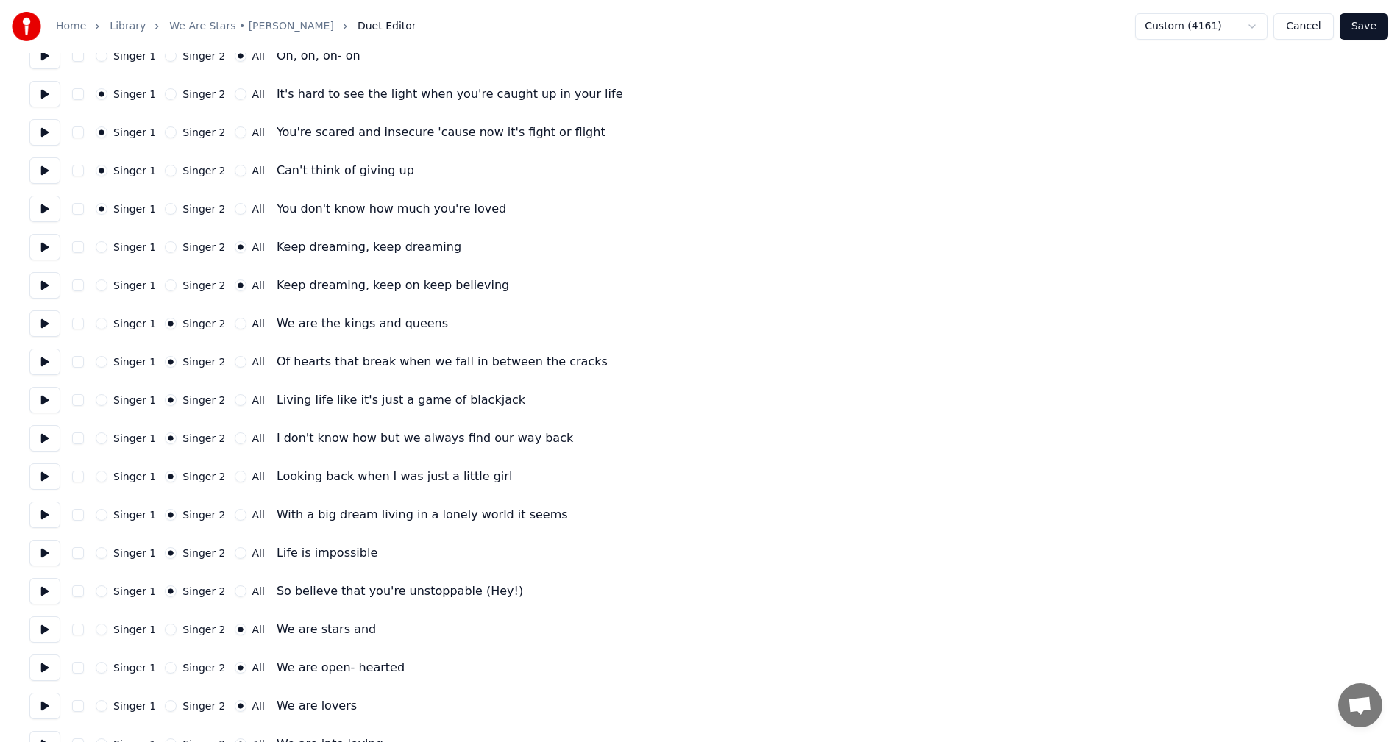
scroll to position [1251, 0]
click at [1369, 27] on button "Save" at bounding box center [1364, 26] width 49 height 26
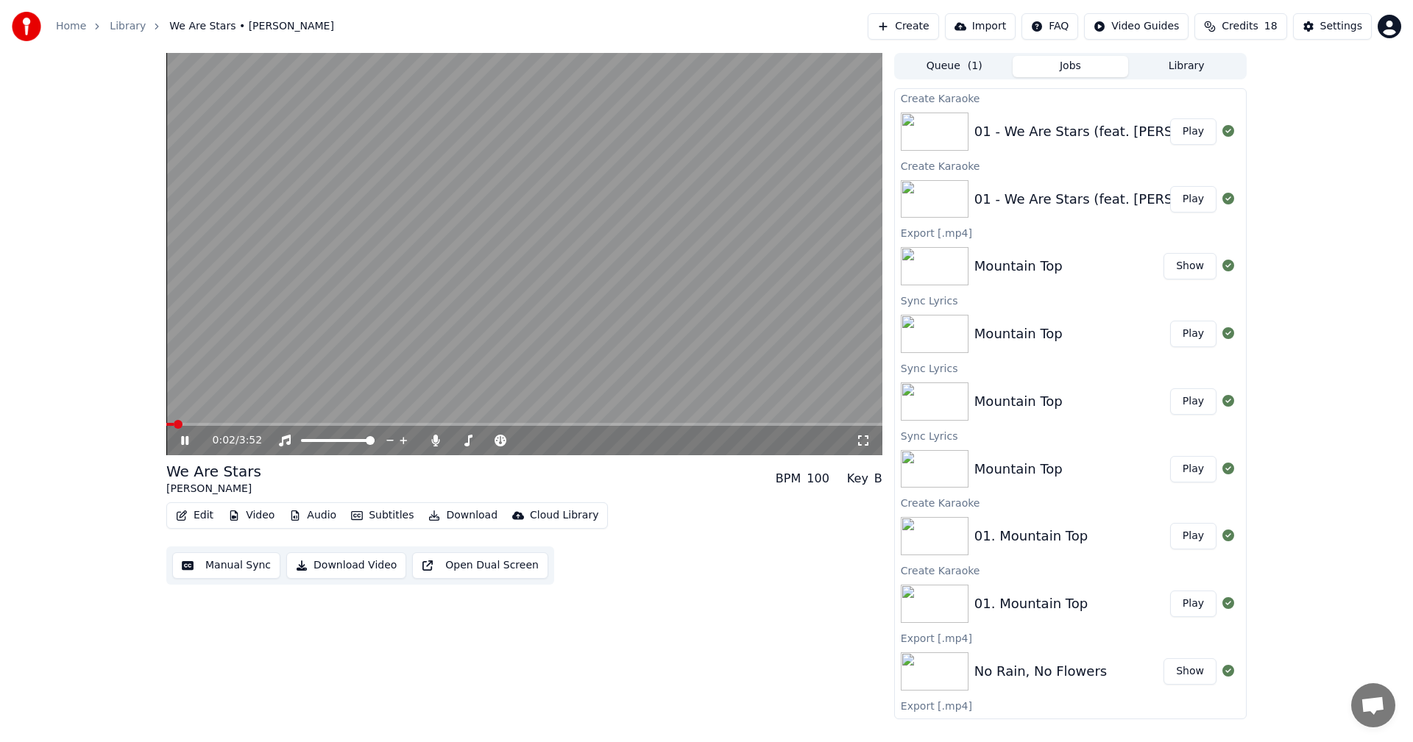
click at [187, 517] on icon "button" at bounding box center [182, 516] width 12 height 10
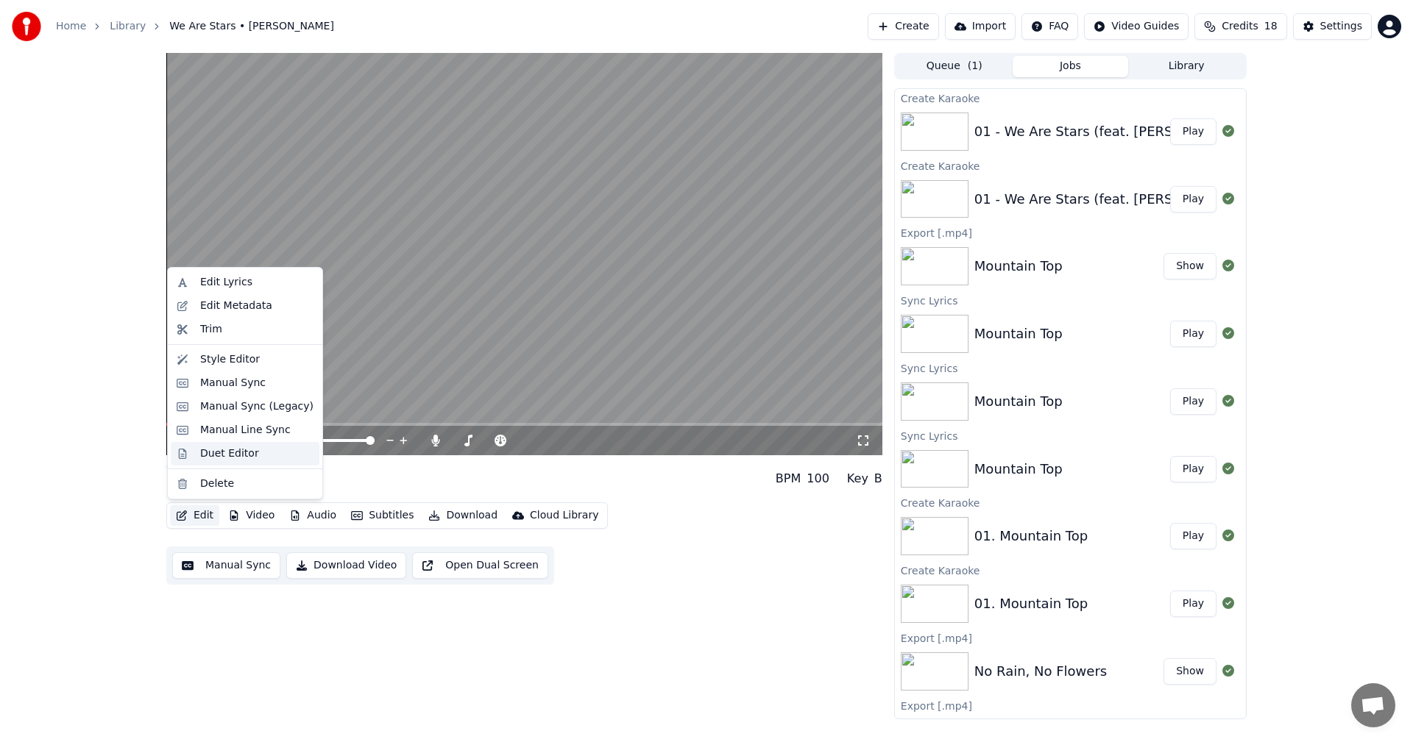
click at [212, 460] on div "Duet Editor" at bounding box center [229, 454] width 59 height 15
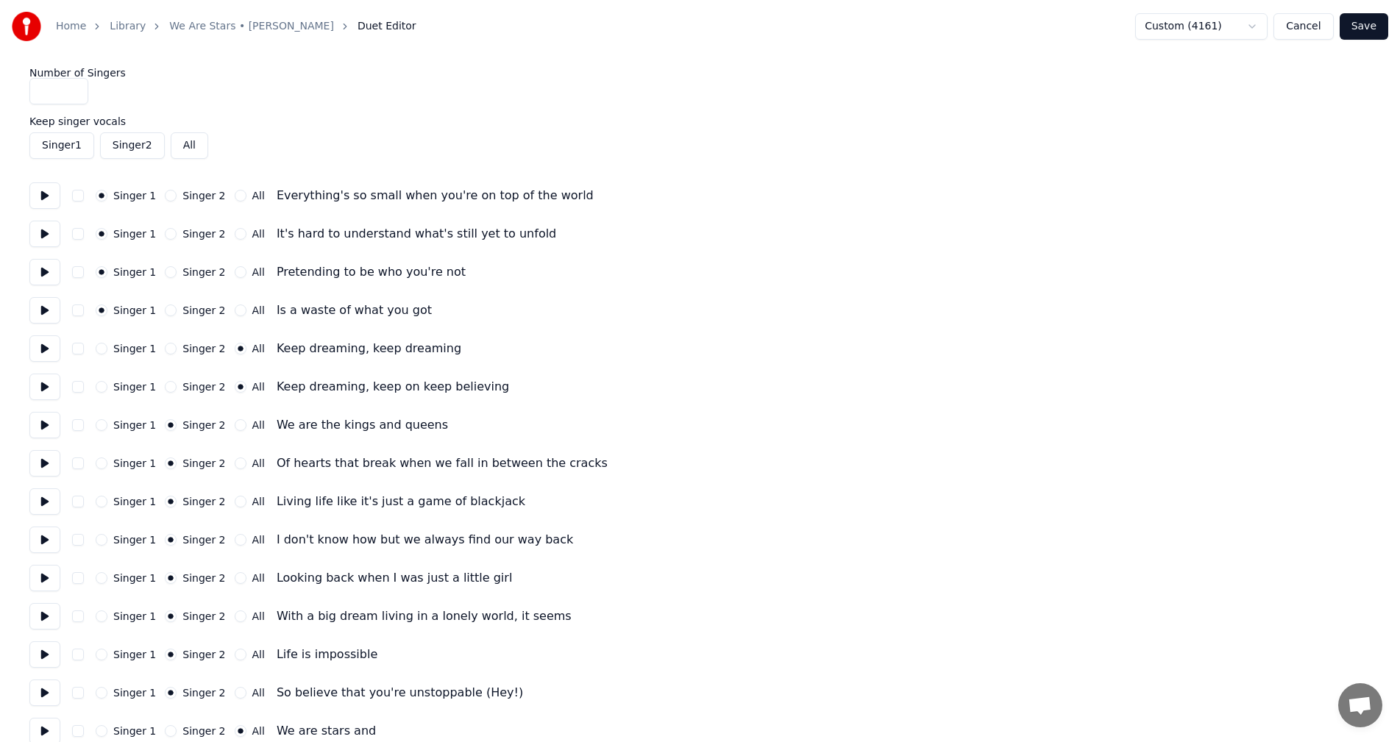
click at [1318, 29] on button "Cancel" at bounding box center [1304, 26] width 60 height 26
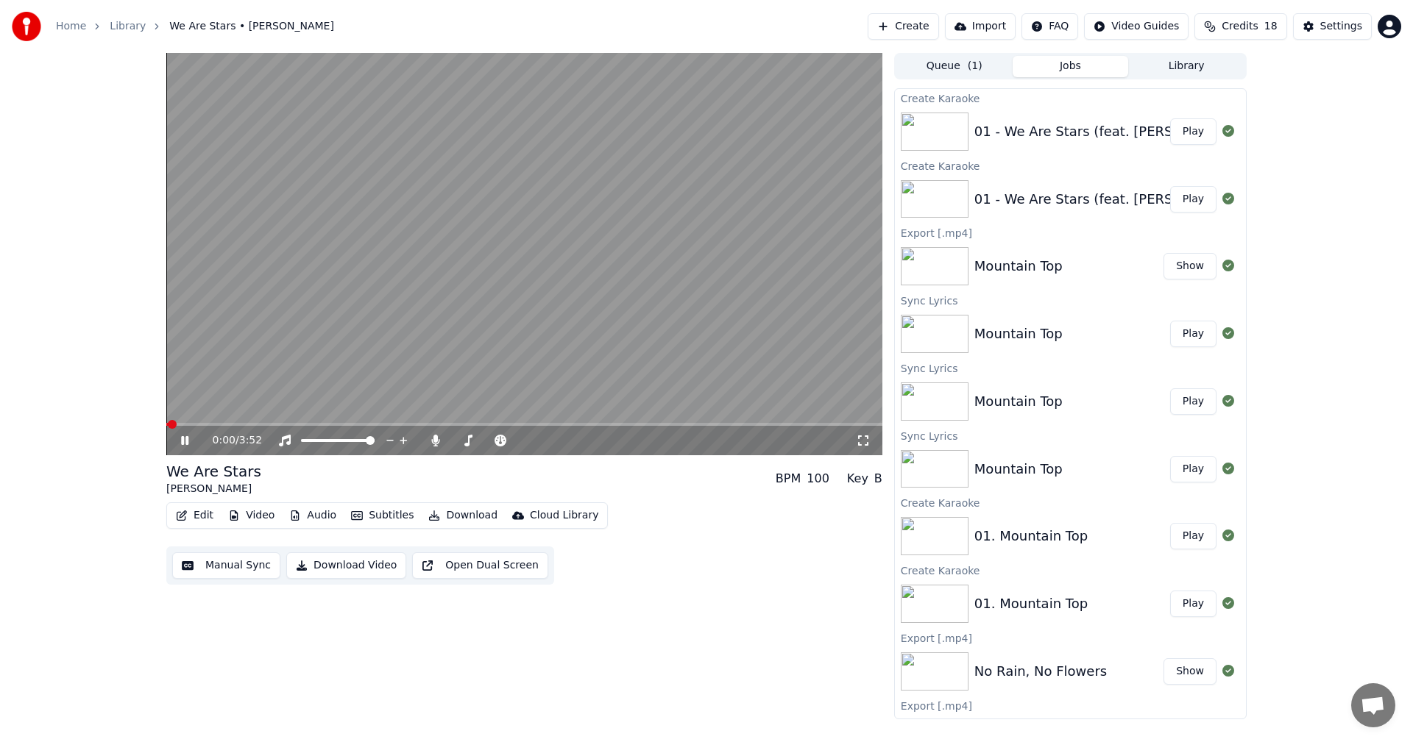
click at [196, 517] on button "Edit" at bounding box center [194, 515] width 49 height 21
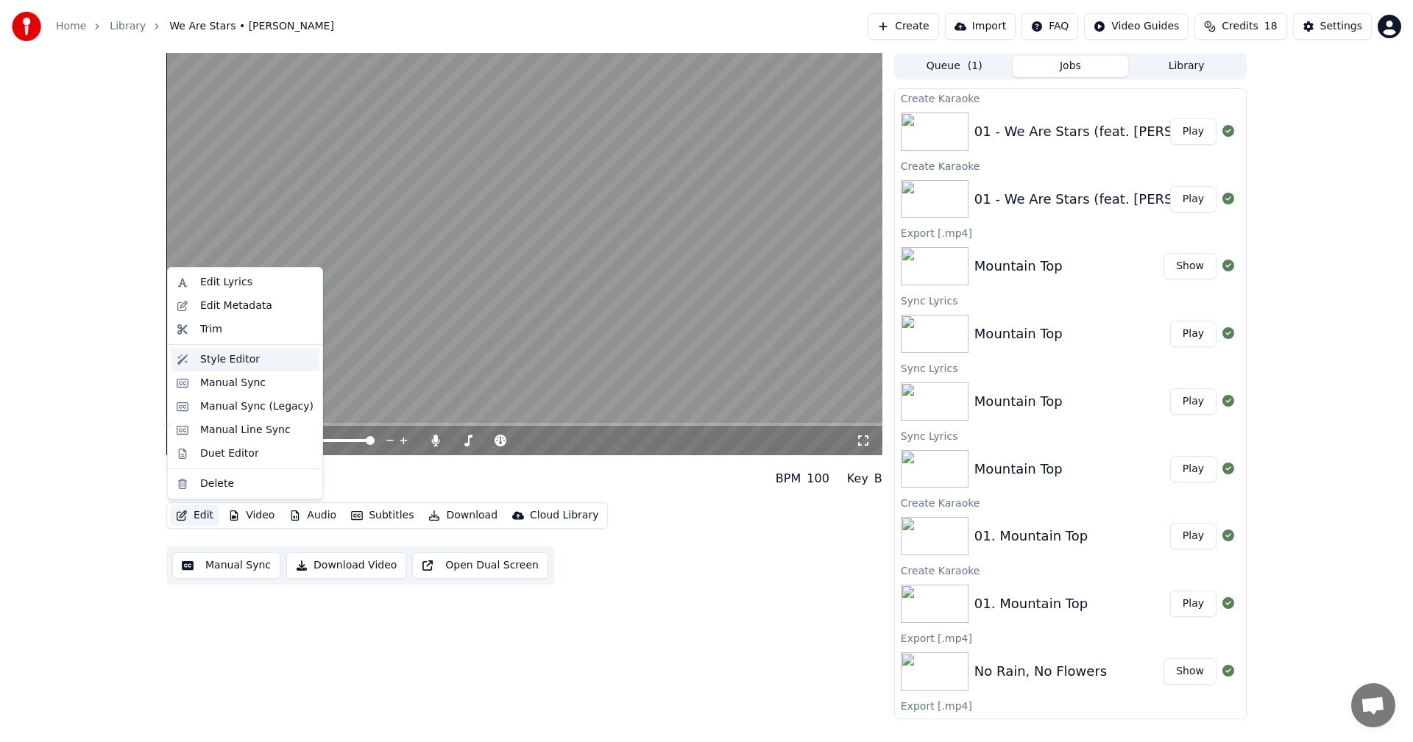
click at [228, 366] on div "Style Editor" at bounding box center [230, 359] width 60 height 15
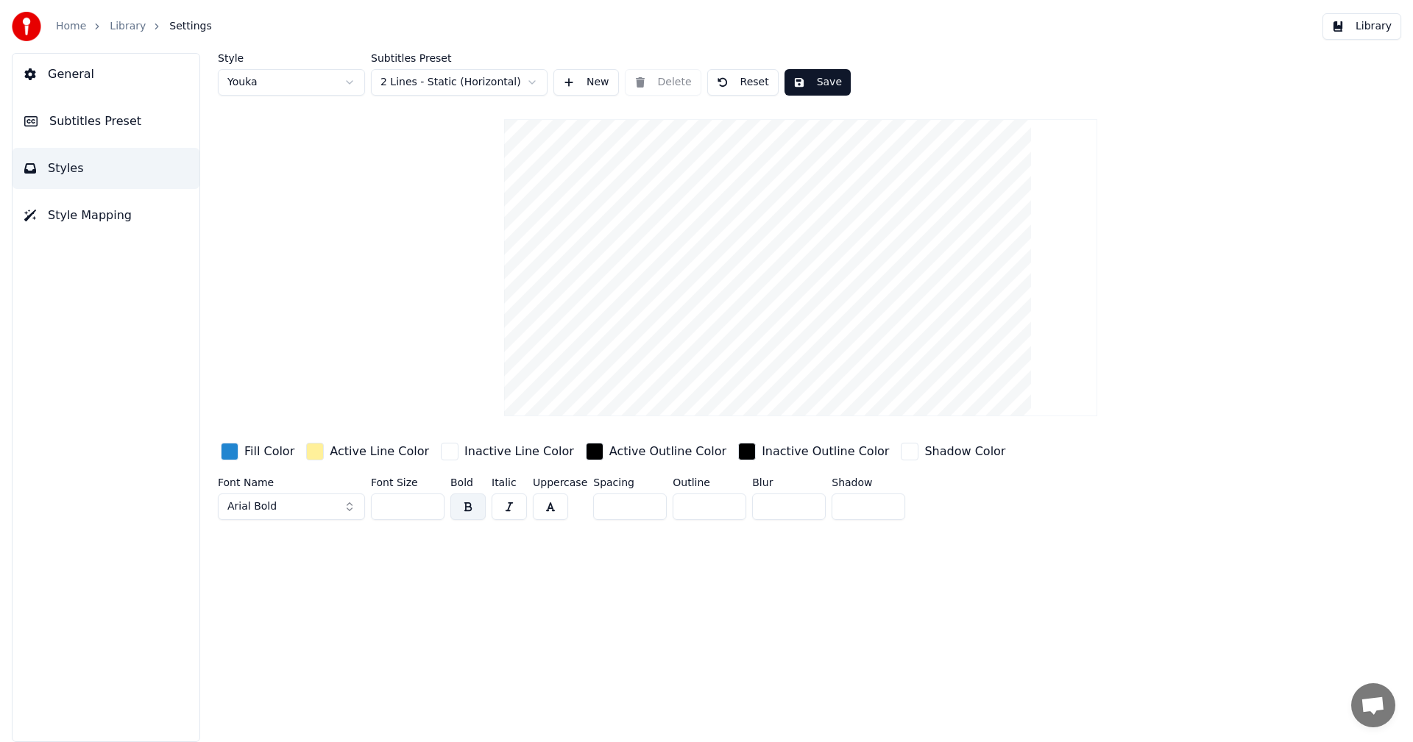
click at [82, 218] on span "Style Mapping" at bounding box center [90, 216] width 84 height 18
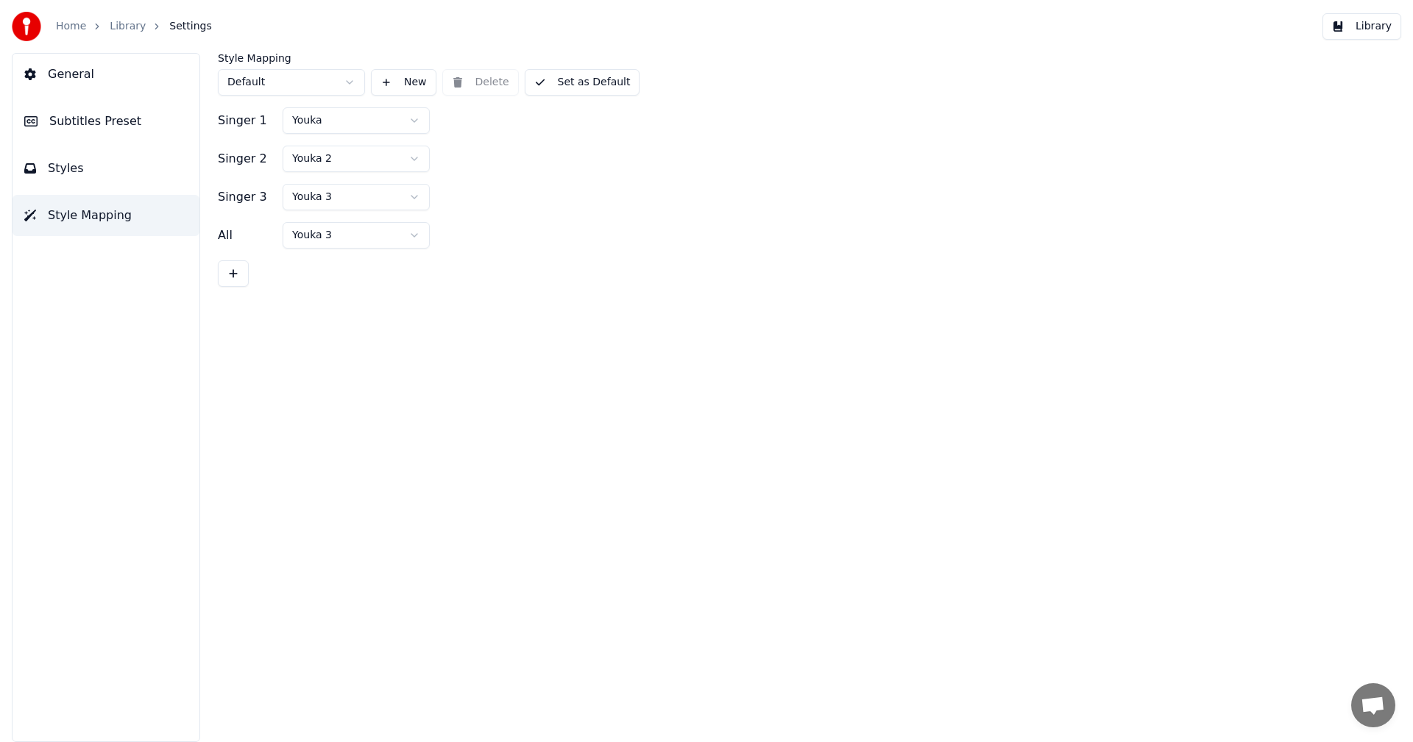
click at [411, 118] on html "Home Library Settings Library General Subtitles Preset Styles Style Mapping Sty…" at bounding box center [706, 371] width 1413 height 742
click at [122, 28] on link "Library" at bounding box center [128, 26] width 36 height 15
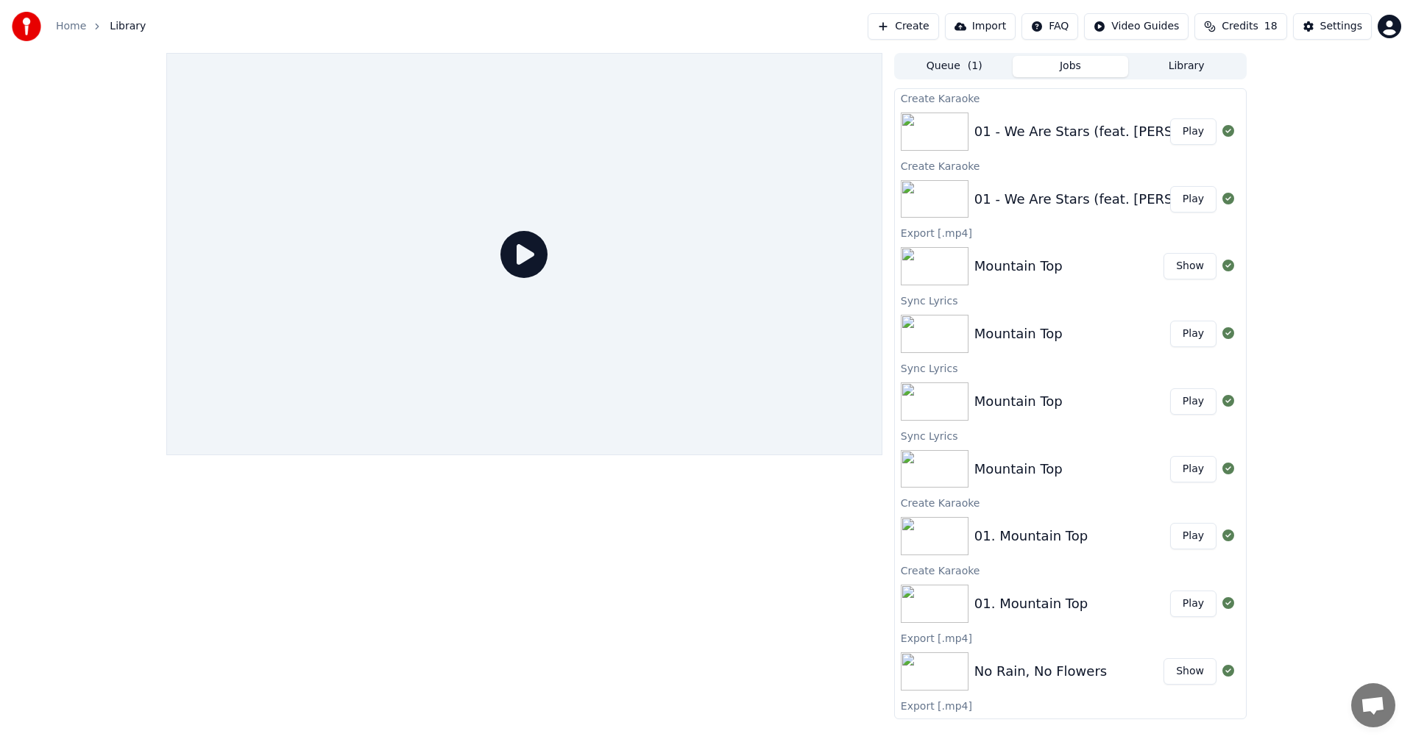
click at [1047, 129] on div "01 - We Are Stars (feat. [PERSON_NAME])" at bounding box center [1111, 131] width 274 height 21
click at [1189, 124] on button "Play" at bounding box center [1193, 131] width 46 height 26
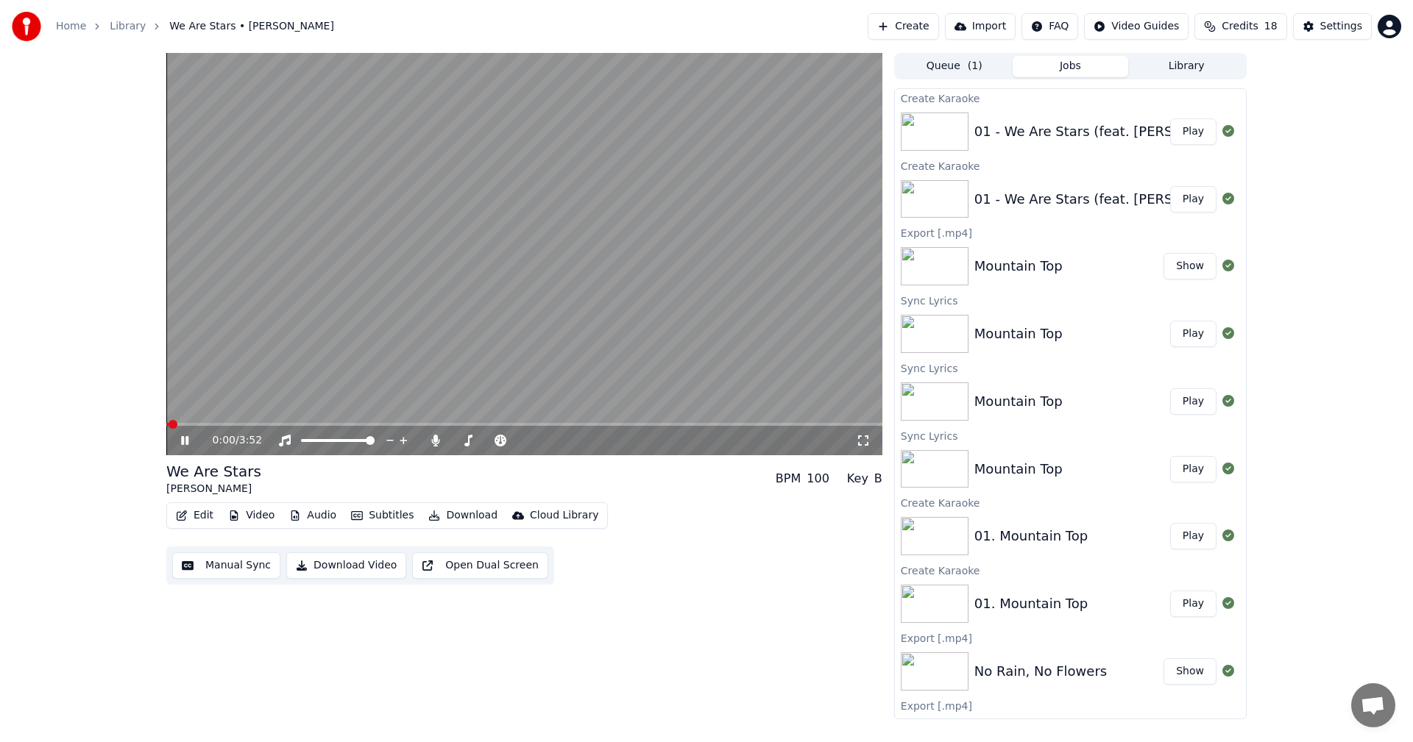
click at [266, 424] on span at bounding box center [524, 424] width 716 height 3
click at [705, 424] on span at bounding box center [524, 424] width 716 height 3
click at [186, 440] on icon at bounding box center [184, 440] width 7 height 9
click at [185, 519] on icon "button" at bounding box center [182, 516] width 10 height 10
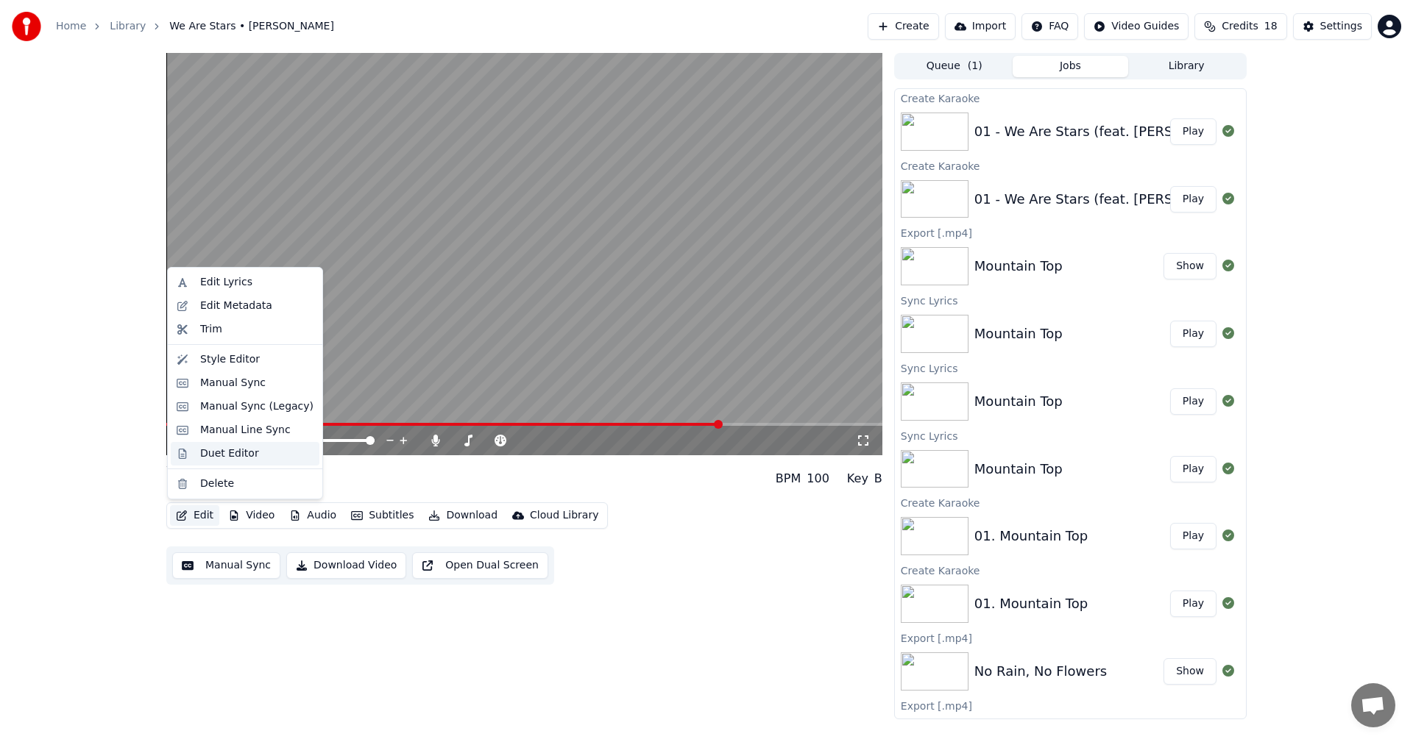
click at [224, 445] on div "Duet Editor" at bounding box center [245, 454] width 149 height 24
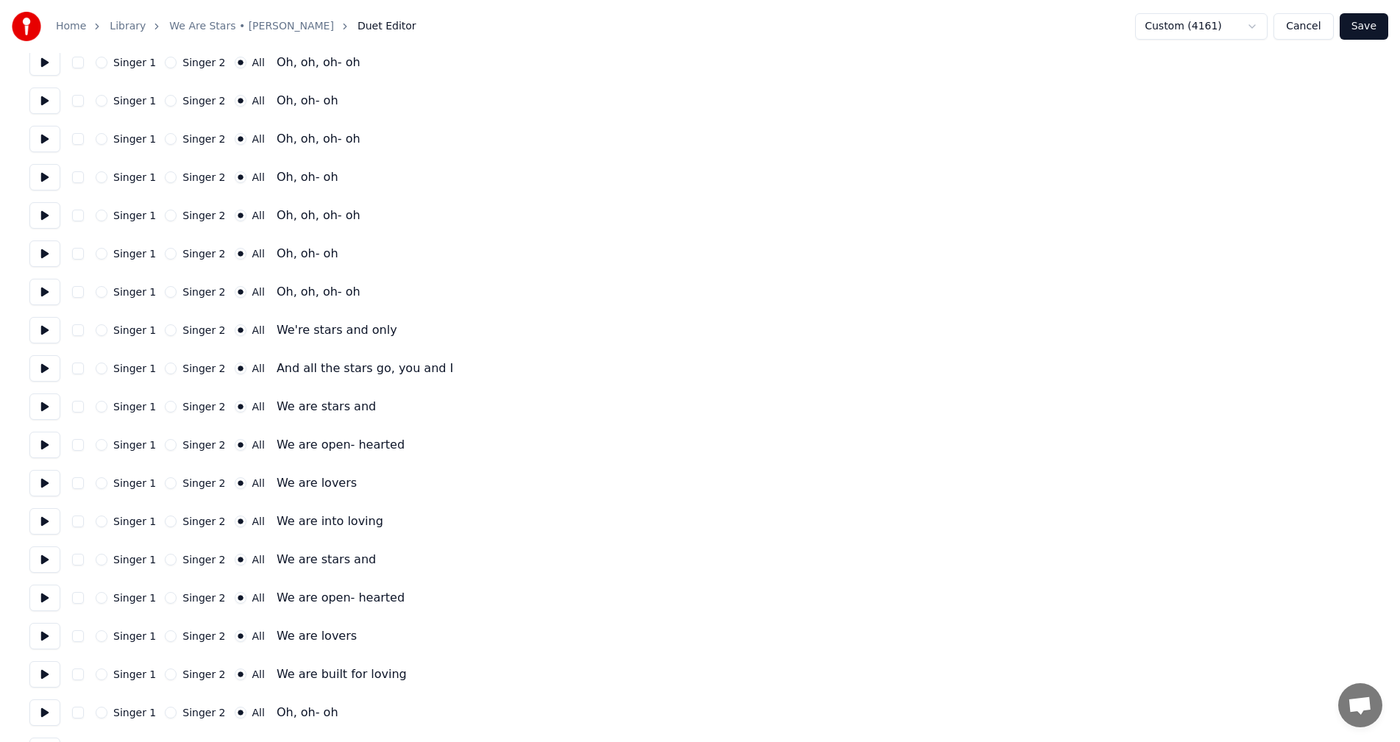
scroll to position [2207, 0]
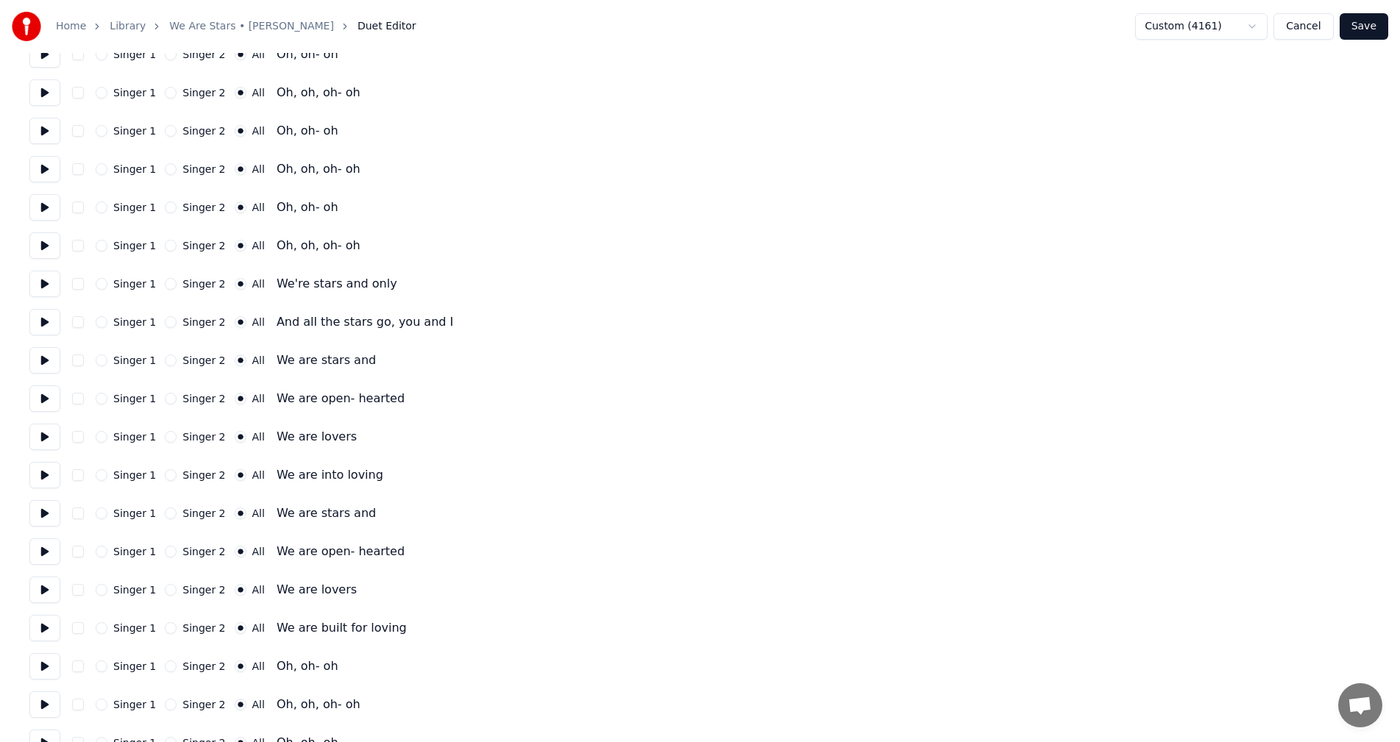
drag, startPoint x: 102, startPoint y: 282, endPoint x: 111, endPoint y: 330, distance: 49.5
click at [102, 283] on button "Singer 1" at bounding box center [102, 284] width 12 height 12
click at [102, 322] on button "Singer 1" at bounding box center [102, 322] width 12 height 12
click at [1371, 26] on button "Save" at bounding box center [1364, 26] width 49 height 26
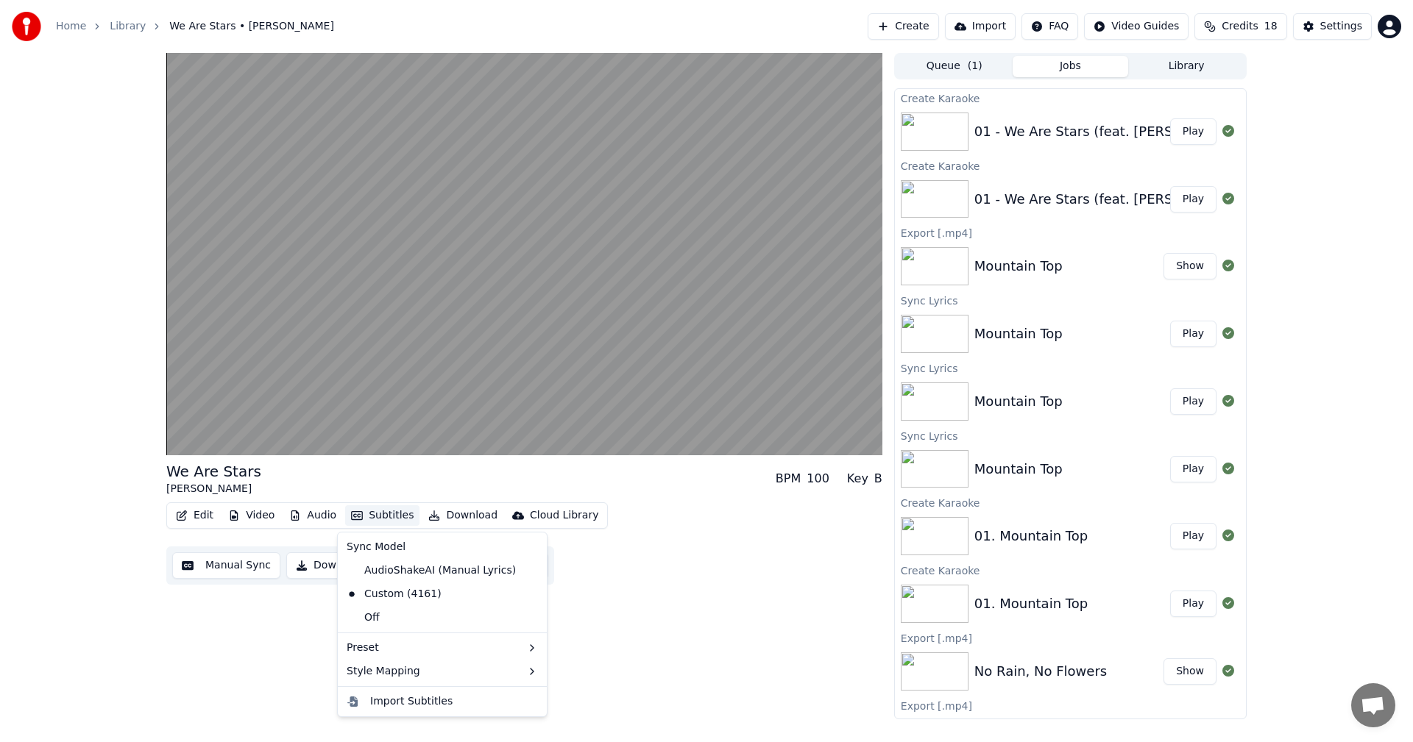
click at [361, 516] on button "Subtitles" at bounding box center [382, 515] width 74 height 21
click at [199, 516] on button "Edit" at bounding box center [194, 515] width 49 height 21
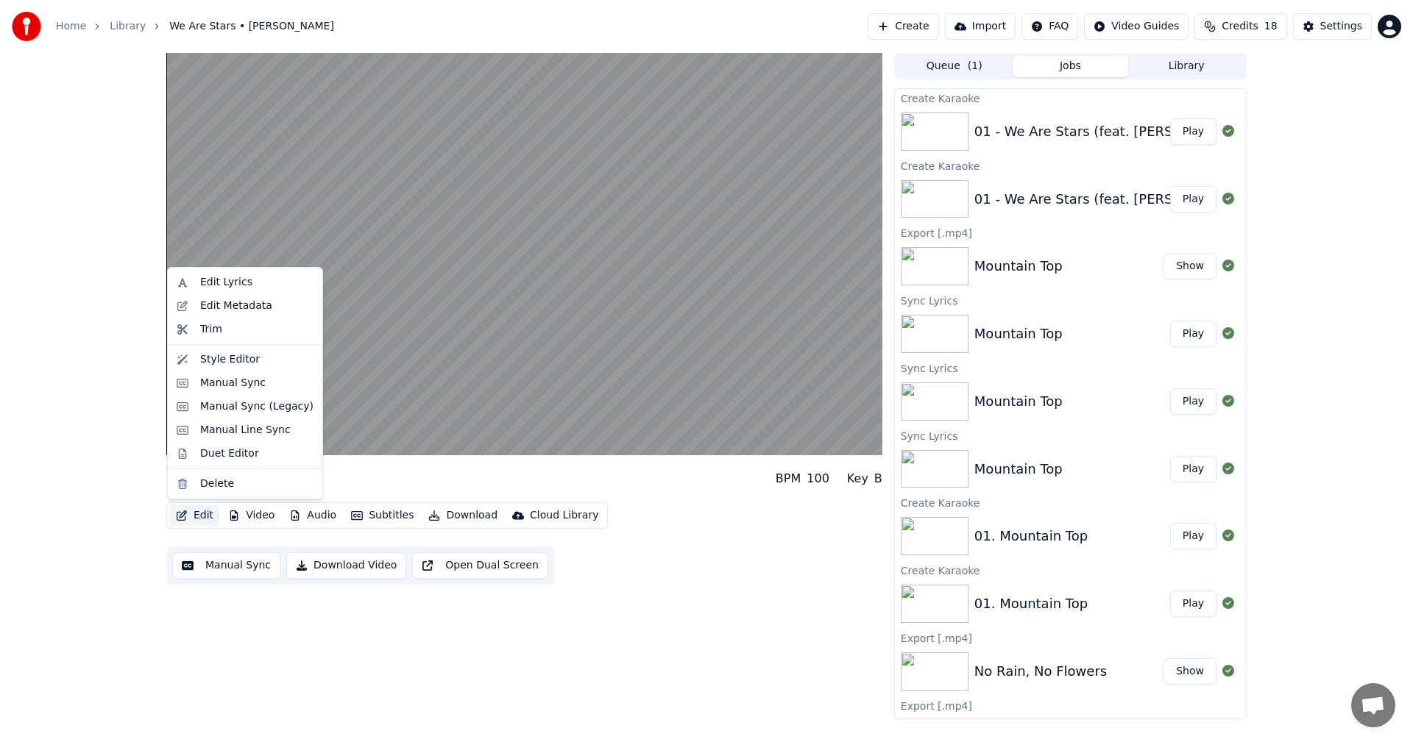
click at [199, 516] on button "Edit" at bounding box center [194, 515] width 49 height 21
click at [234, 382] on div "Manual Sync" at bounding box center [232, 383] width 65 height 15
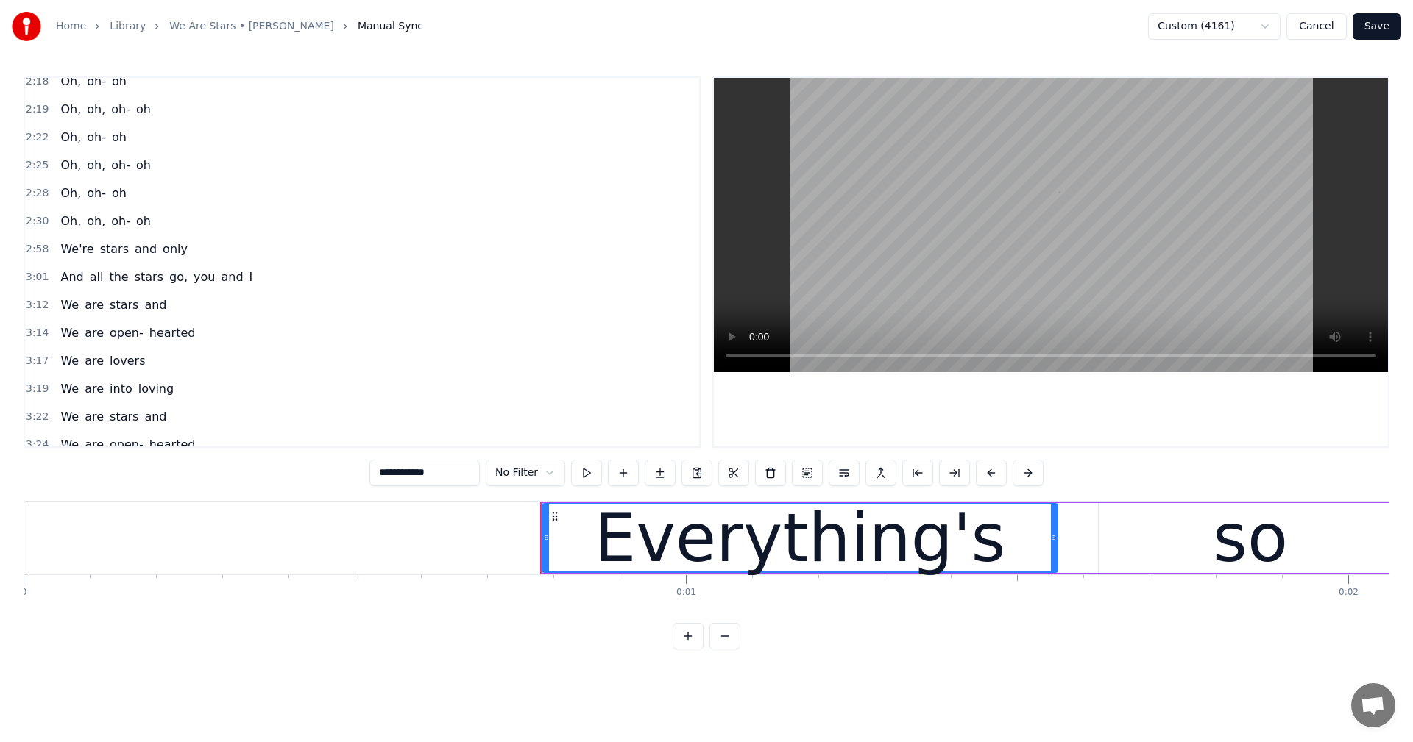
scroll to position [1518, 0]
click at [36, 249] on span "2:58" at bounding box center [37, 251] width 23 height 15
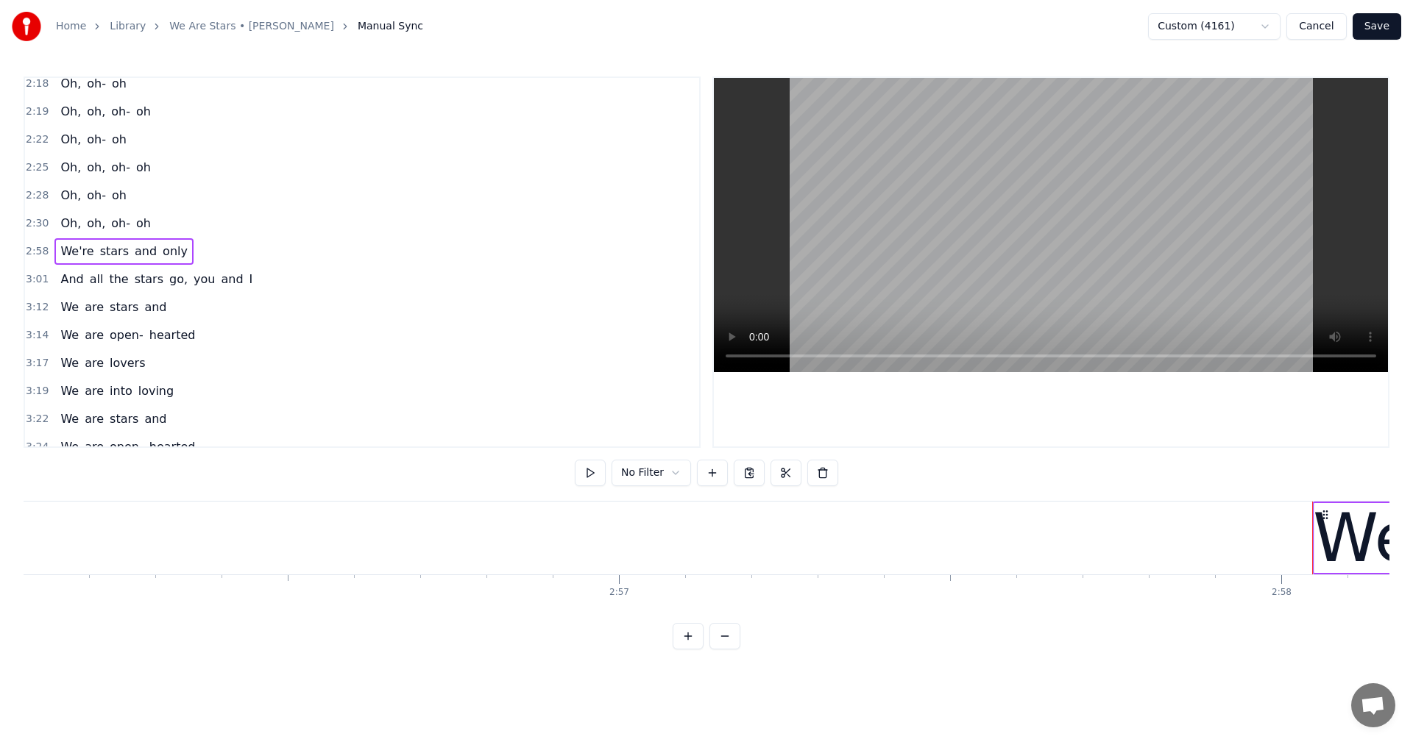
scroll to position [0, 117821]
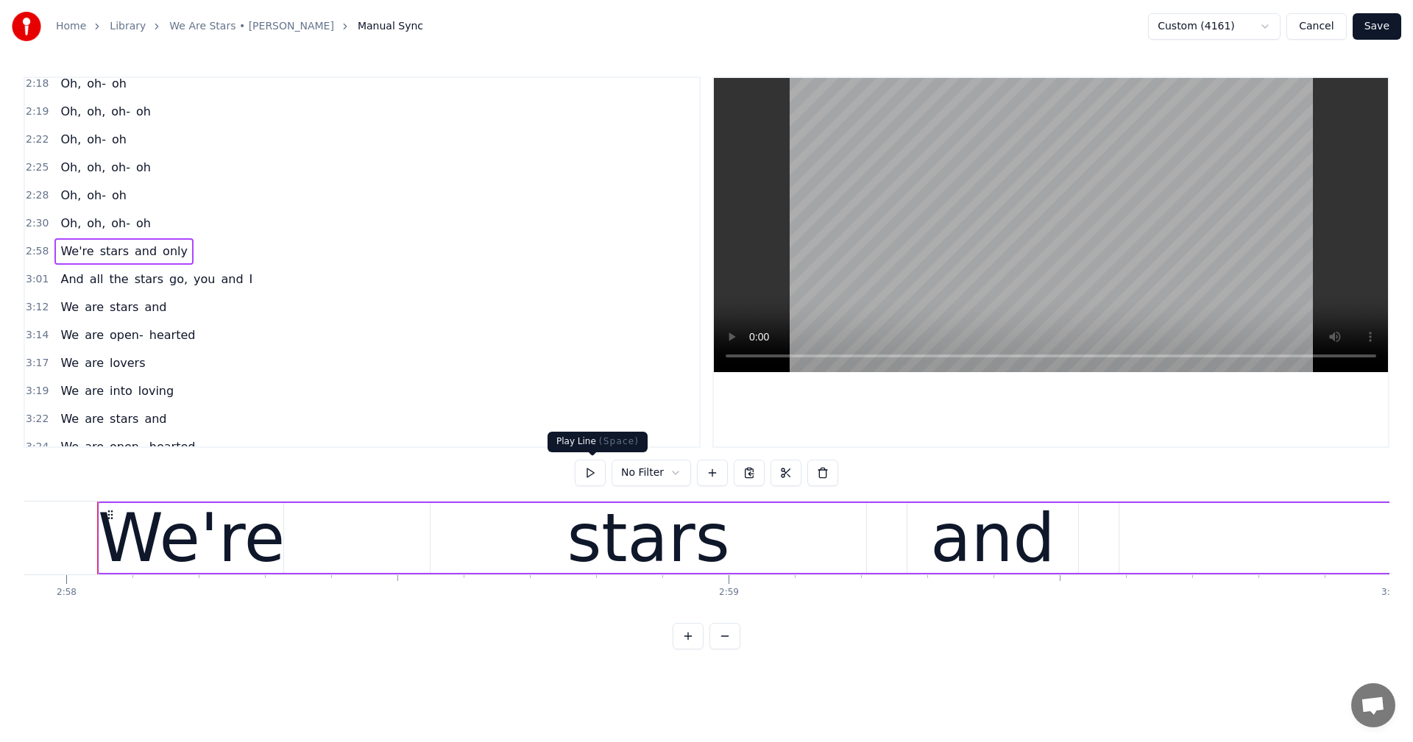
click at [594, 470] on button at bounding box center [590, 473] width 31 height 26
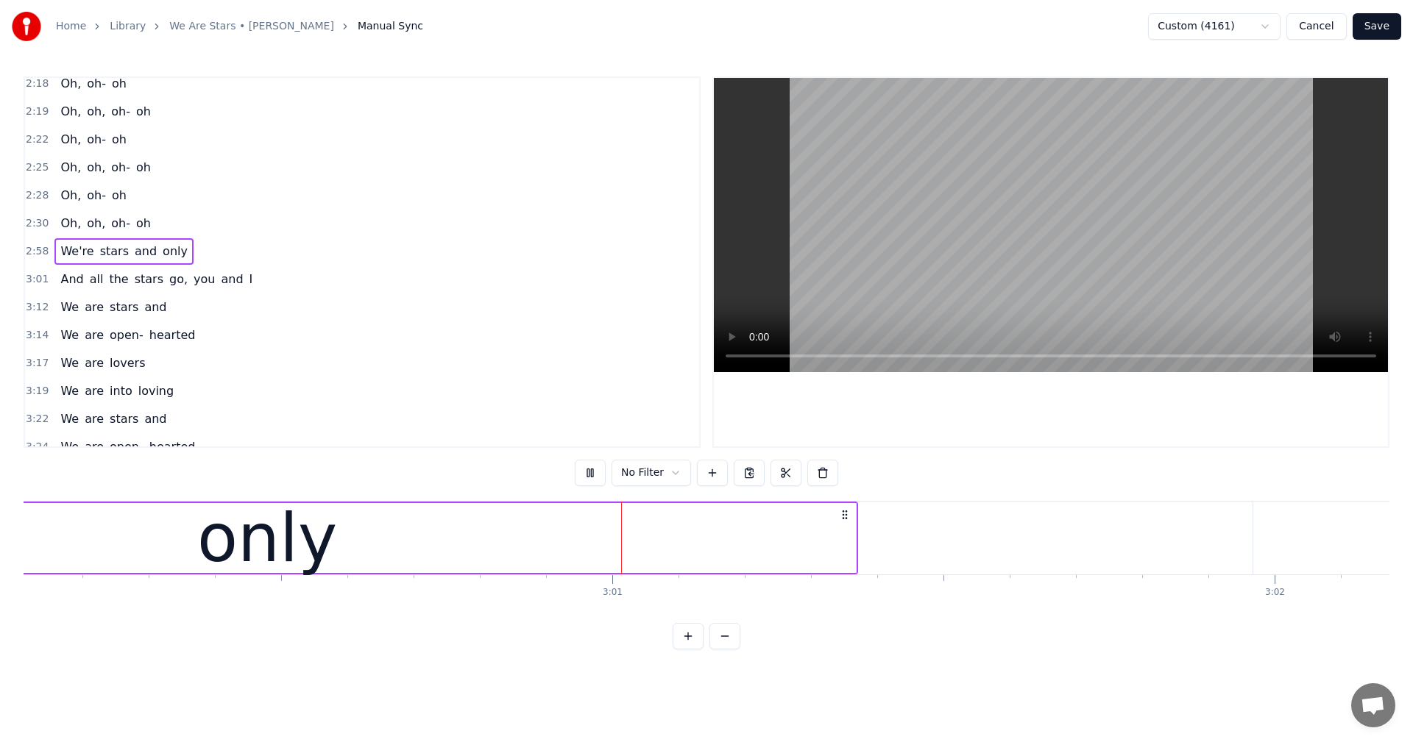
scroll to position [0, 119381]
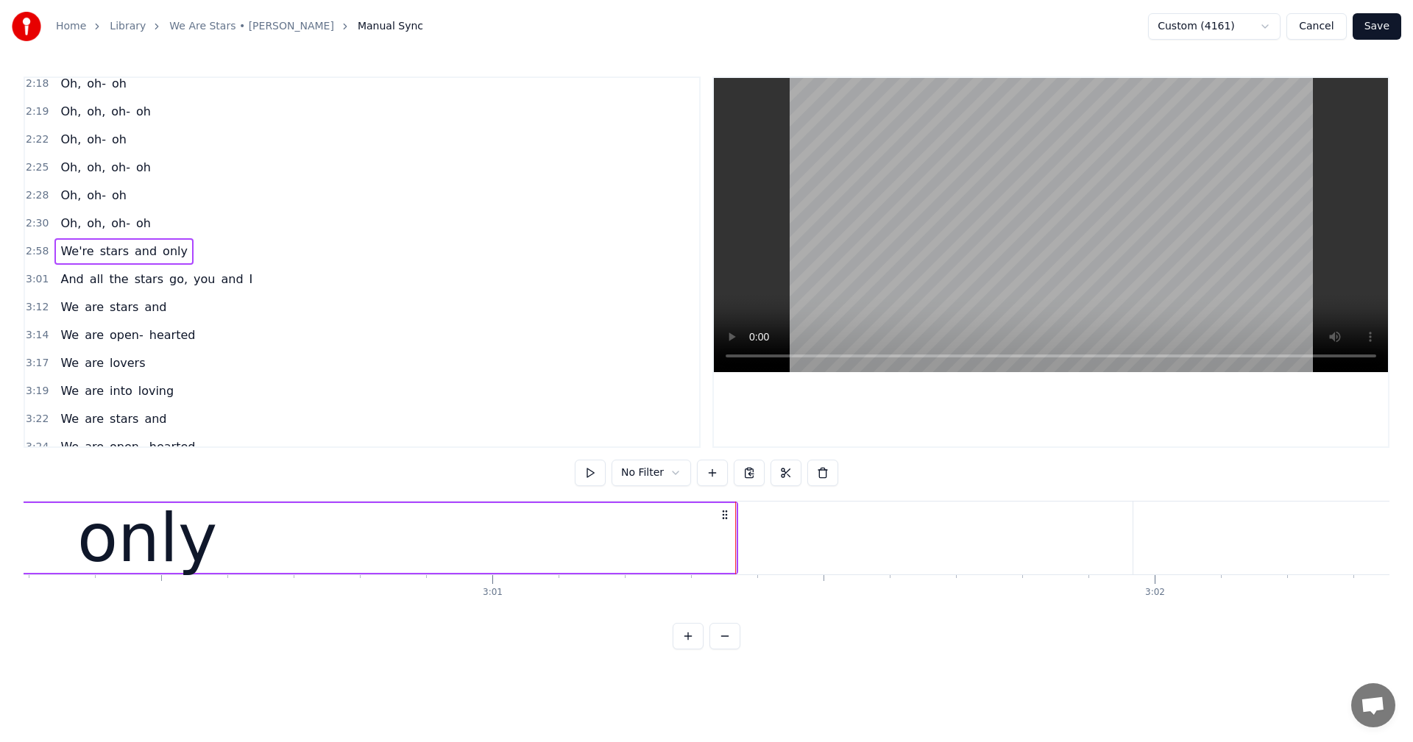
click at [594, 470] on button at bounding box center [590, 473] width 31 height 26
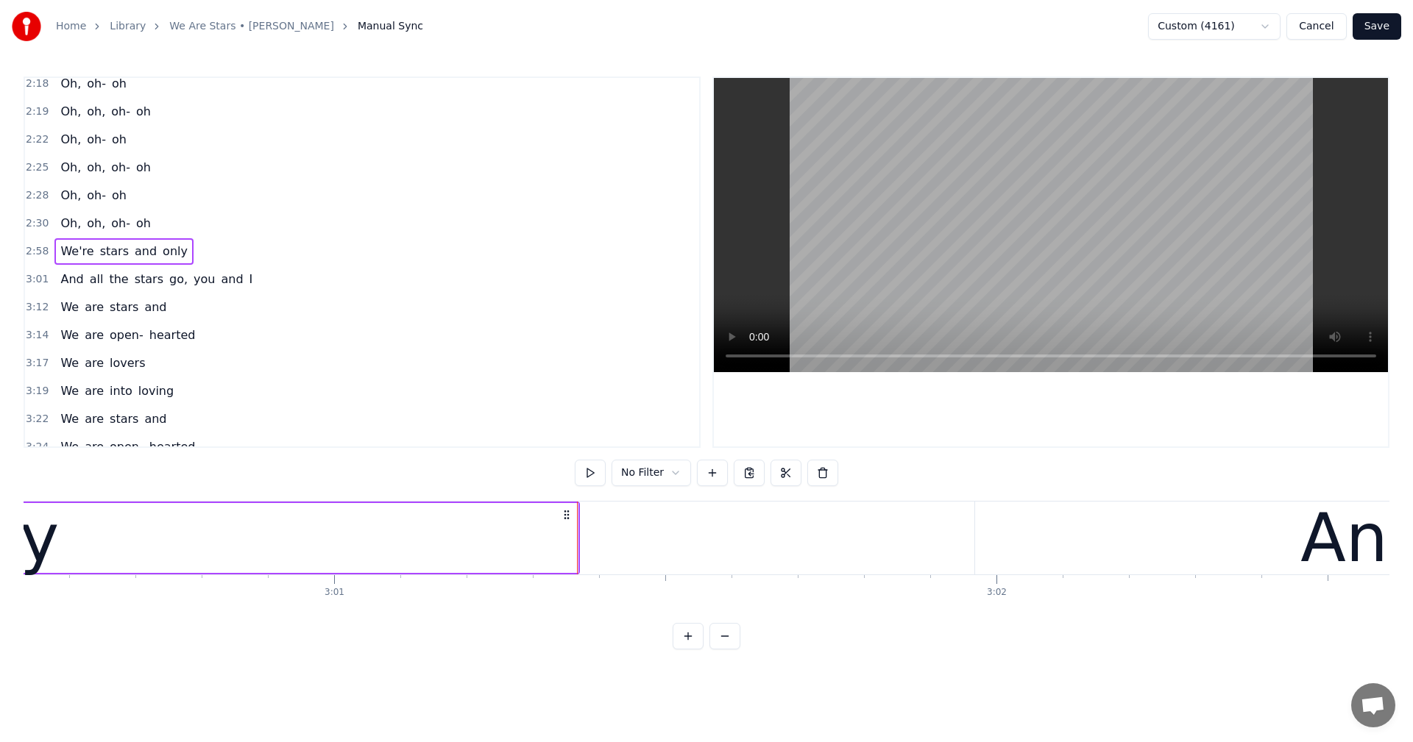
click at [29, 280] on span "3:01" at bounding box center [37, 279] width 23 height 15
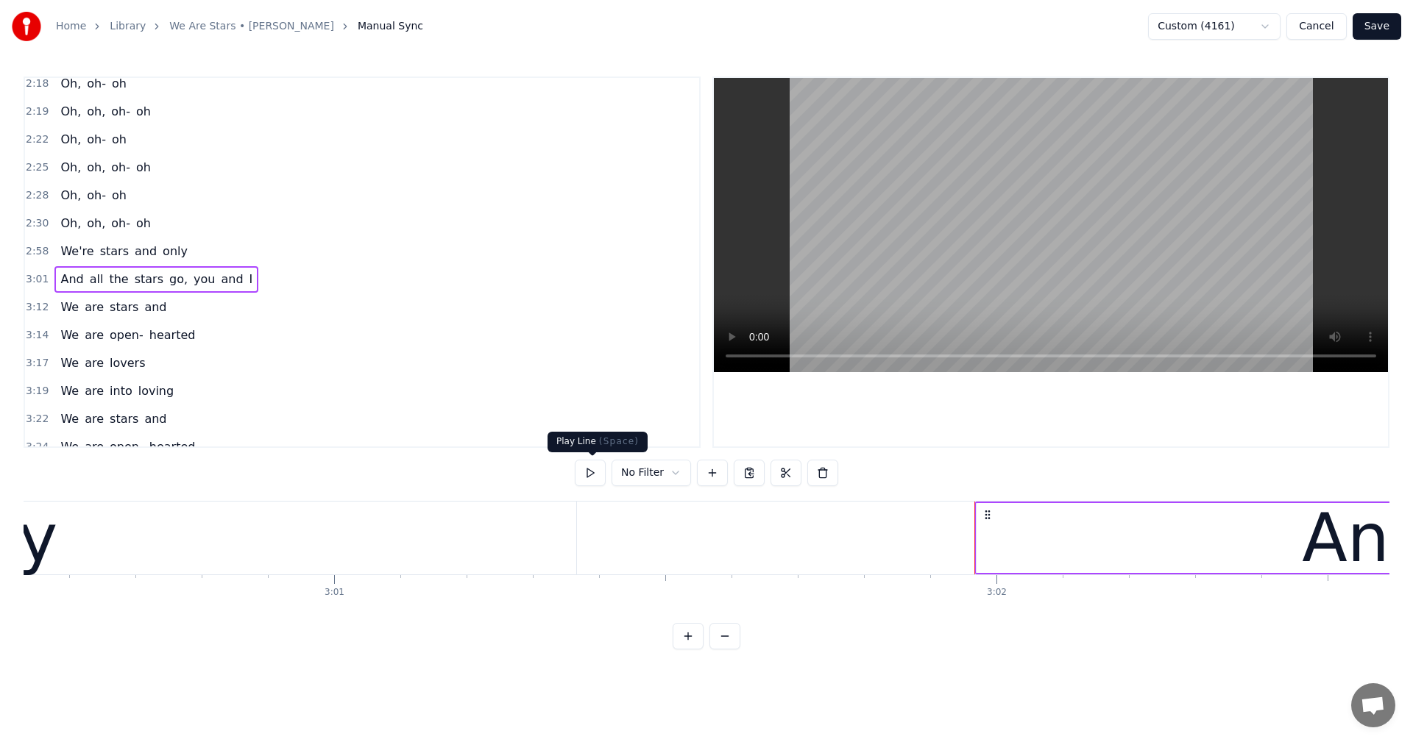
click at [594, 471] on button at bounding box center [590, 473] width 31 height 26
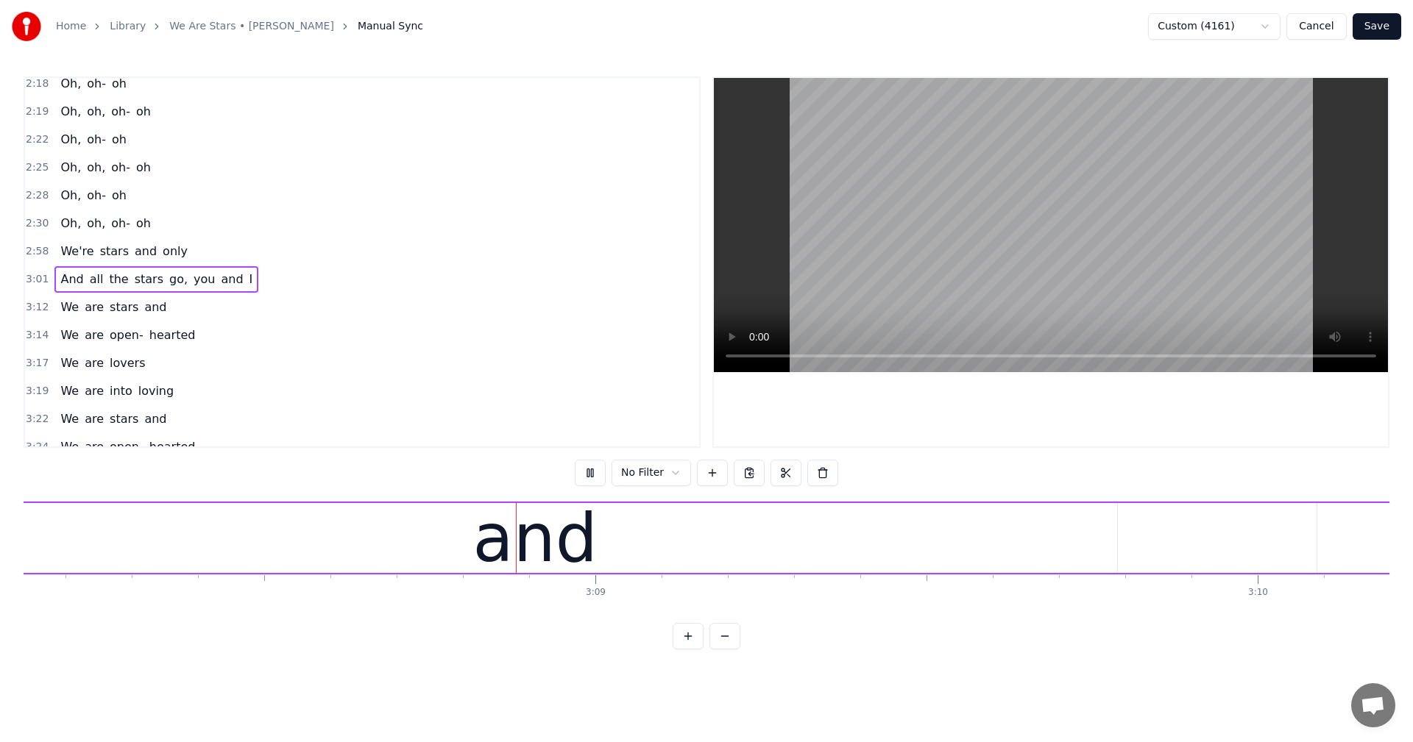
scroll to position [0, 124584]
click at [35, 273] on span "3:01" at bounding box center [37, 279] width 23 height 15
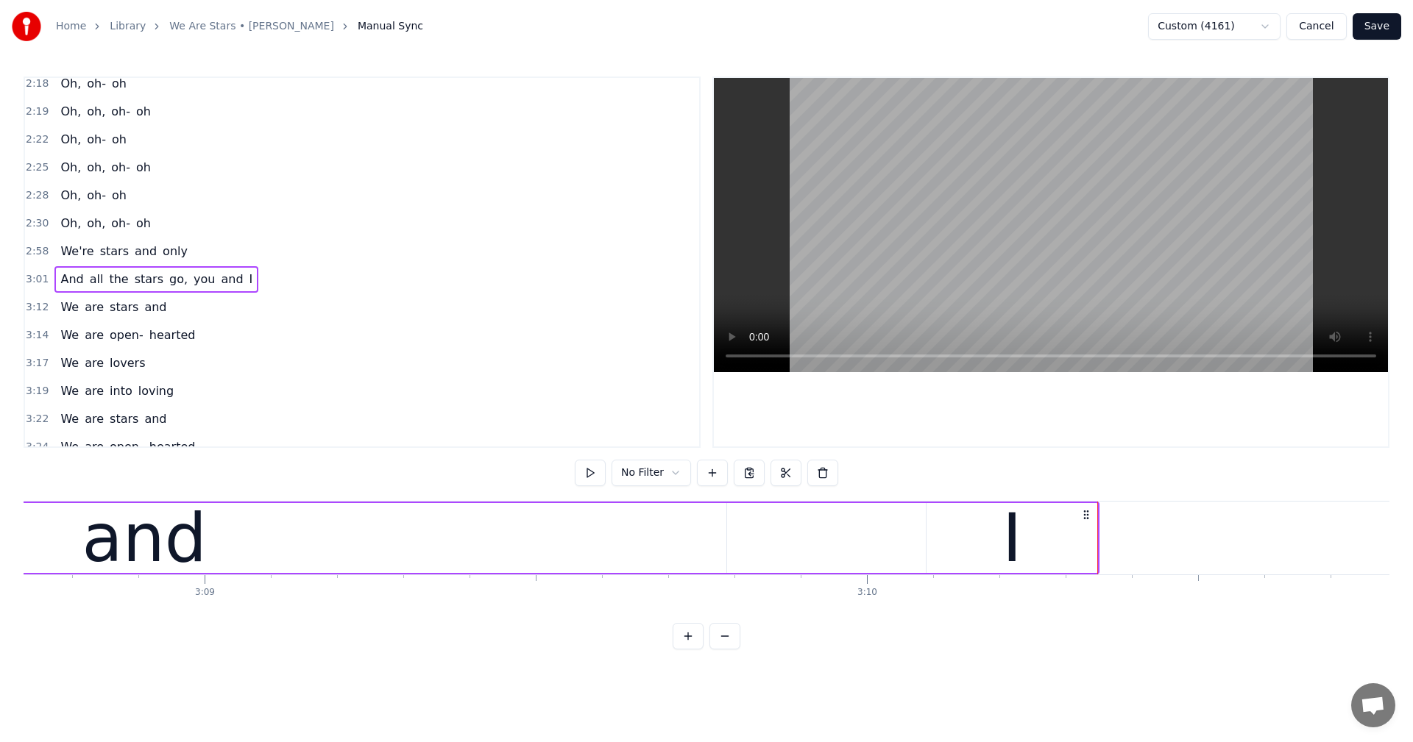
click at [35, 283] on span "3:01" at bounding box center [37, 279] width 23 height 15
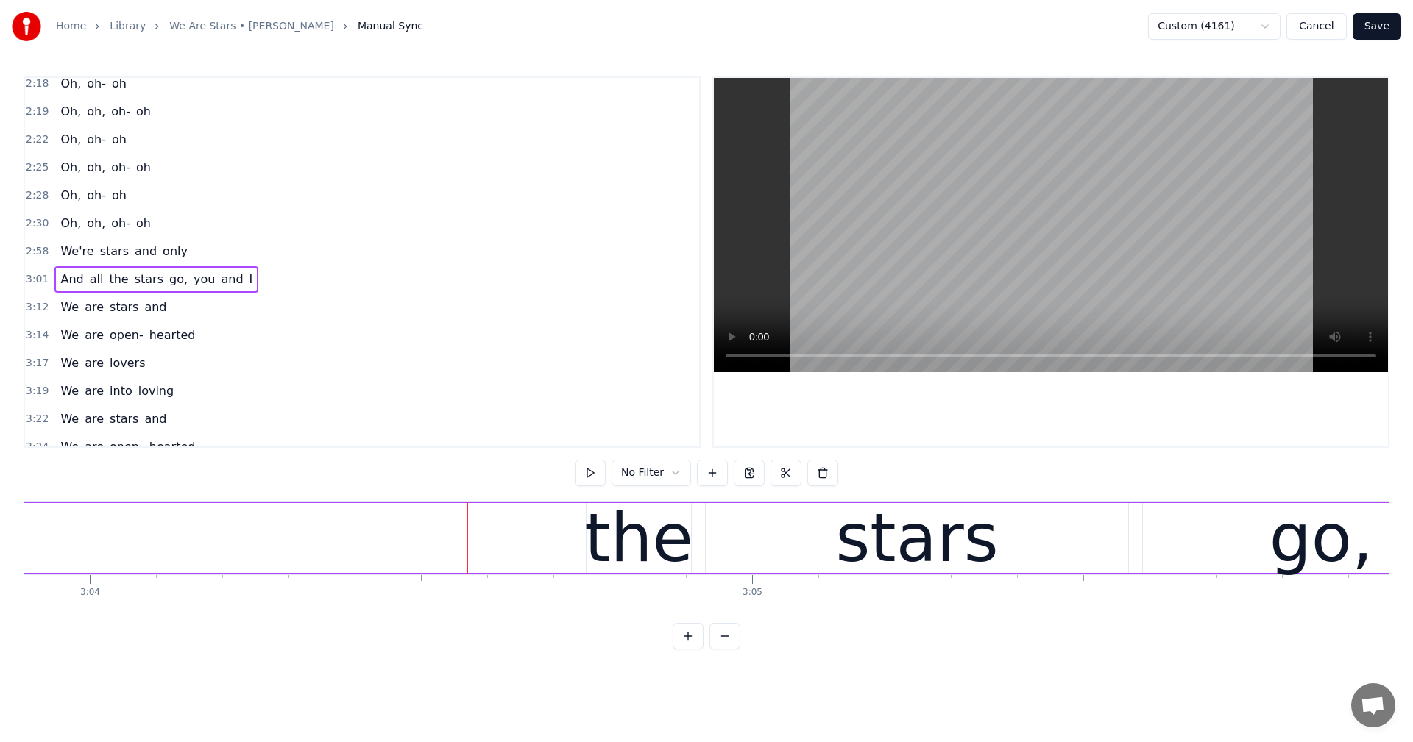
scroll to position [0, 121776]
click at [65, 278] on span "And" at bounding box center [72, 279] width 26 height 17
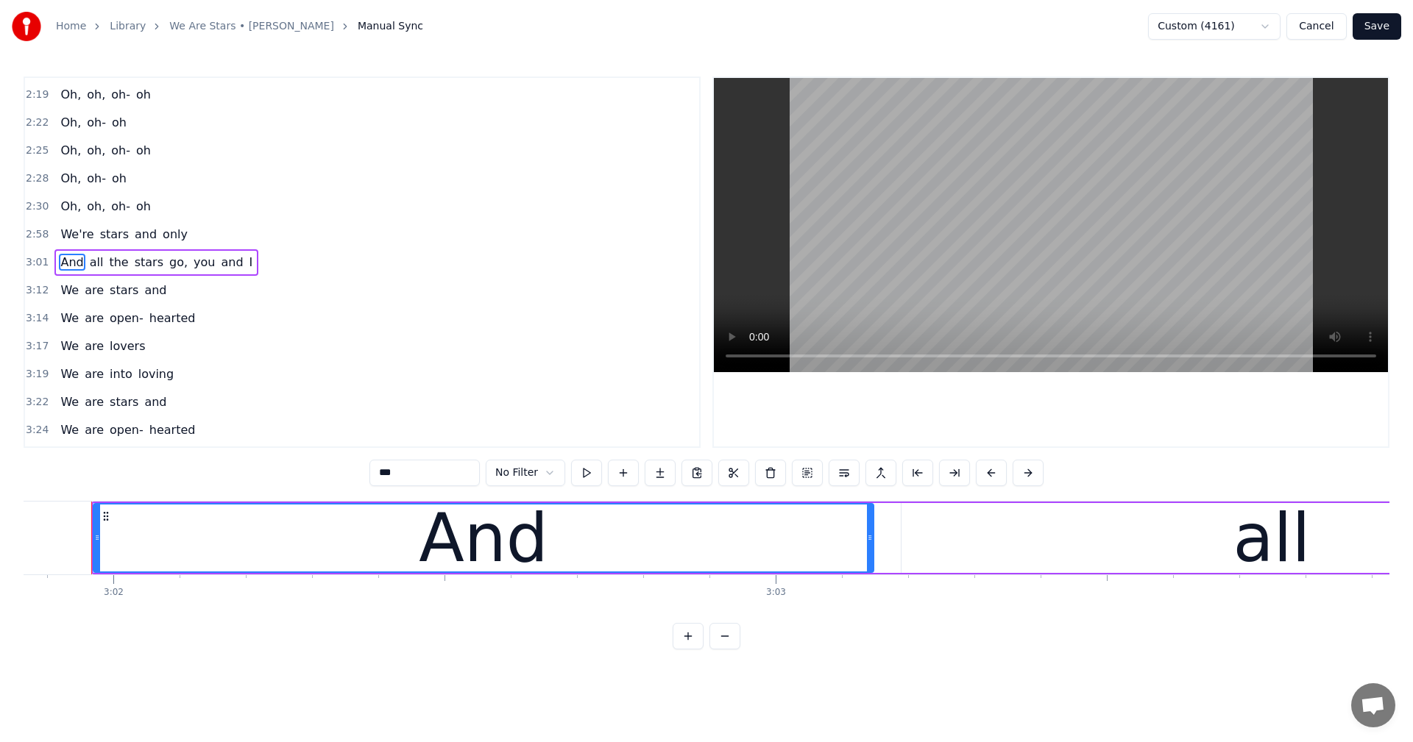
scroll to position [0, 120416]
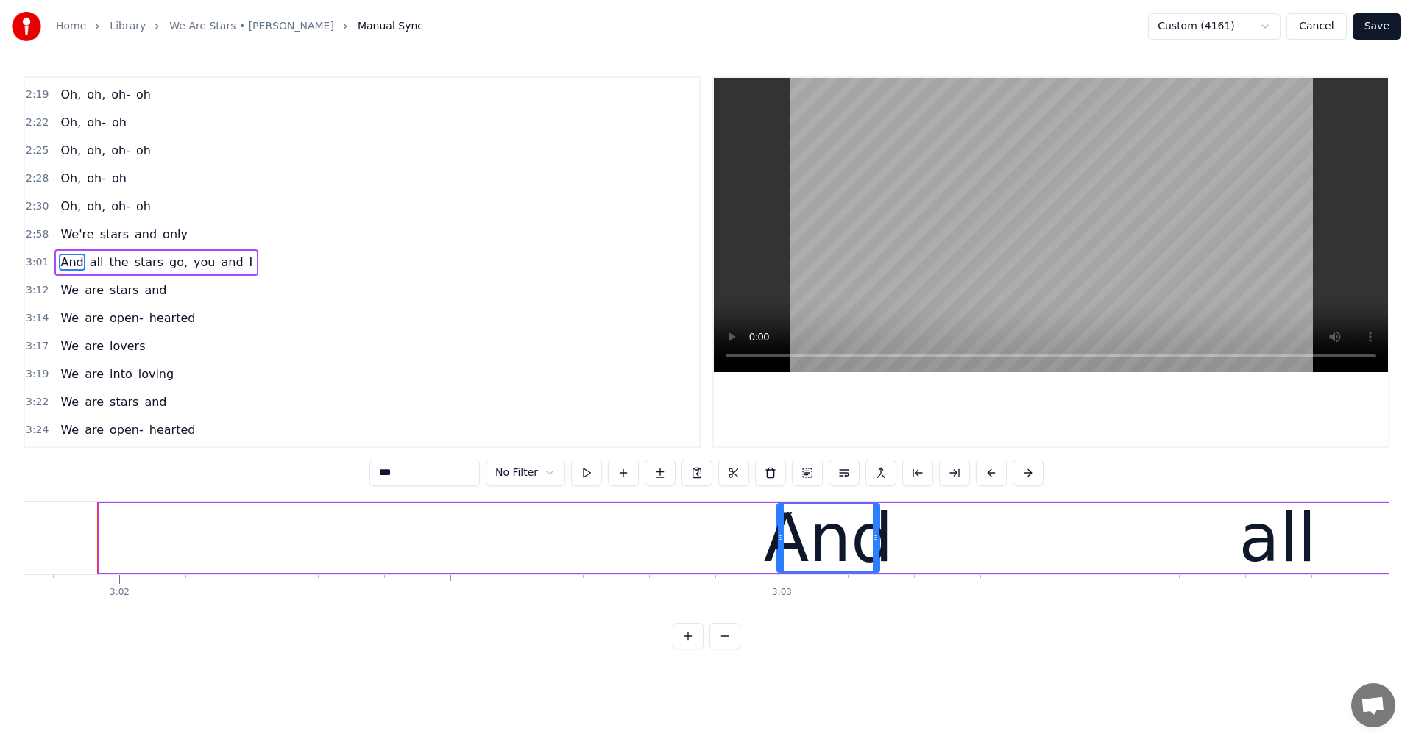
drag, startPoint x: 103, startPoint y: 539, endPoint x: 781, endPoint y: 570, distance: 678.3
click at [781, 570] on div at bounding box center [781, 538] width 6 height 67
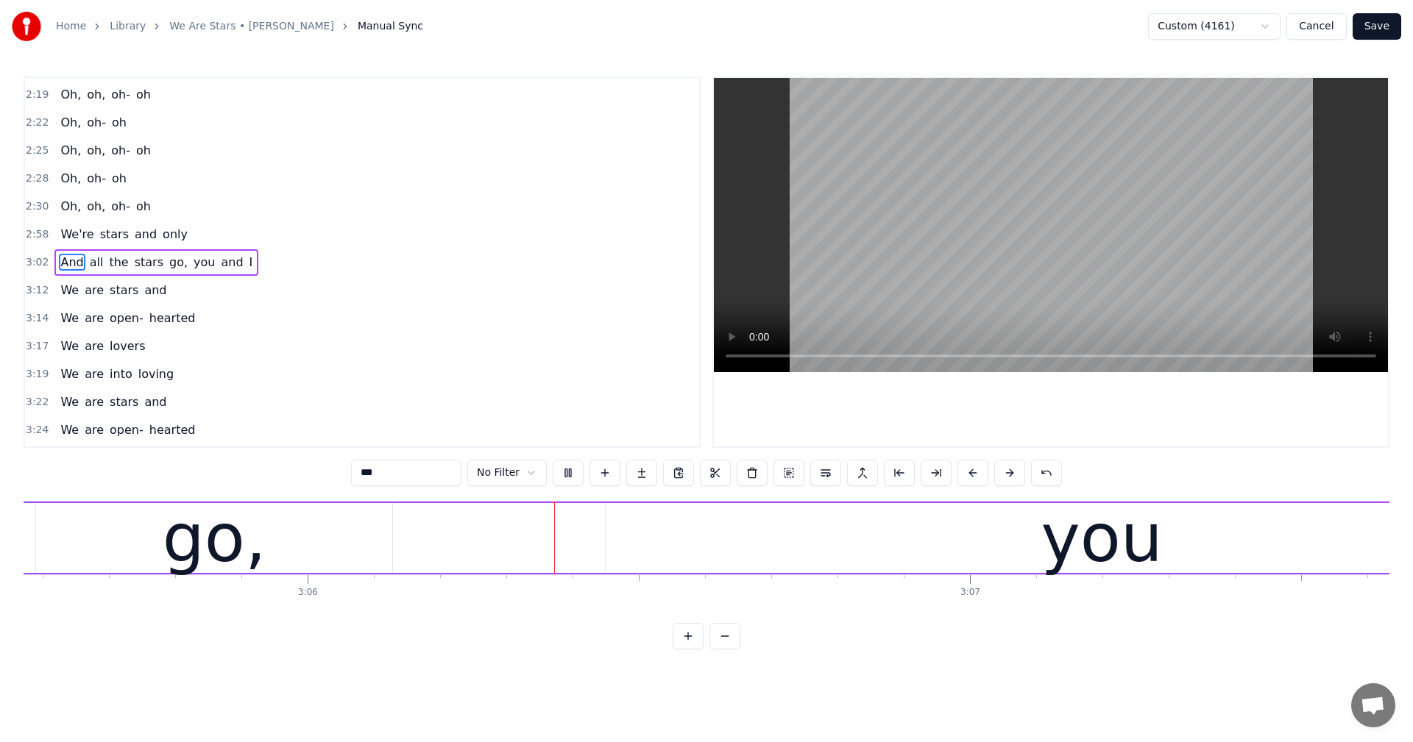
scroll to position [0, 122996]
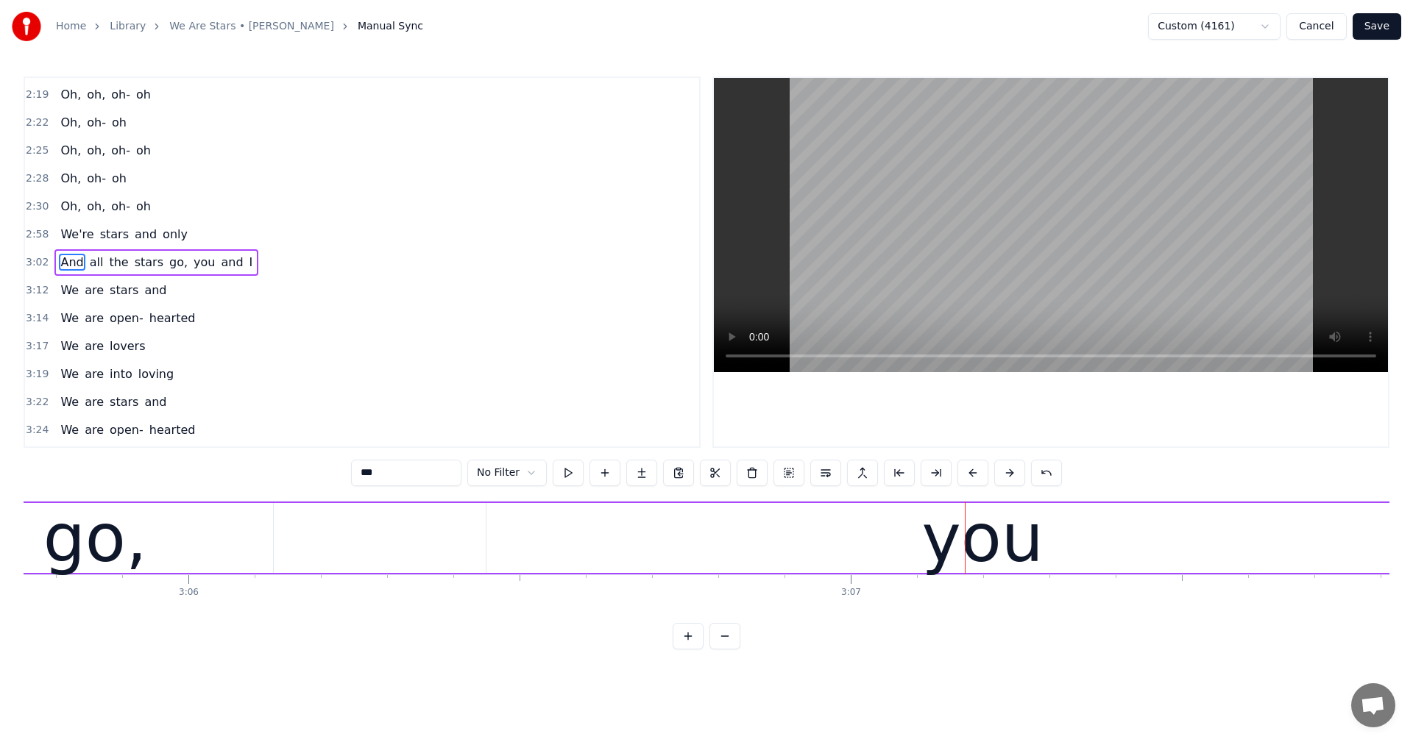
click at [35, 258] on span "3:02" at bounding box center [37, 262] width 23 height 15
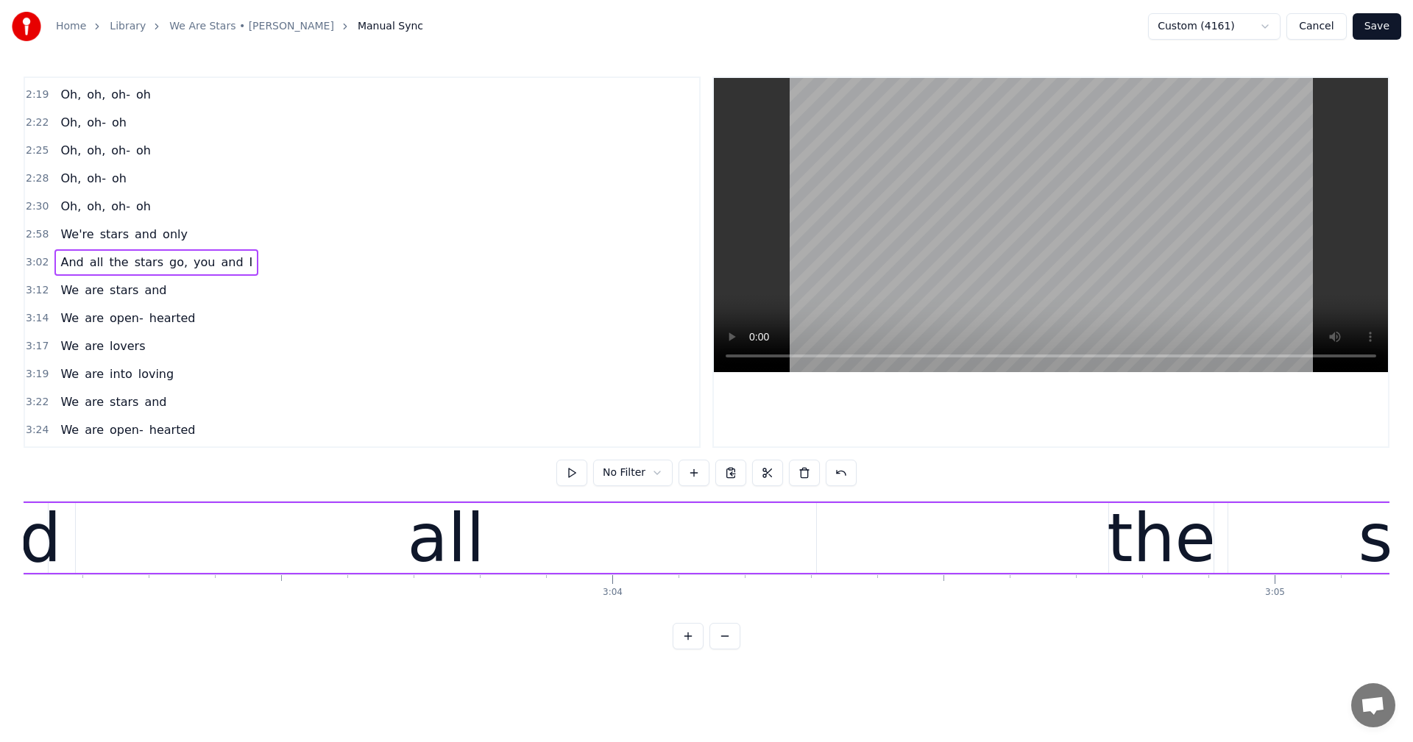
scroll to position [0, 121094]
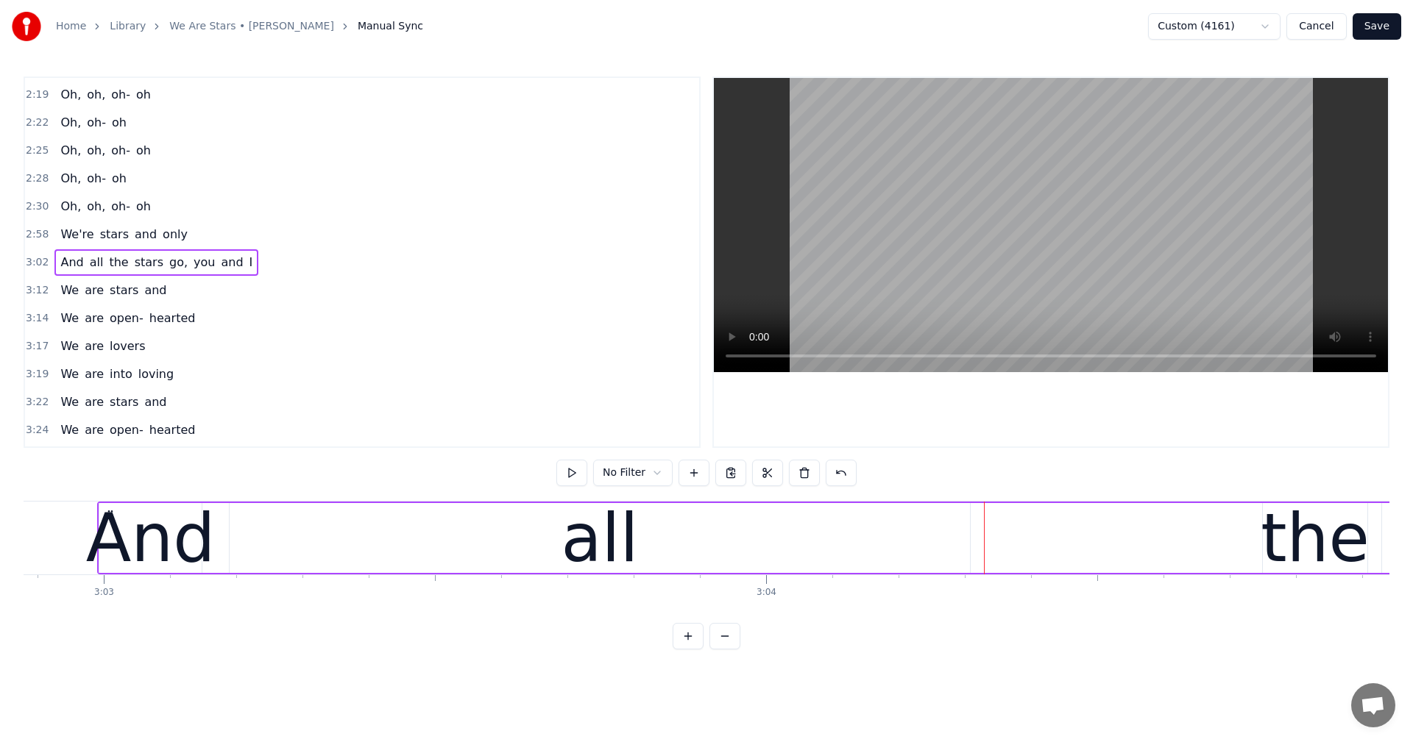
drag, startPoint x: 970, startPoint y: 525, endPoint x: 722, endPoint y: 529, distance: 247.2
click at [746, 528] on div "all" at bounding box center [600, 538] width 742 height 70
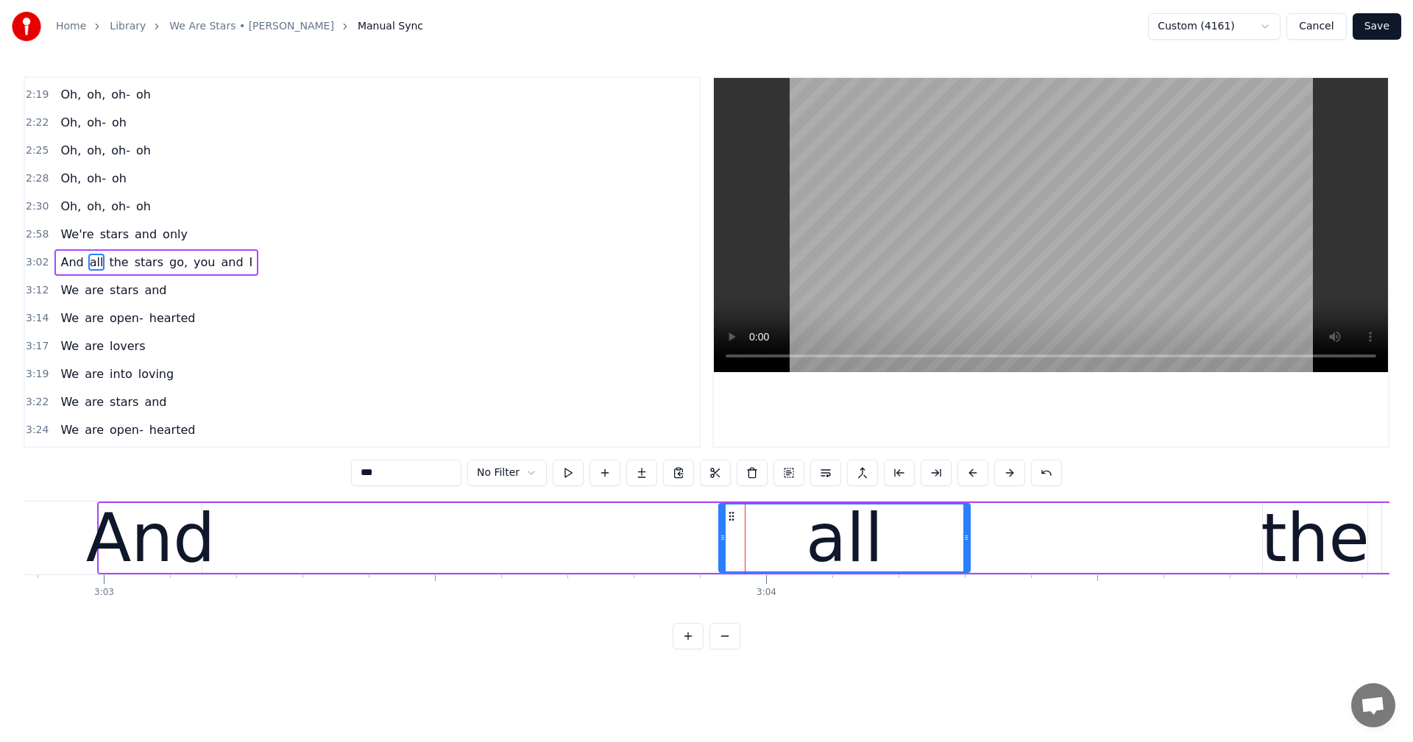
drag, startPoint x: 233, startPoint y: 533, endPoint x: 722, endPoint y: 532, distance: 489.3
click at [722, 532] on icon at bounding box center [723, 538] width 6 height 12
click at [748, 540] on div "all" at bounding box center [844, 538] width 249 height 67
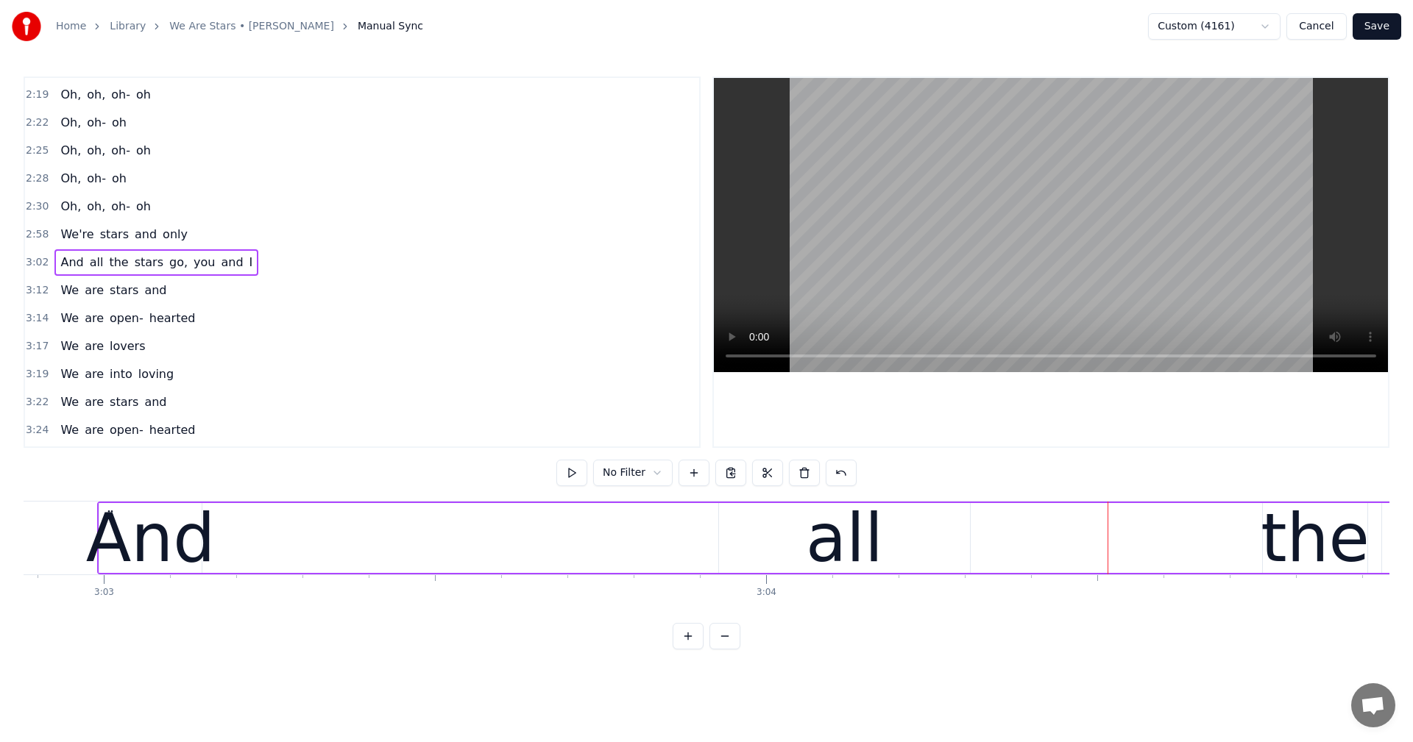
click at [1288, 544] on div "the" at bounding box center [1314, 538] width 109 height 99
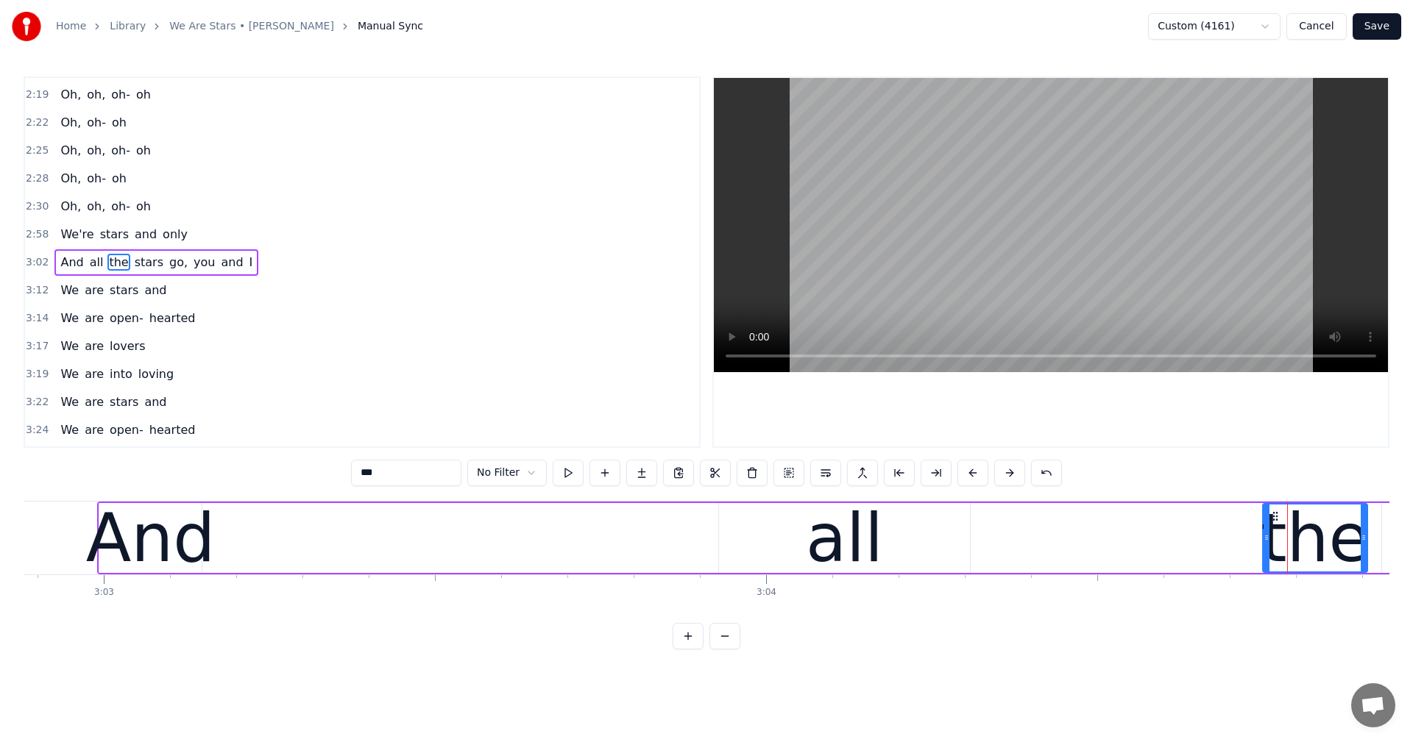
click at [931, 535] on div "all" at bounding box center [844, 538] width 251 height 70
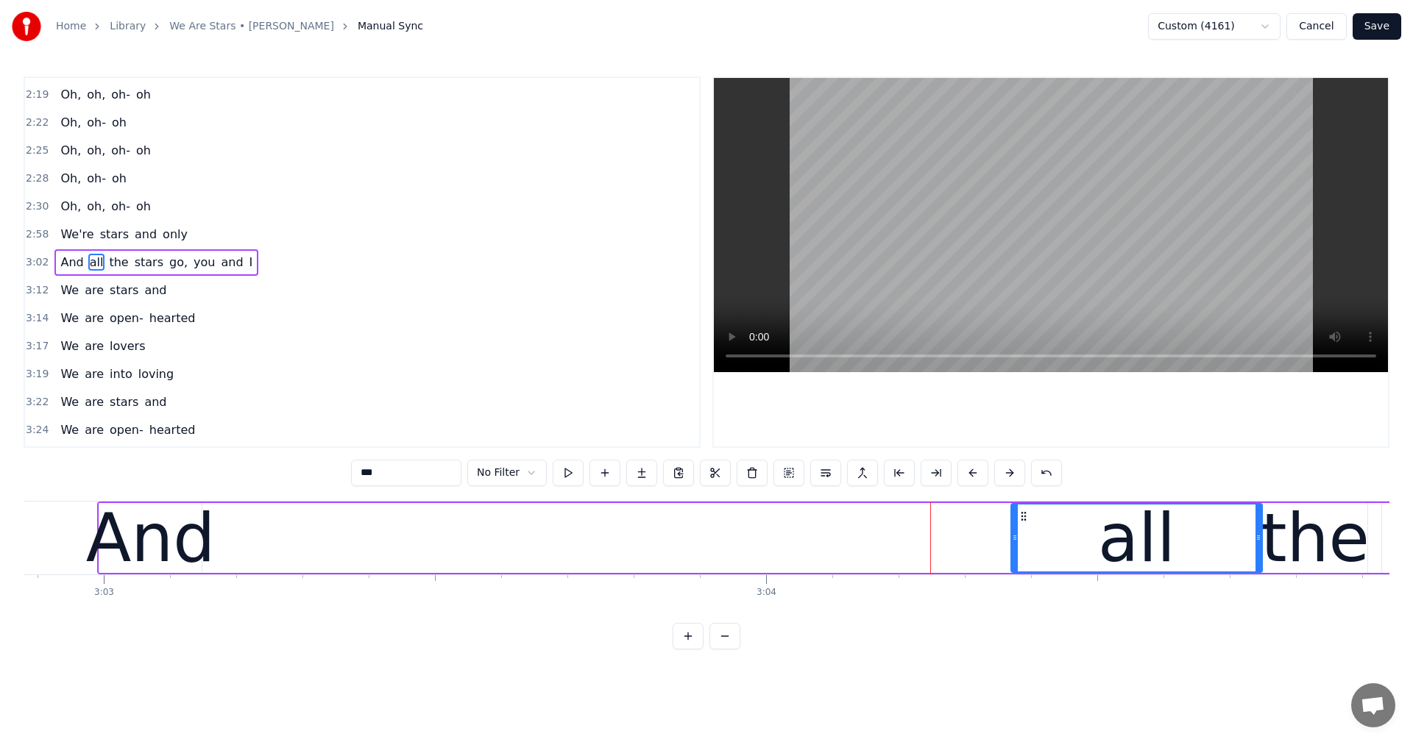
drag, startPoint x: 732, startPoint y: 516, endPoint x: 1022, endPoint y: 539, distance: 290.8
click at [1022, 539] on div "all" at bounding box center [1136, 538] width 249 height 67
drag, startPoint x: 1012, startPoint y: 535, endPoint x: 1114, endPoint y: 545, distance: 102.1
click at [1114, 545] on div at bounding box center [1116, 538] width 6 height 67
click at [135, 531] on div "And" at bounding box center [150, 538] width 129 height 99
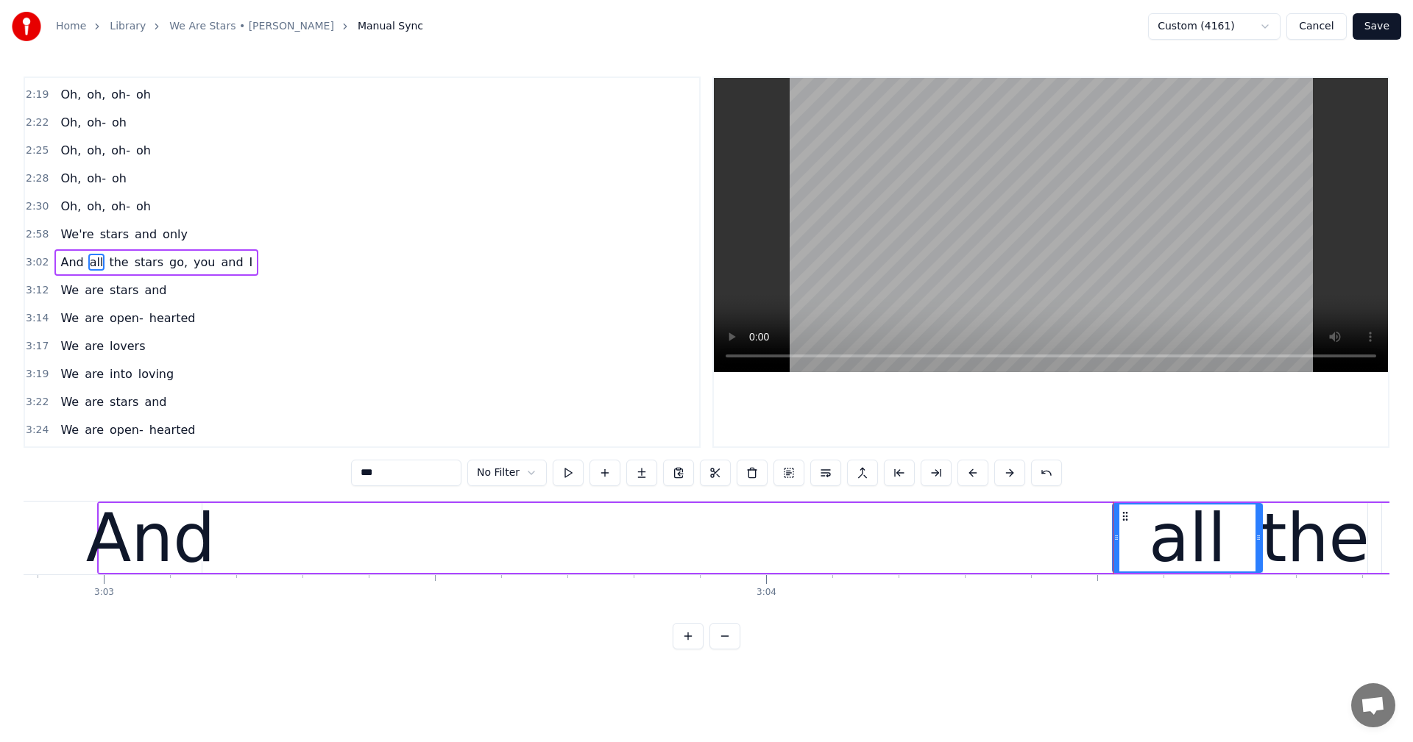
type input "***"
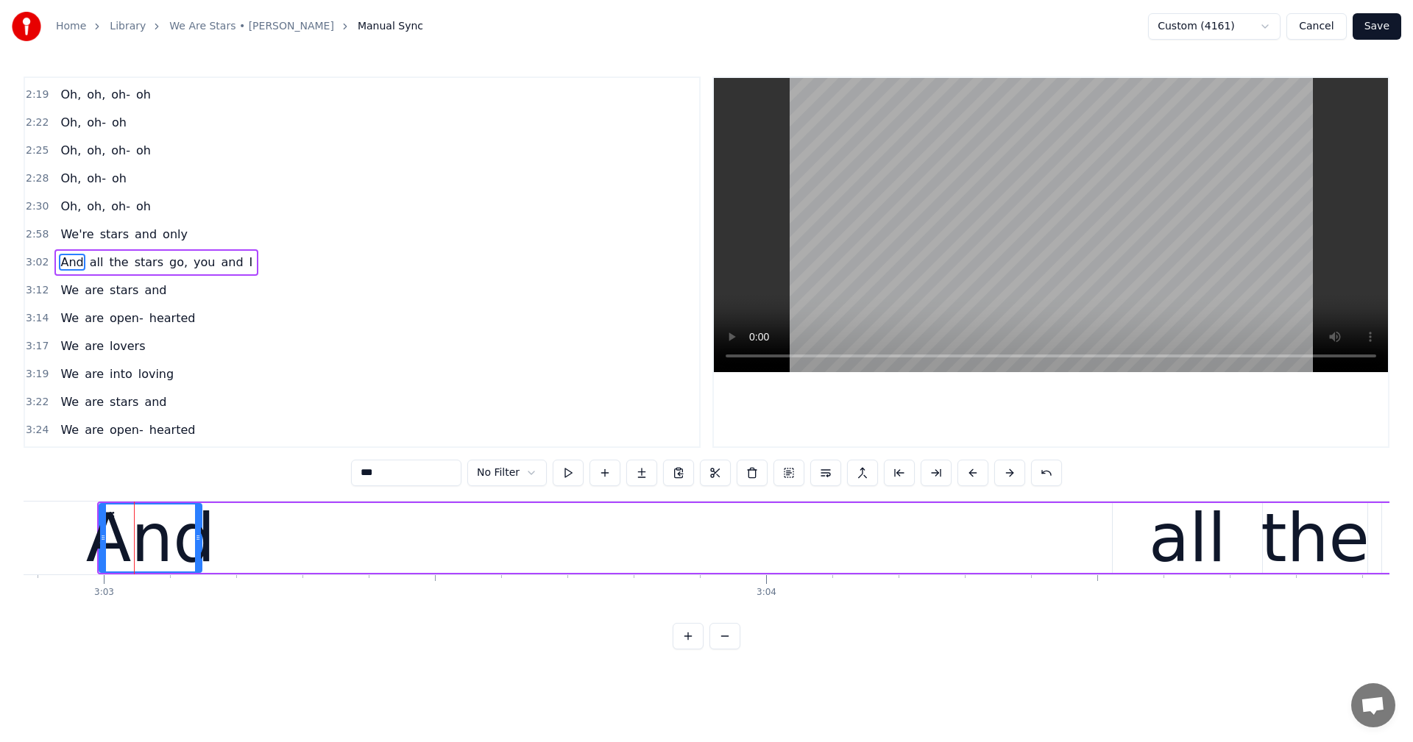
click at [100, 533] on icon at bounding box center [103, 538] width 6 height 12
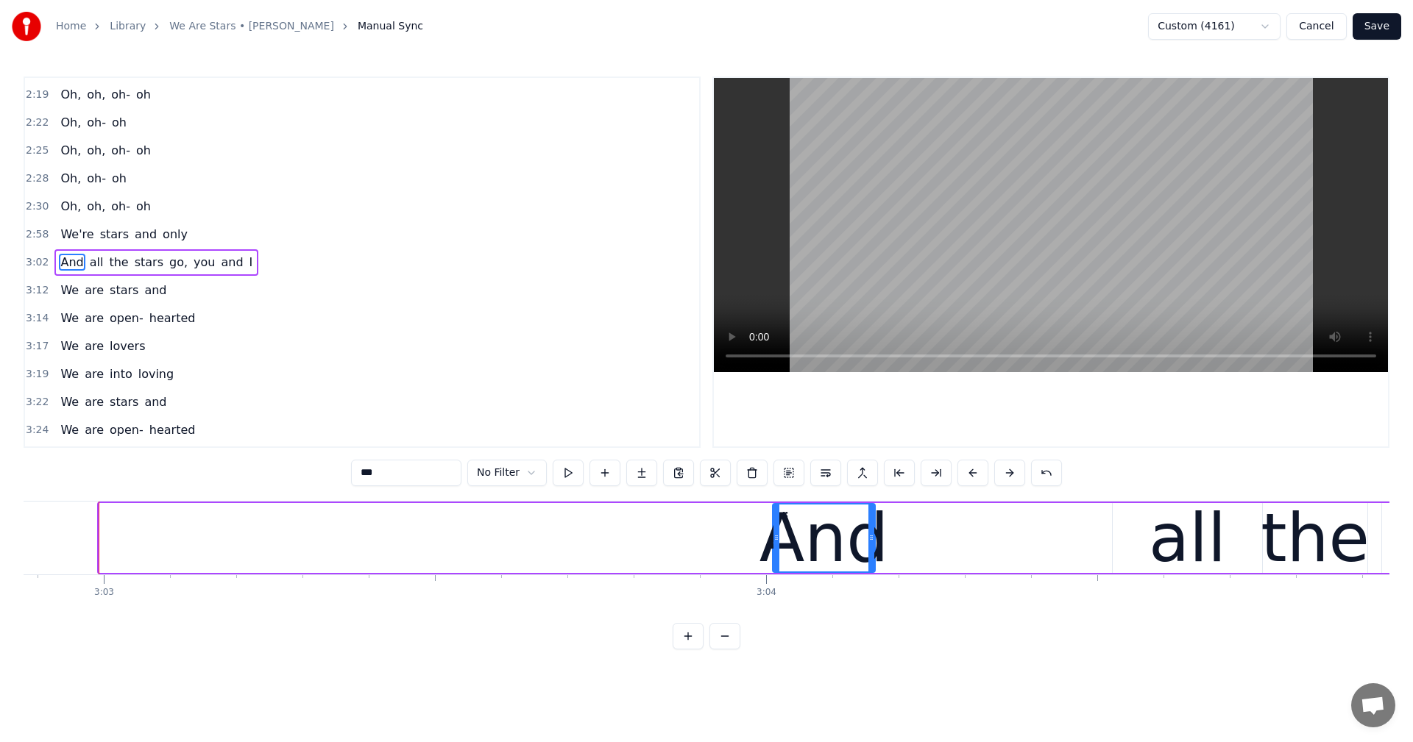
drag, startPoint x: 113, startPoint y: 515, endPoint x: 786, endPoint y: 519, distance: 673.2
click at [786, 519] on icon at bounding box center [785, 517] width 12 height 12
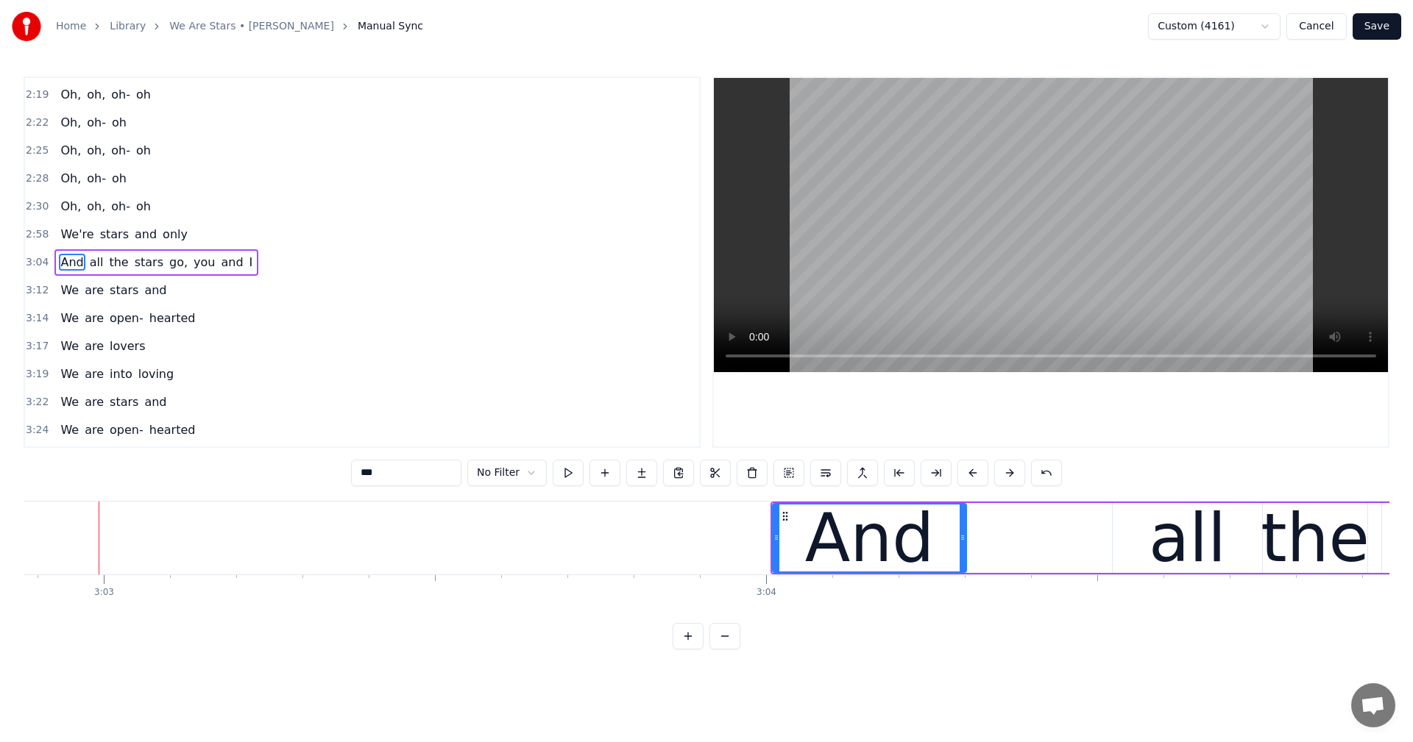
drag, startPoint x: 873, startPoint y: 539, endPoint x: 965, endPoint y: 541, distance: 91.2
click at [965, 541] on icon at bounding box center [962, 538] width 6 height 12
drag, startPoint x: 1184, startPoint y: 527, endPoint x: 1036, endPoint y: 527, distance: 147.9
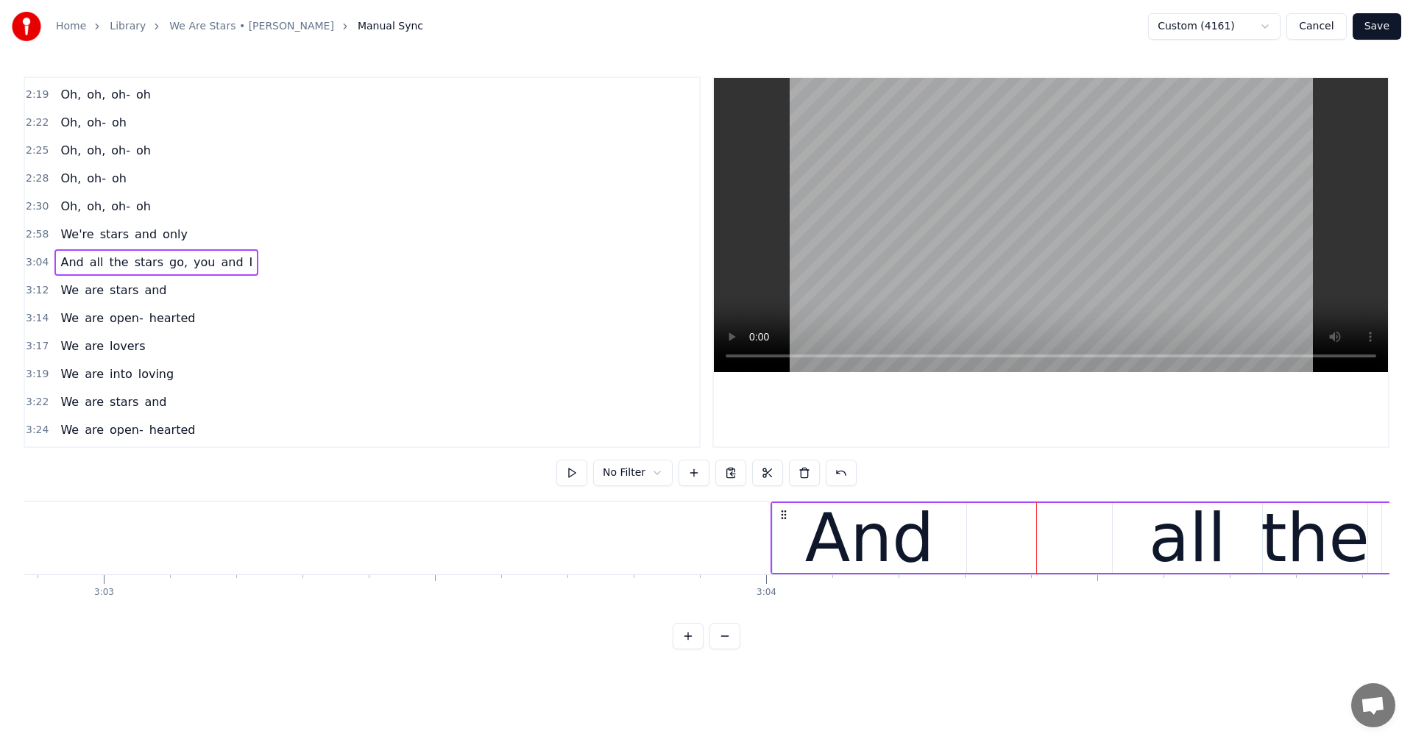
click at [1117, 508] on div "all" at bounding box center [1186, 538] width 149 height 70
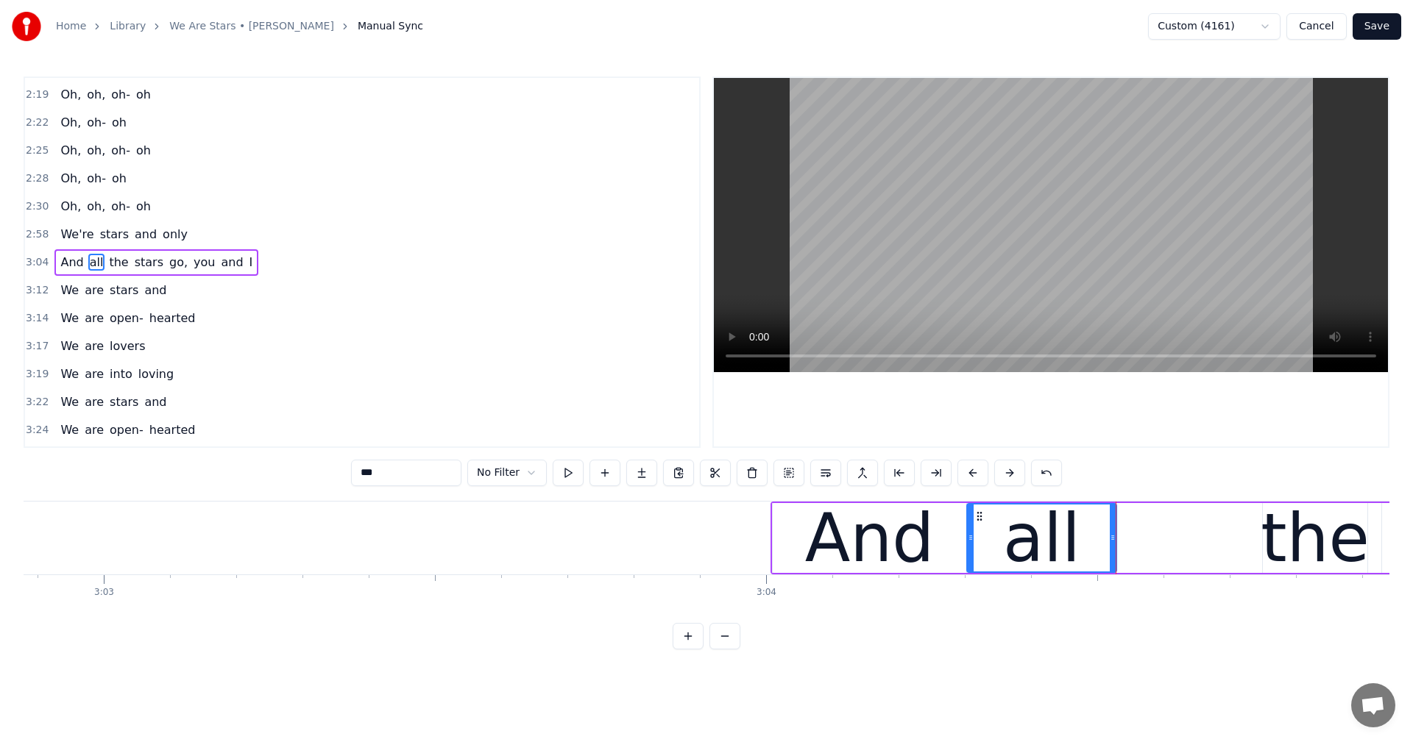
drag, startPoint x: 1124, startPoint y: 519, endPoint x: 979, endPoint y: 522, distance: 145.7
click at [979, 522] on icon at bounding box center [979, 517] width 12 height 12
click at [1112, 540] on icon at bounding box center [1113, 538] width 6 height 12
click at [1306, 537] on div "the" at bounding box center [1314, 538] width 109 height 99
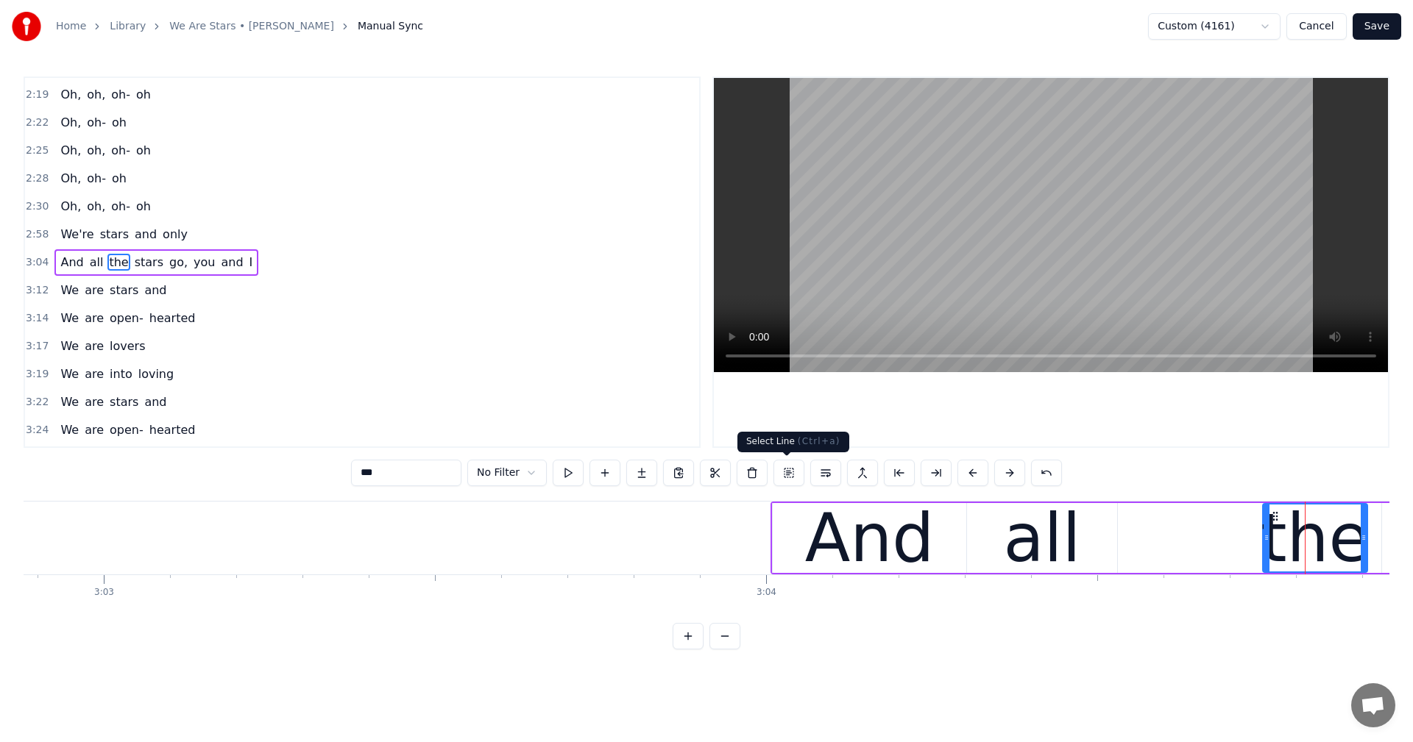
click at [821, 532] on div "And" at bounding box center [869, 538] width 129 height 99
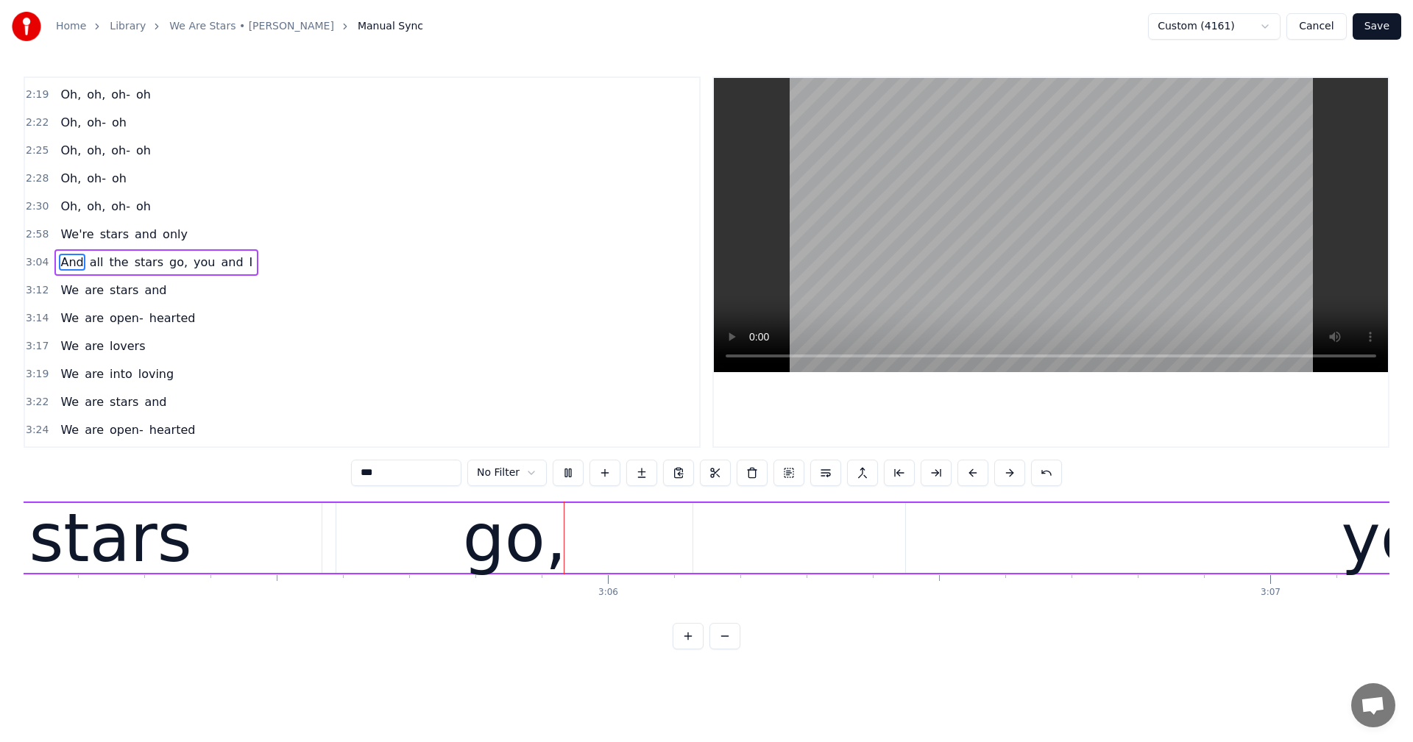
scroll to position [0, 122657]
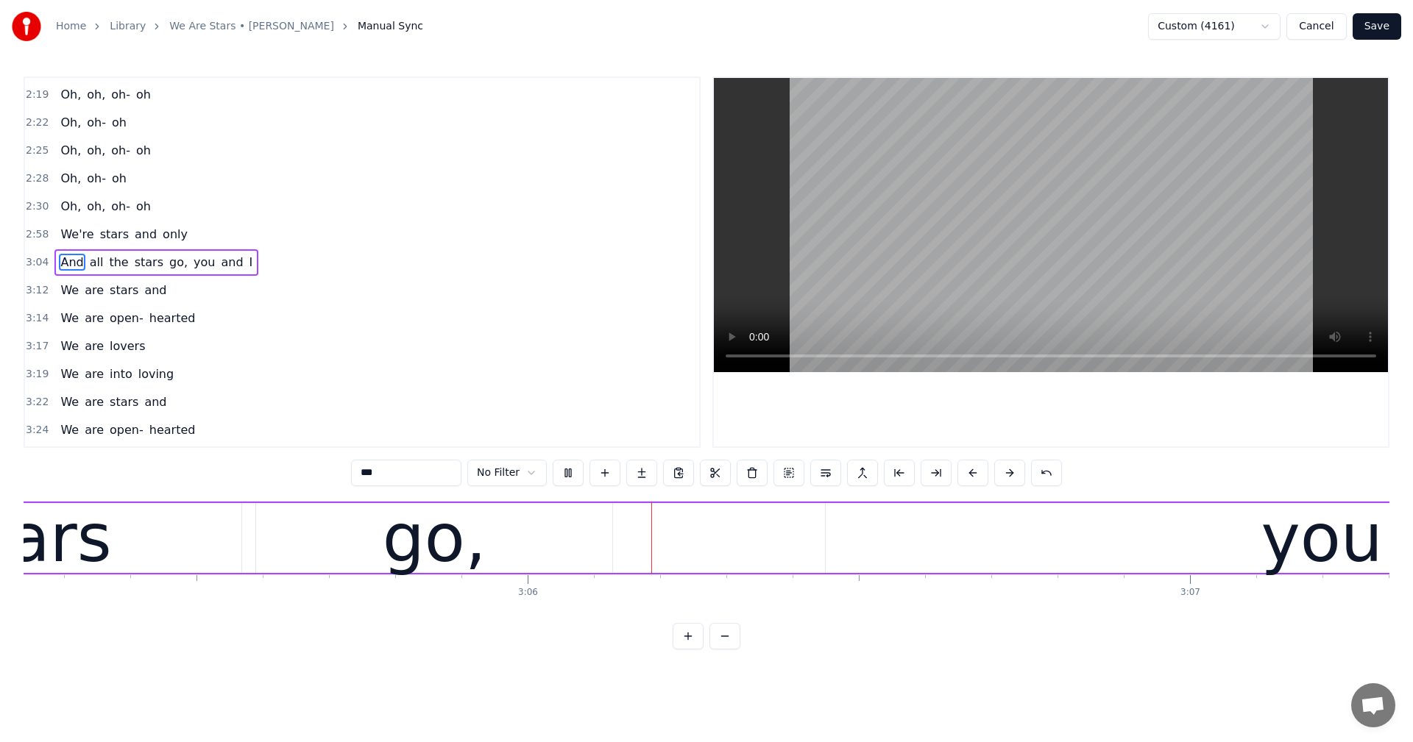
click at [75, 234] on span "We're" at bounding box center [77, 234] width 36 height 17
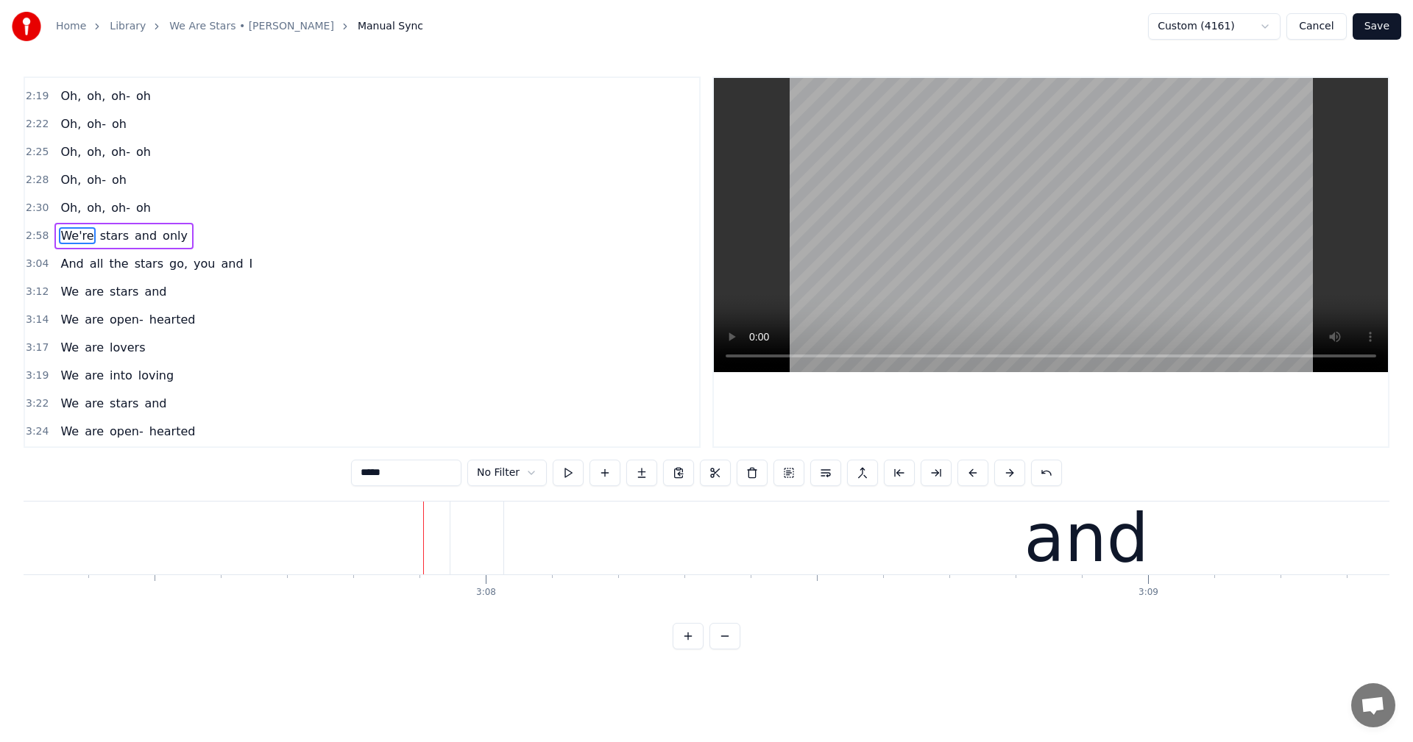
scroll to position [0, 124102]
click at [192, 263] on span "you" at bounding box center [204, 263] width 24 height 17
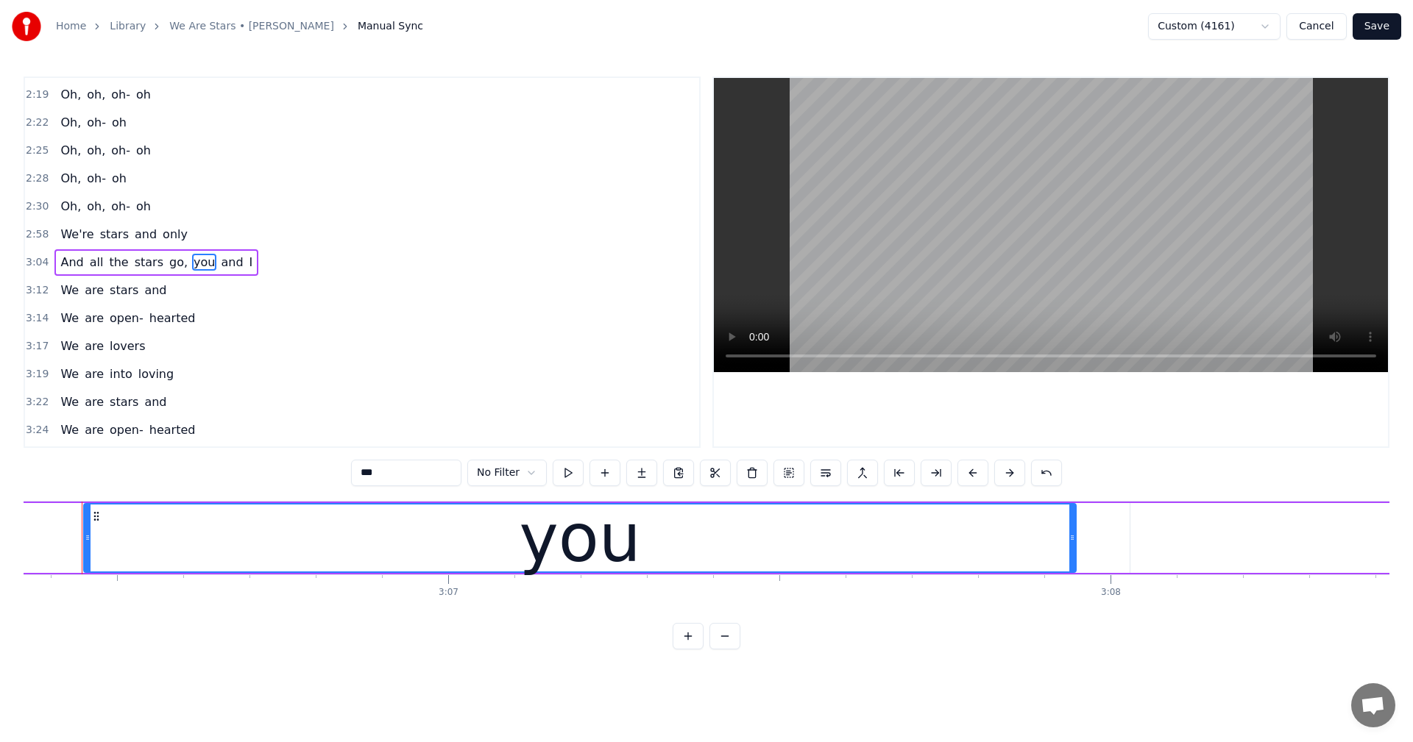
scroll to position [0, 123383]
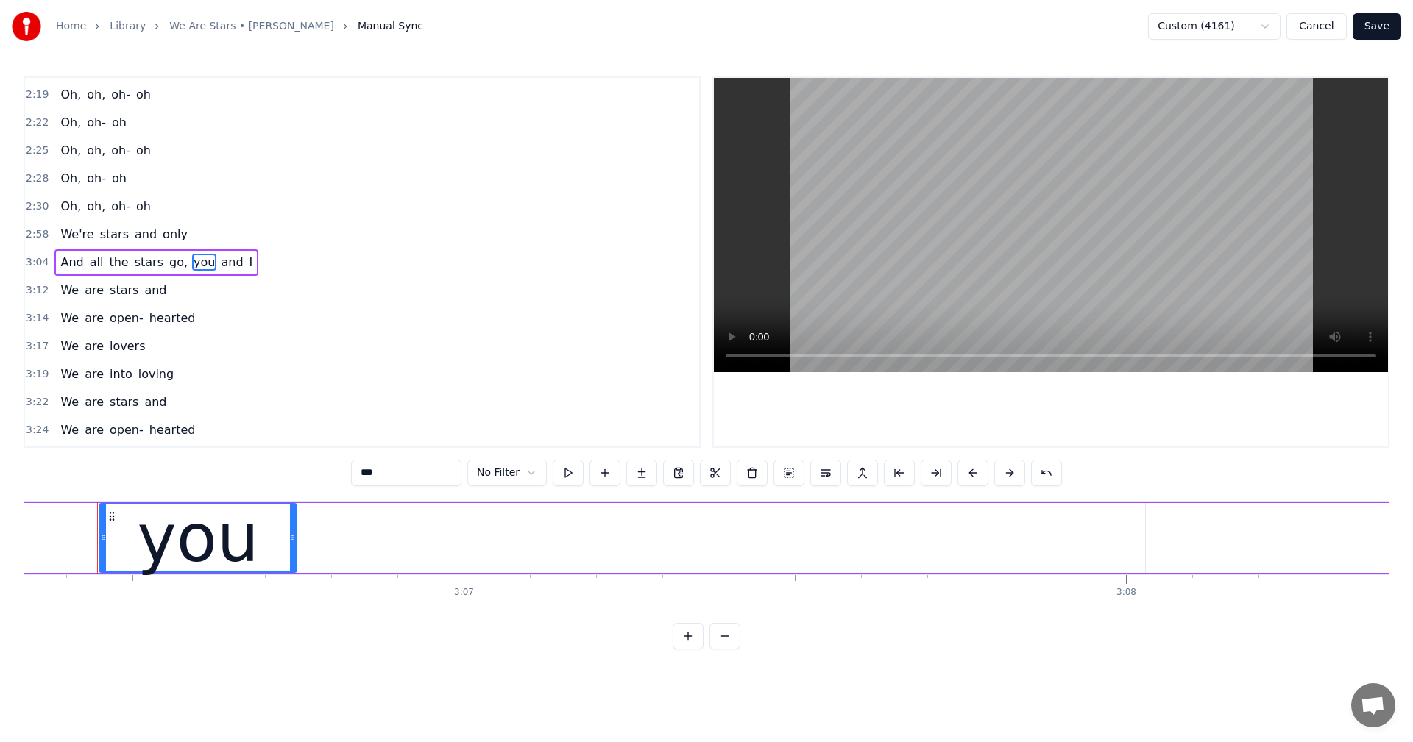
drag, startPoint x: 1086, startPoint y: 534, endPoint x: 291, endPoint y: 531, distance: 794.6
click at [291, 531] on div at bounding box center [293, 538] width 6 height 67
type input "***"
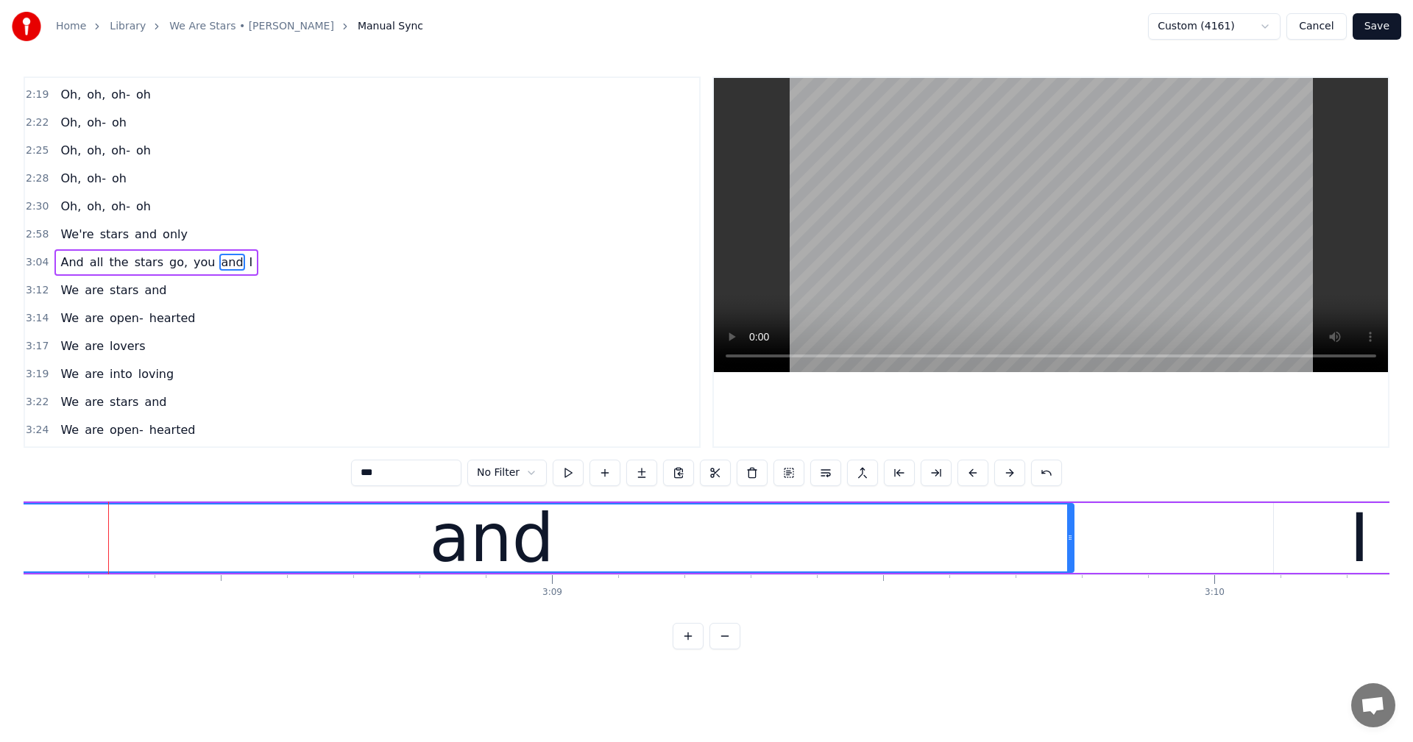
scroll to position [0, 124630]
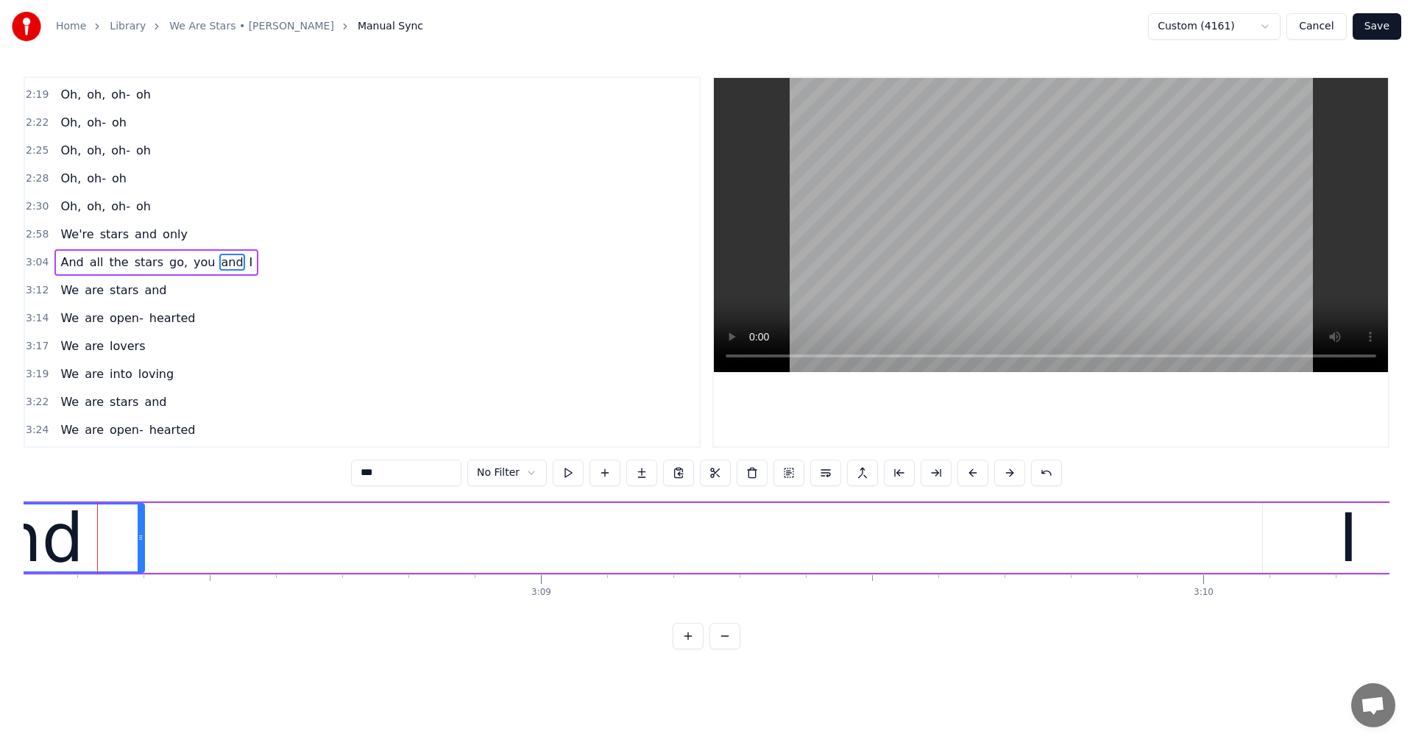
drag, startPoint x: 1059, startPoint y: 535, endPoint x: 141, endPoint y: 561, distance: 918.6
click at [141, 561] on div at bounding box center [141, 538] width 6 height 67
click at [64, 611] on div "Everything's so small when you're on top of the world It's hard to understand w…" at bounding box center [707, 556] width 1366 height 110
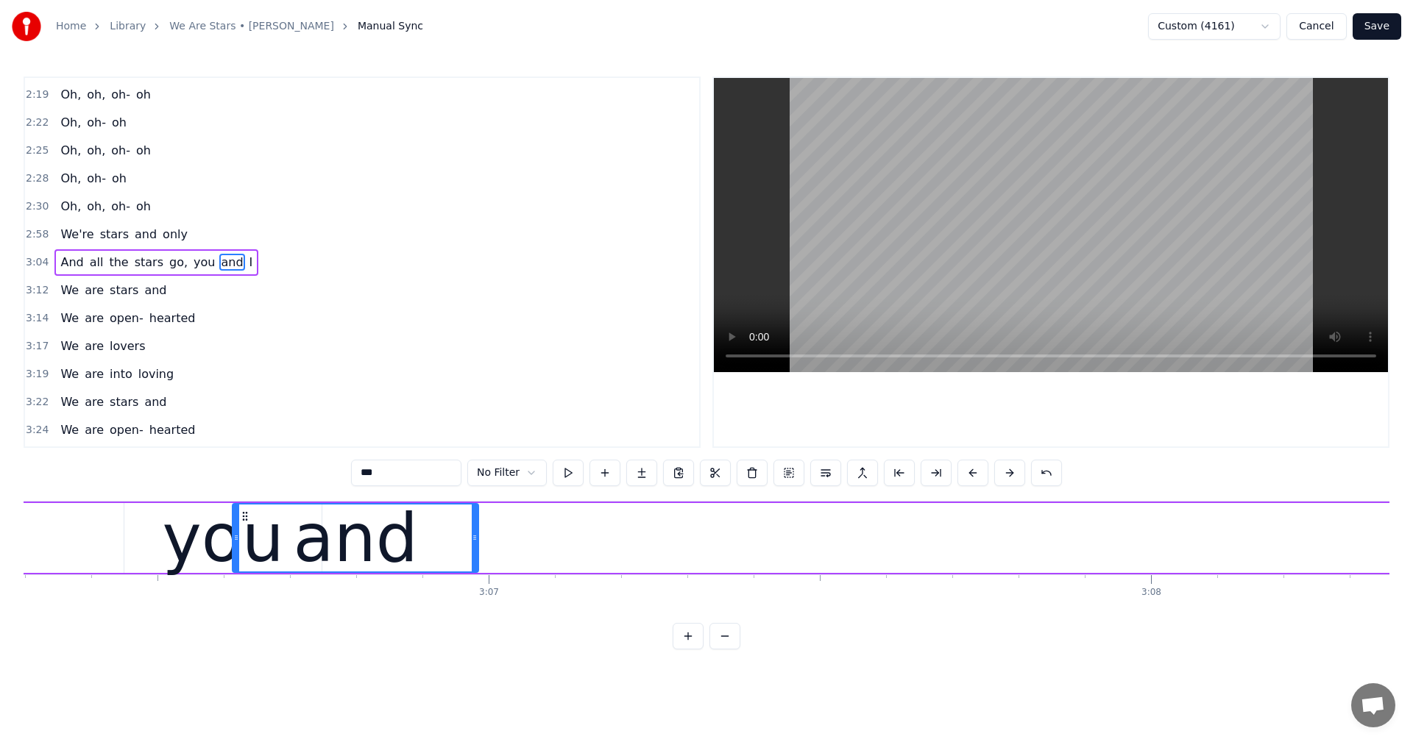
scroll to position [0, 123322]
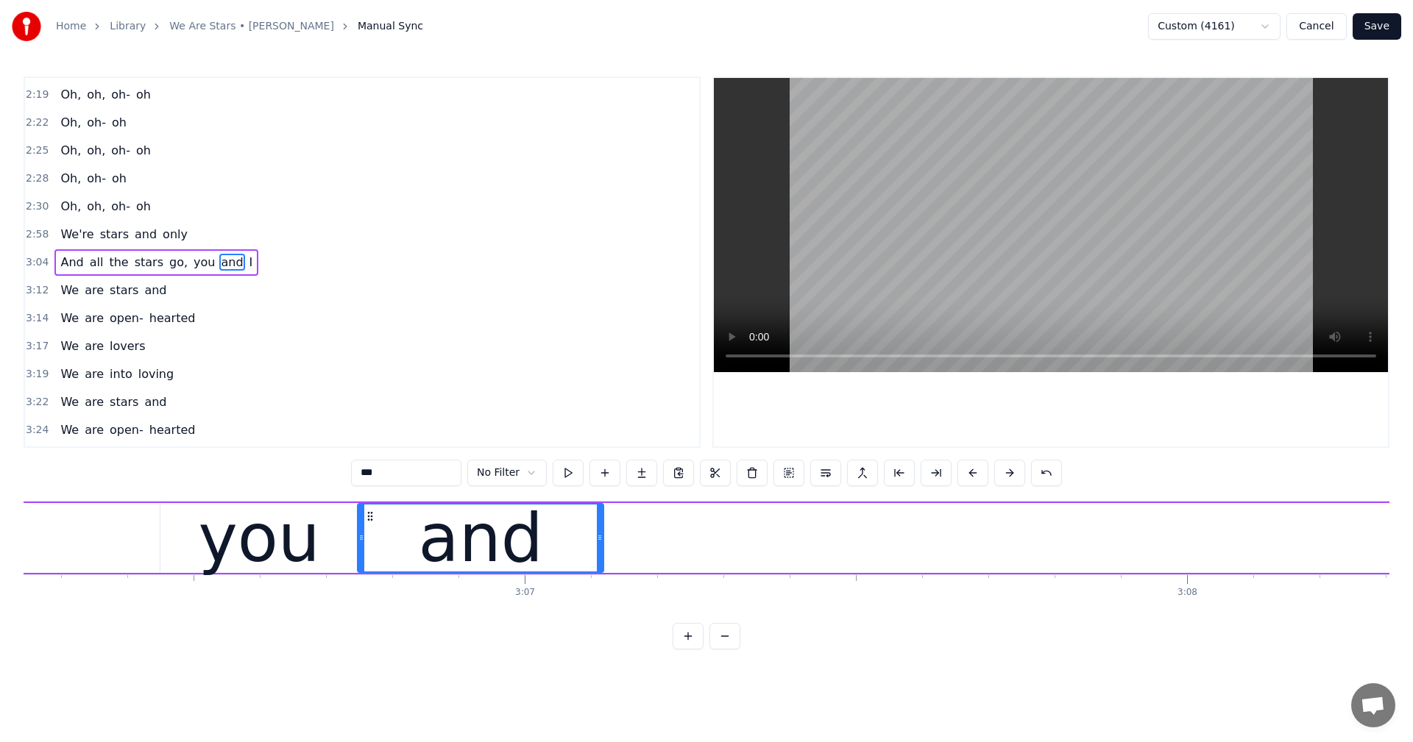
drag, startPoint x: 1107, startPoint y: 513, endPoint x: 371, endPoint y: 555, distance: 737.0
click at [371, 555] on div "and" at bounding box center [480, 538] width 244 height 67
drag, startPoint x: 601, startPoint y: 536, endPoint x: 555, endPoint y: 547, distance: 47.8
click at [555, 547] on div at bounding box center [553, 538] width 6 height 67
click at [1281, 536] on div "And all the stars go, you and I" at bounding box center [643, 538] width 4201 height 73
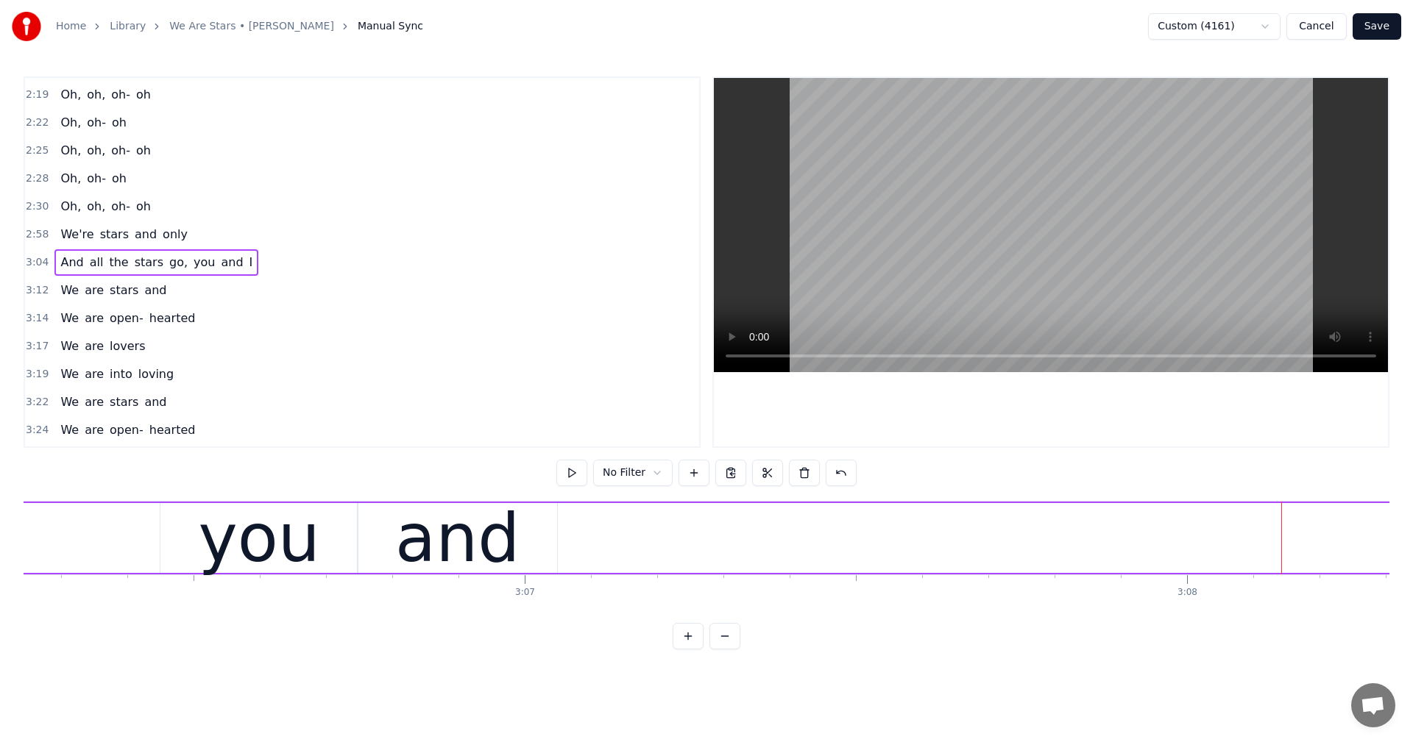
click at [248, 263] on span "I" at bounding box center [251, 262] width 7 height 17
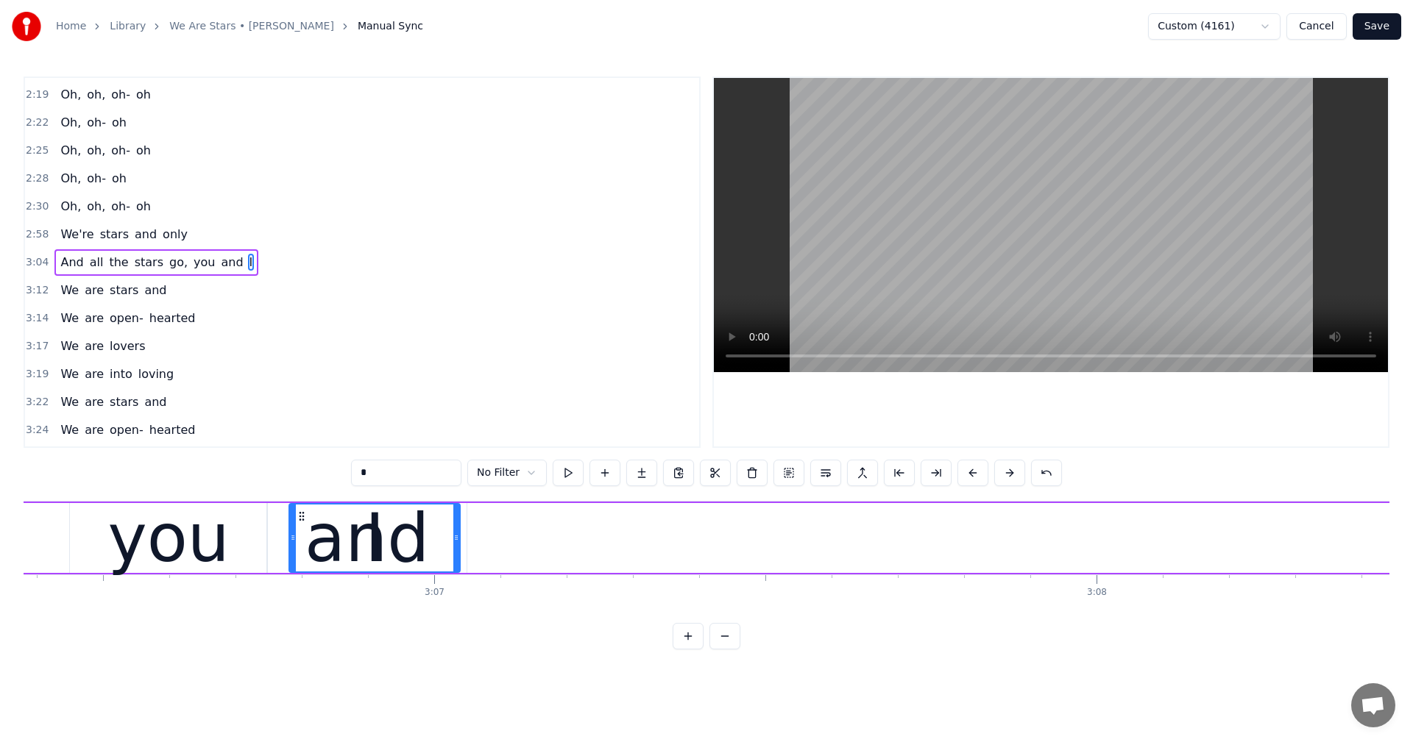
scroll to position [0, 123397]
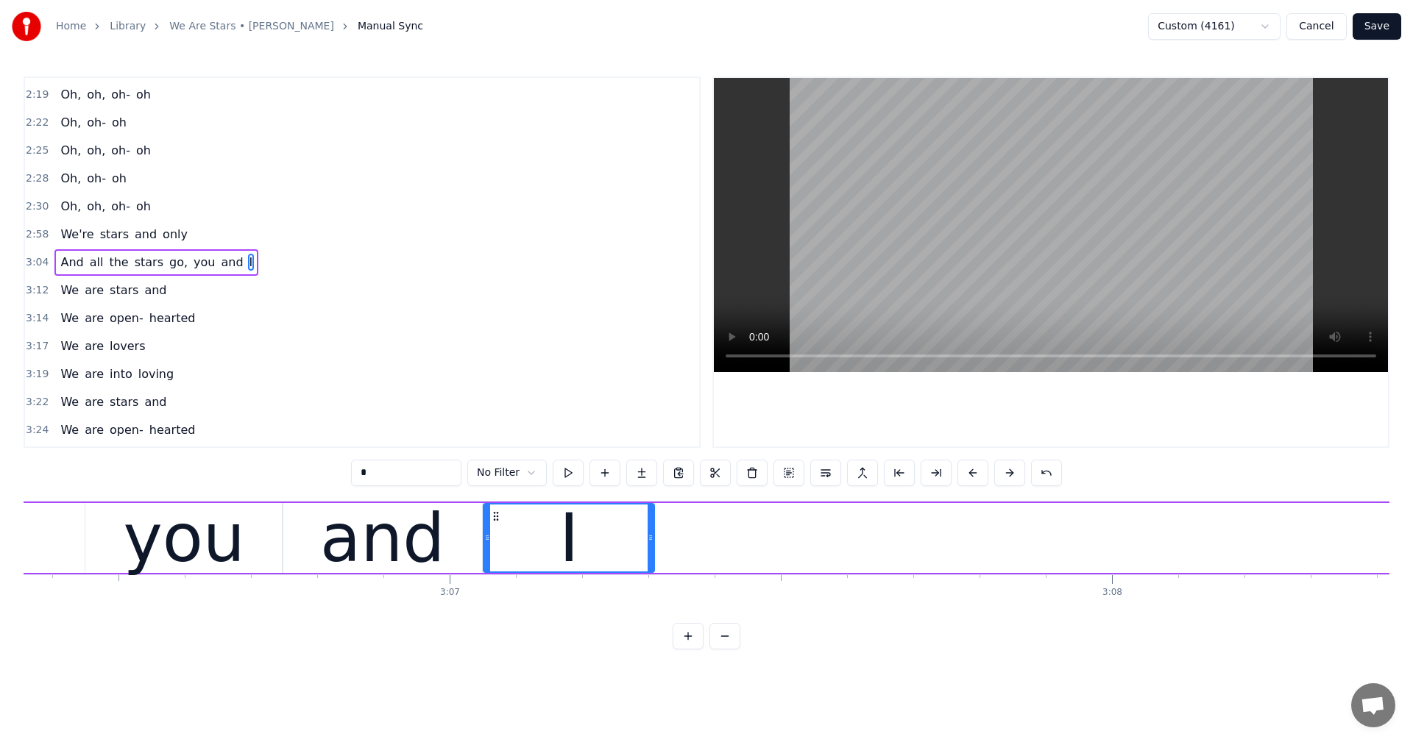
drag, startPoint x: 113, startPoint y: 512, endPoint x: 497, endPoint y: 534, distance: 384.7
click at [497, 534] on div "I" at bounding box center [568, 538] width 169 height 67
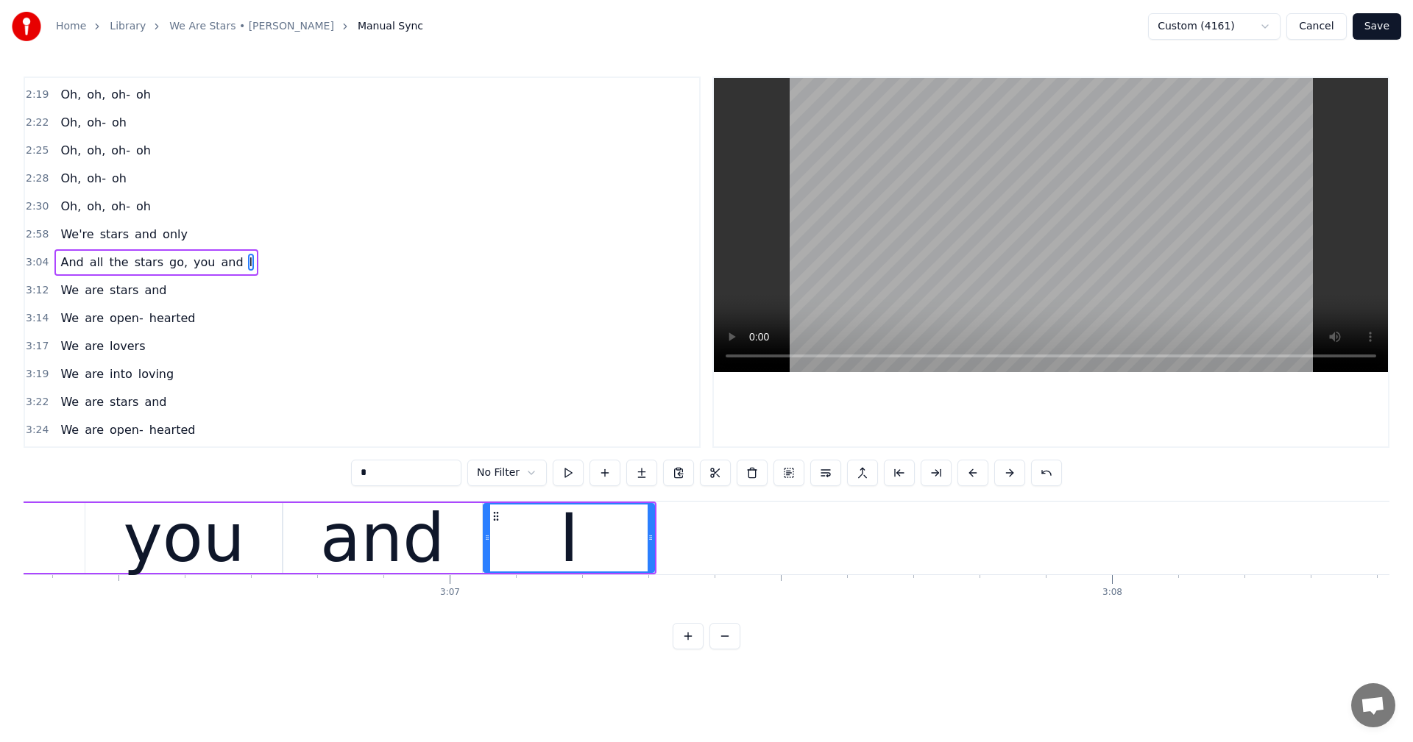
click at [69, 232] on span "We're" at bounding box center [77, 234] width 36 height 17
type input "*****"
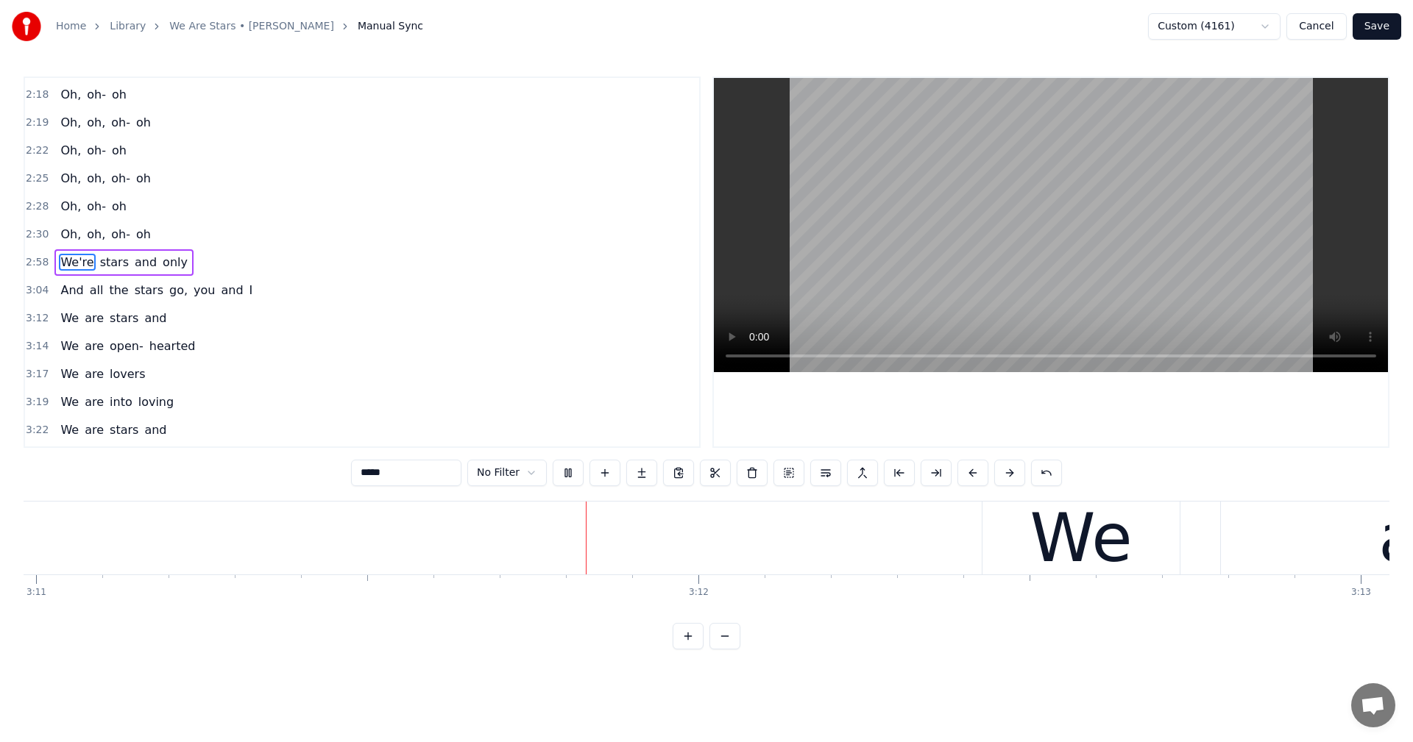
scroll to position [0, 126578]
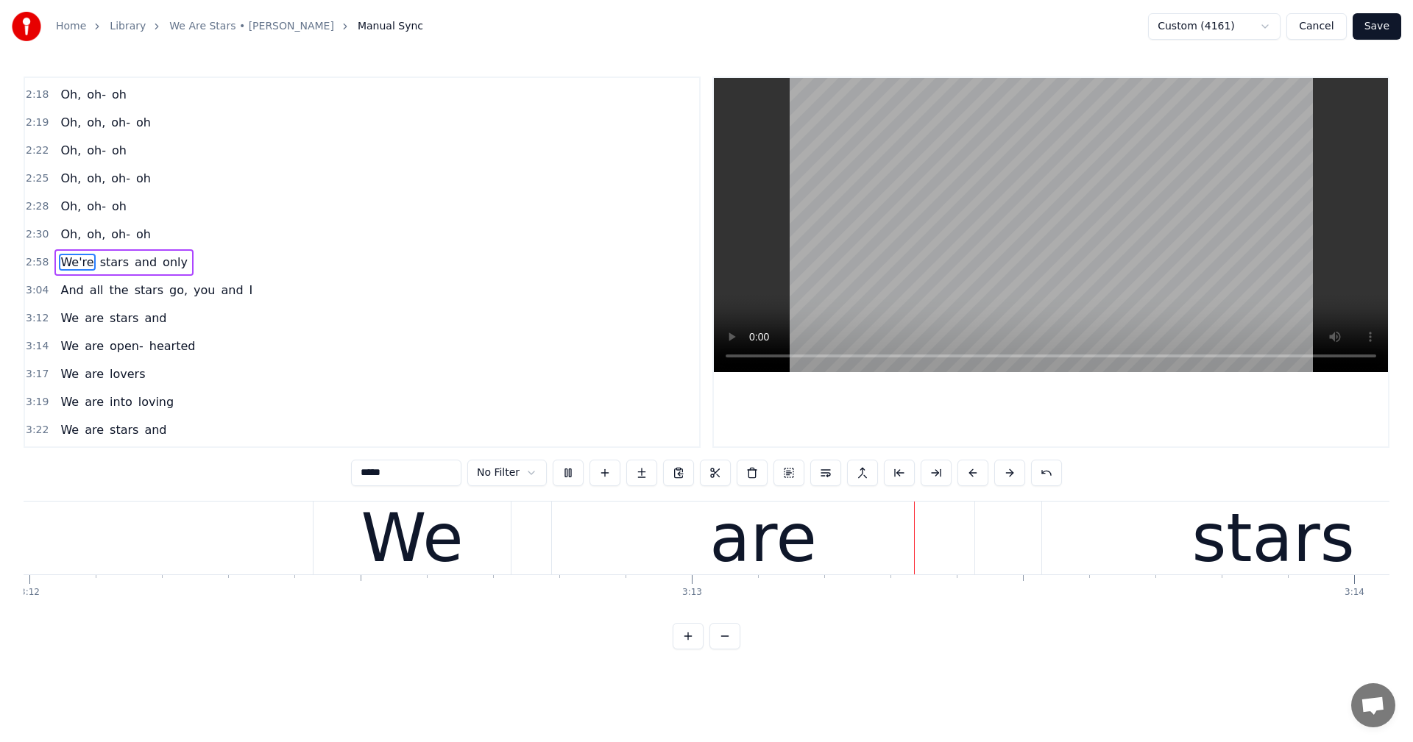
click at [1382, 26] on button "Save" at bounding box center [1376, 26] width 49 height 26
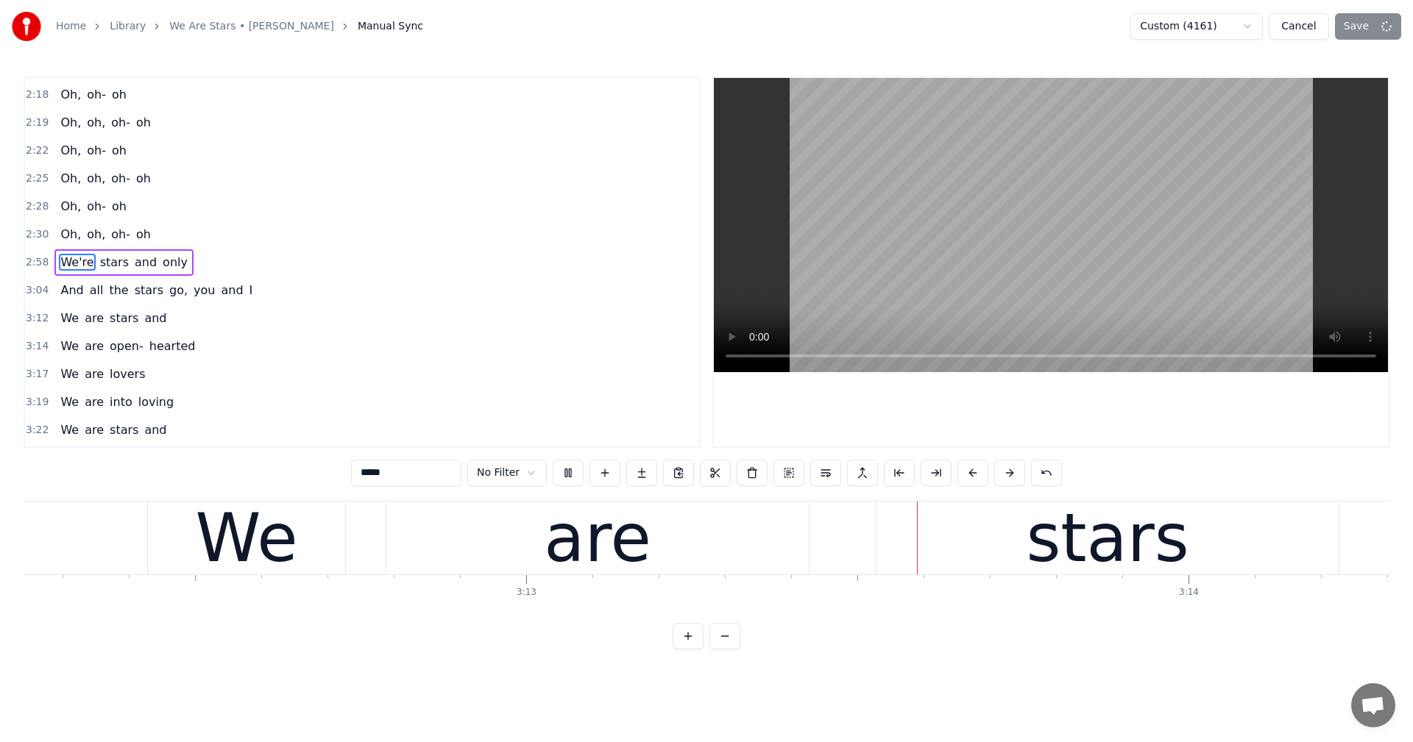
scroll to position [0, 127585]
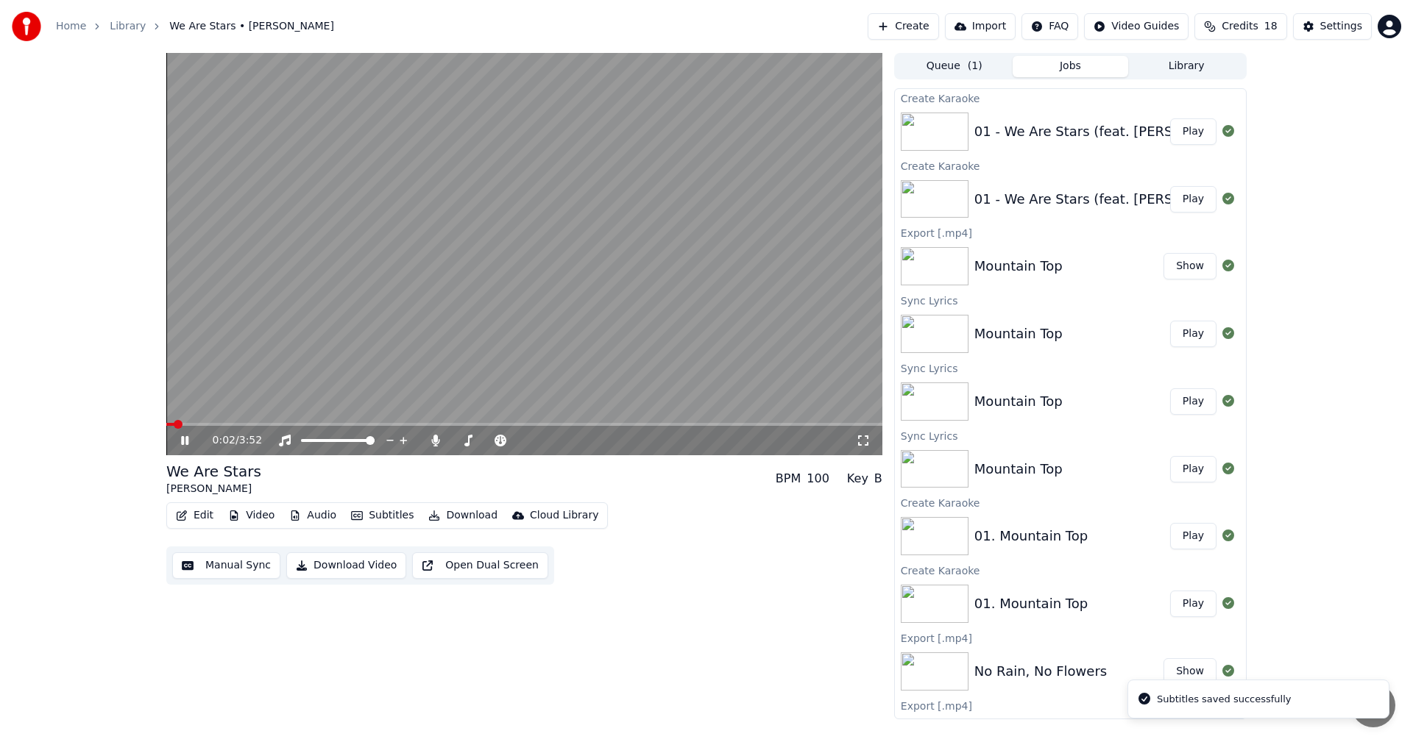
click at [675, 425] on span at bounding box center [524, 424] width 716 height 3
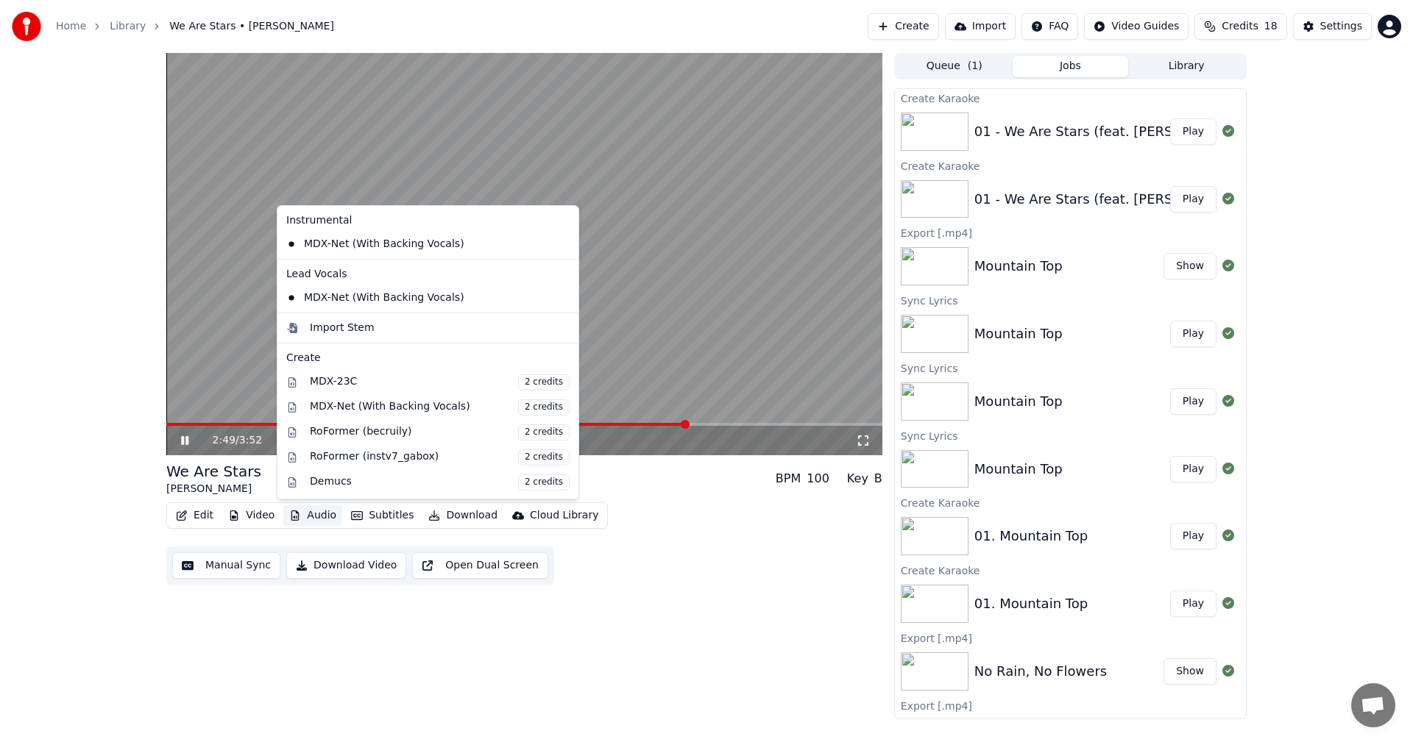
click at [315, 520] on button "Audio" at bounding box center [312, 515] width 59 height 21
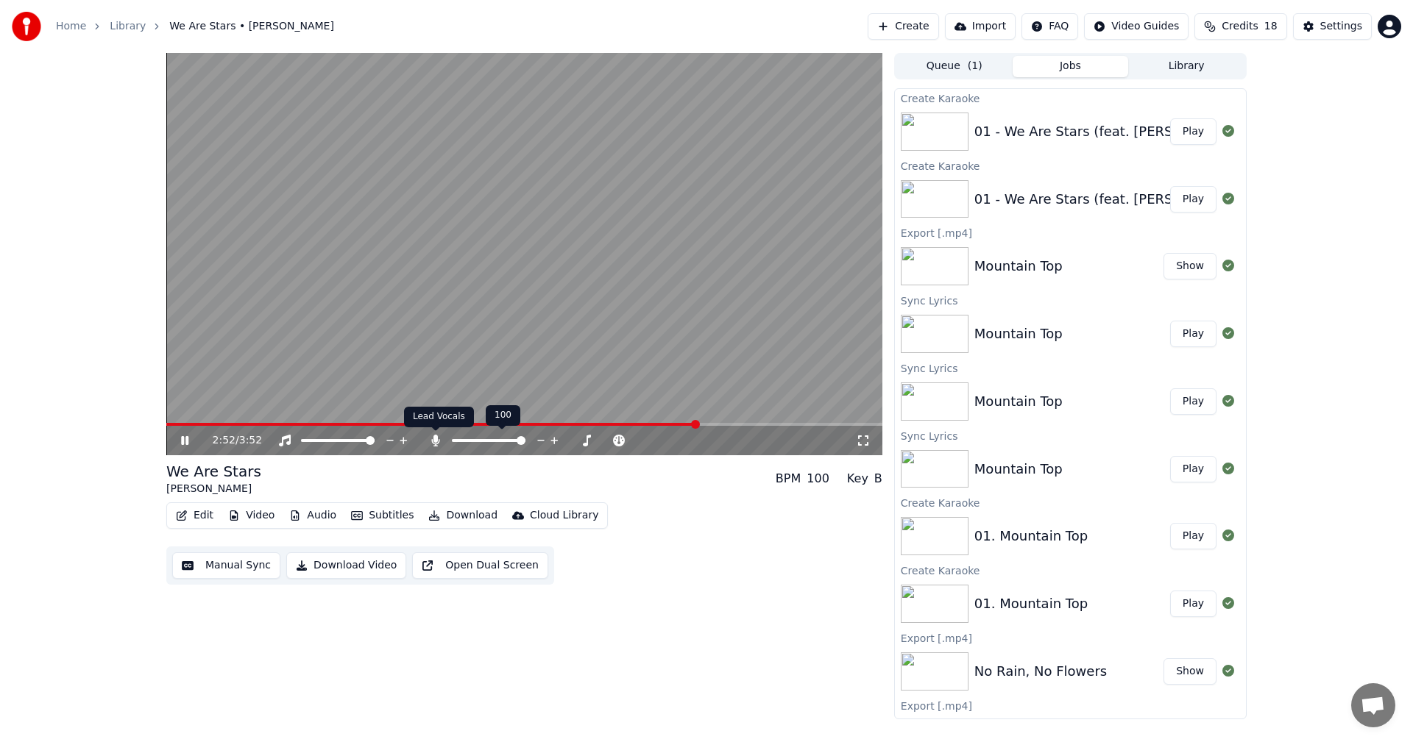
click at [428, 440] on icon at bounding box center [435, 441] width 15 height 12
click at [433, 438] on icon at bounding box center [435, 441] width 15 height 12
click at [1190, 131] on button "Play" at bounding box center [1193, 131] width 46 height 26
click at [322, 369] on video at bounding box center [524, 254] width 716 height 402
click at [320, 369] on video at bounding box center [524, 254] width 716 height 402
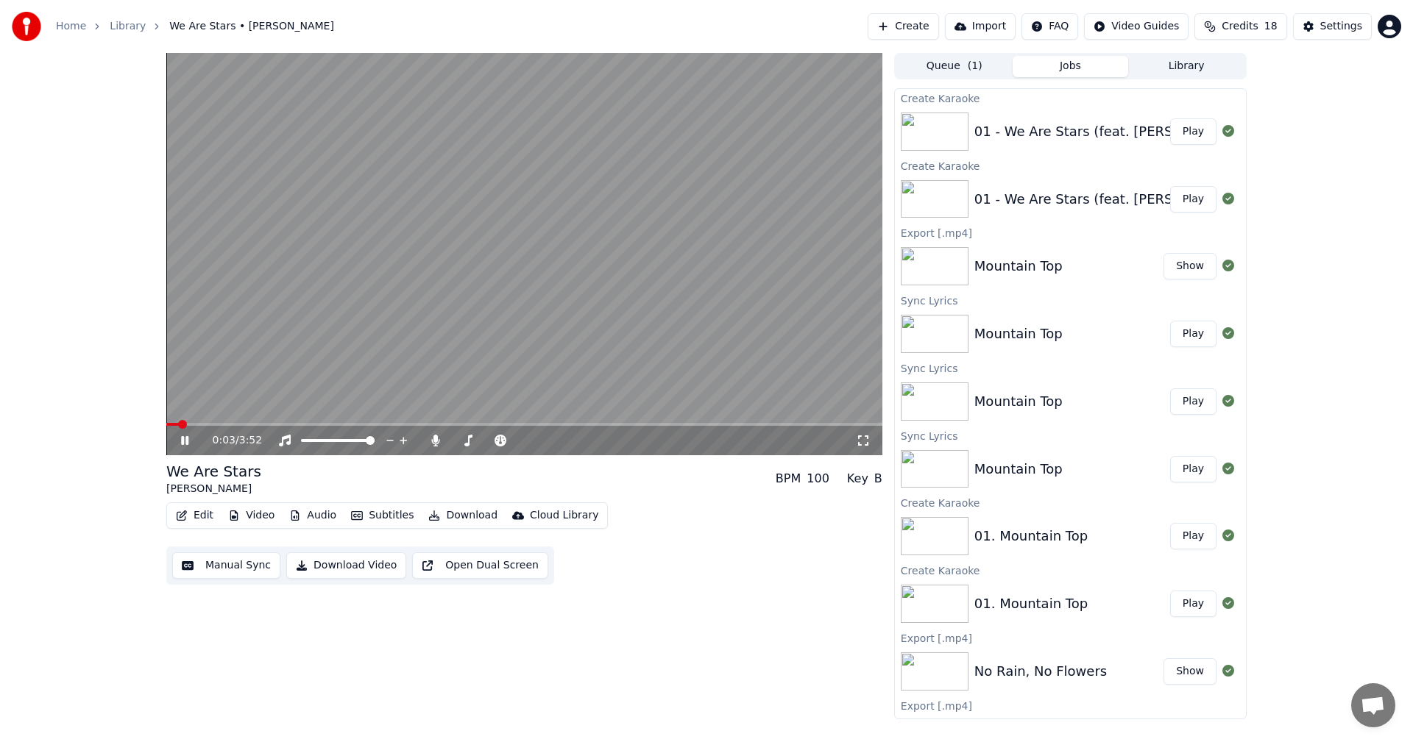
click at [953, 127] on img at bounding box center [935, 132] width 68 height 38
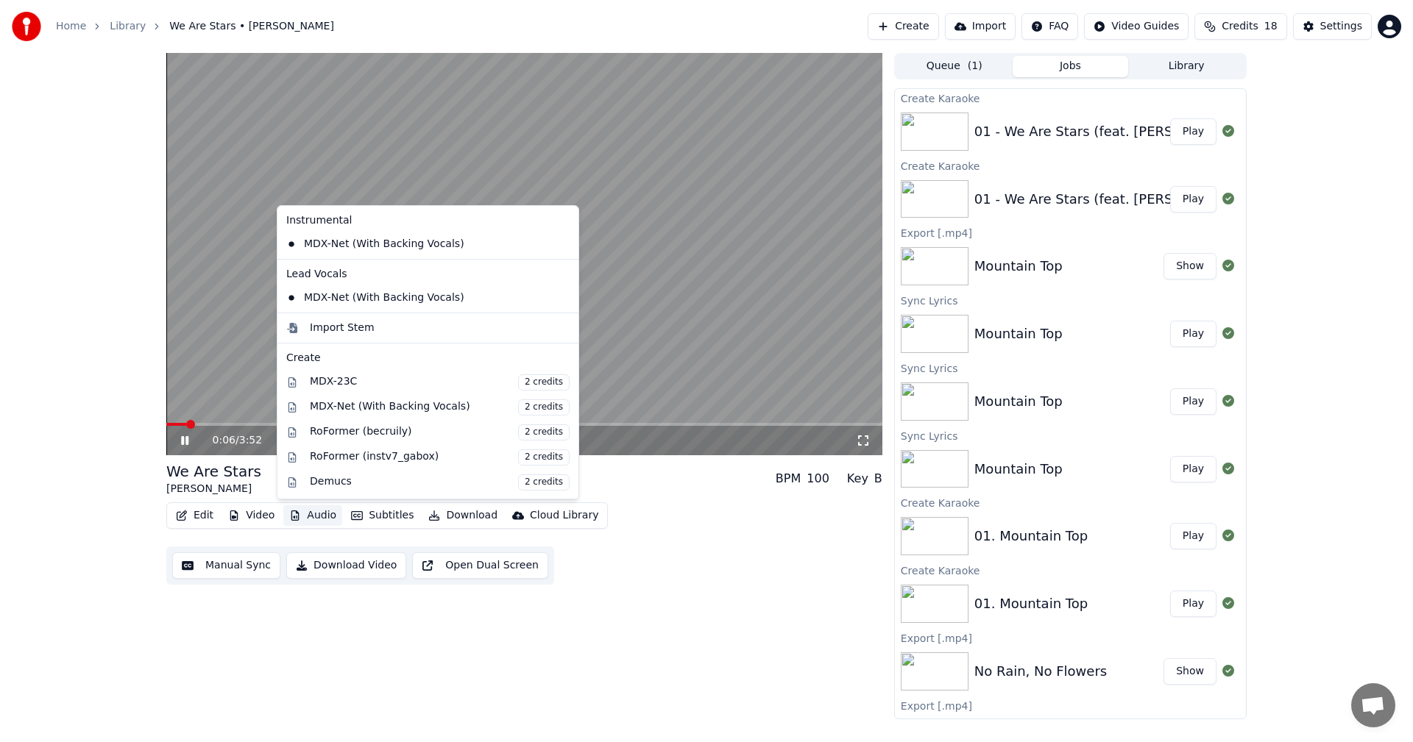
click at [309, 519] on button "Audio" at bounding box center [312, 515] width 59 height 21
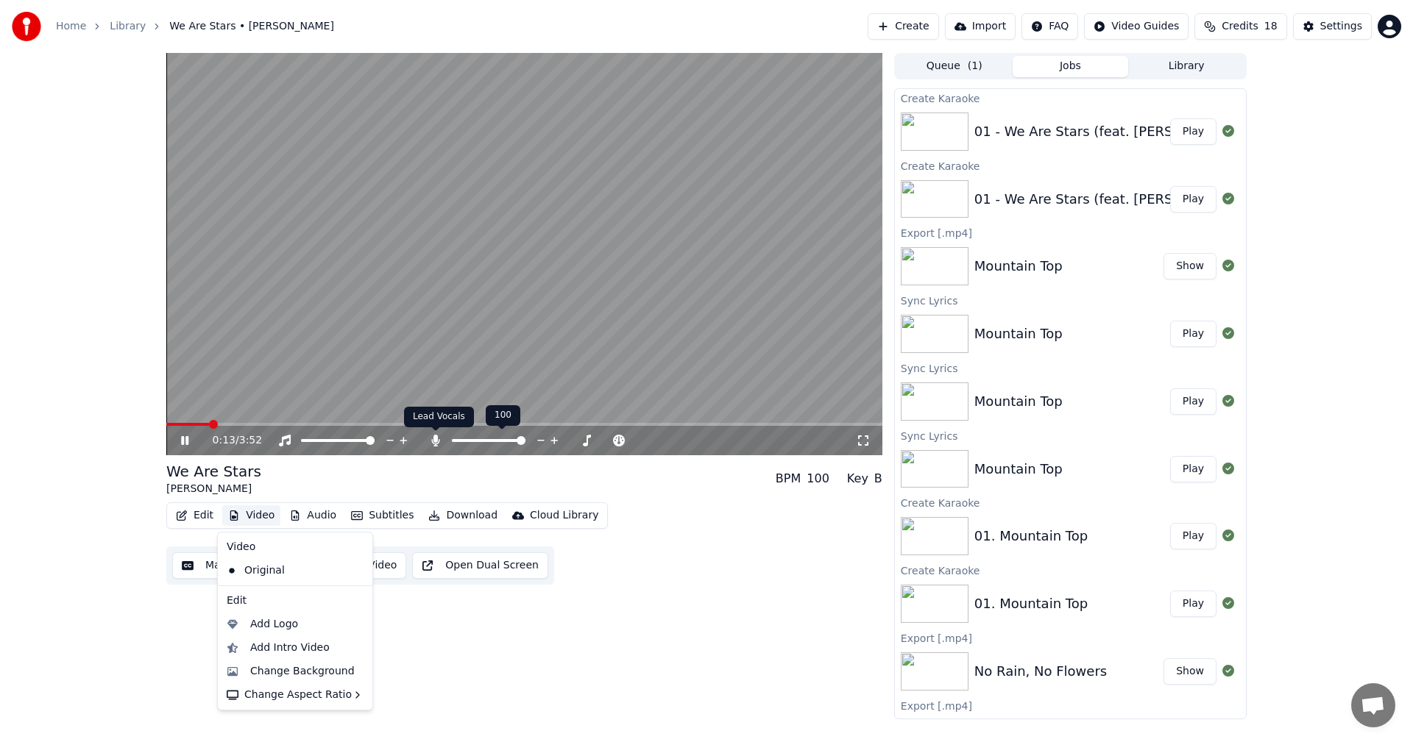
click at [437, 438] on icon at bounding box center [435, 441] width 8 height 12
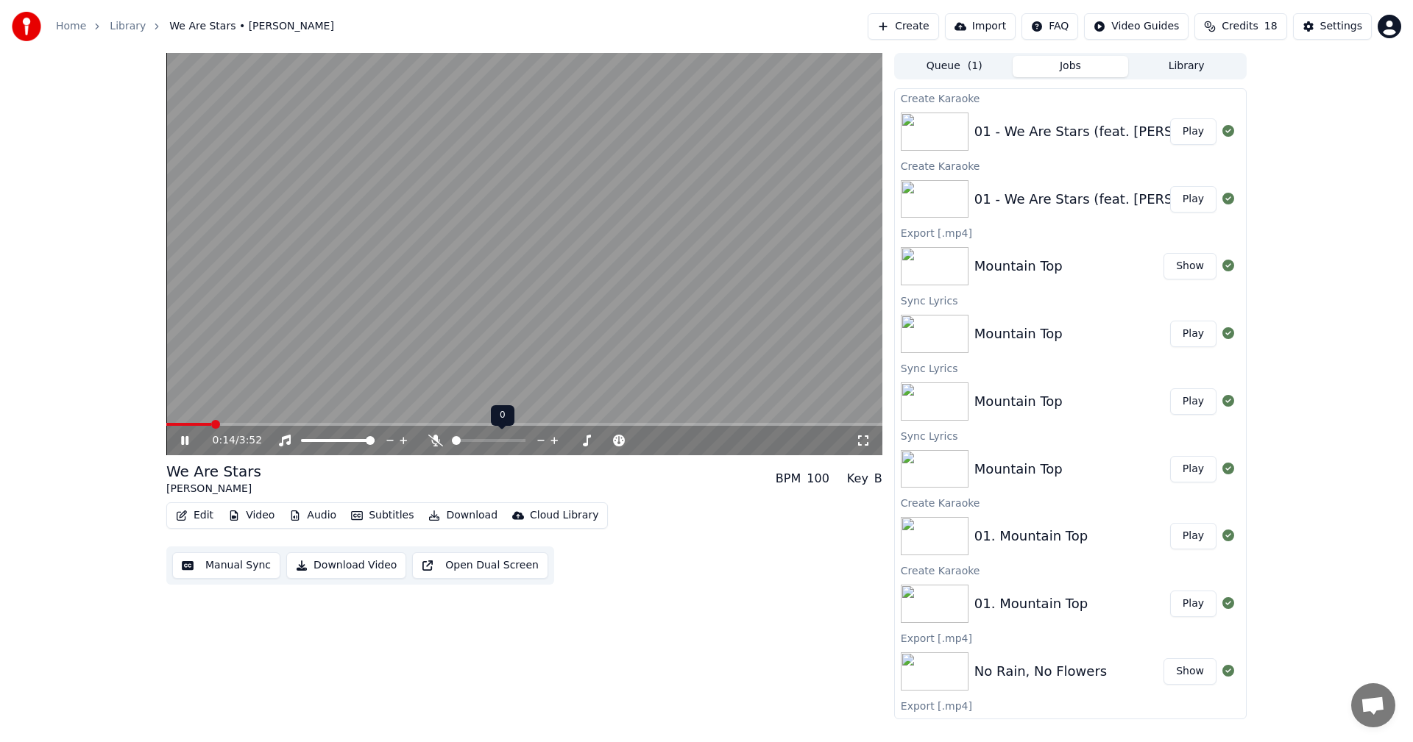
click at [437, 438] on icon at bounding box center [435, 441] width 15 height 12
click at [166, 424] on span at bounding box center [170, 424] width 9 height 9
click at [187, 443] on icon at bounding box center [184, 440] width 7 height 9
click at [1179, 128] on button "Play" at bounding box center [1193, 131] width 46 height 26
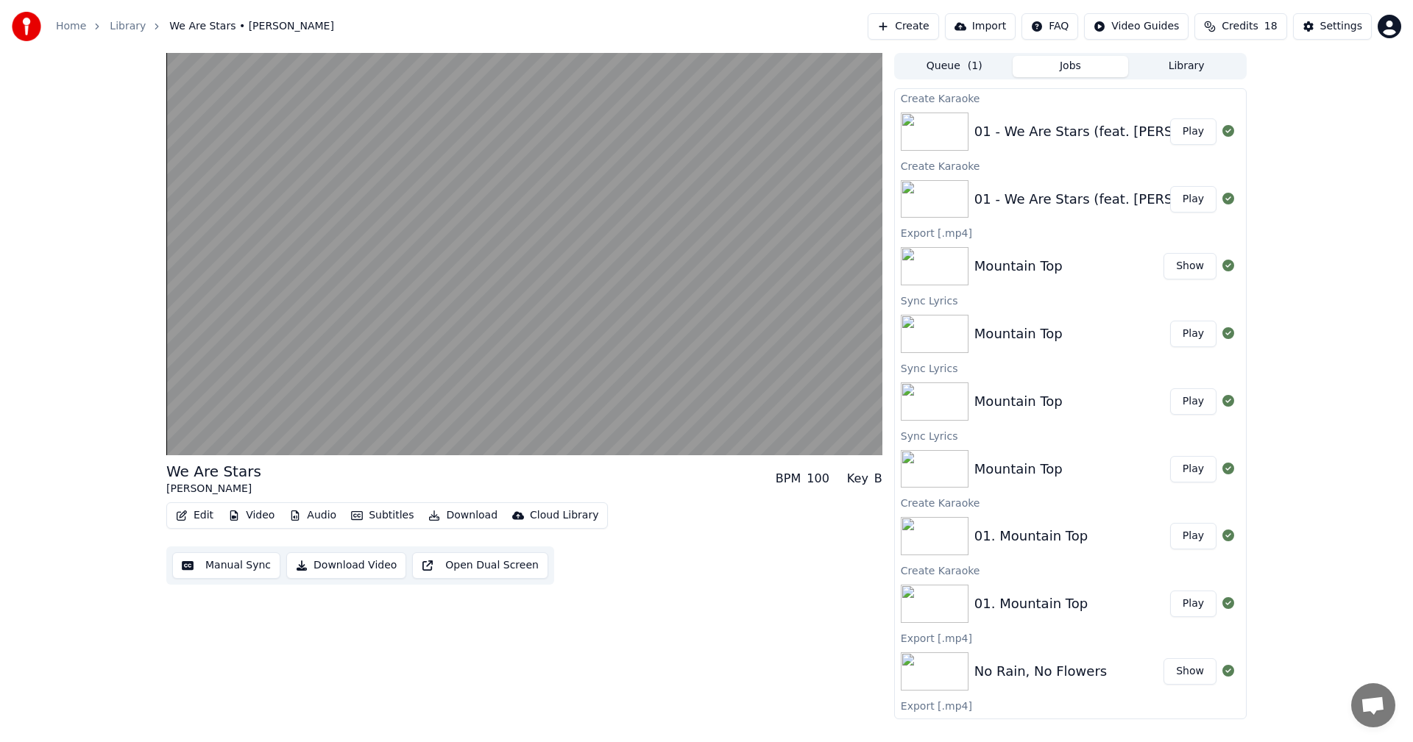
click at [945, 71] on button "Queue ( 1 )" at bounding box center [954, 66] width 116 height 21
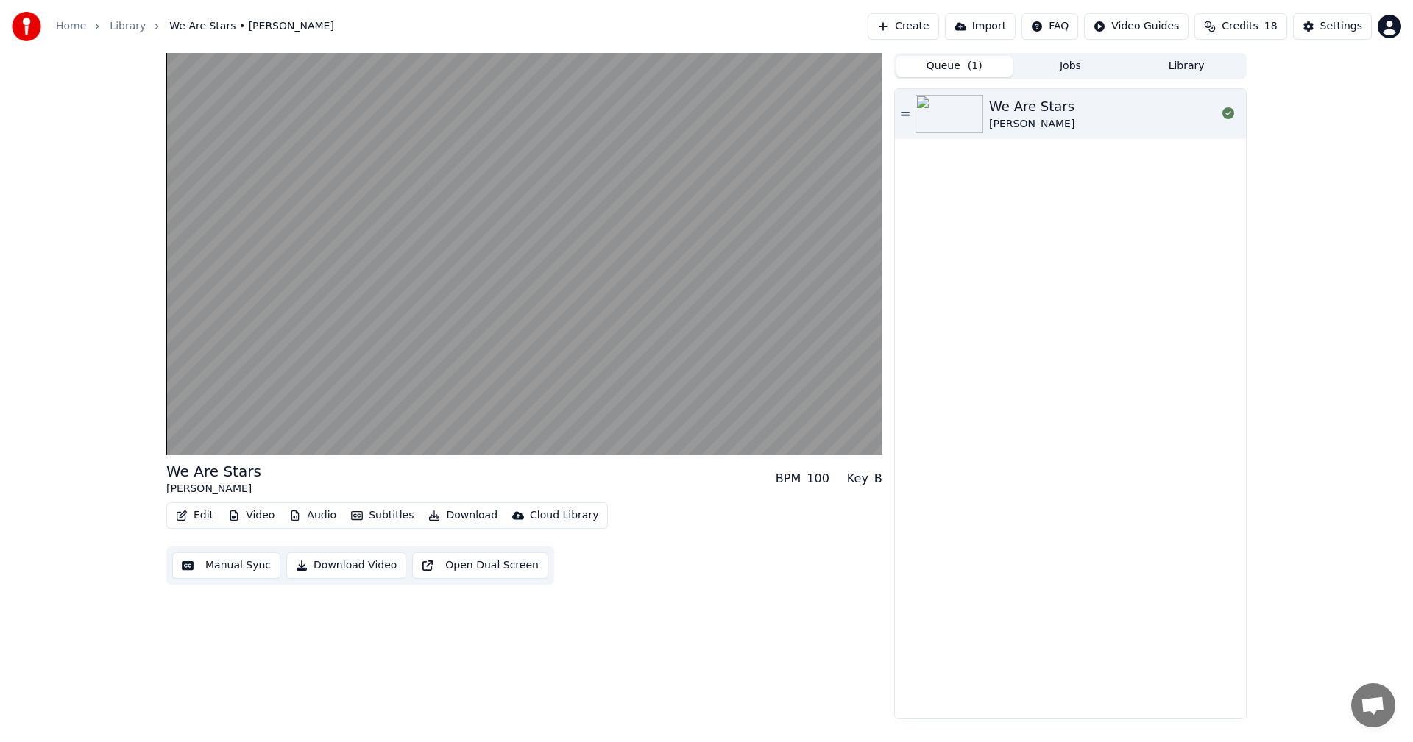
click at [1144, 104] on div "We Are Stars [PERSON_NAME]" at bounding box center [1102, 113] width 227 height 35
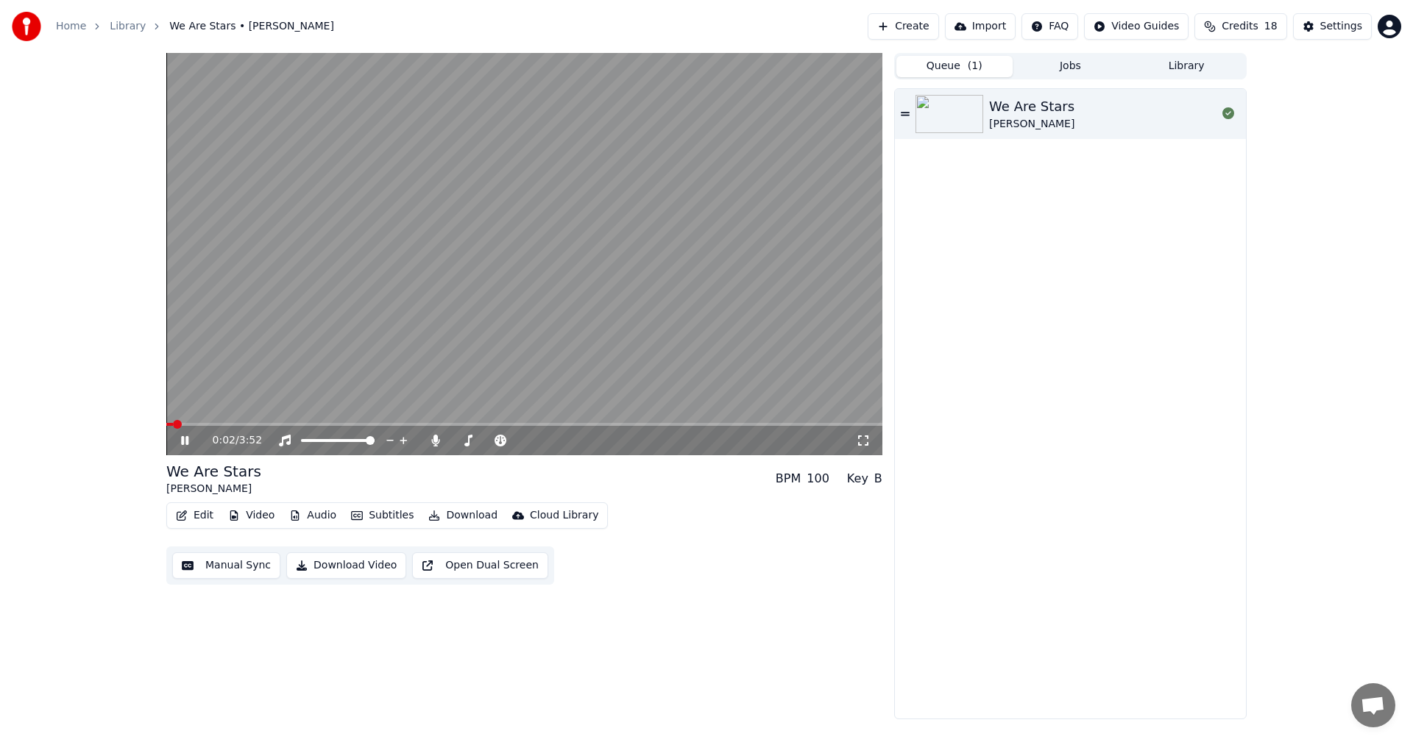
click at [191, 439] on icon at bounding box center [195, 441] width 35 height 12
click at [1060, 62] on button "Jobs" at bounding box center [1070, 66] width 116 height 21
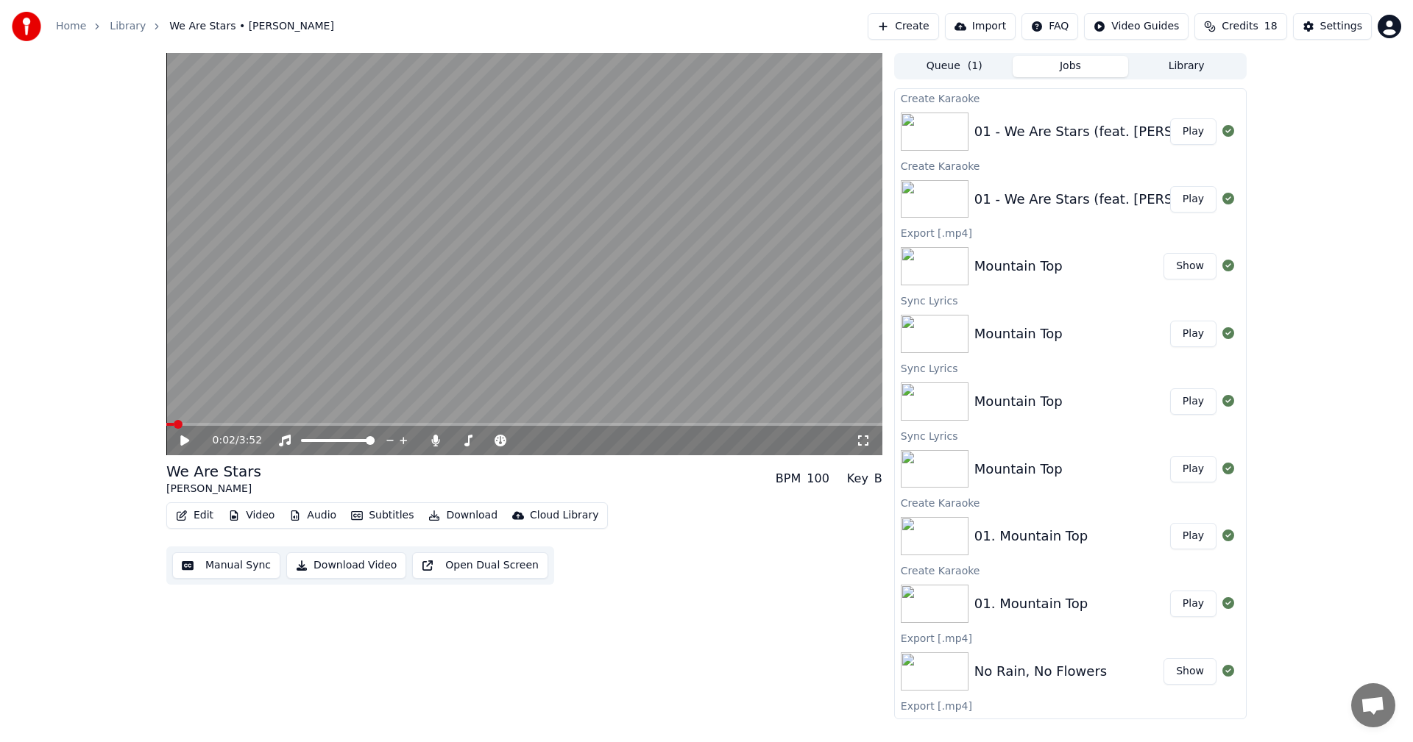
click at [1178, 132] on button "Play" at bounding box center [1193, 131] width 46 height 26
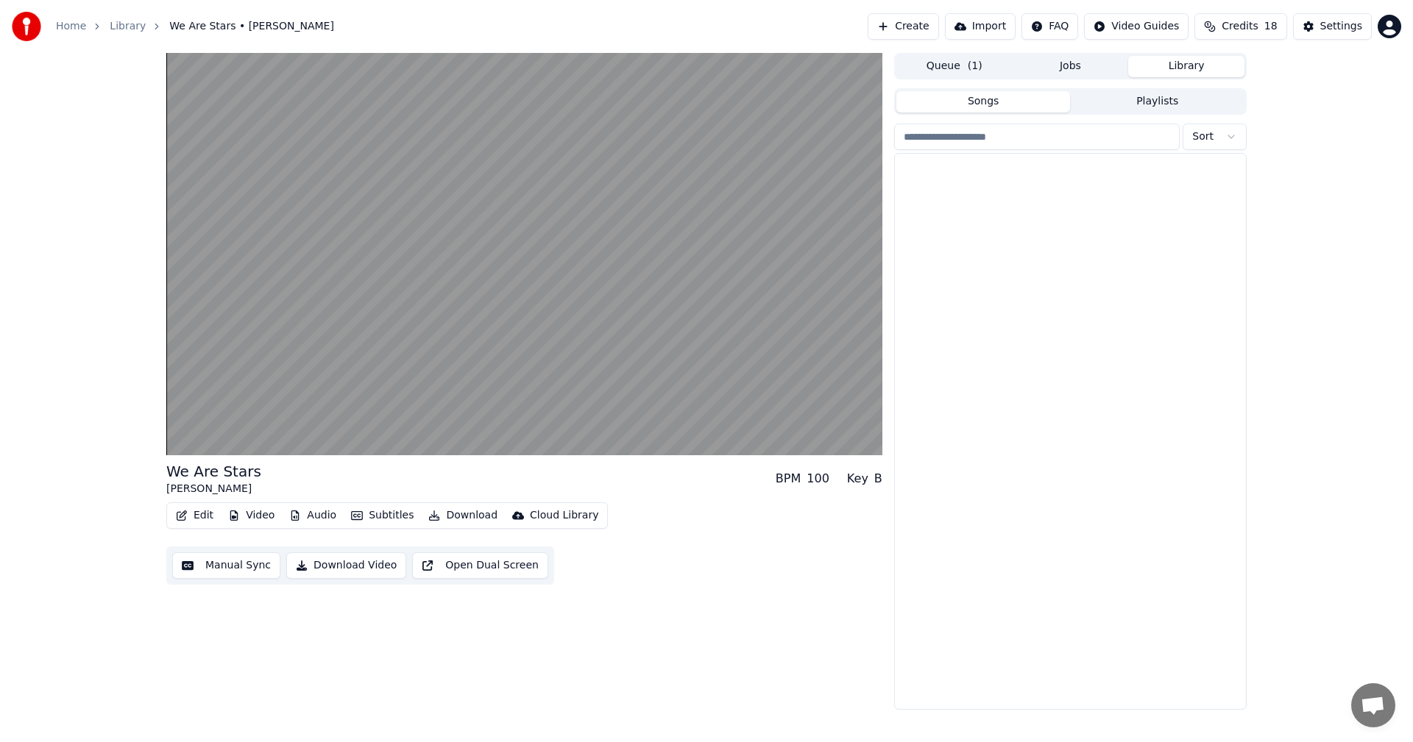
click at [1185, 68] on button "Library" at bounding box center [1186, 66] width 116 height 21
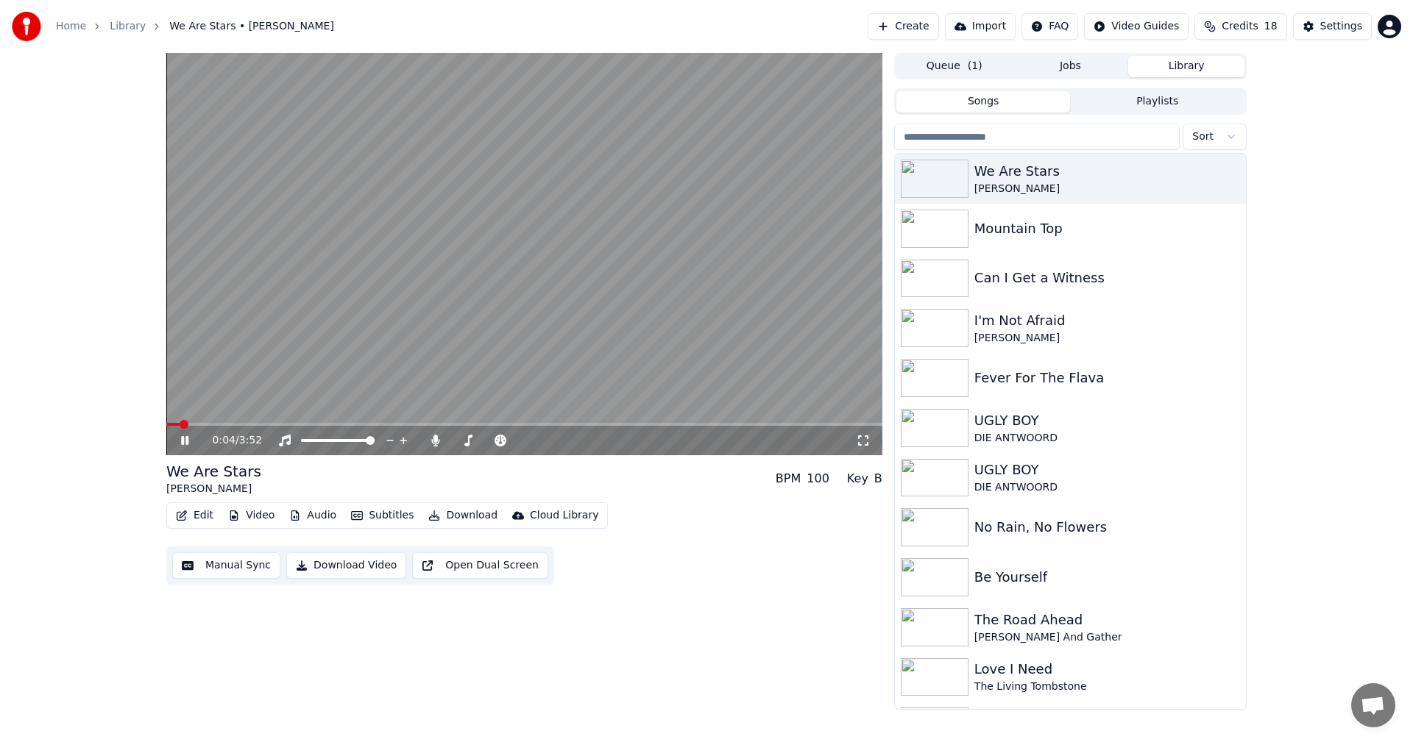
click at [1066, 72] on button "Jobs" at bounding box center [1070, 66] width 116 height 21
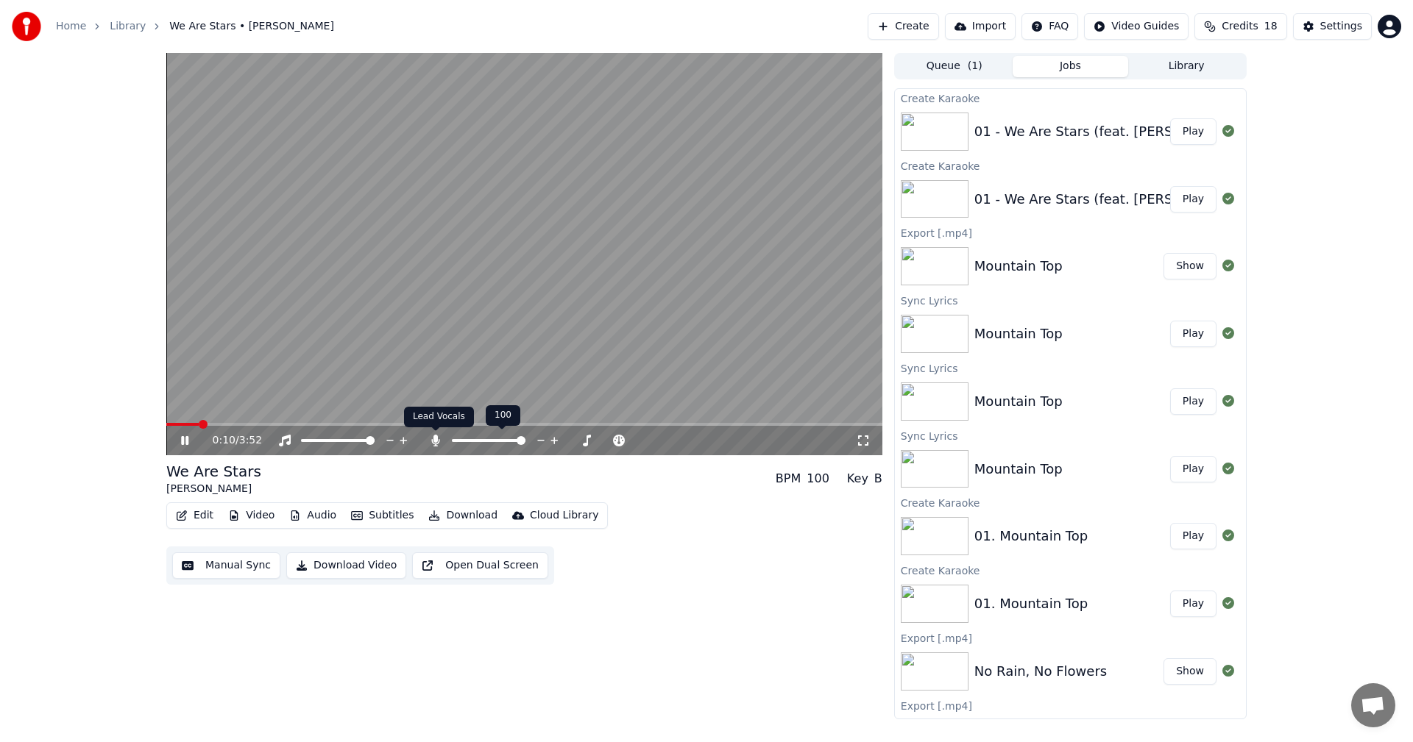
click at [430, 438] on icon at bounding box center [435, 441] width 15 height 12
click at [283, 421] on div "Instrumental Instrumental" at bounding box center [288, 417] width 74 height 21
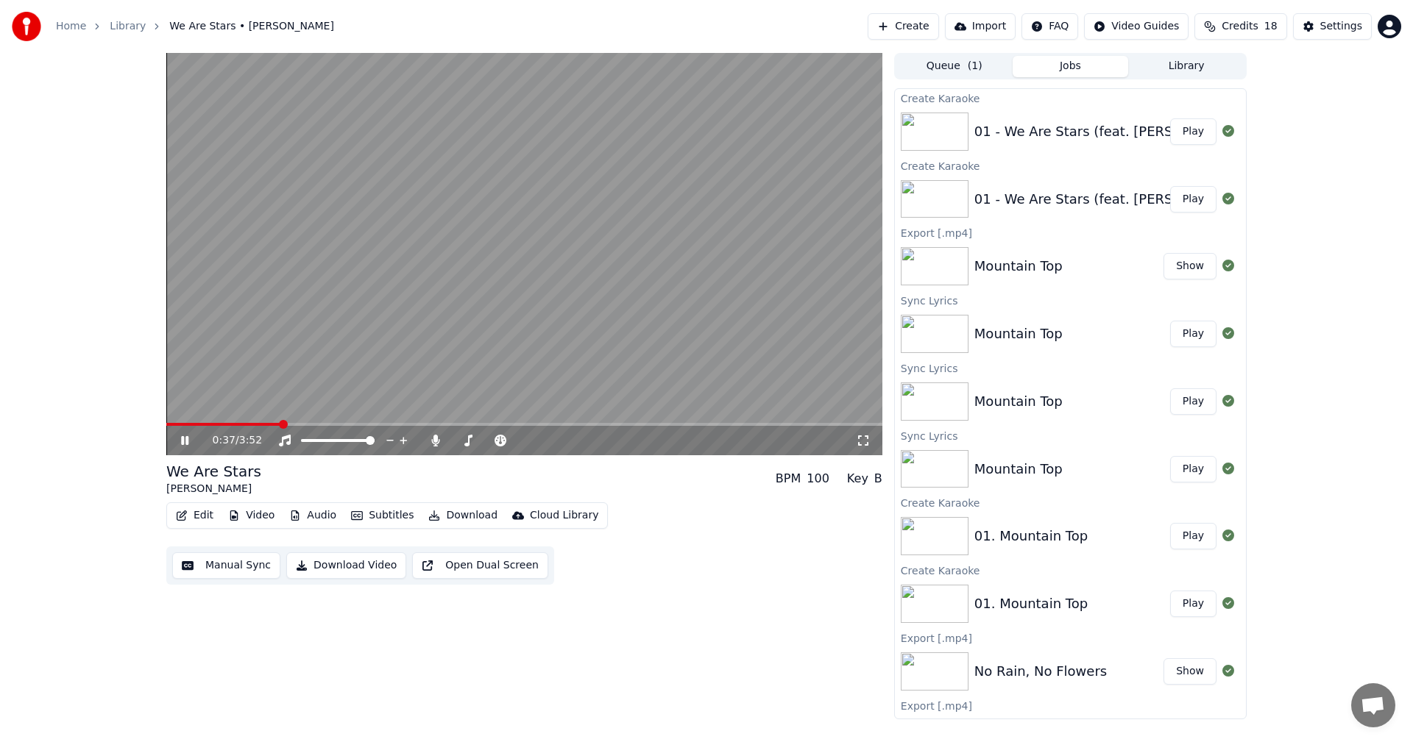
click at [279, 427] on span at bounding box center [283, 424] width 9 height 9
click at [433, 438] on icon at bounding box center [435, 441] width 8 height 12
click at [433, 439] on icon at bounding box center [435, 441] width 15 height 12
click at [268, 423] on span at bounding box center [217, 424] width 102 height 3
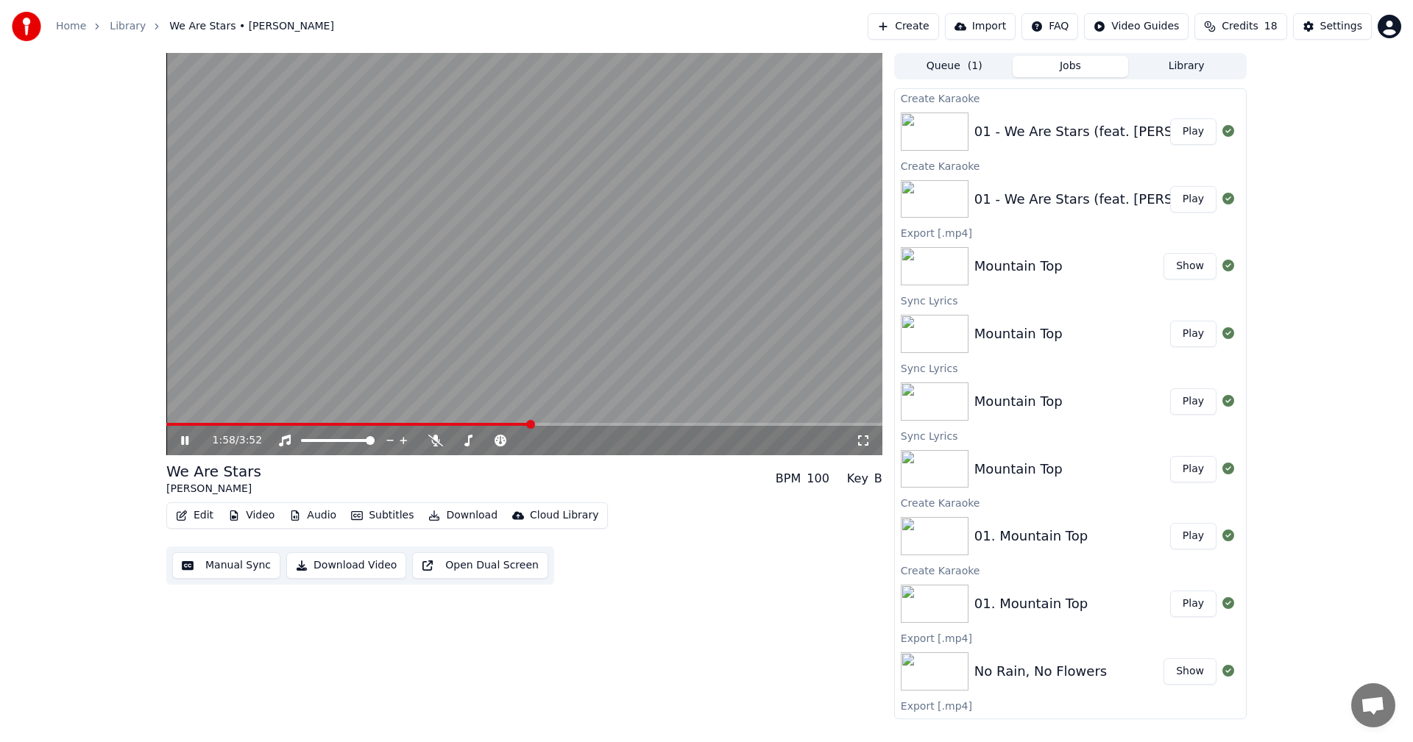
click at [460, 513] on button "Download" at bounding box center [462, 515] width 81 height 21
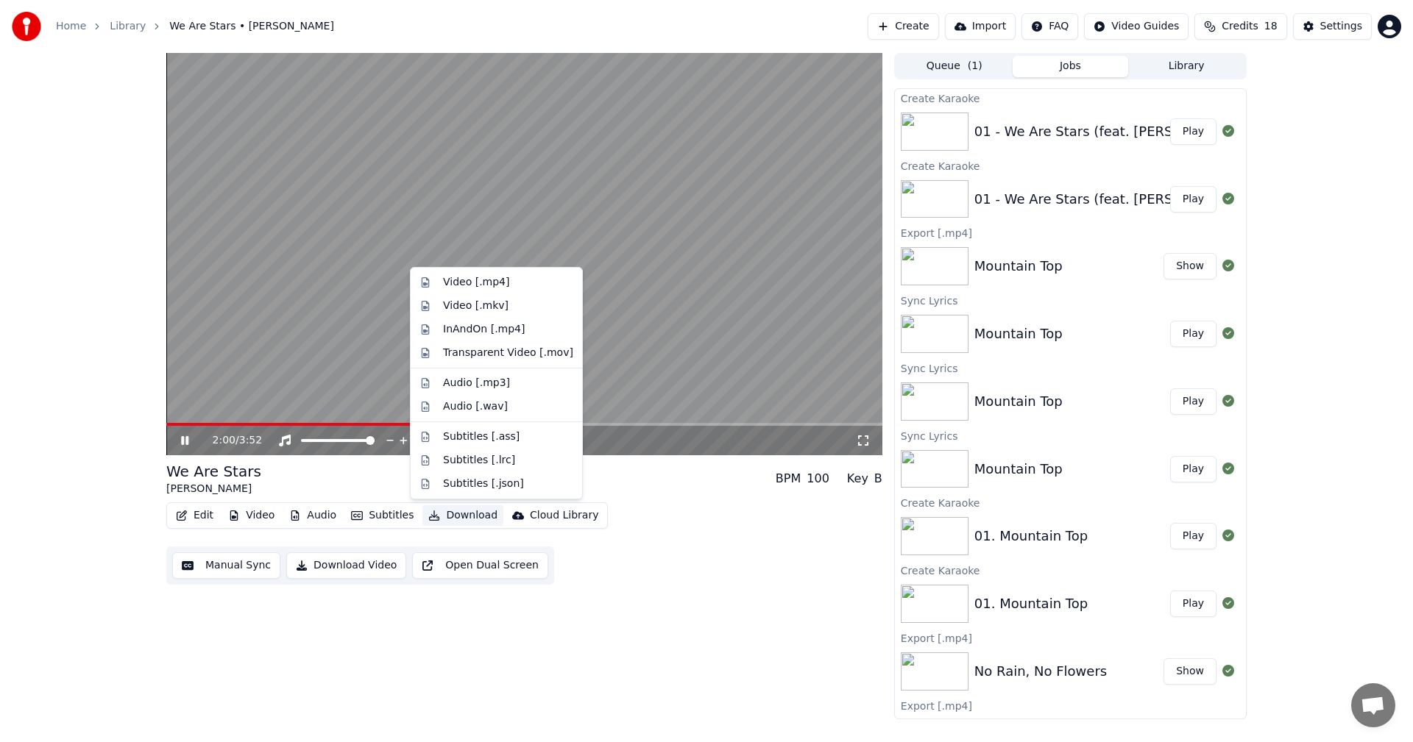
click at [631, 421] on video at bounding box center [524, 254] width 716 height 402
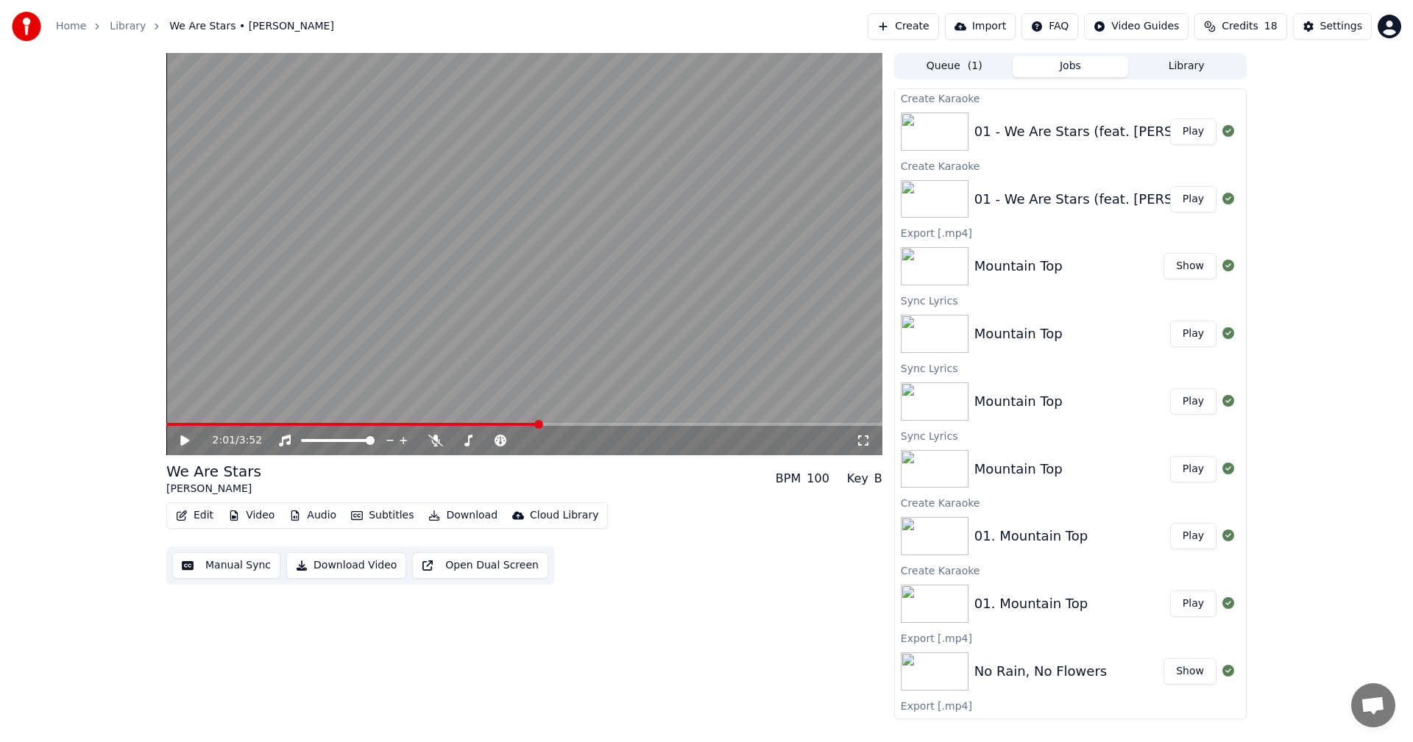
click at [636, 425] on span at bounding box center [524, 424] width 716 height 3
click at [617, 310] on video at bounding box center [524, 254] width 716 height 402
click at [188, 441] on icon at bounding box center [184, 440] width 7 height 9
click at [455, 516] on button "Download" at bounding box center [462, 515] width 81 height 21
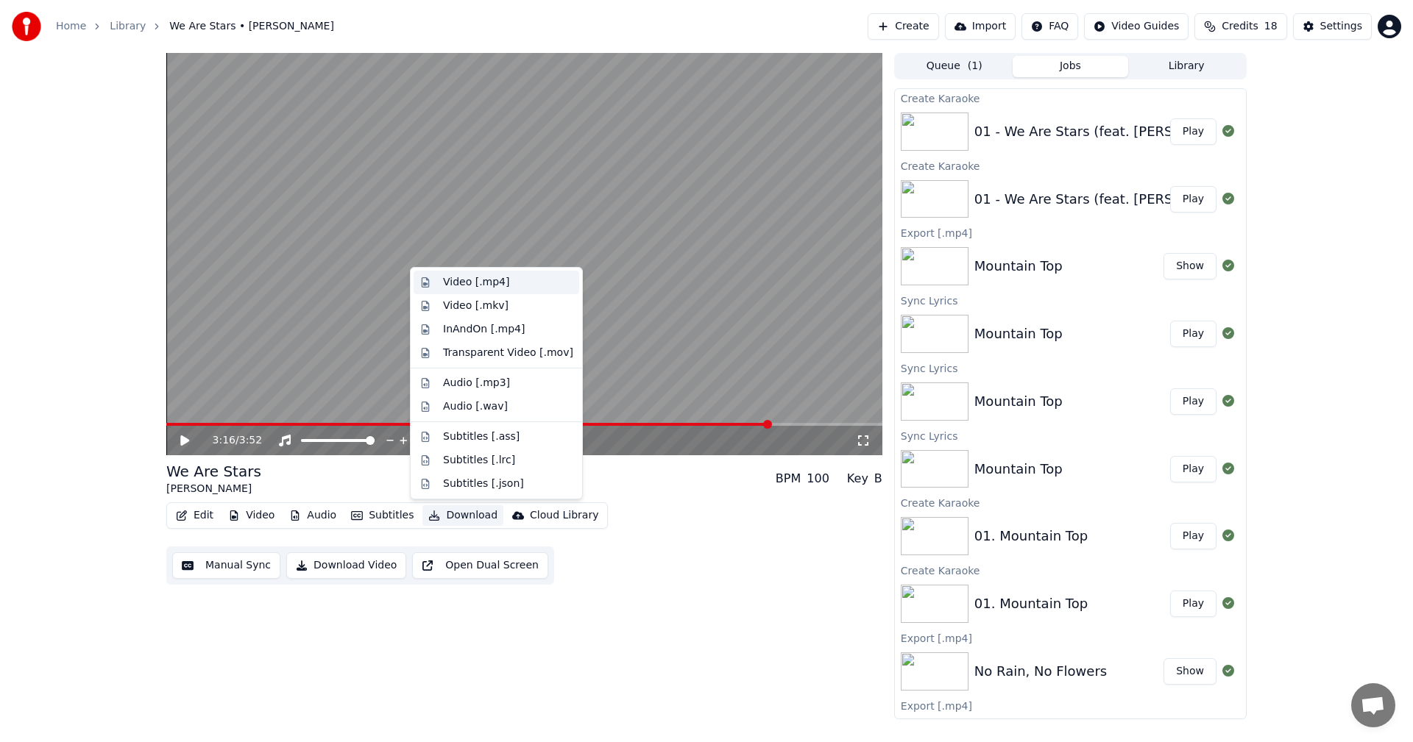
click at [470, 285] on div "Video [.mp4]" at bounding box center [476, 282] width 66 height 15
